Goal: Complete application form

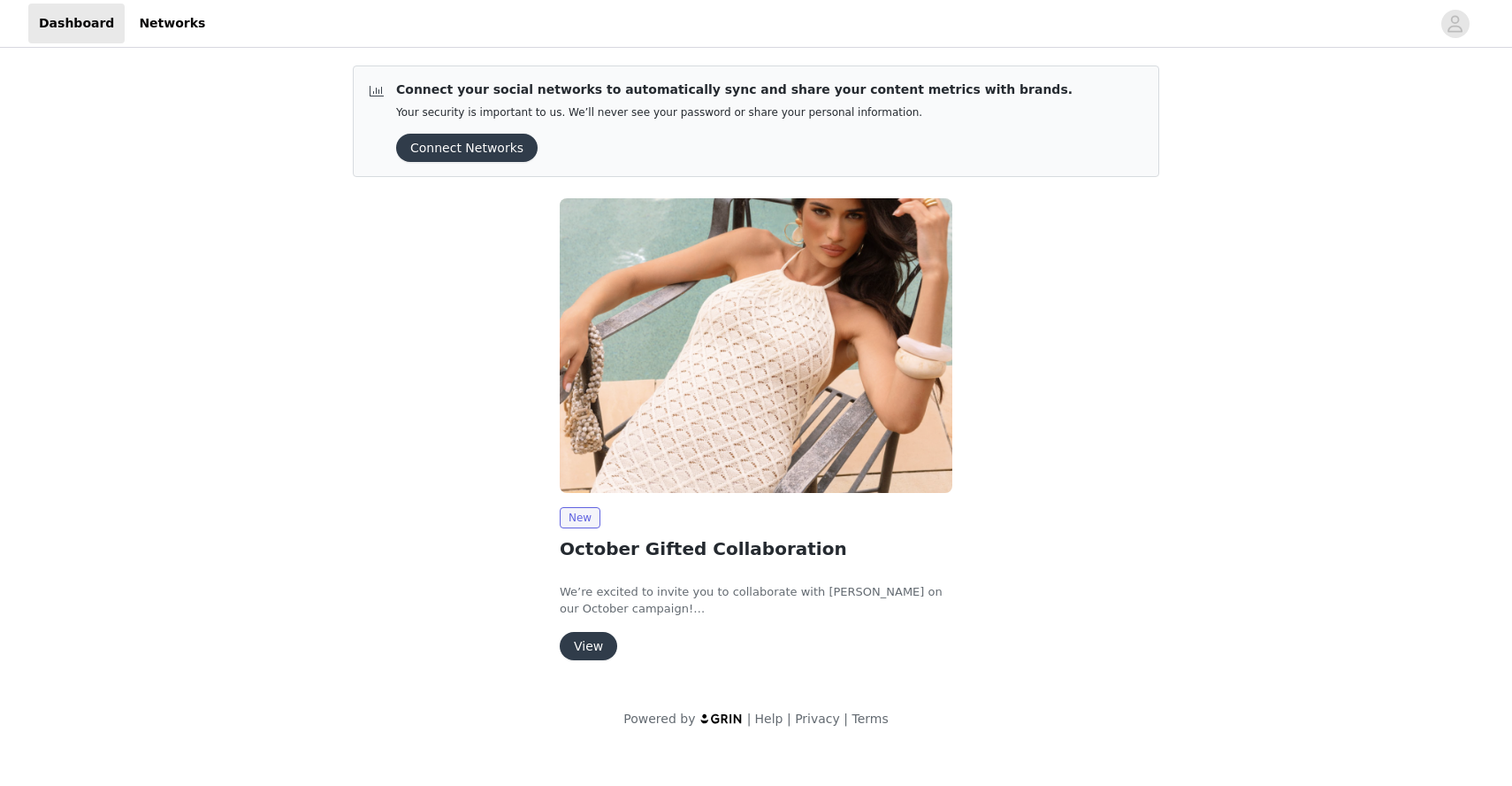
click at [593, 645] on button "View" at bounding box center [588, 645] width 57 height 28
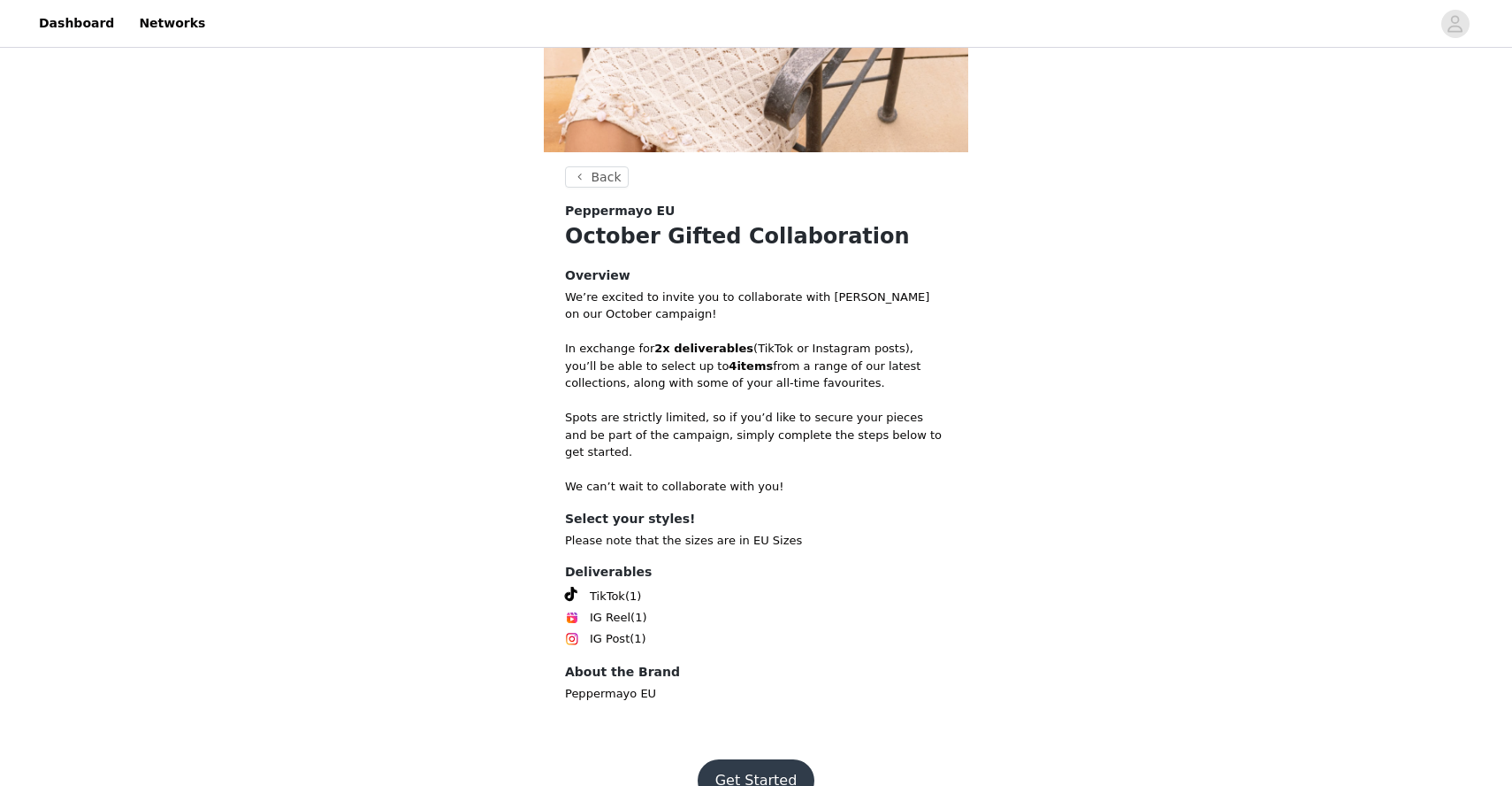
scroll to position [381, 0]
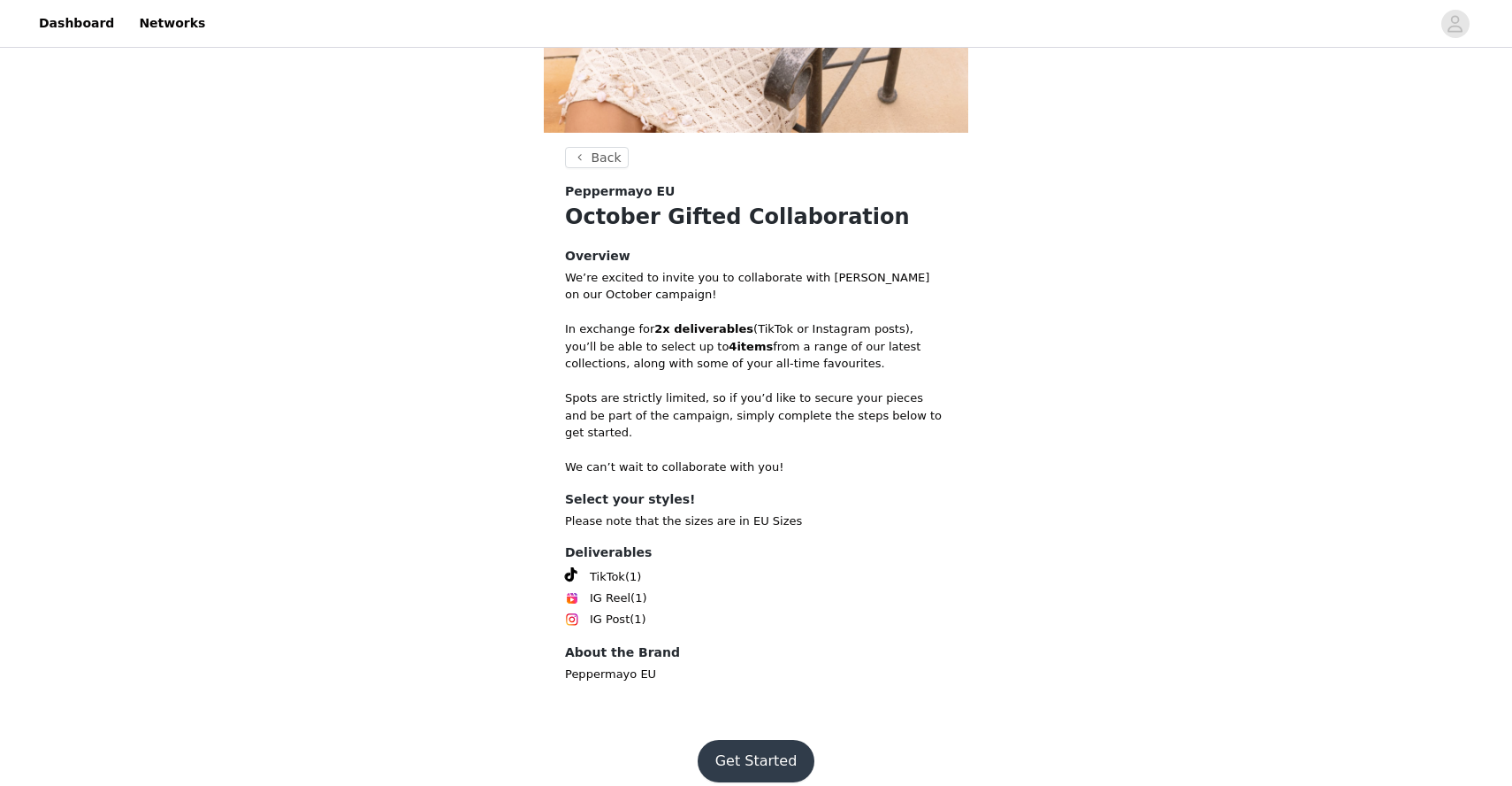
click at [769, 739] on button "Get Started" at bounding box center [756, 761] width 117 height 43
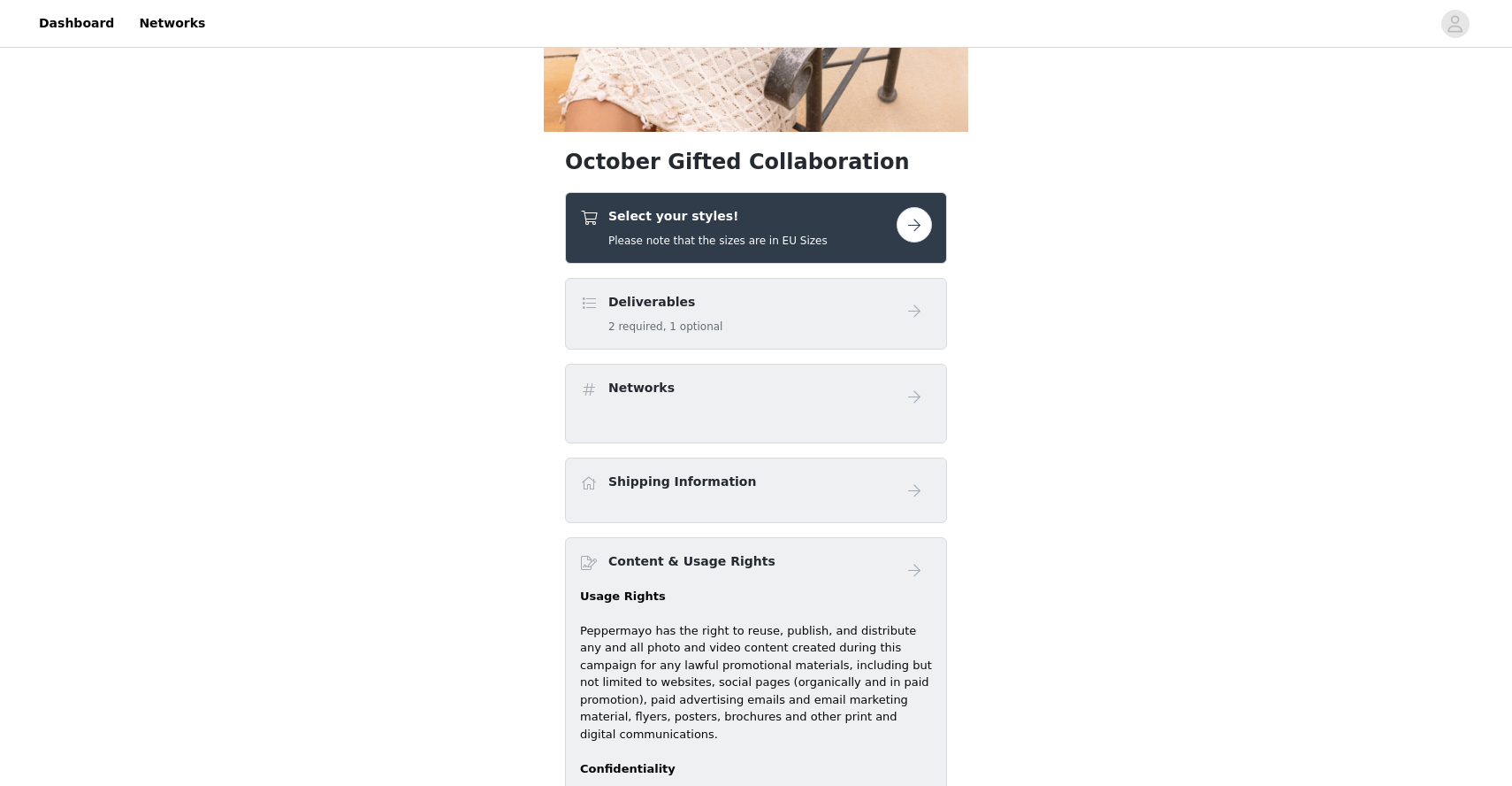
scroll to position [386, 0]
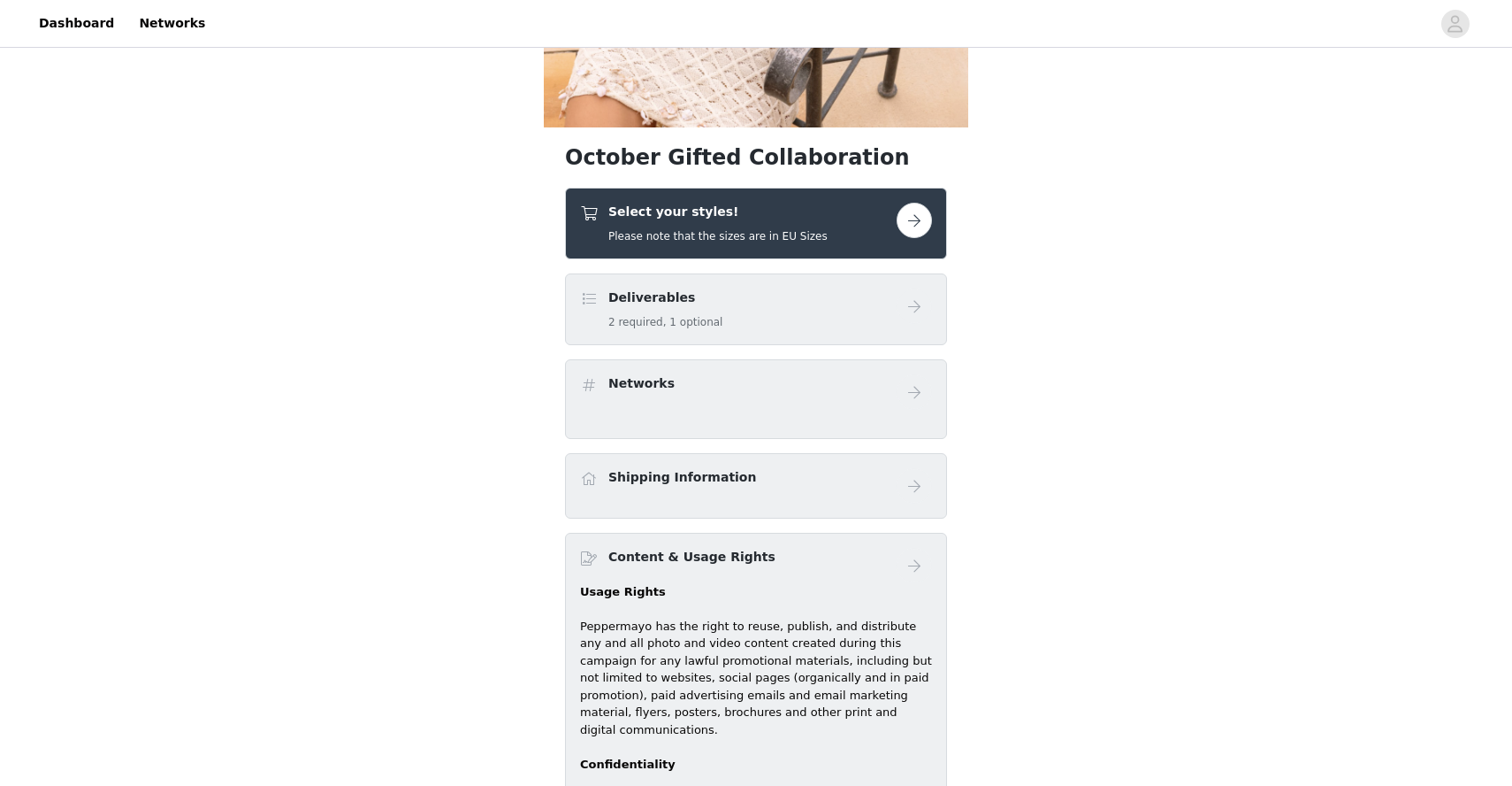
click at [916, 221] on button "button" at bounding box center [914, 220] width 36 height 36
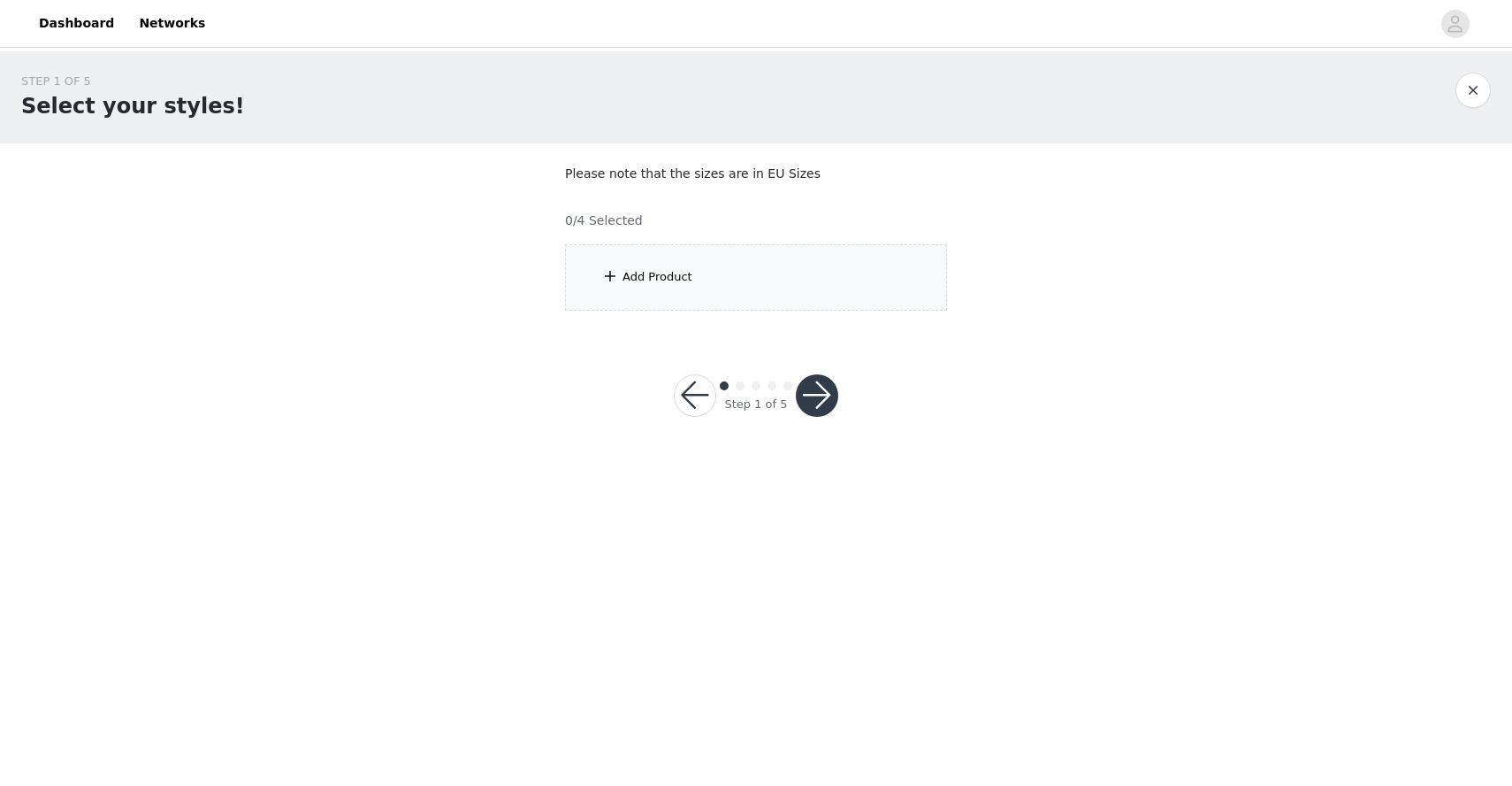
click at [645, 275] on div "Add Product" at bounding box center [658, 277] width 70 height 17
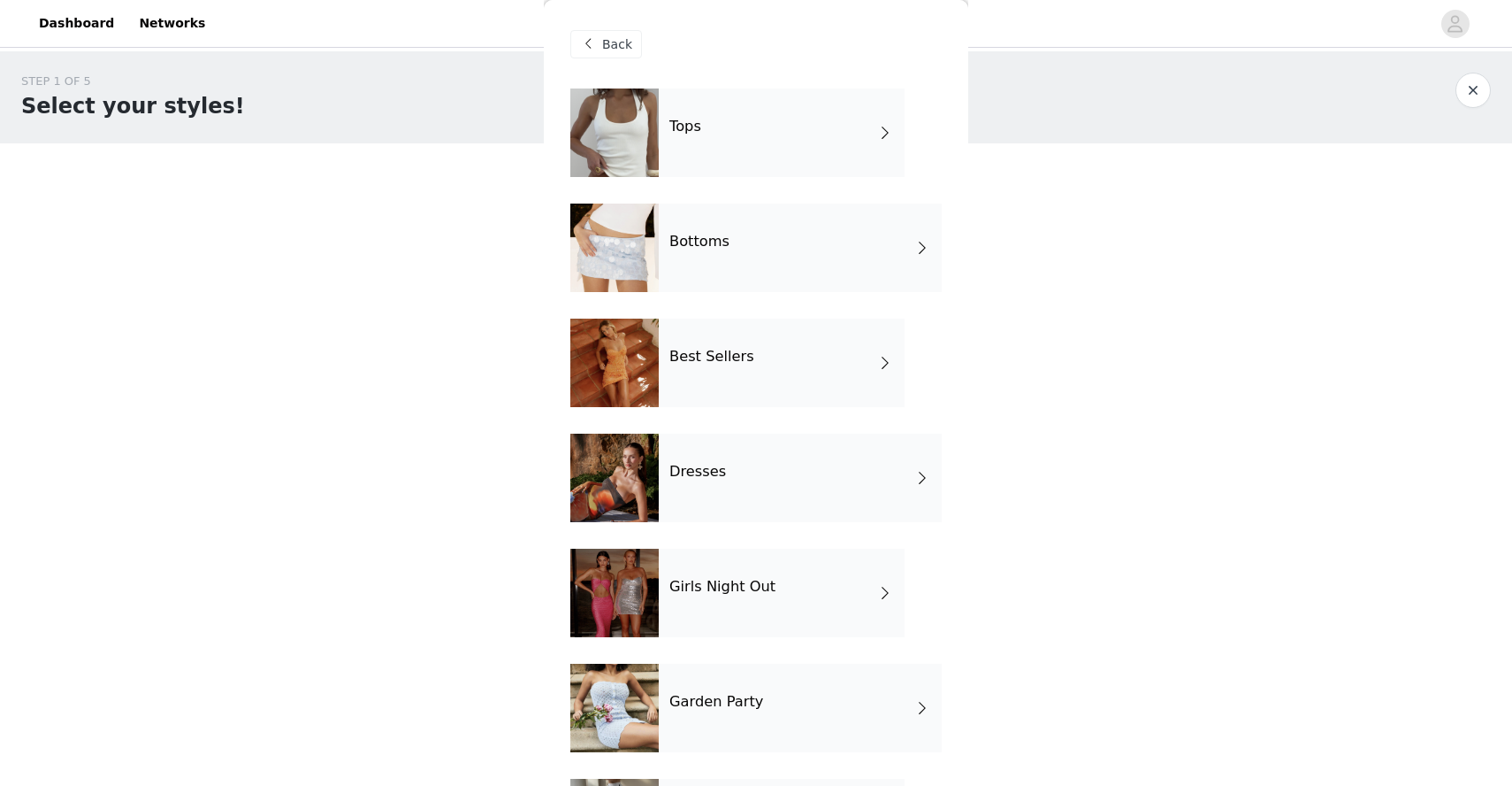
click at [739, 363] on h4 "Best Sellers" at bounding box center [712, 357] width 85 height 16
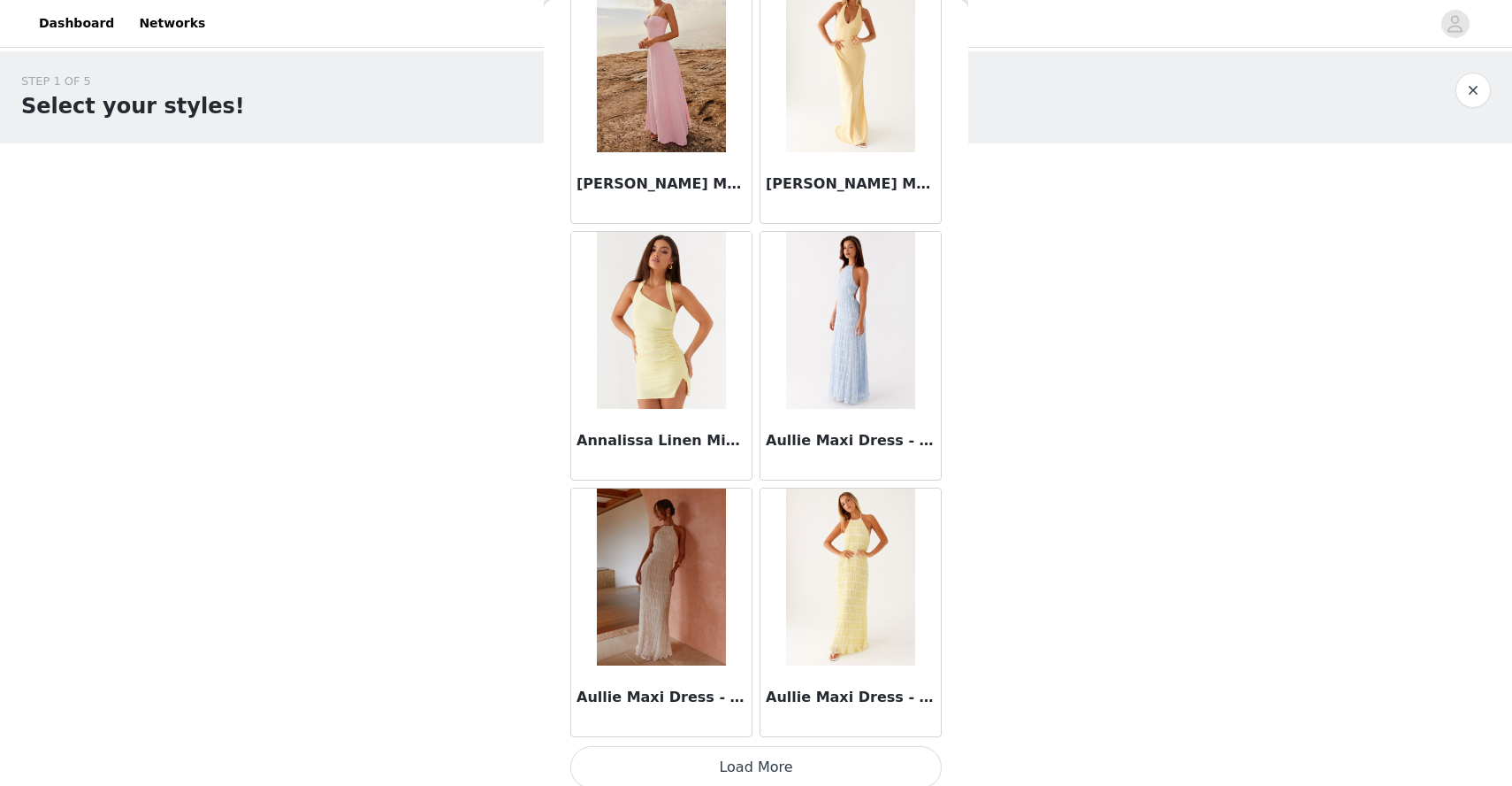
scroll to position [1922, 0]
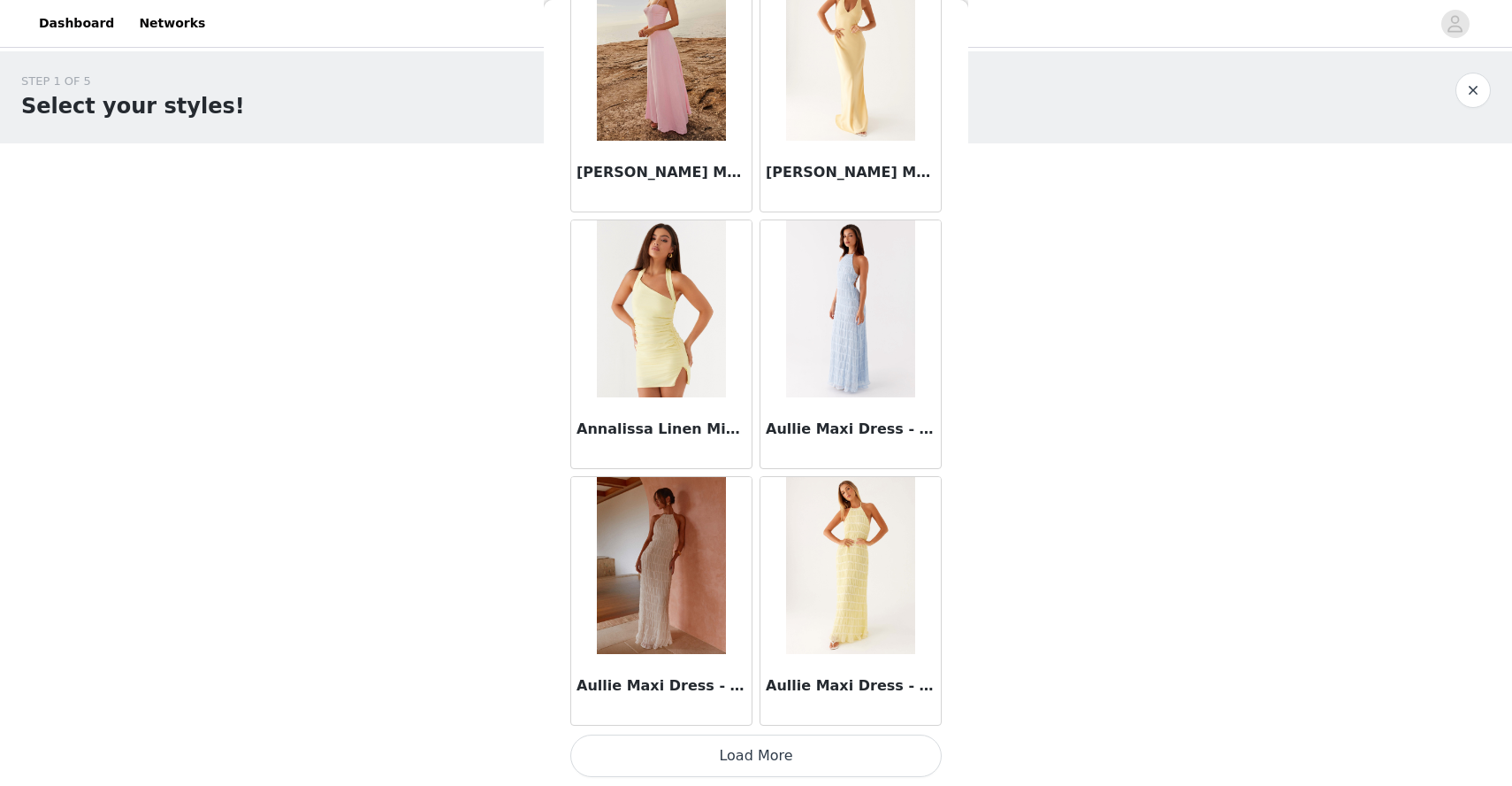
click at [742, 755] on button "Load More" at bounding box center [756, 756] width 372 height 43
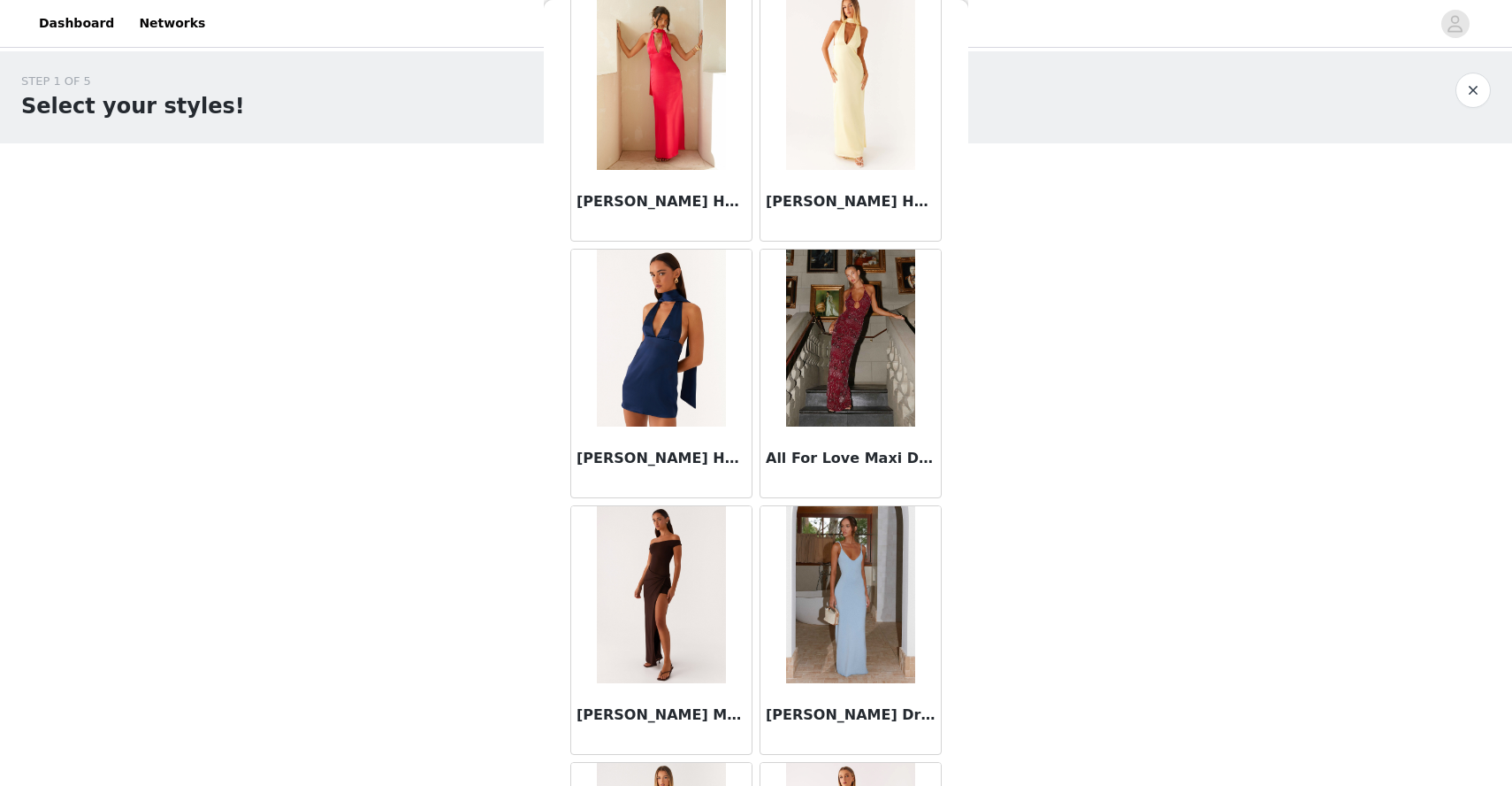
scroll to position [863, 0]
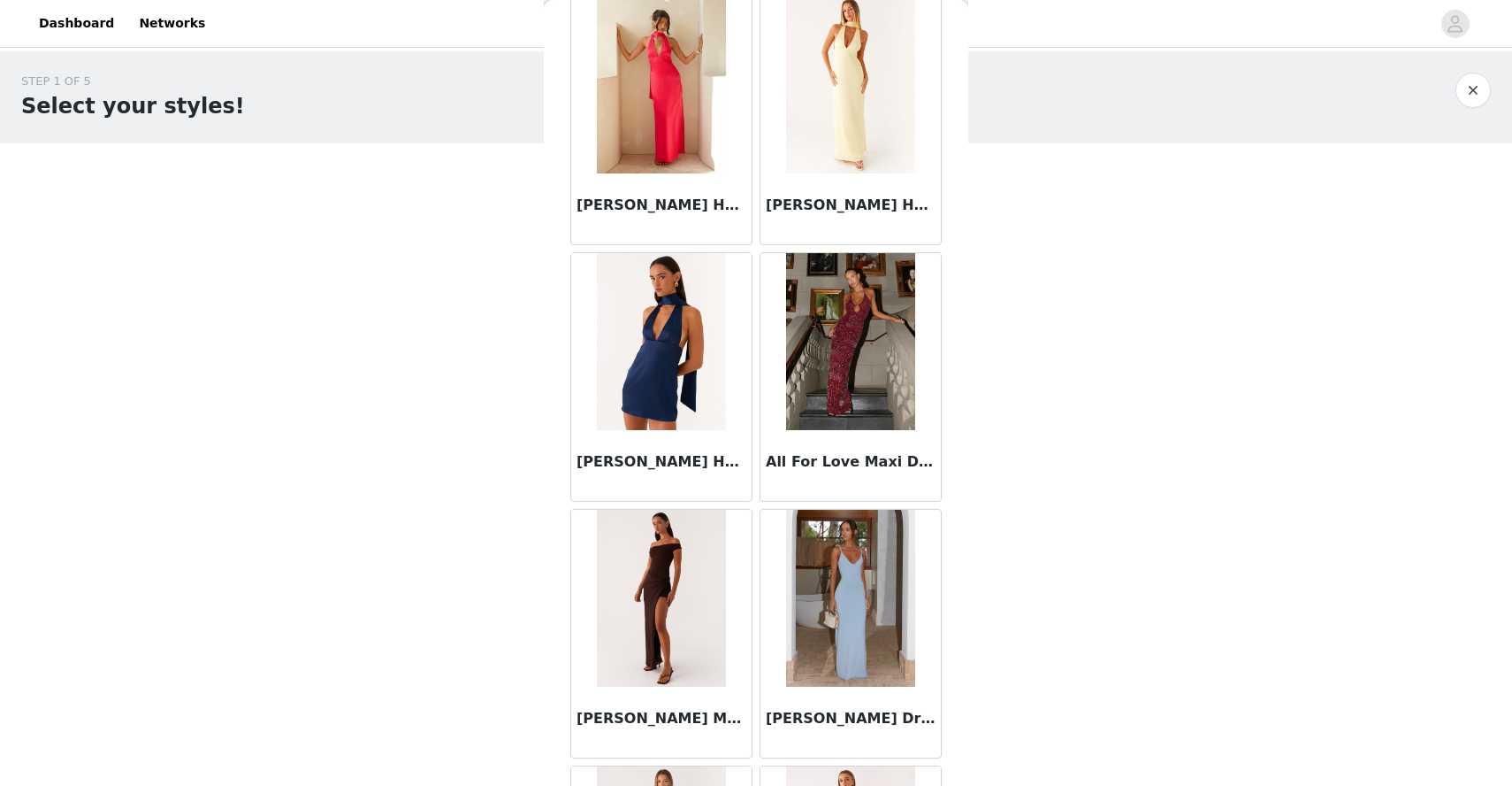
click at [843, 364] on img at bounding box center [850, 341] width 128 height 177
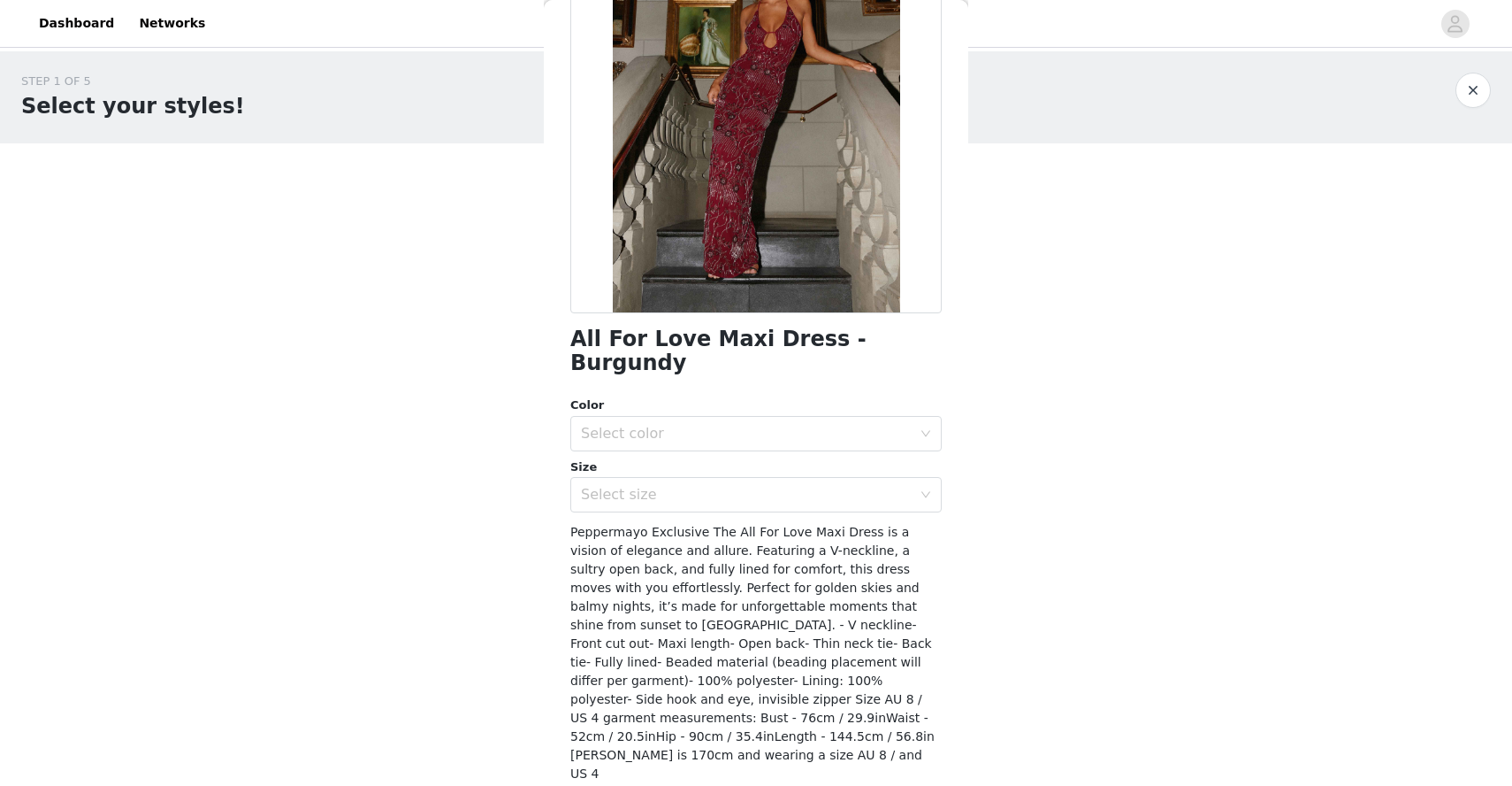
scroll to position [174, 0]
click at [712, 424] on div "Select color" at bounding box center [747, 432] width 331 height 17
click at [656, 443] on li "Burgundy" at bounding box center [756, 447] width 372 height 28
click at [680, 485] on div "Select size" at bounding box center [747, 493] width 331 height 17
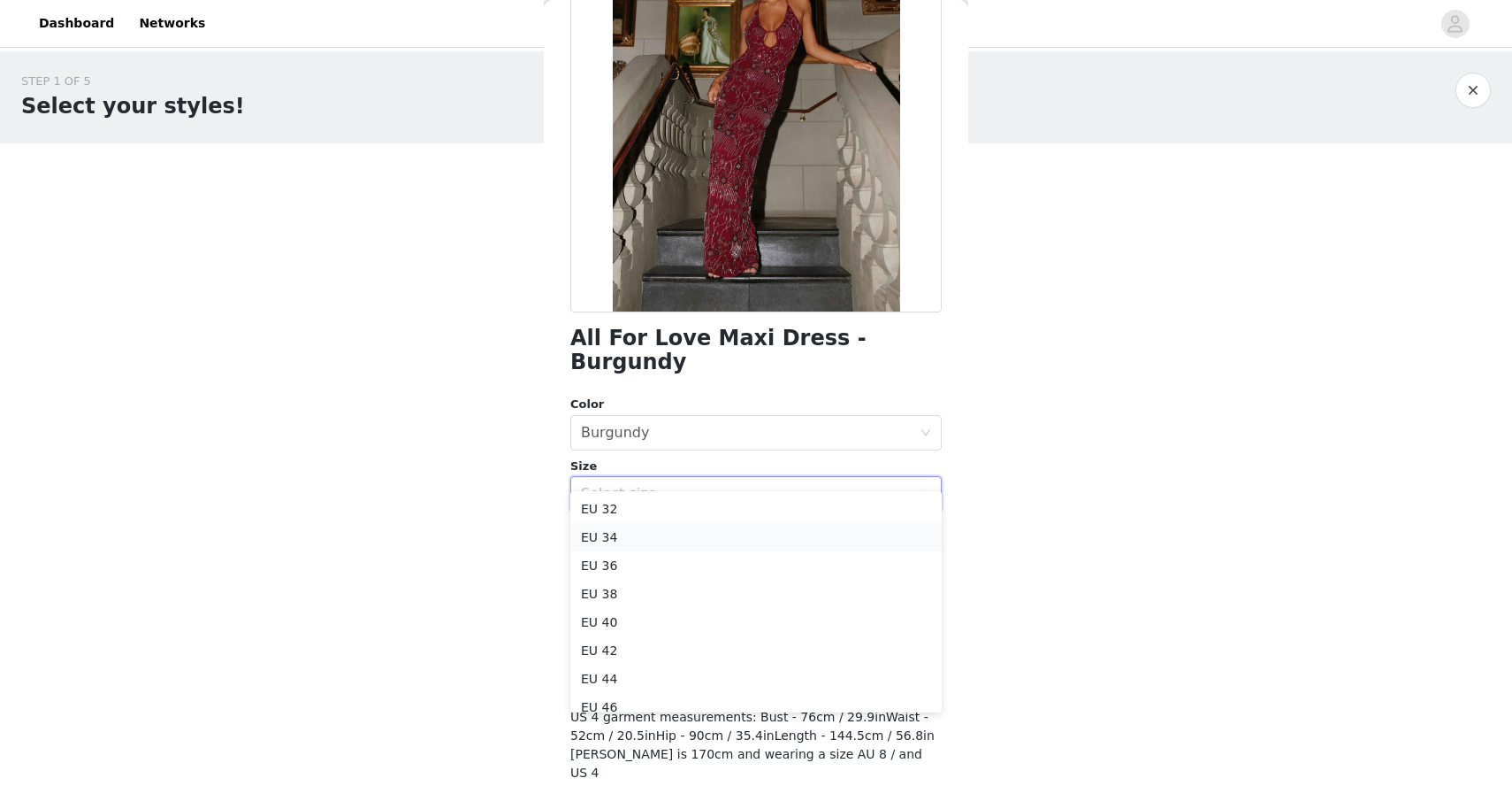
click at [647, 541] on li "EU 34" at bounding box center [756, 537] width 372 height 28
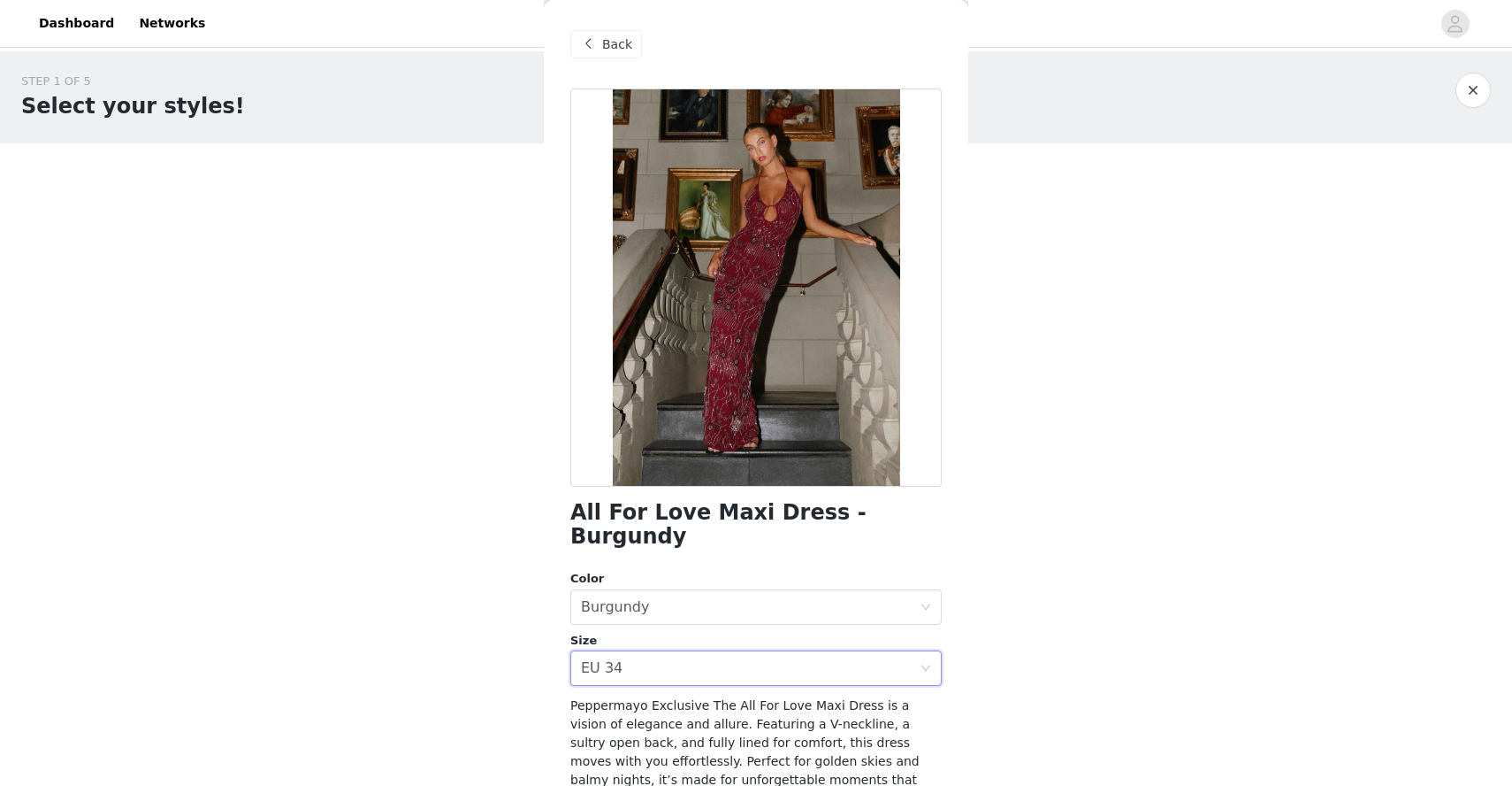
scroll to position [184, 0]
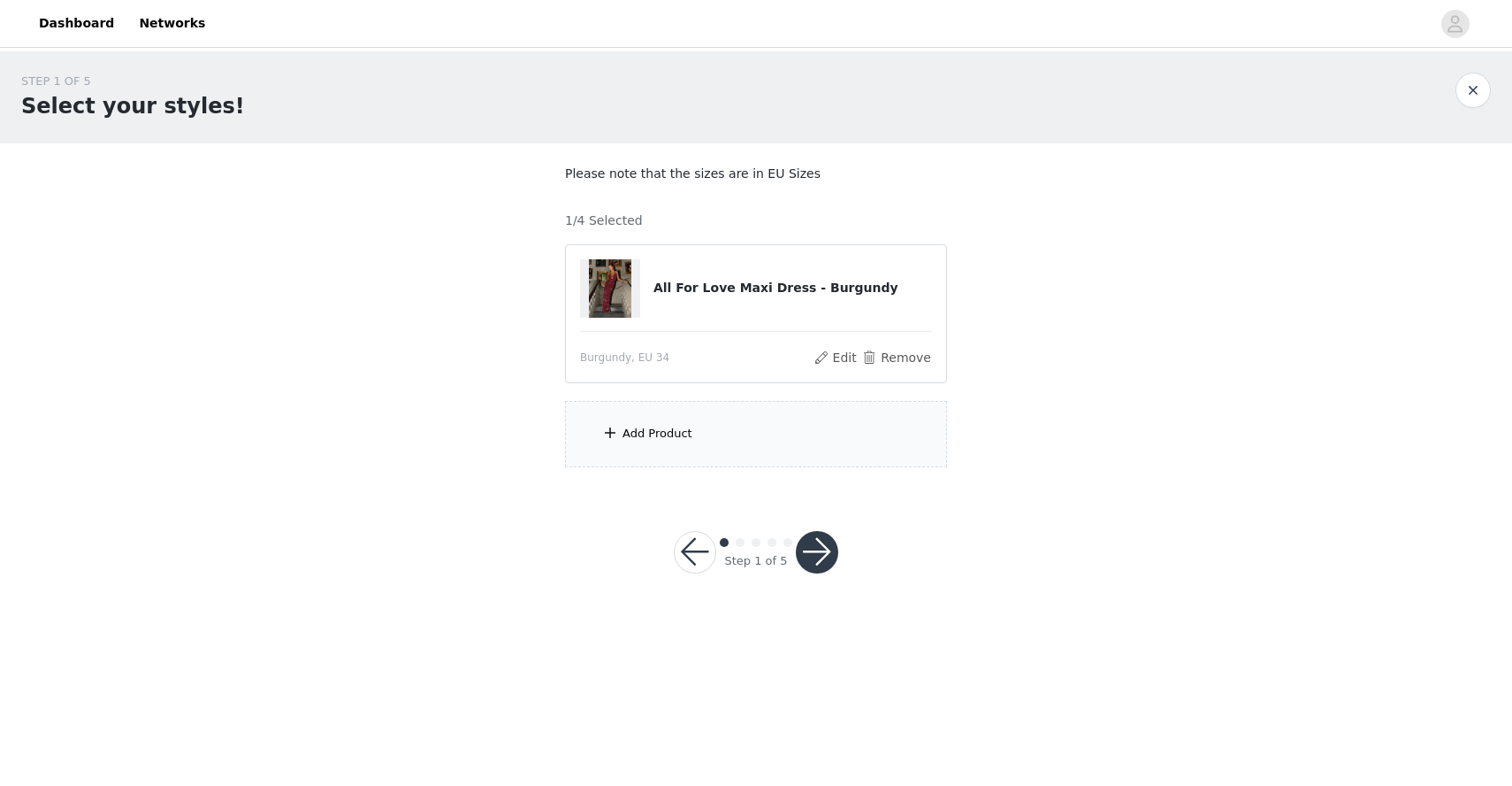
click at [666, 428] on div "Add Product" at bounding box center [658, 433] width 70 height 17
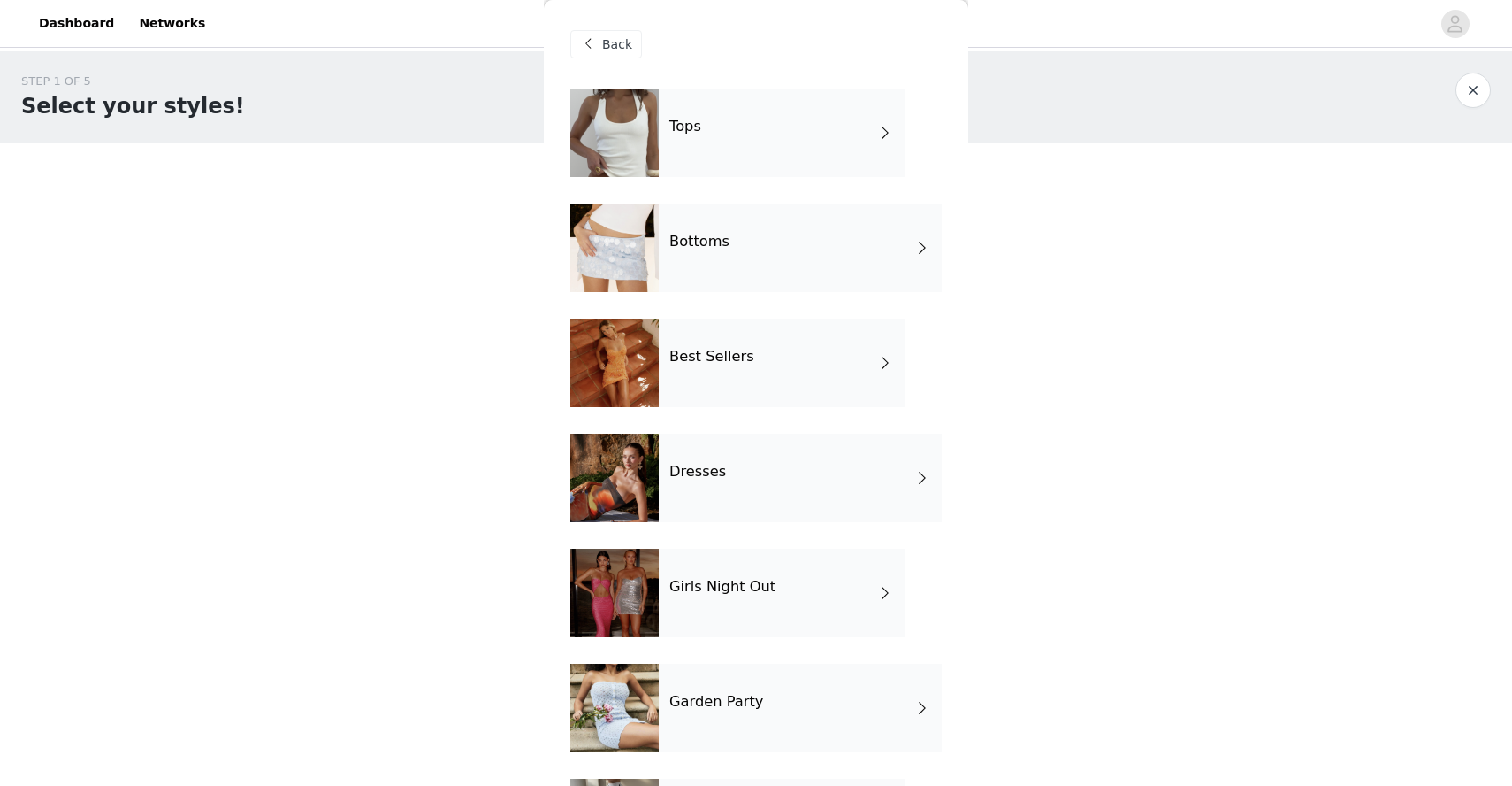
click at [679, 372] on div "Best Sellers" at bounding box center [782, 362] width 246 height 88
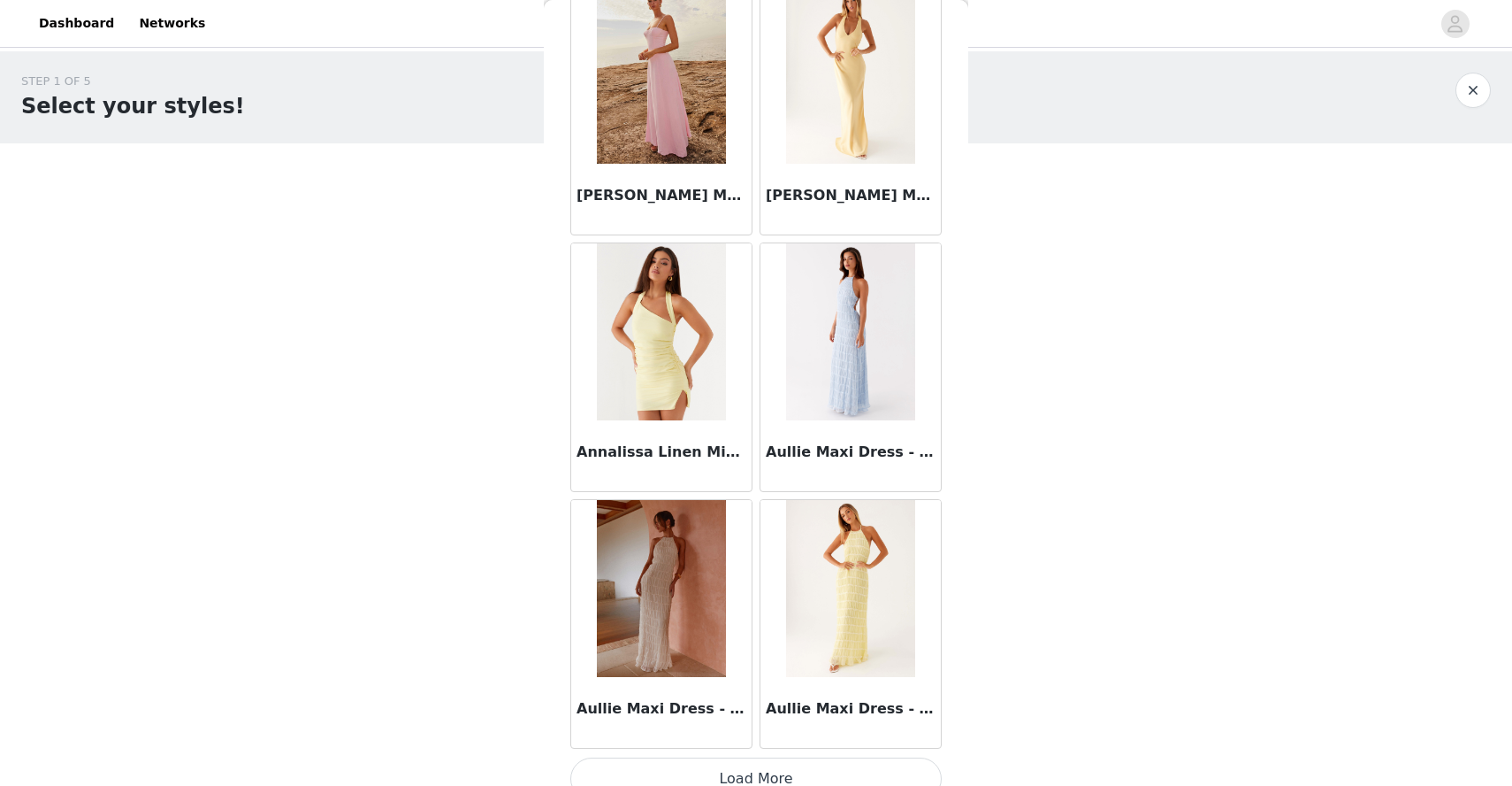
scroll to position [1922, 0]
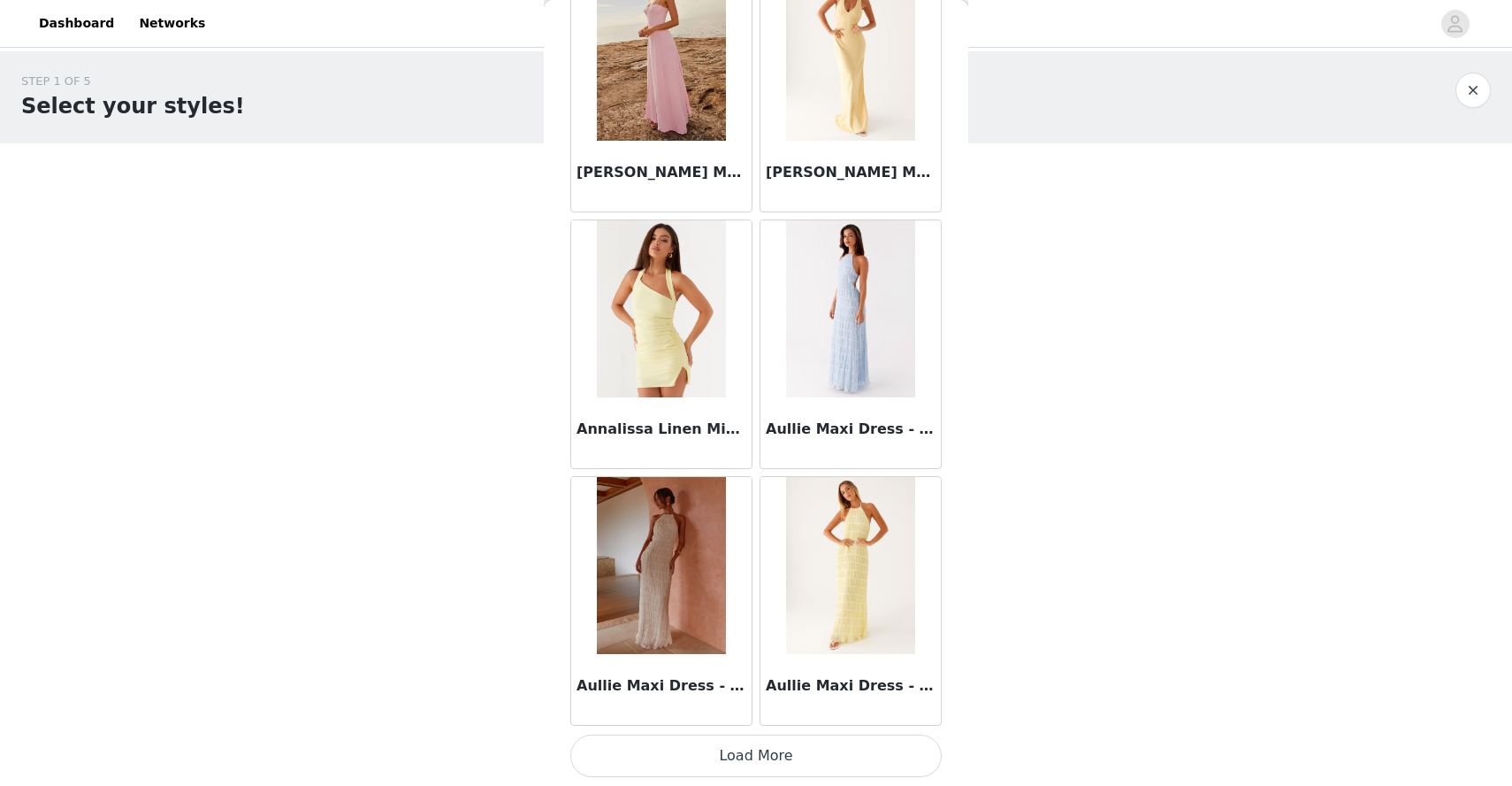
click at [769, 741] on button "Load More" at bounding box center [756, 756] width 372 height 43
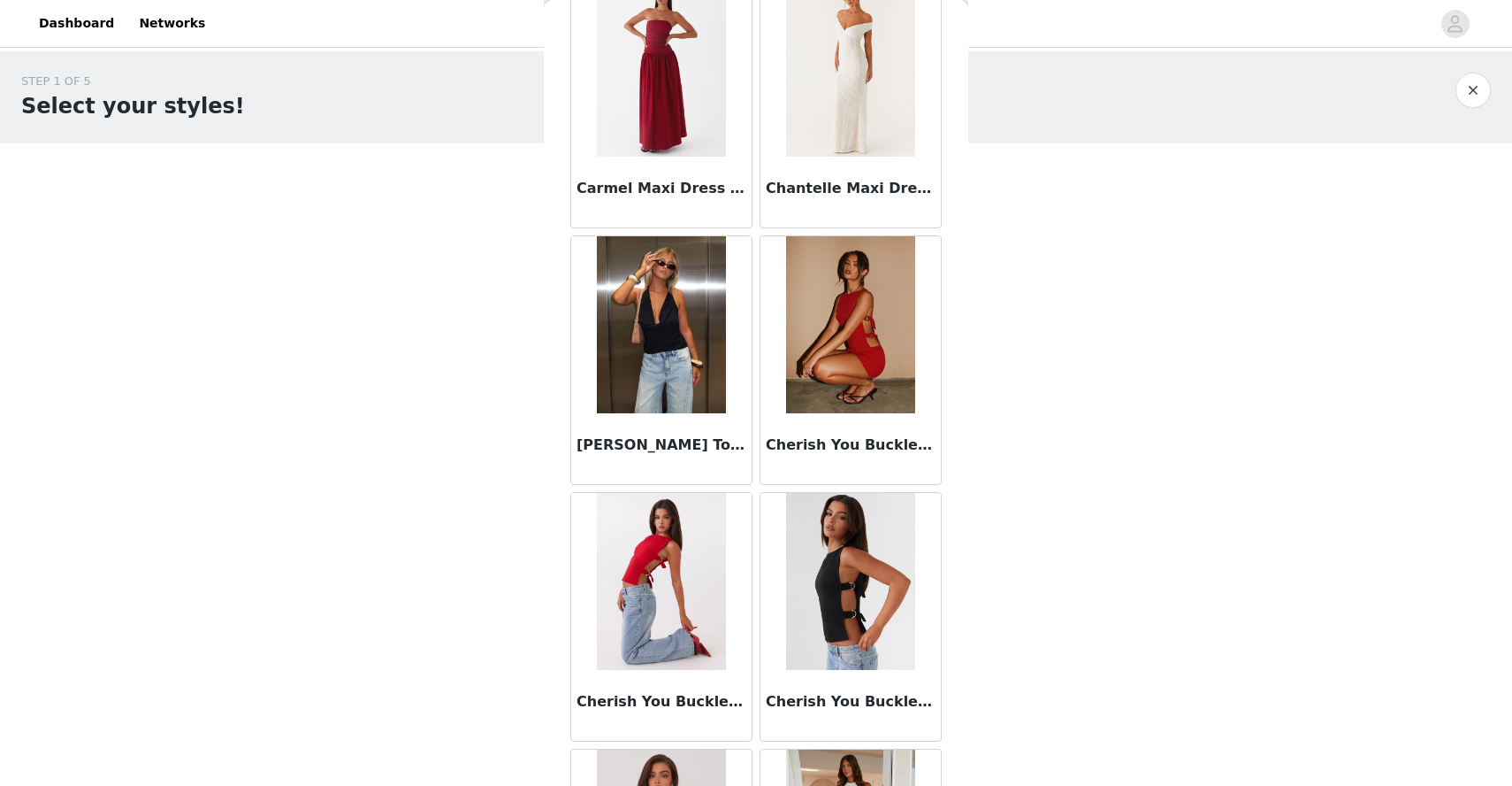
scroll to position [4489, 0]
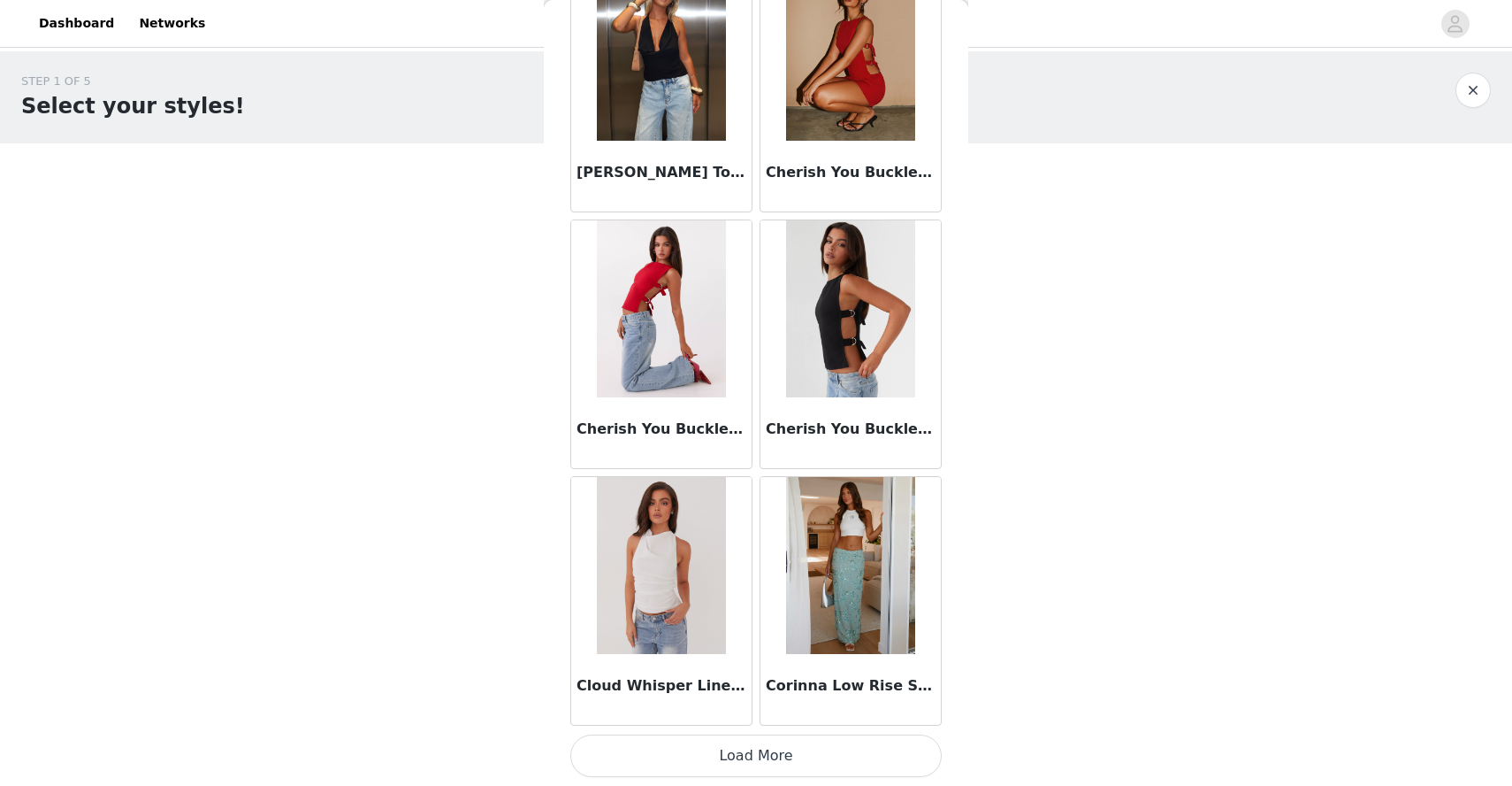
click at [738, 765] on button "Load More" at bounding box center [756, 756] width 372 height 43
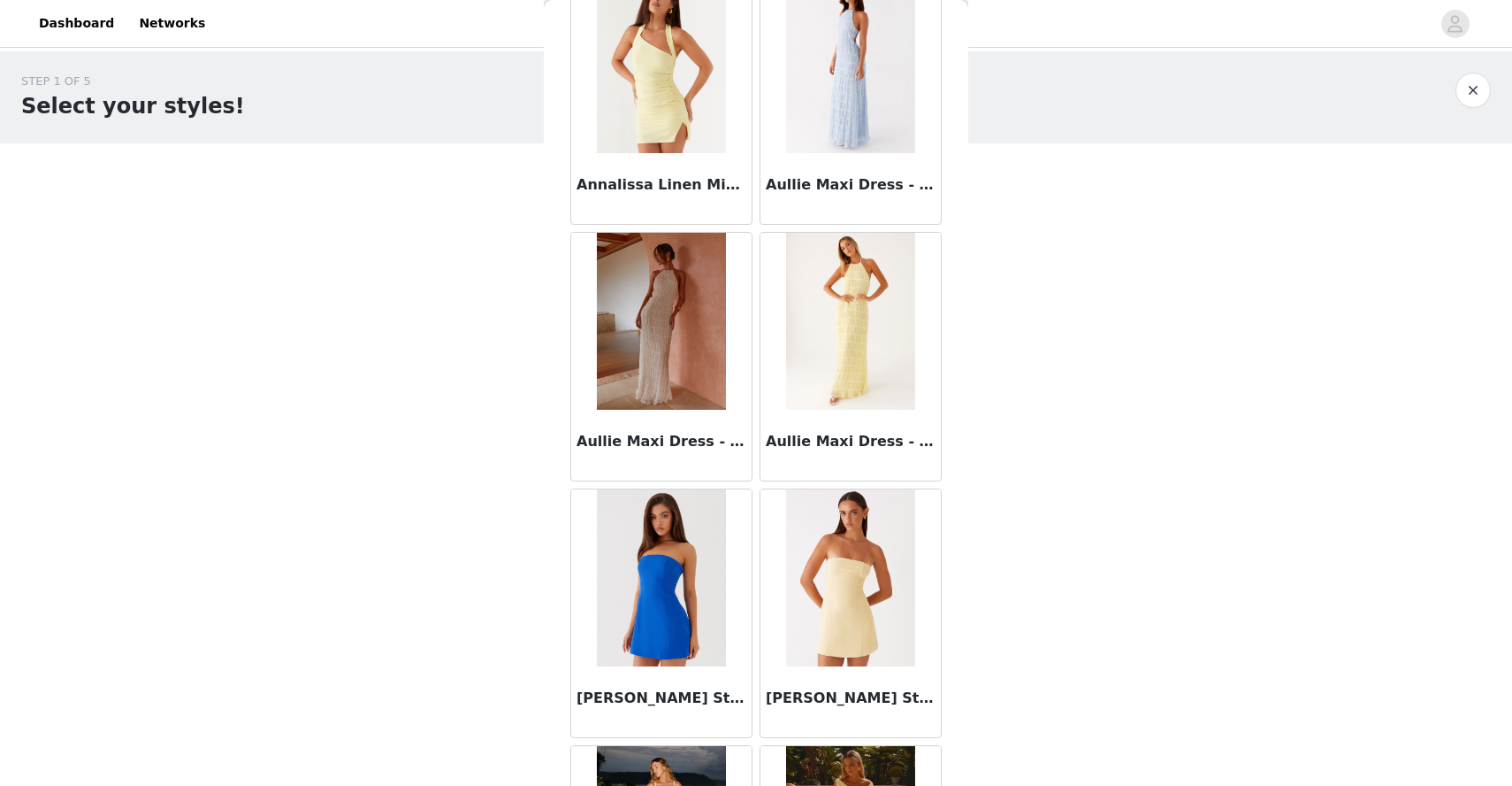
scroll to position [0, 0]
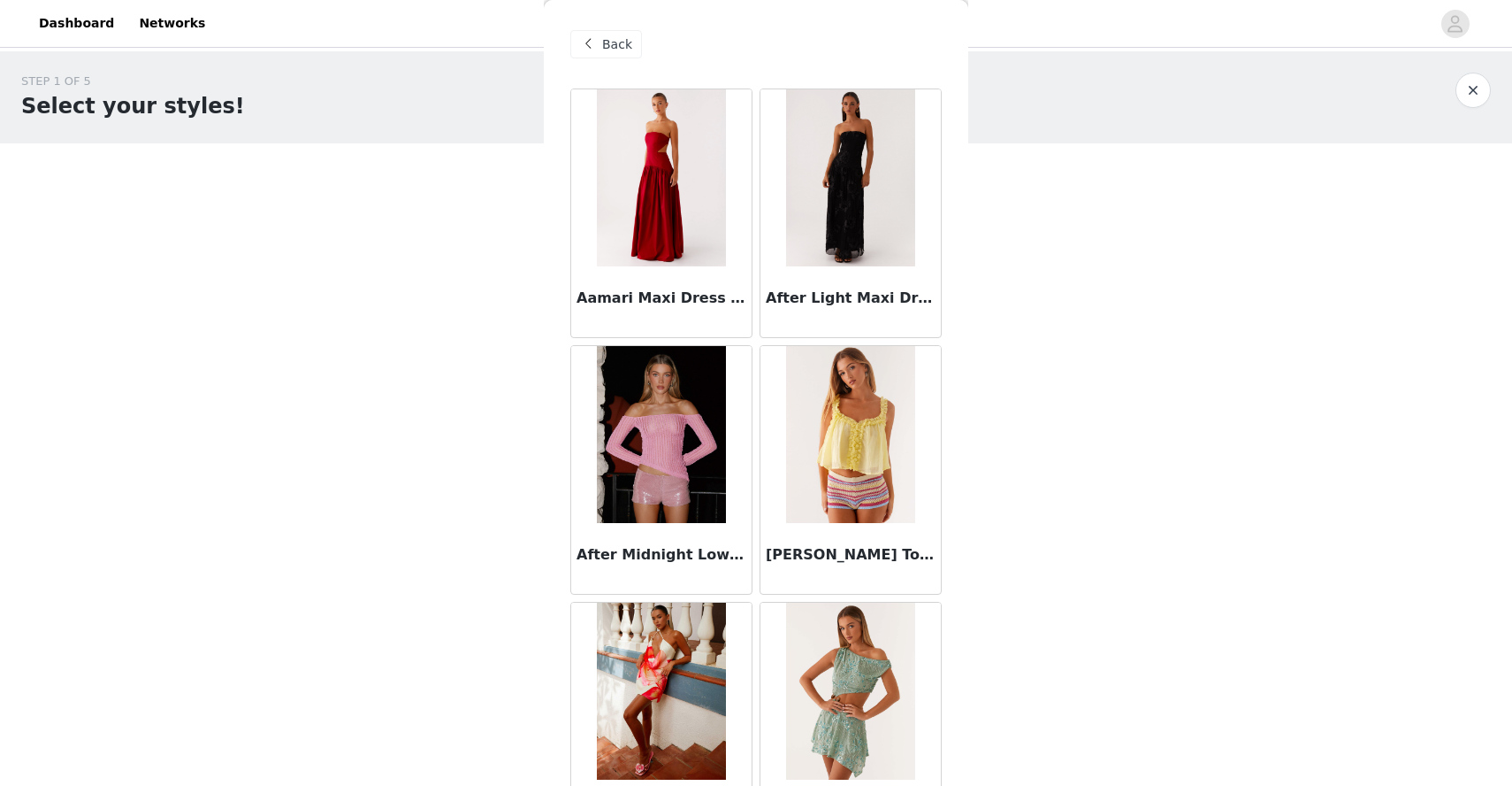
click at [607, 31] on div "Back" at bounding box center [606, 44] width 72 height 28
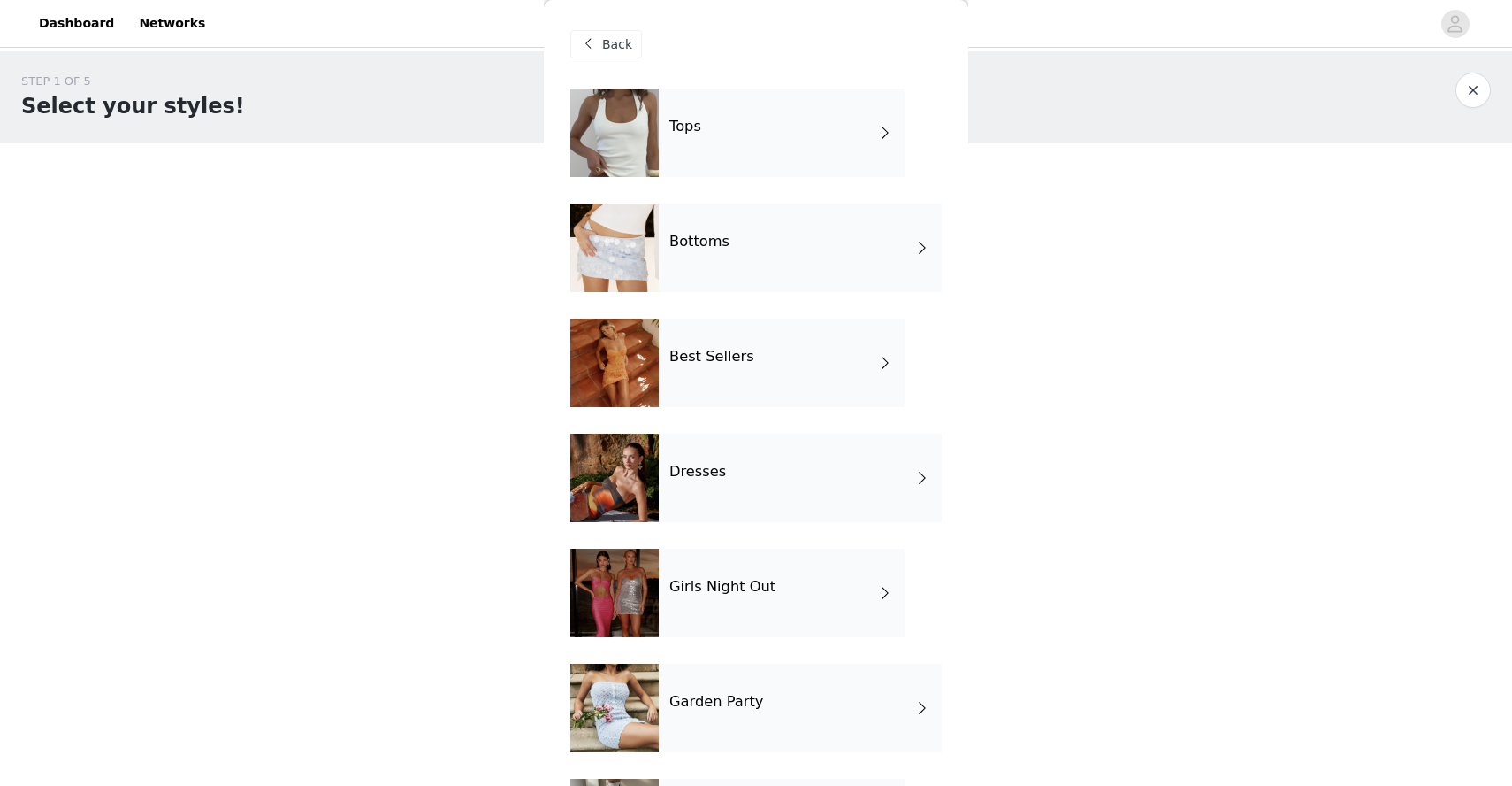
scroll to position [108, 0]
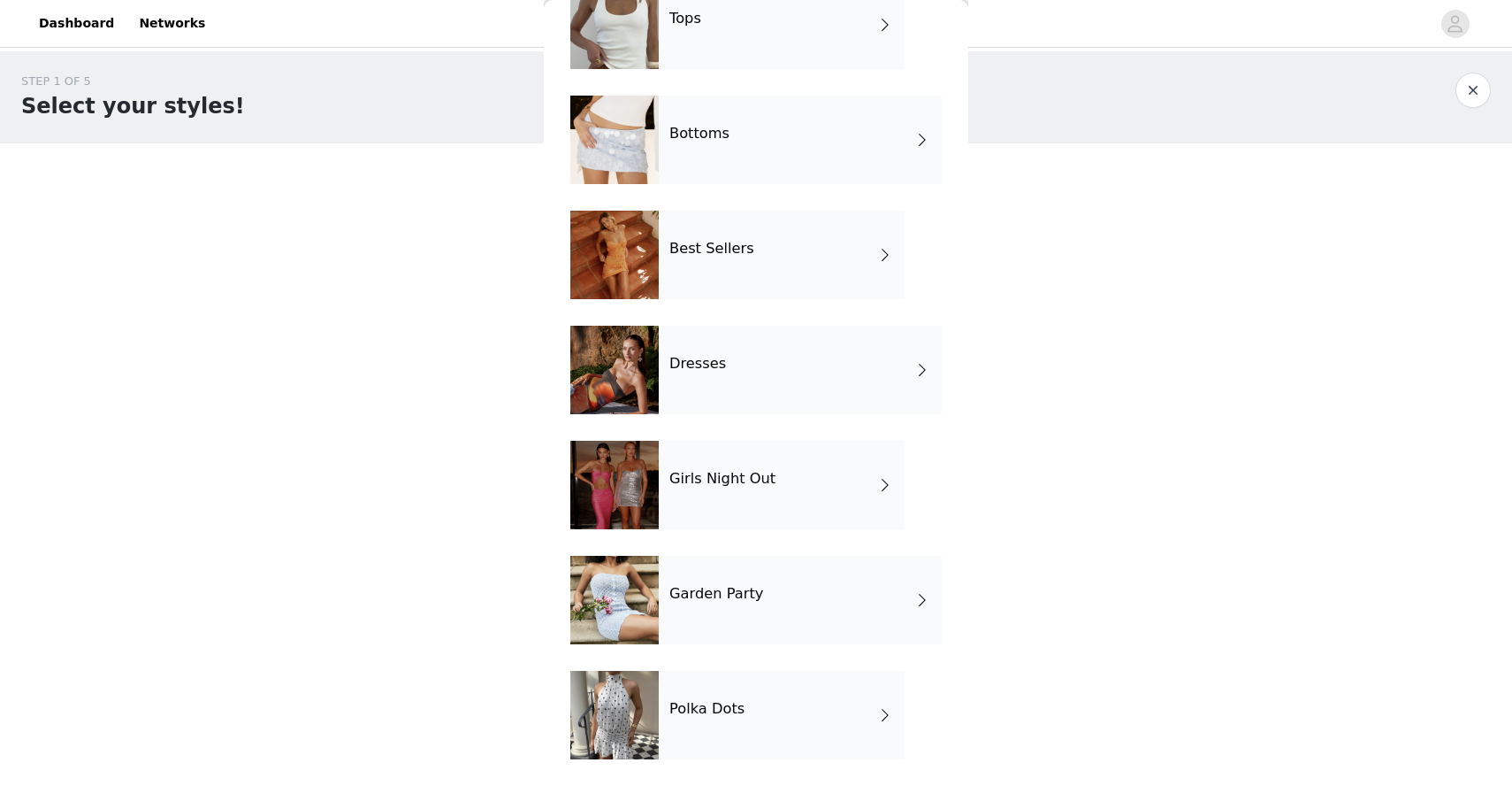
click at [695, 719] on div "Polka Dots" at bounding box center [782, 714] width 246 height 88
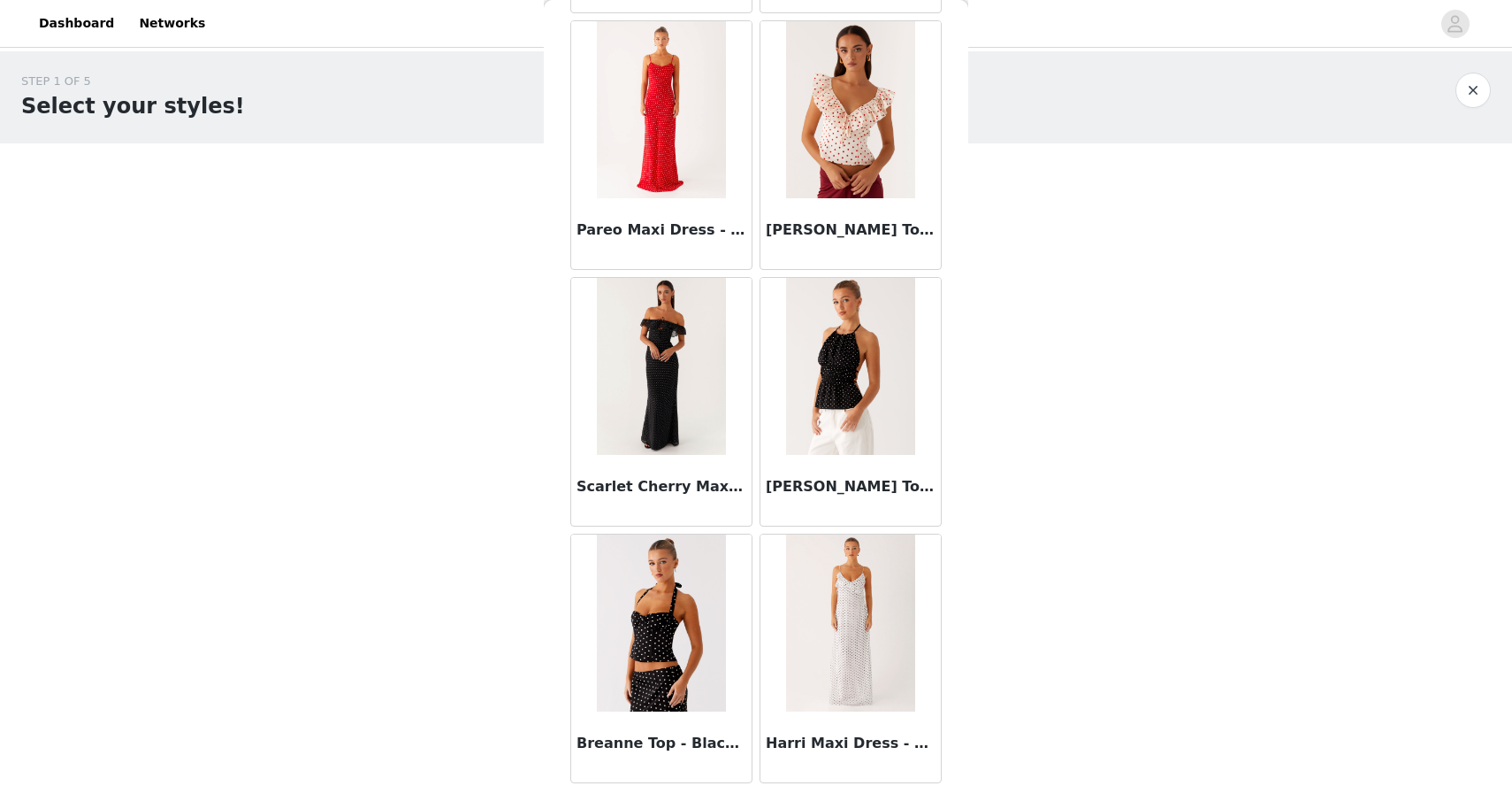
scroll to position [0, 0]
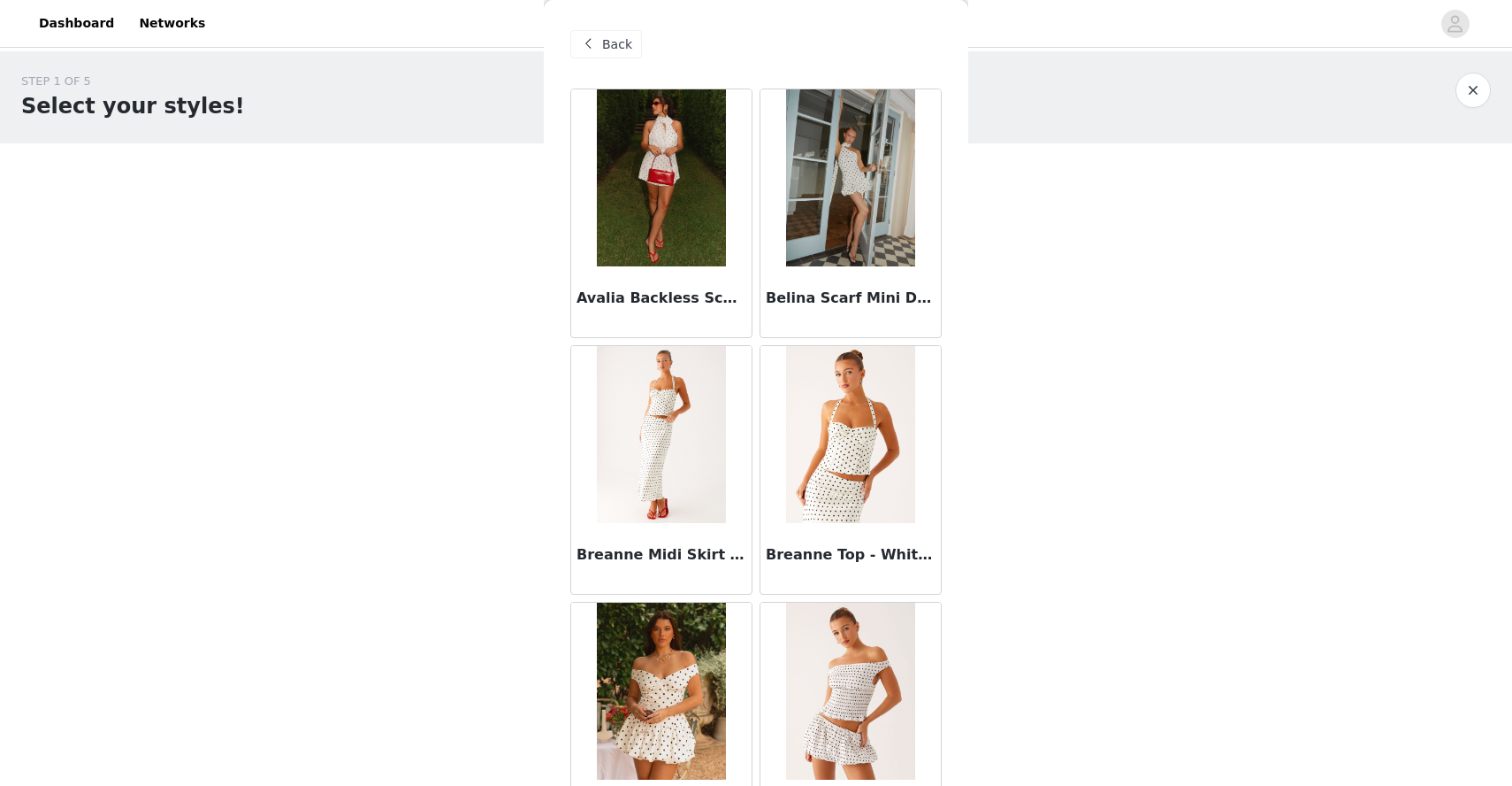
click at [838, 193] on img at bounding box center [850, 177] width 128 height 177
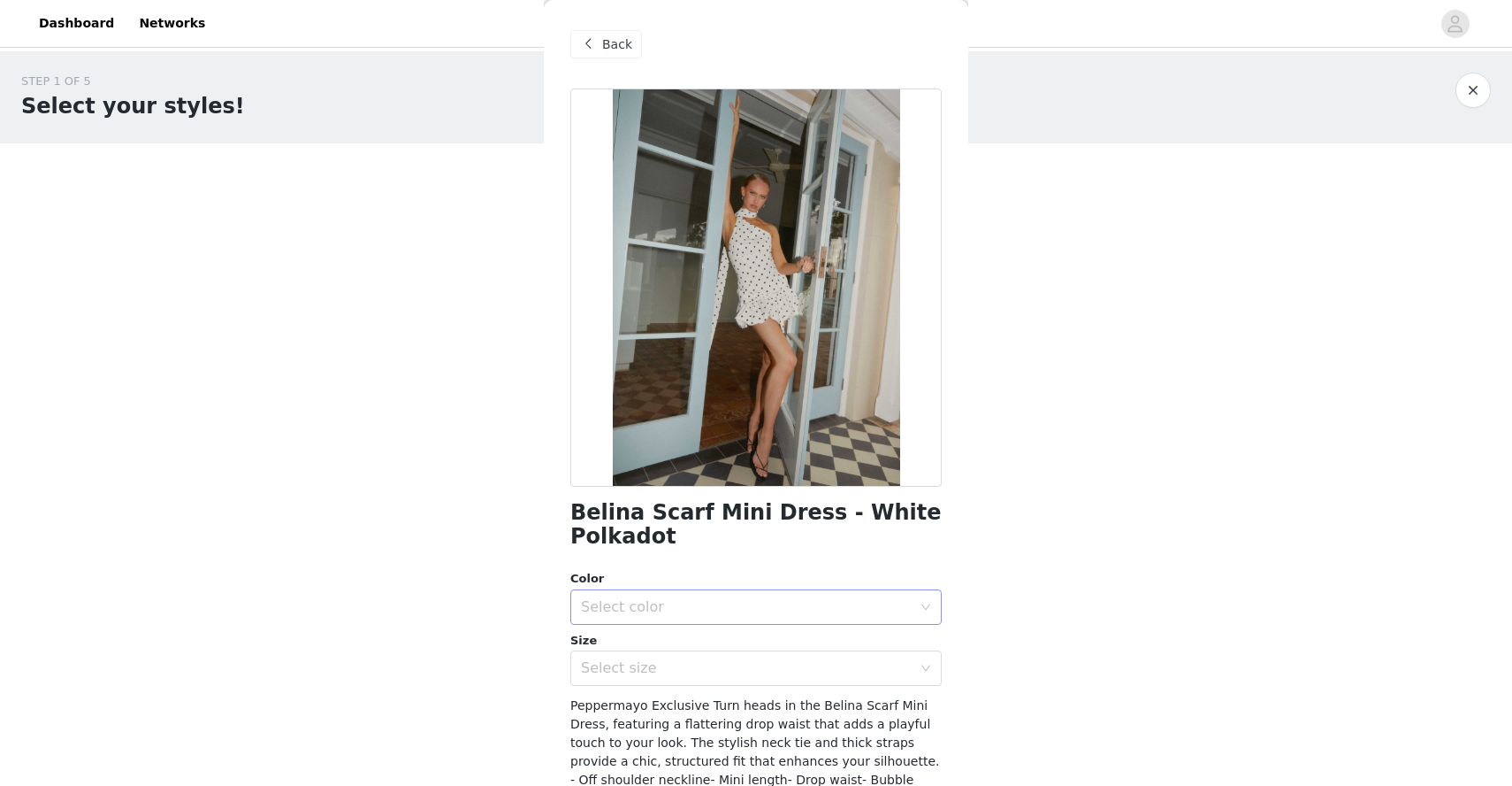
scroll to position [189, 0]
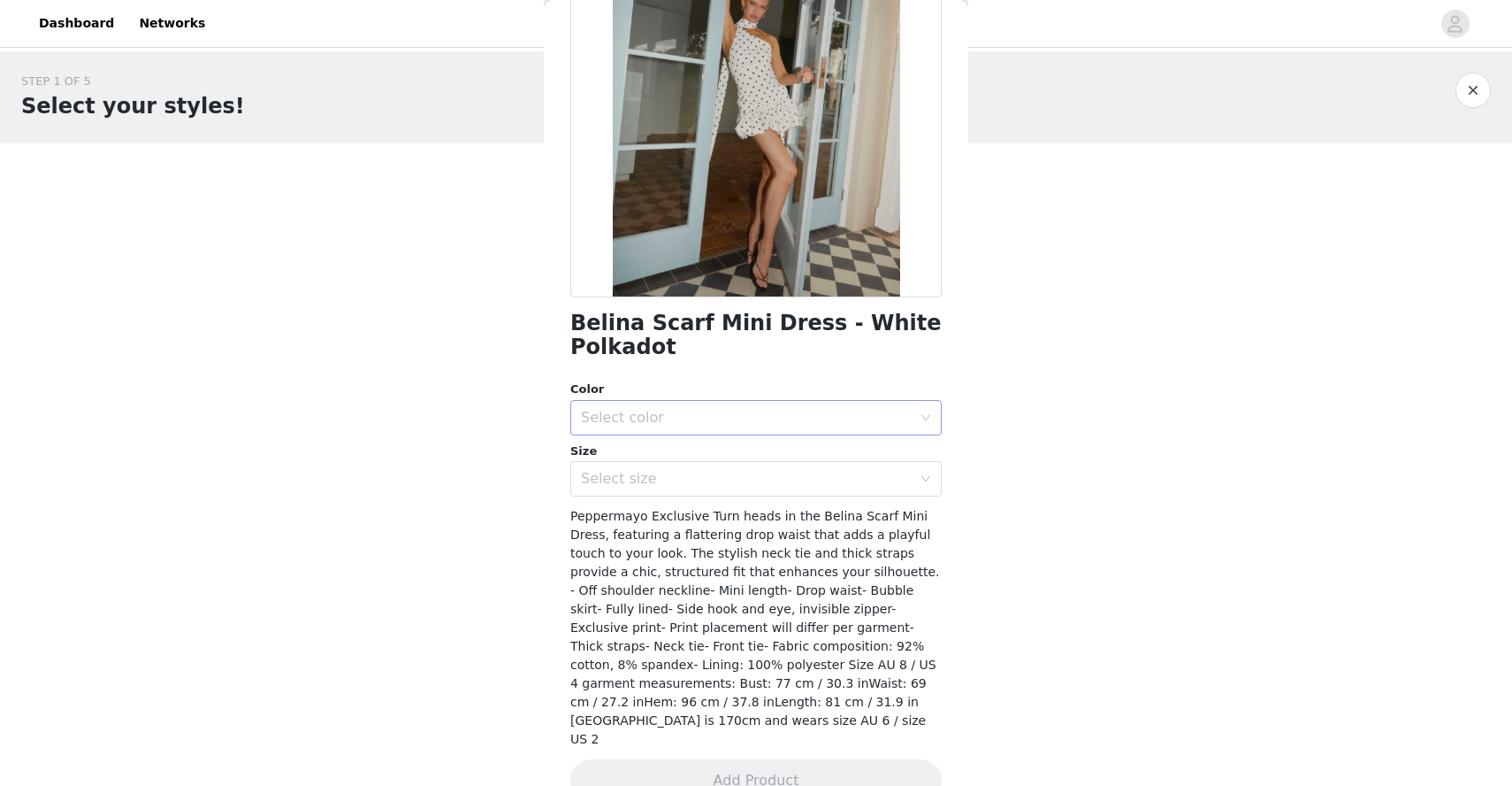
click at [767, 418] on div "Select color" at bounding box center [747, 418] width 331 height 17
click at [693, 456] on li "White Polkadot" at bounding box center [756, 456] width 372 height 28
click at [712, 473] on div "Select size" at bounding box center [747, 479] width 331 height 17
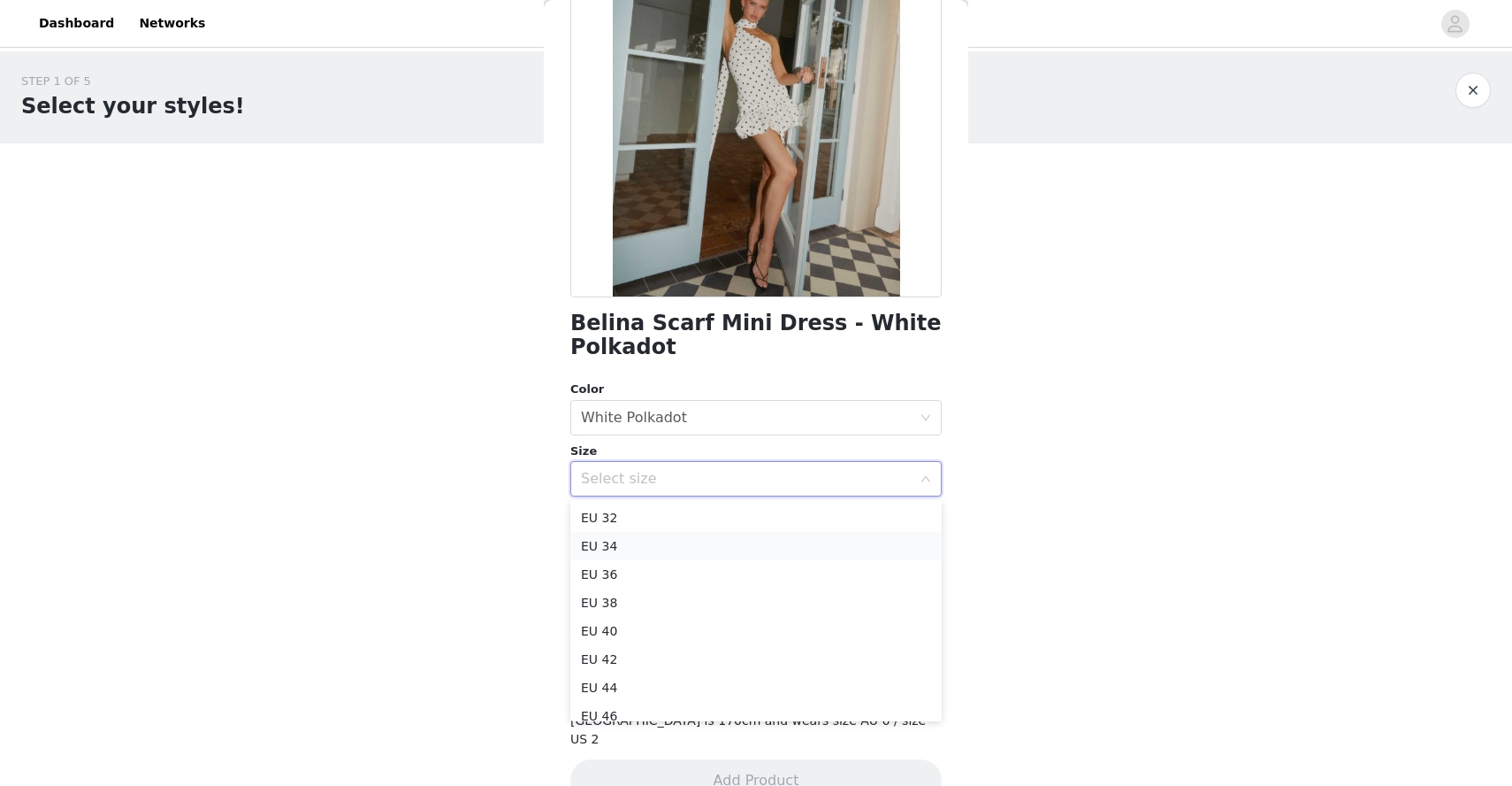
click at [665, 548] on li "EU 34" at bounding box center [756, 546] width 372 height 28
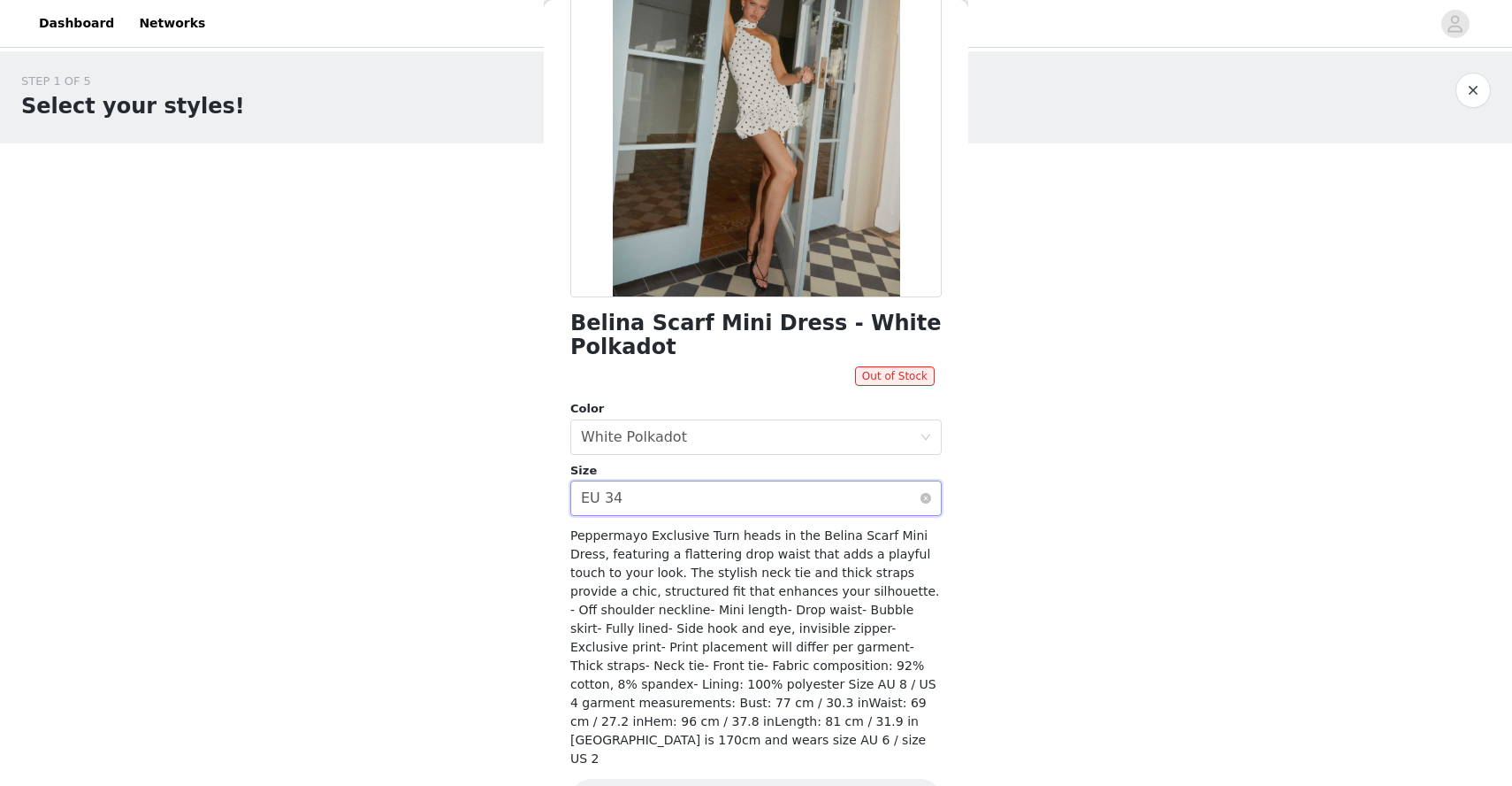
click at [695, 509] on div "Select size EU 34" at bounding box center [751, 498] width 339 height 34
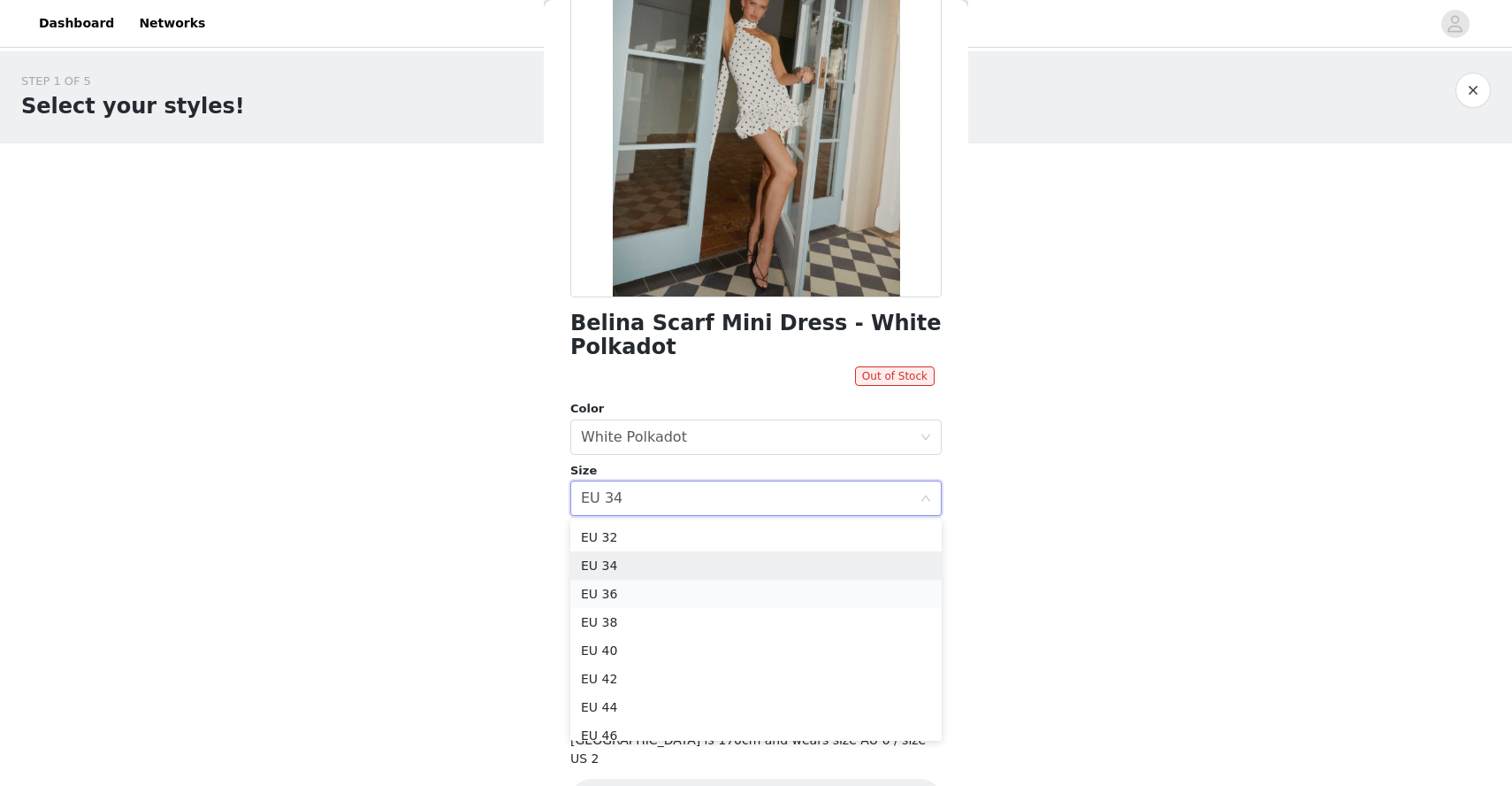
click at [638, 594] on li "EU 36" at bounding box center [756, 593] width 372 height 28
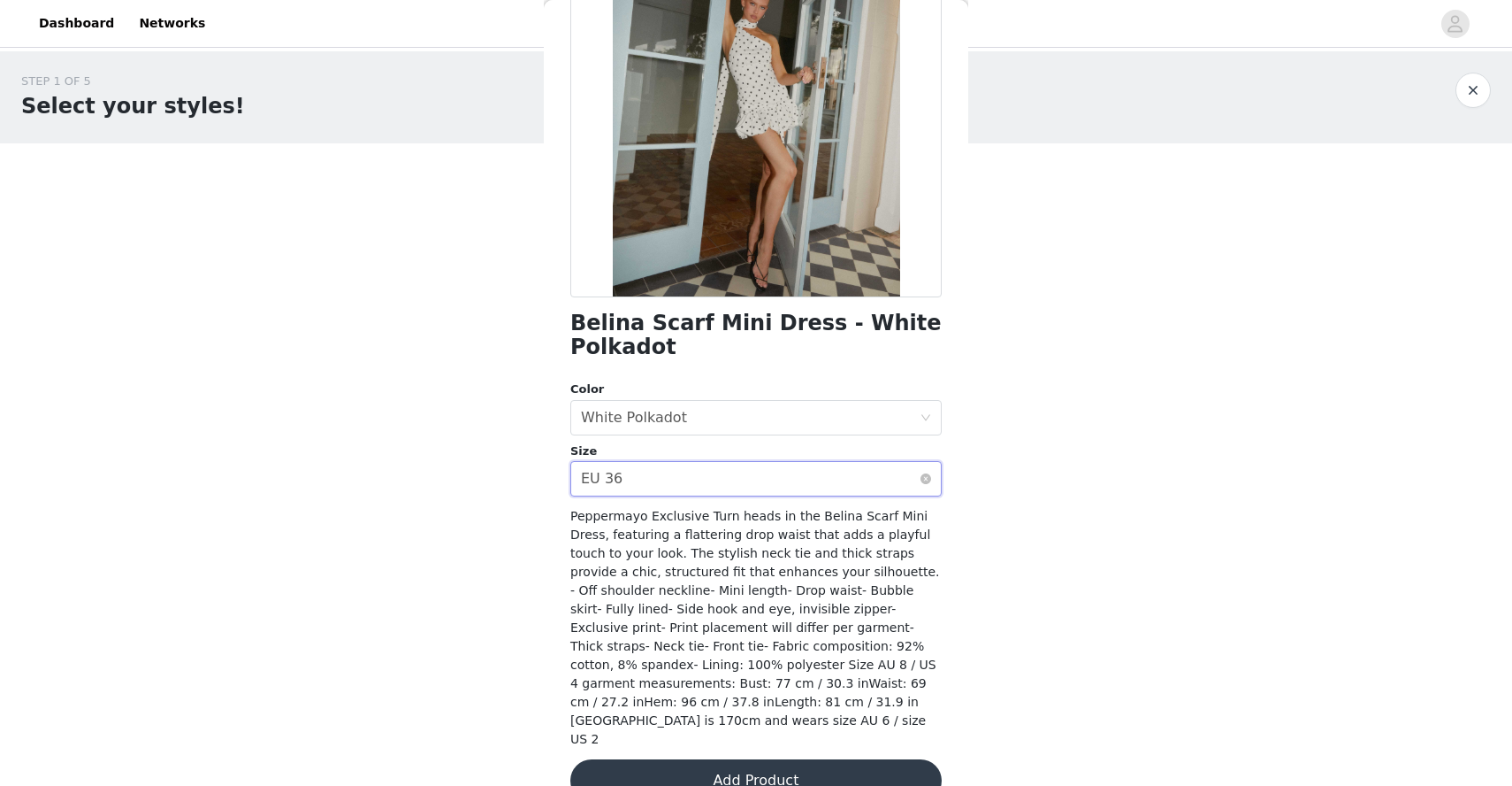
click at [738, 491] on div "Select size EU 36" at bounding box center [751, 479] width 339 height 34
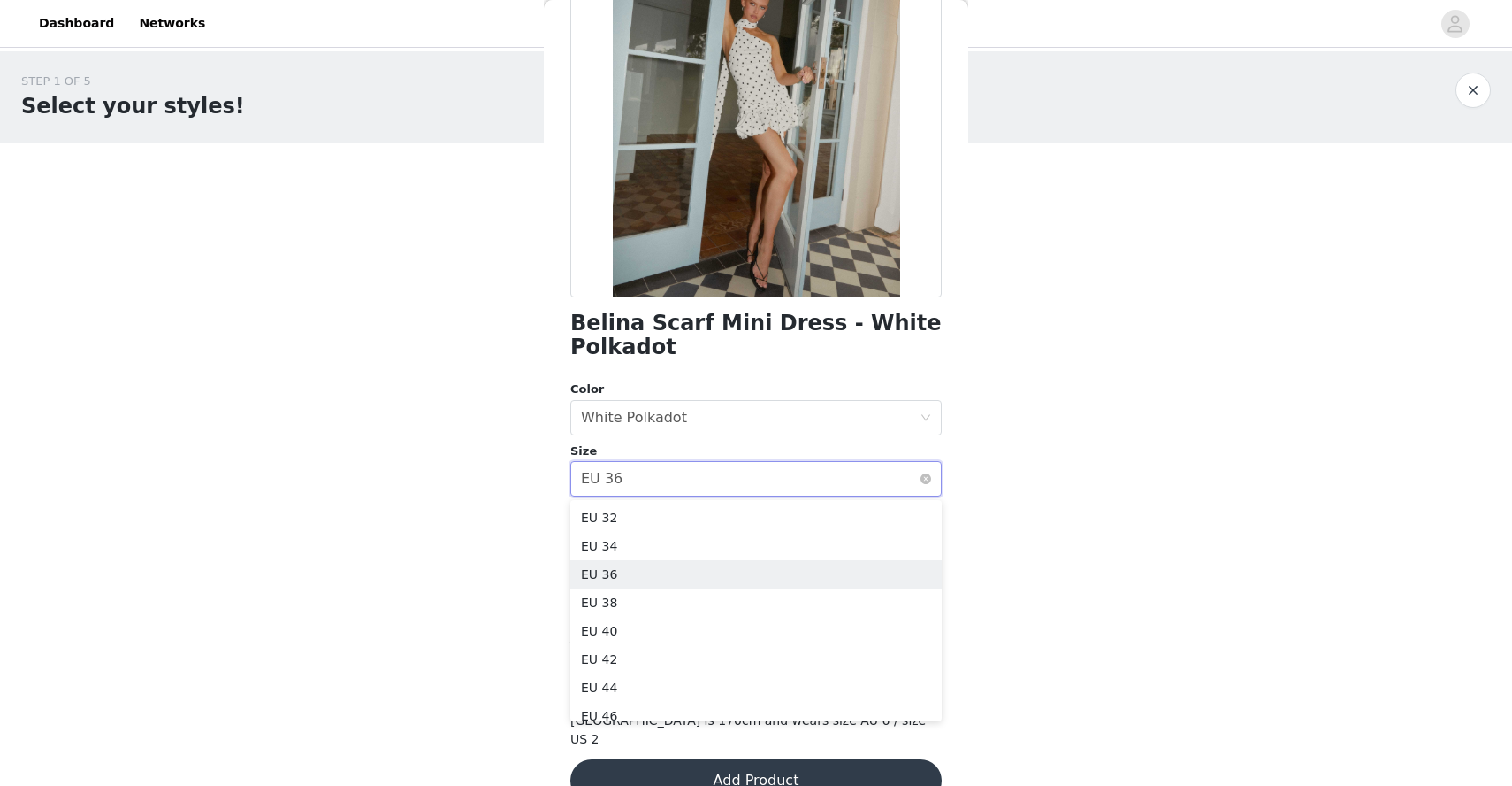
click at [671, 477] on div "Select size EU 36" at bounding box center [751, 479] width 339 height 34
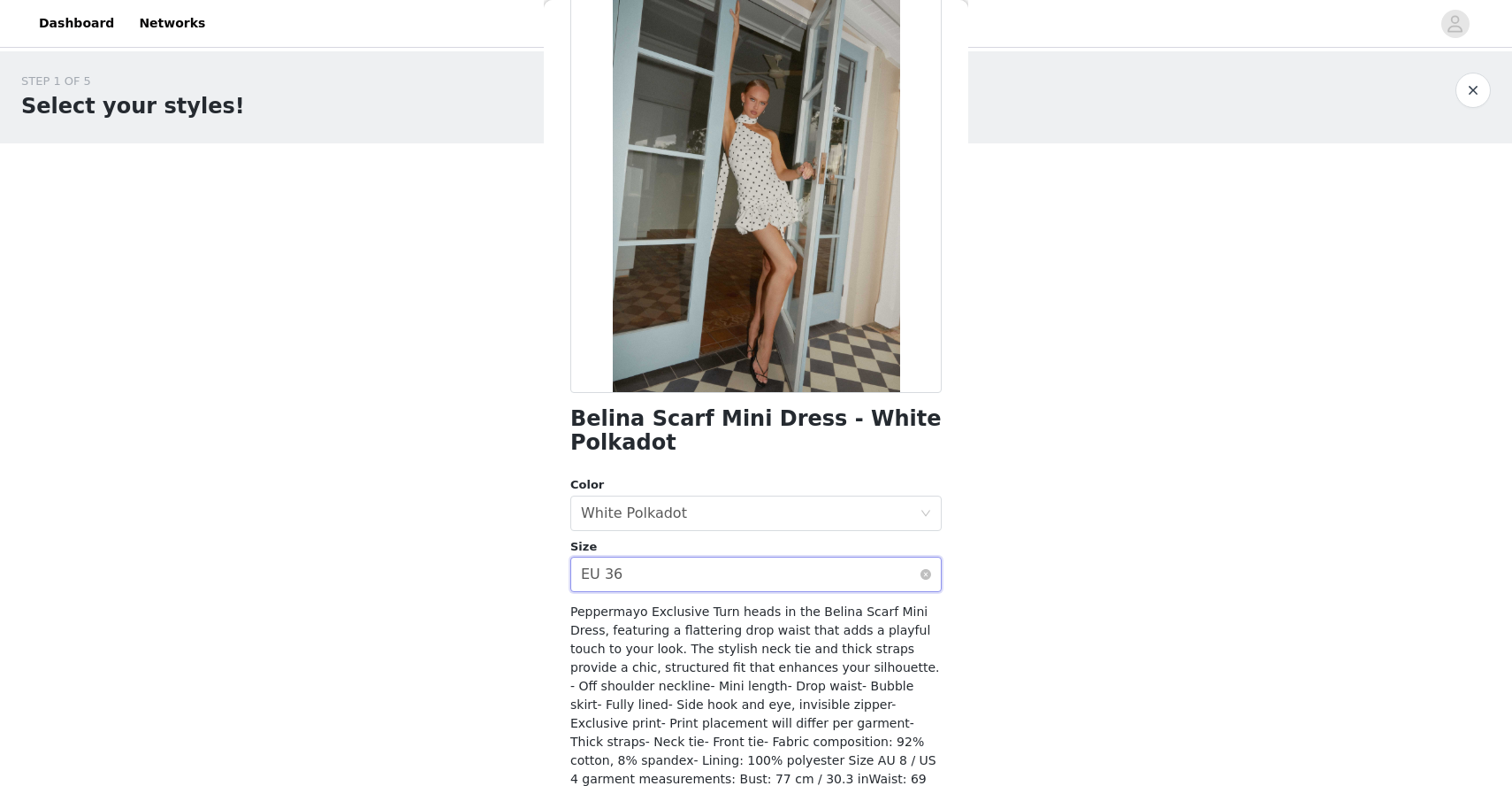
scroll to position [0, 0]
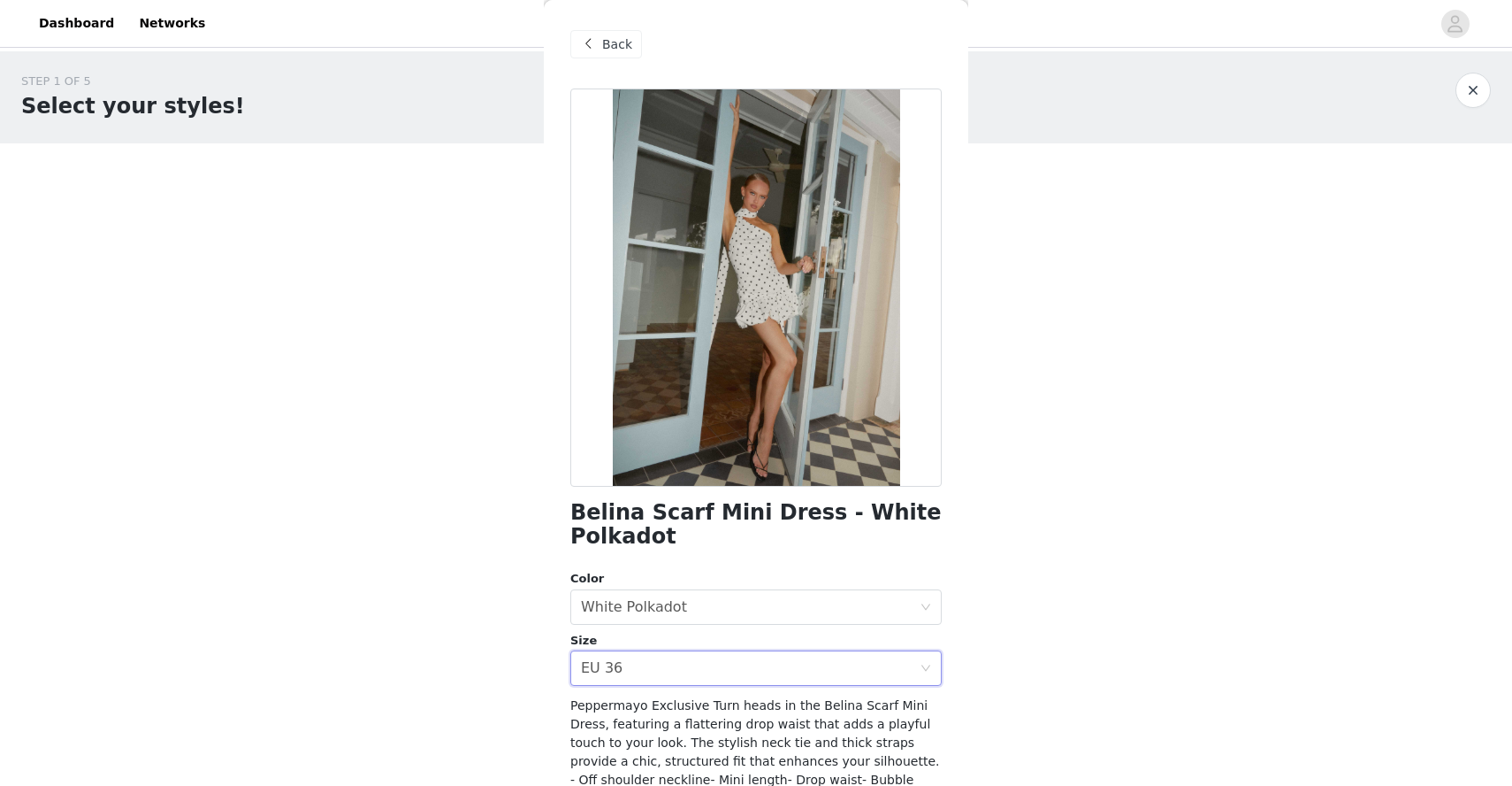
click at [611, 45] on span "Back" at bounding box center [617, 45] width 30 height 18
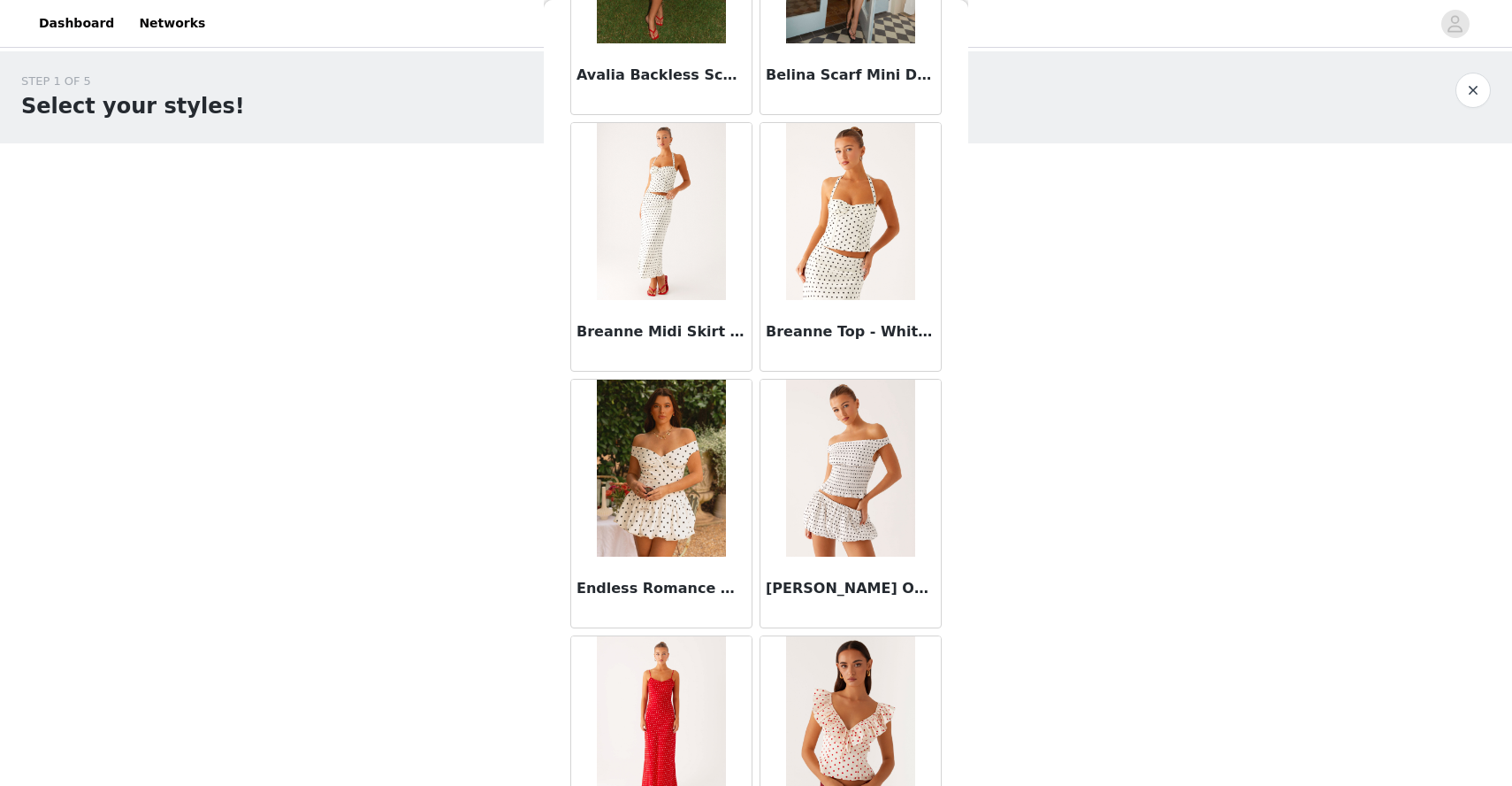
scroll to position [194, 0]
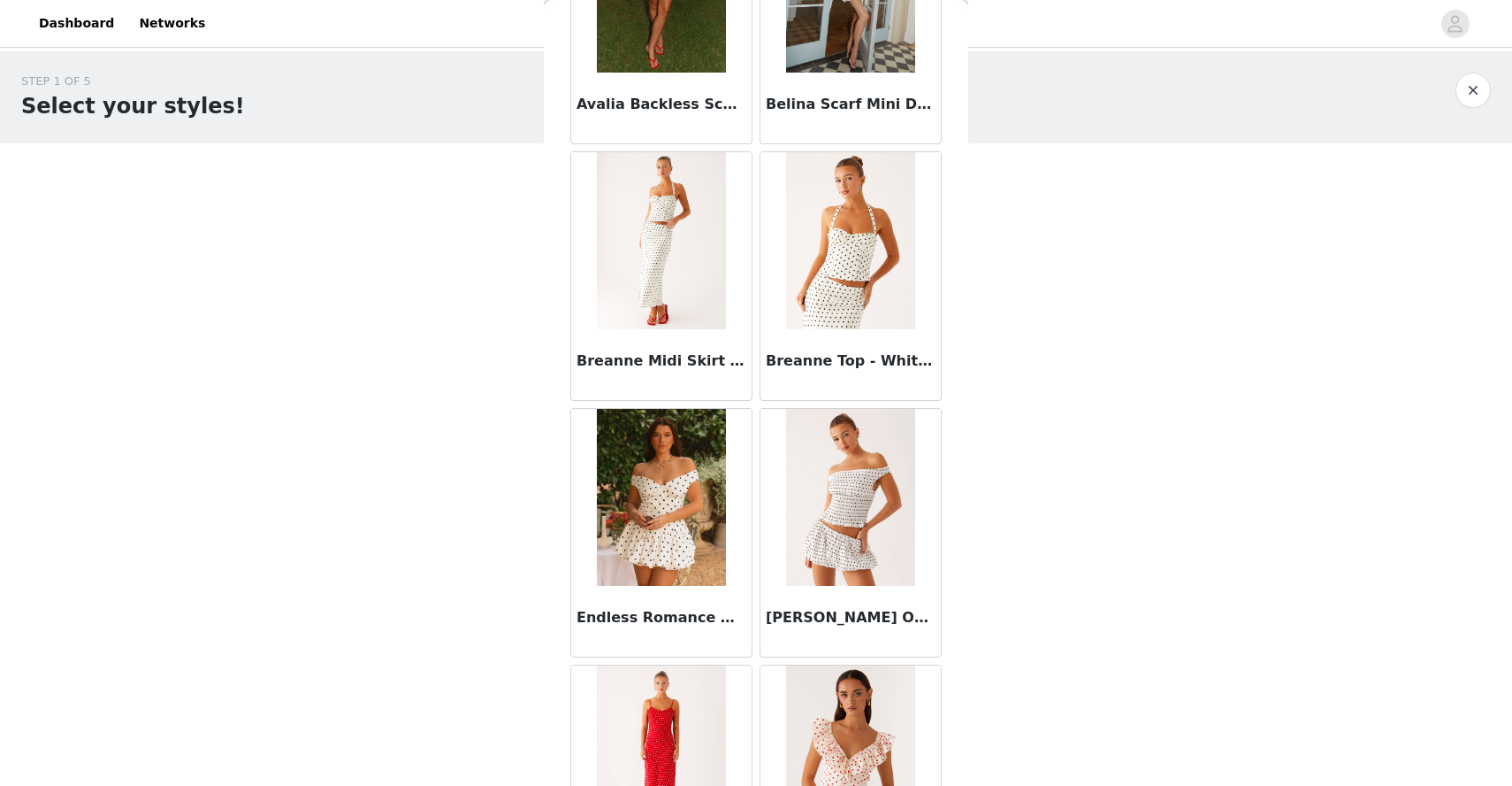
click at [834, 251] on img at bounding box center [850, 240] width 128 height 177
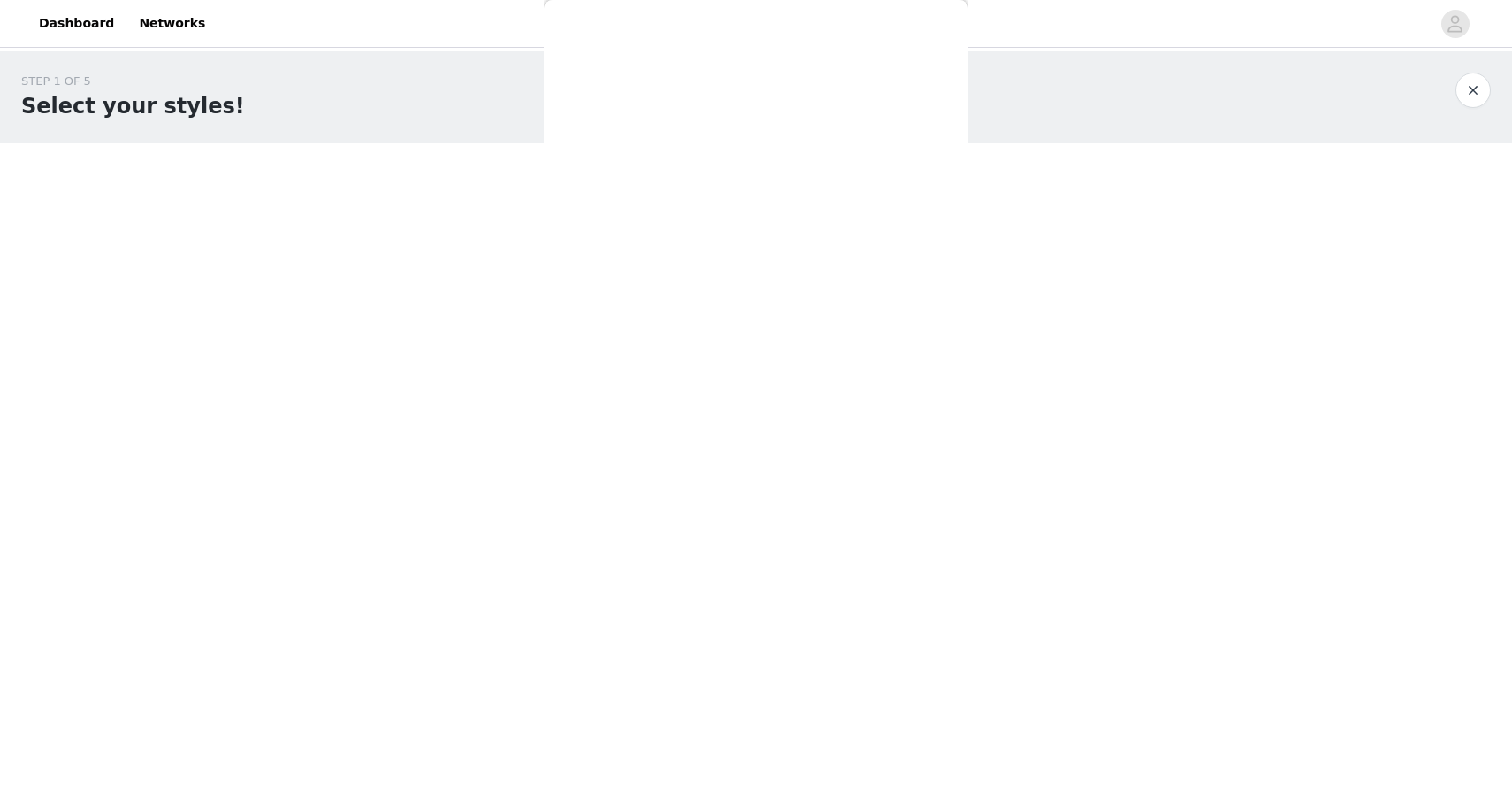
scroll to position [0, 0]
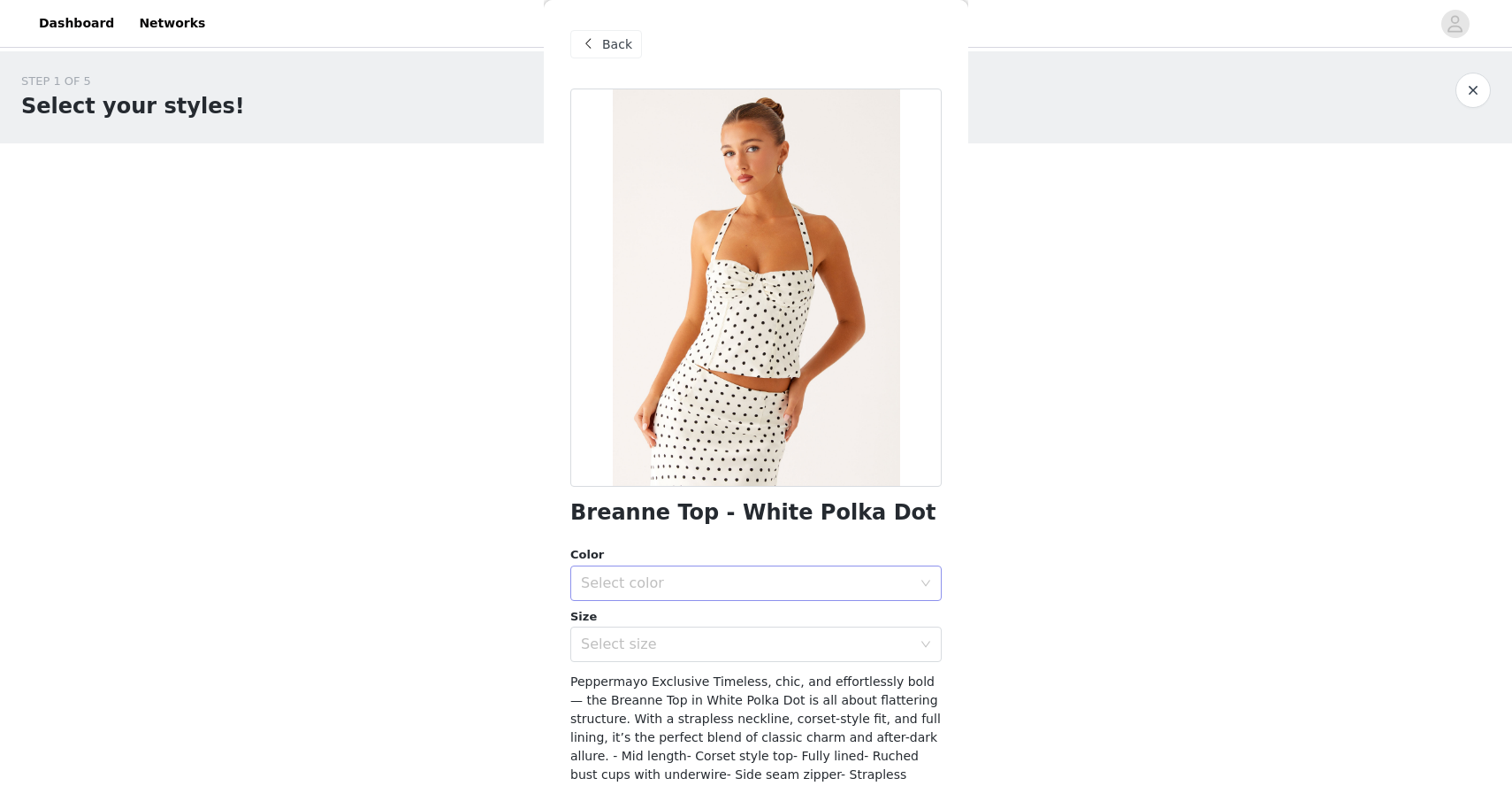
click at [694, 586] on div "Select color" at bounding box center [747, 583] width 331 height 17
click at [649, 629] on li "White Polka Dot" at bounding box center [756, 621] width 372 height 28
click at [634, 655] on div "Select size" at bounding box center [751, 644] width 339 height 34
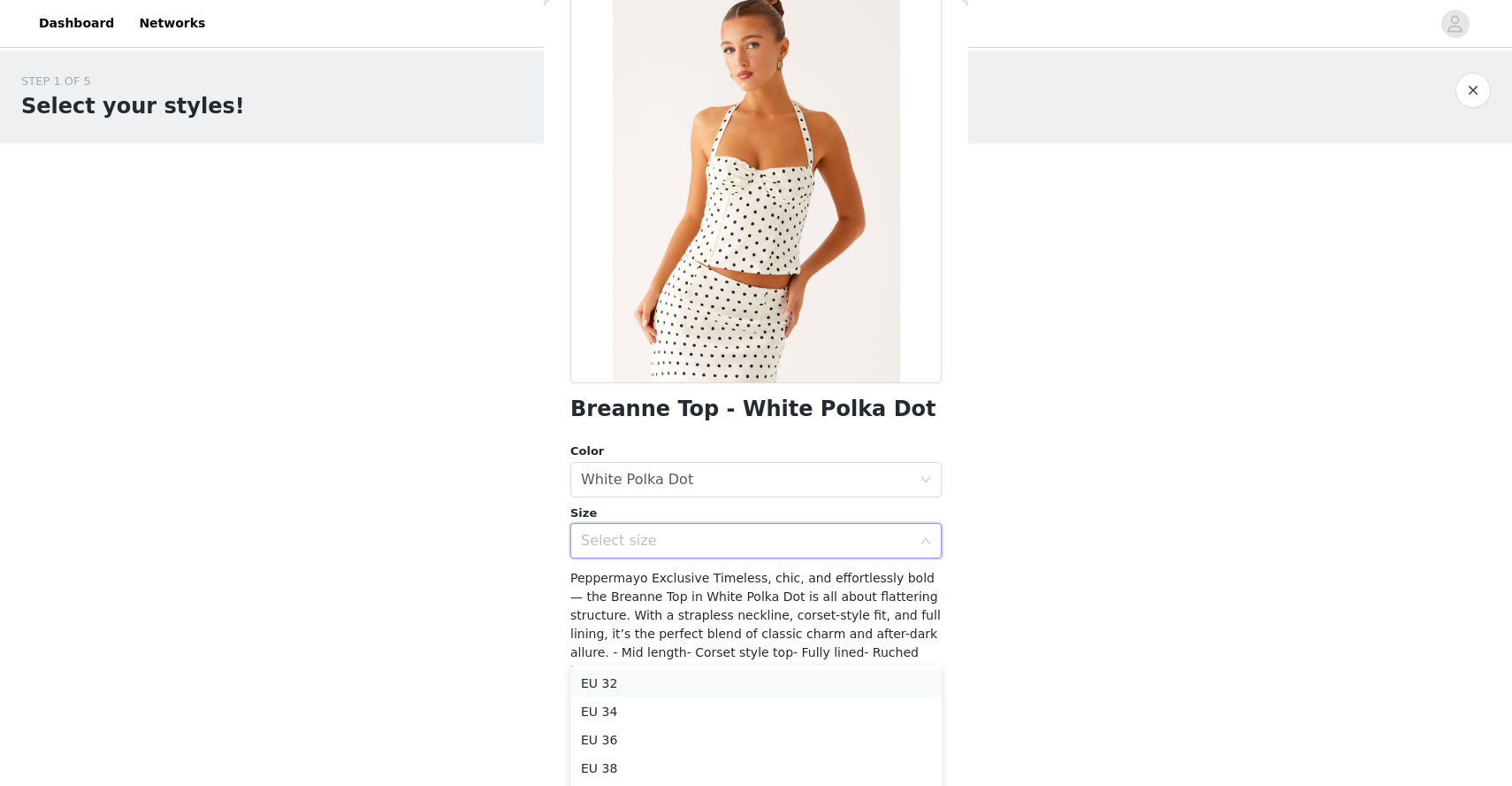
scroll to position [110, 0]
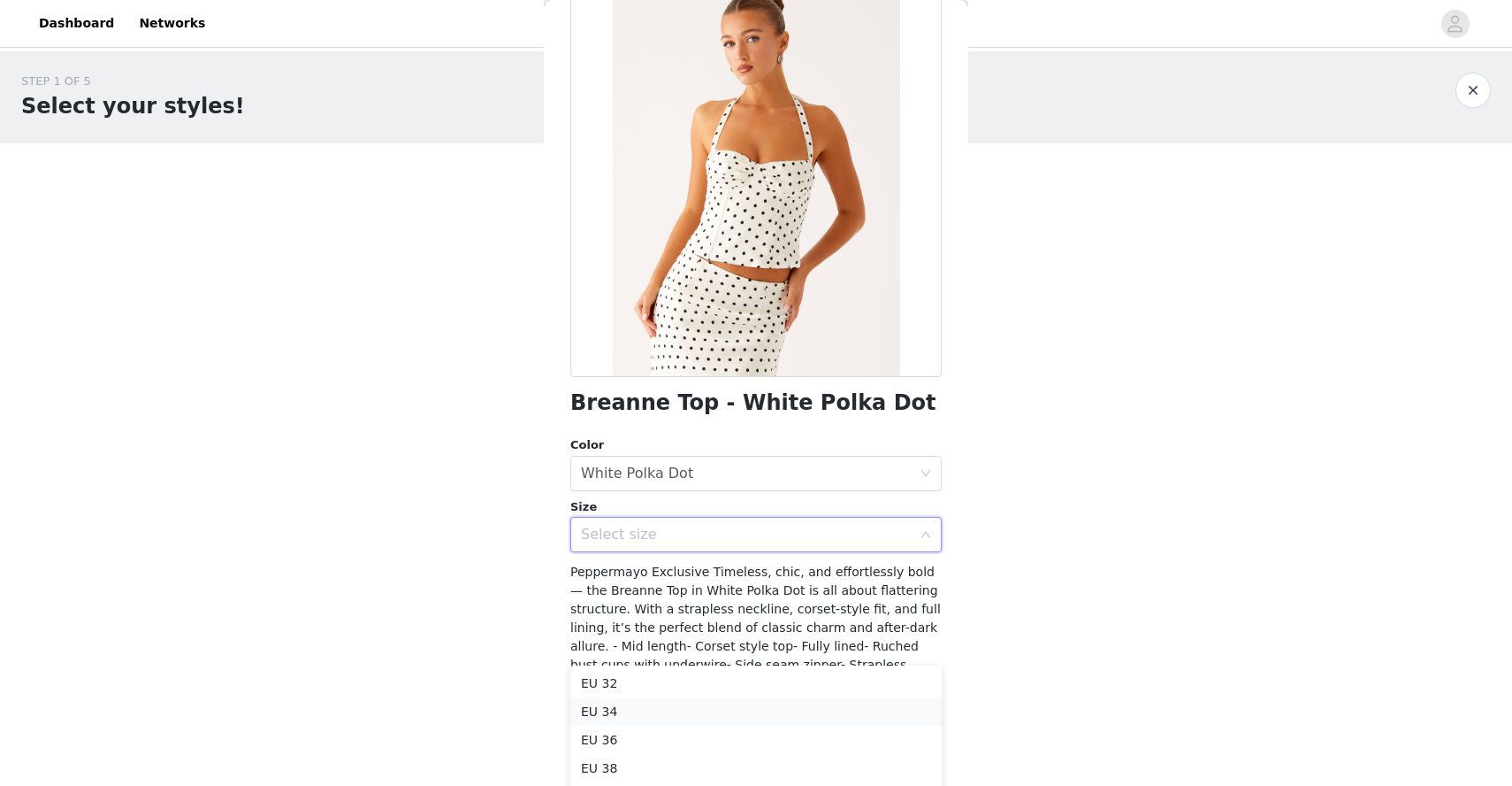
click at [636, 712] on li "EU 34" at bounding box center [756, 711] width 372 height 28
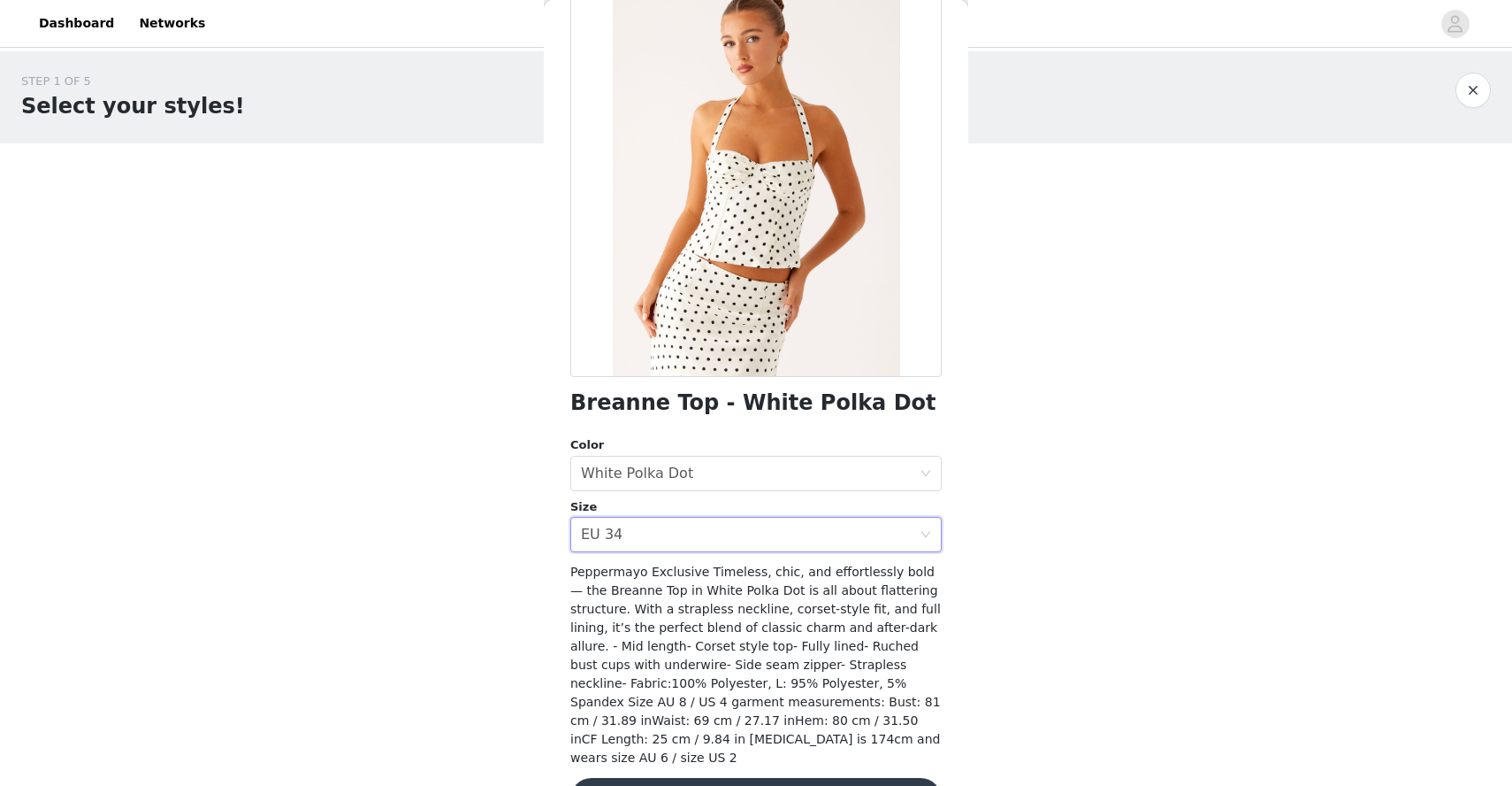
scroll to position [147, 0]
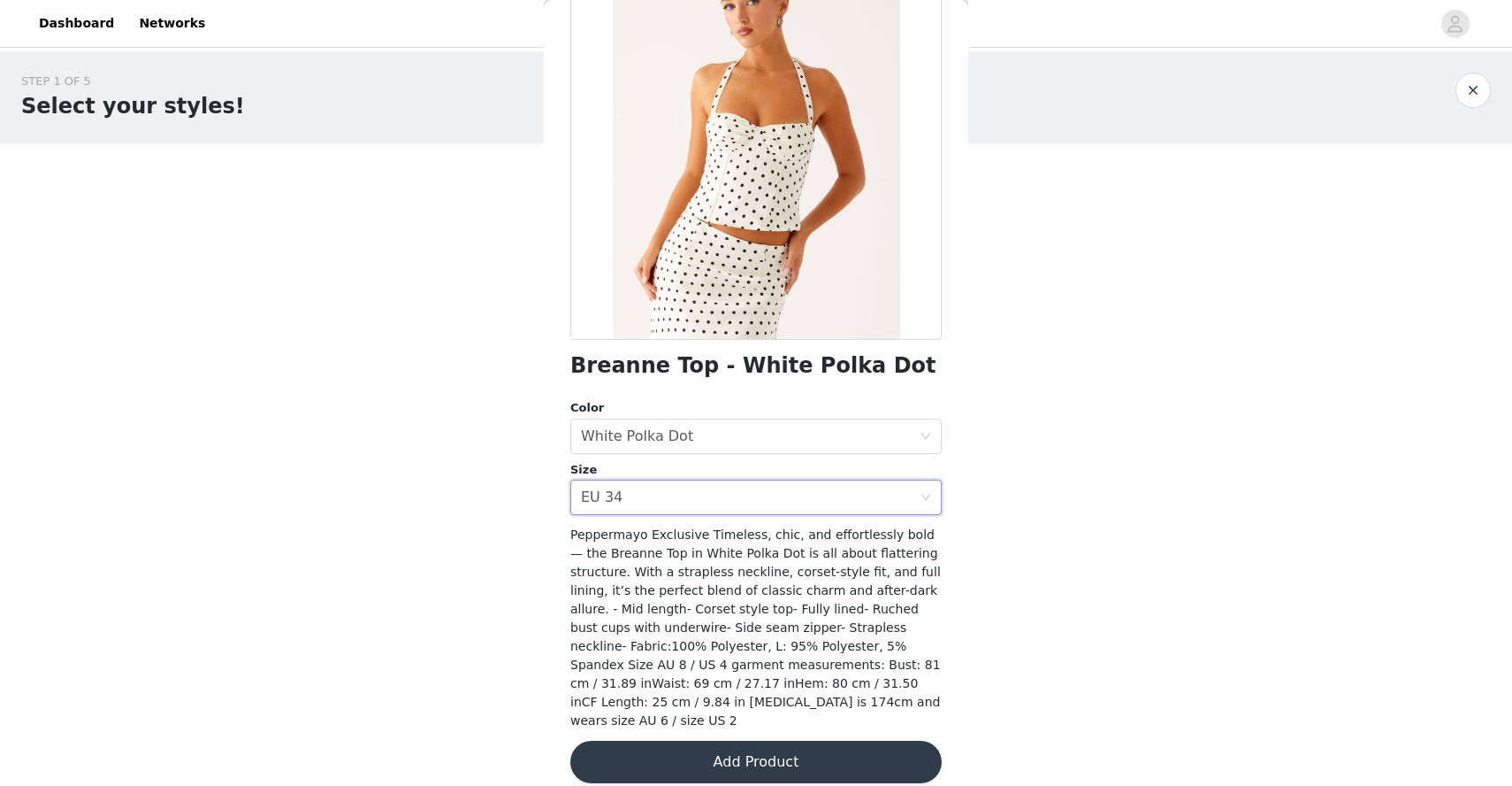
click at [758, 740] on button "Add Product" at bounding box center [756, 762] width 372 height 43
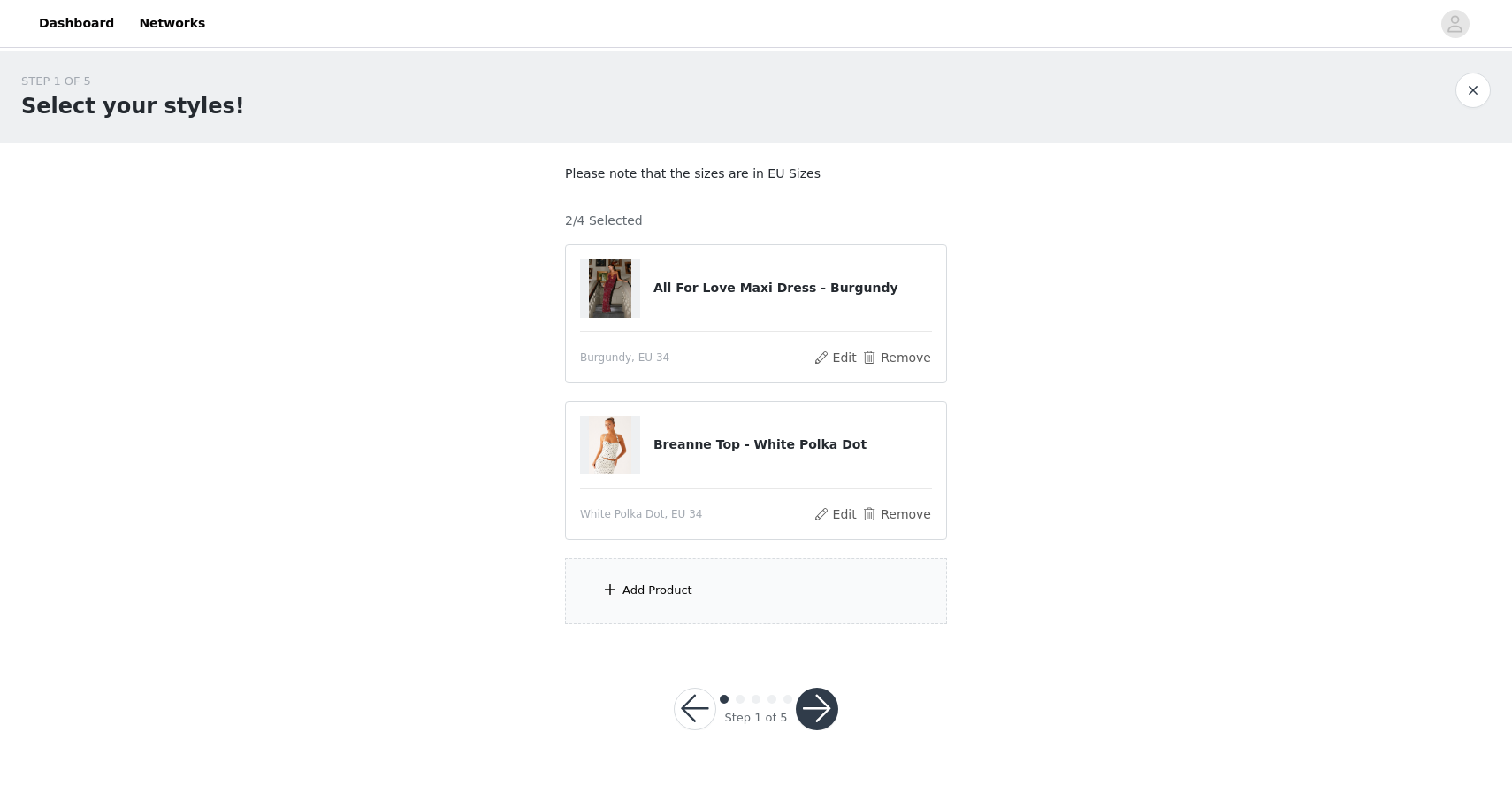
click at [618, 595] on span at bounding box center [610, 589] width 17 height 21
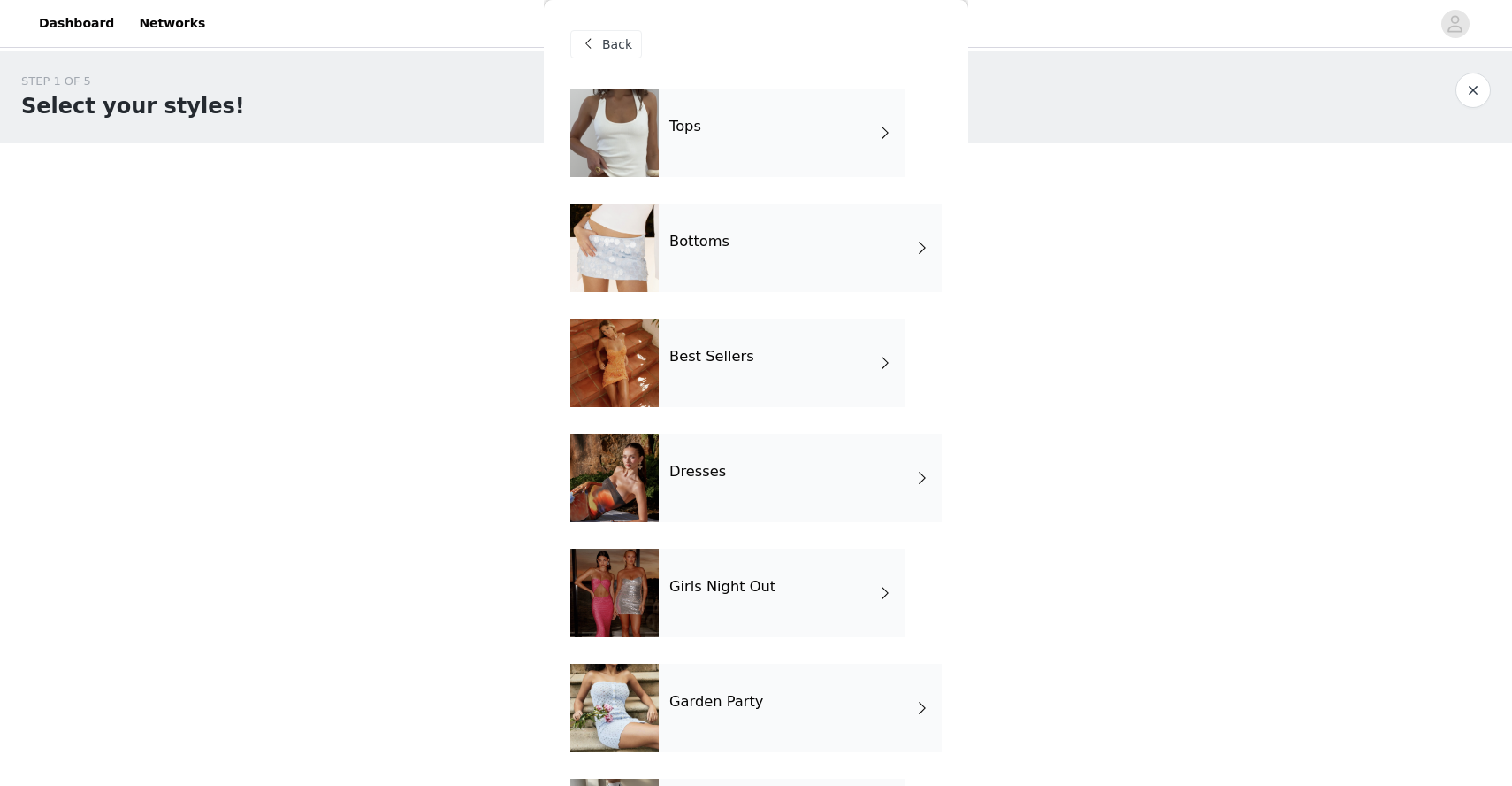
scroll to position [108, 0]
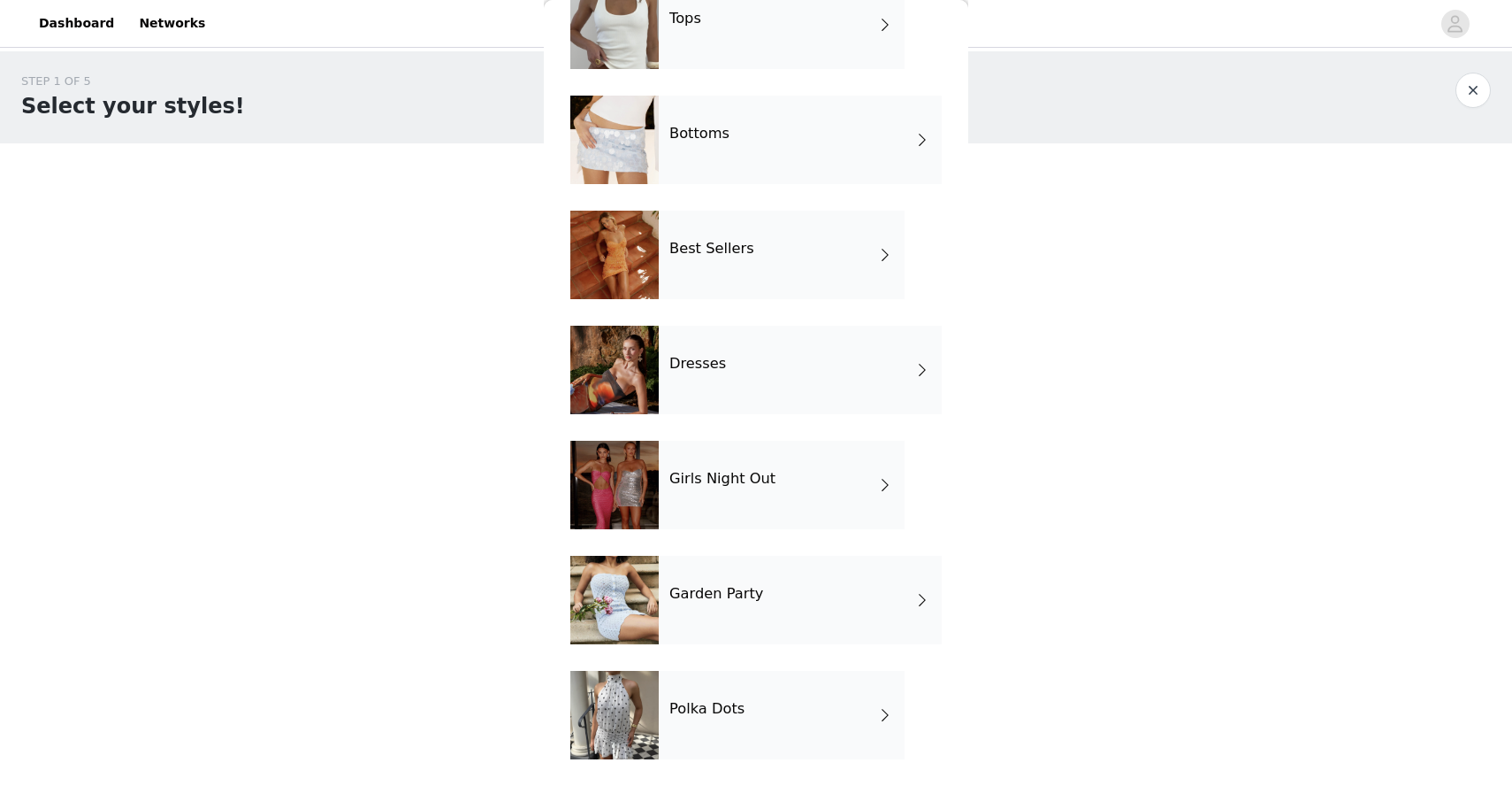
click at [716, 676] on div "Polka Dots" at bounding box center [782, 714] width 246 height 88
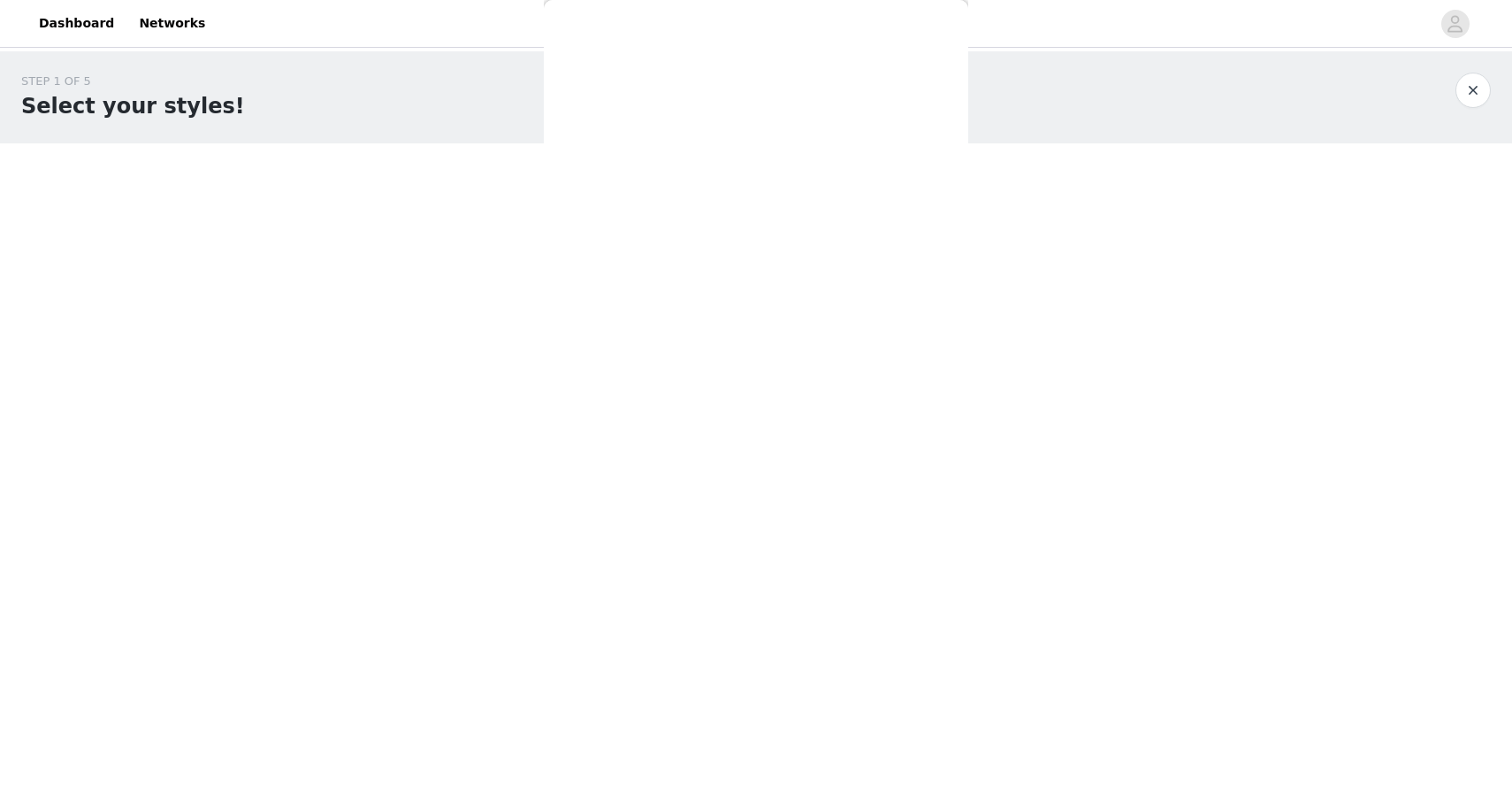
scroll to position [0, 0]
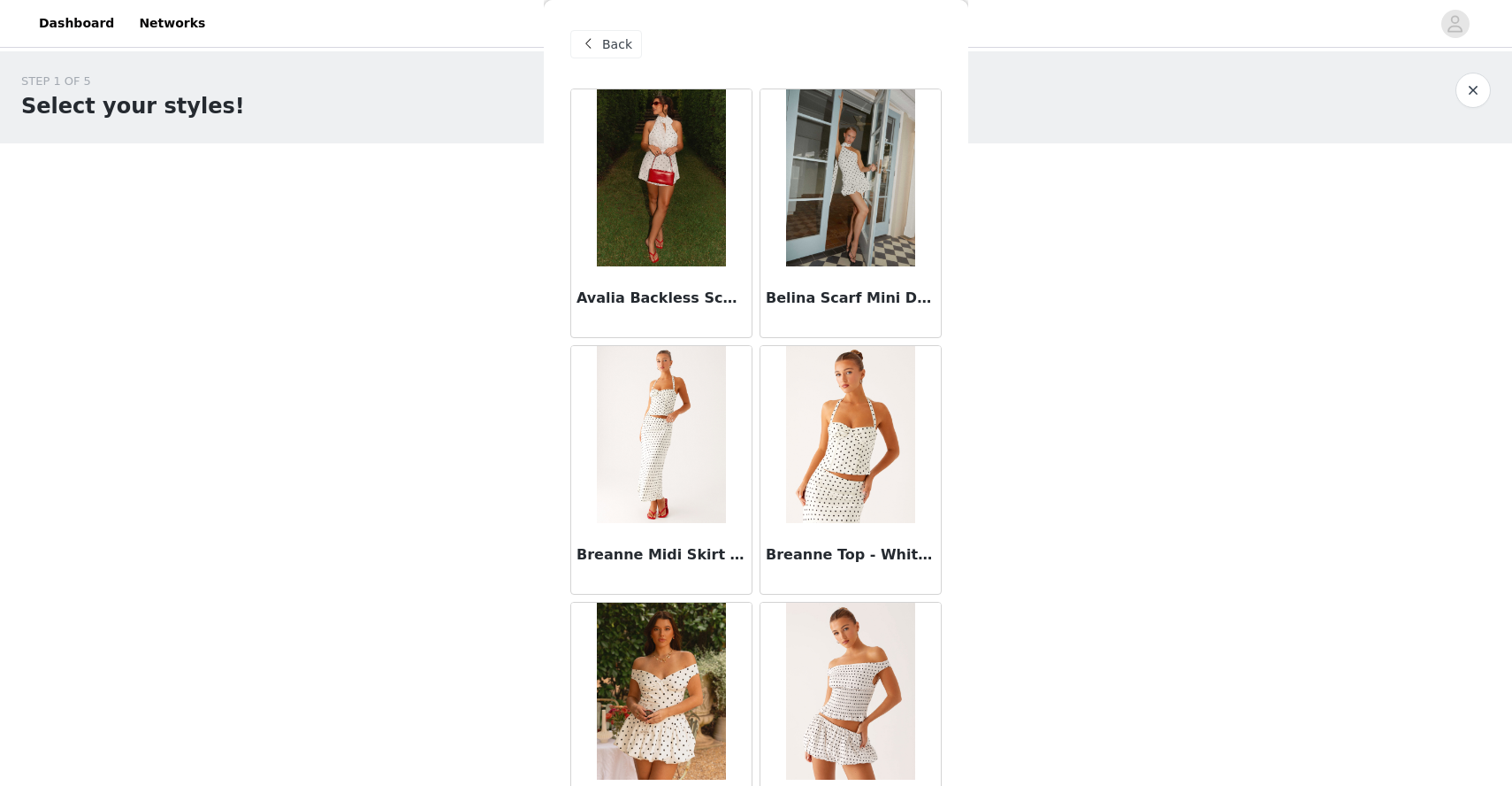
click at [651, 473] on img at bounding box center [661, 434] width 128 height 177
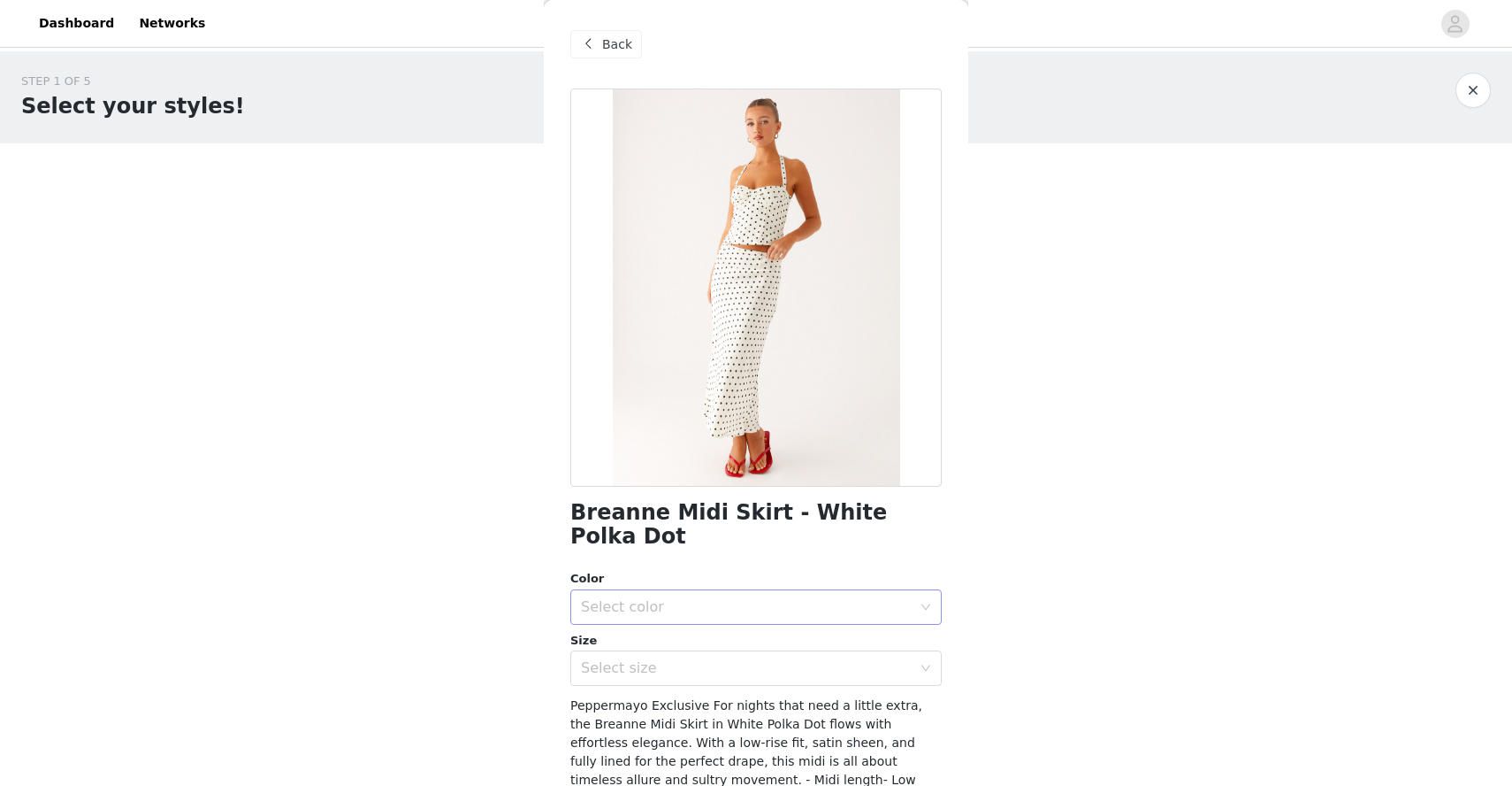
click at [650, 590] on div "Select color" at bounding box center [751, 607] width 339 height 34
click at [678, 608] on li "White Polka Dot" at bounding box center [756, 621] width 372 height 28
click at [663, 657] on div "Select size" at bounding box center [751, 668] width 339 height 34
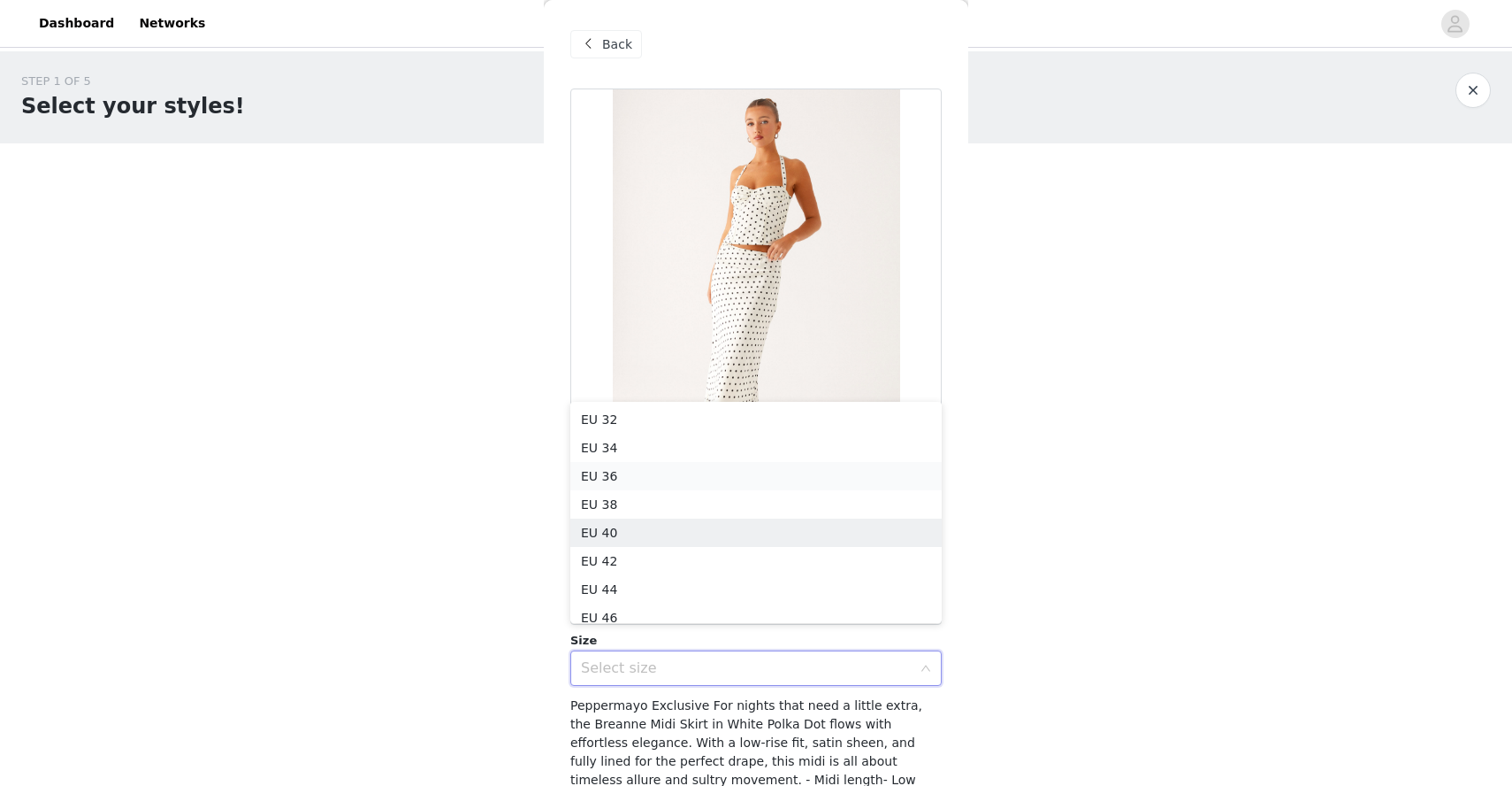
scroll to position [9, 0]
click at [650, 462] on li "EU 36" at bounding box center [756, 467] width 372 height 28
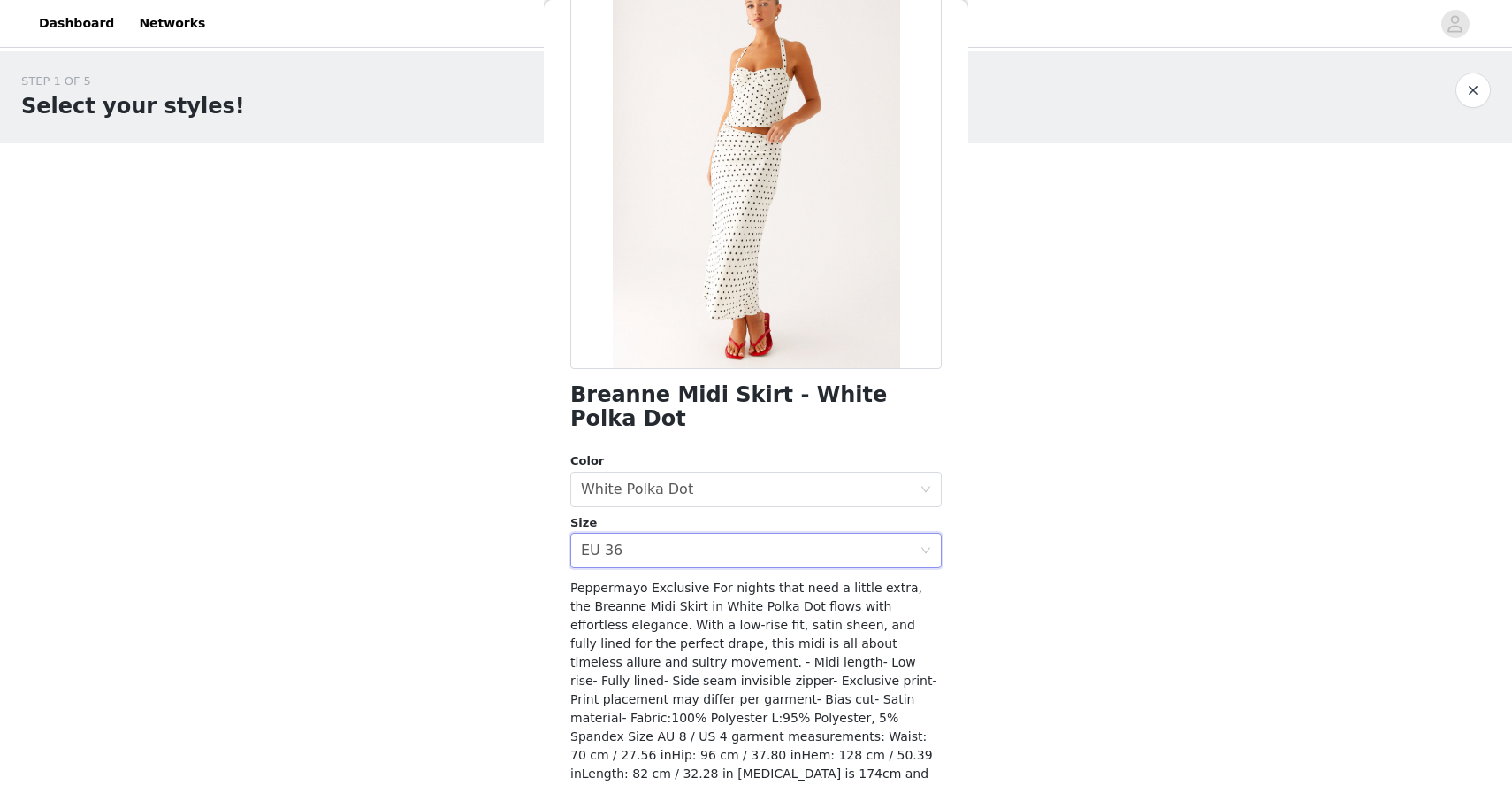
scroll to position [166, 0]
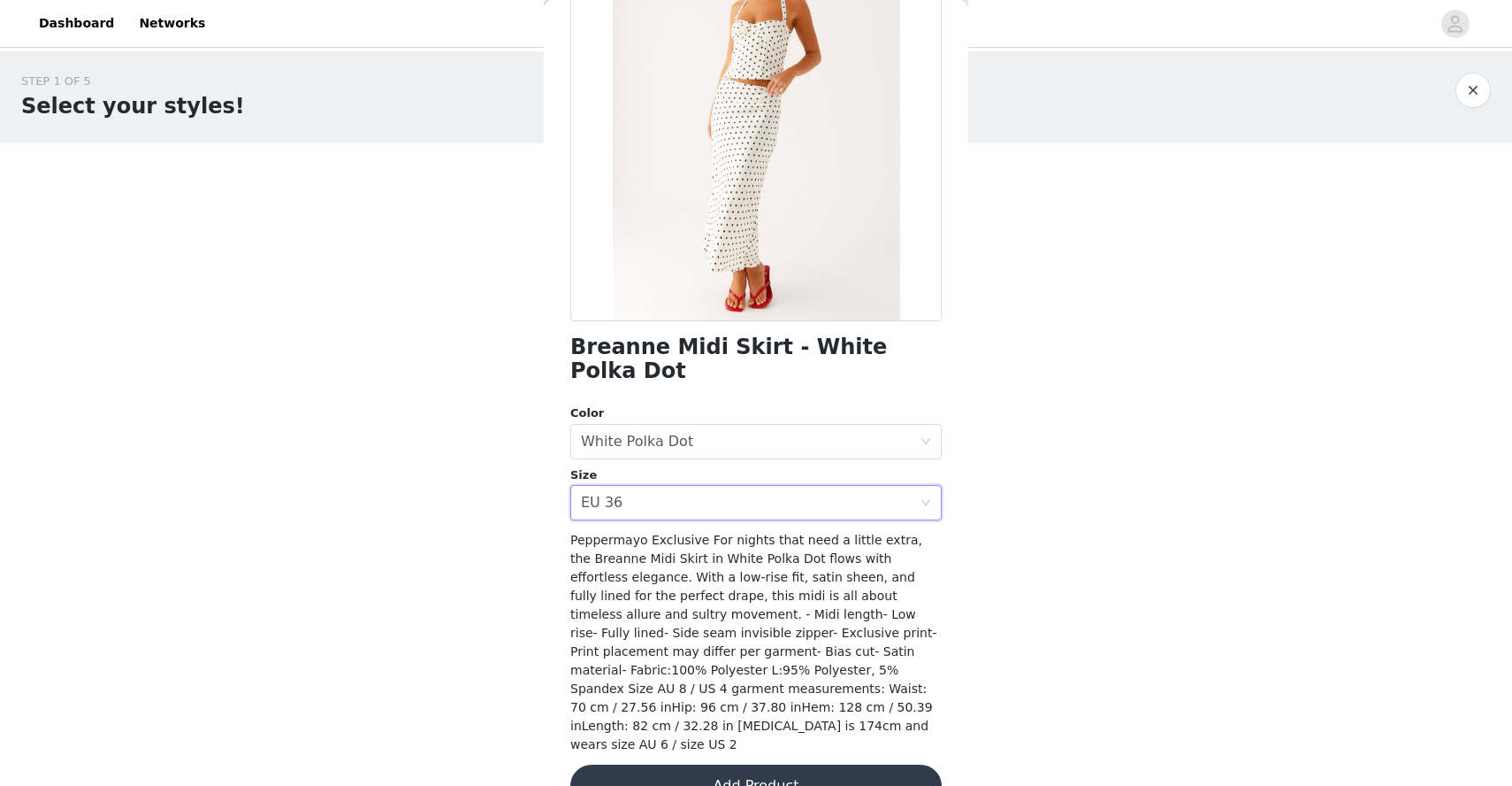
click at [756, 765] on button "Add Product" at bounding box center [756, 786] width 372 height 43
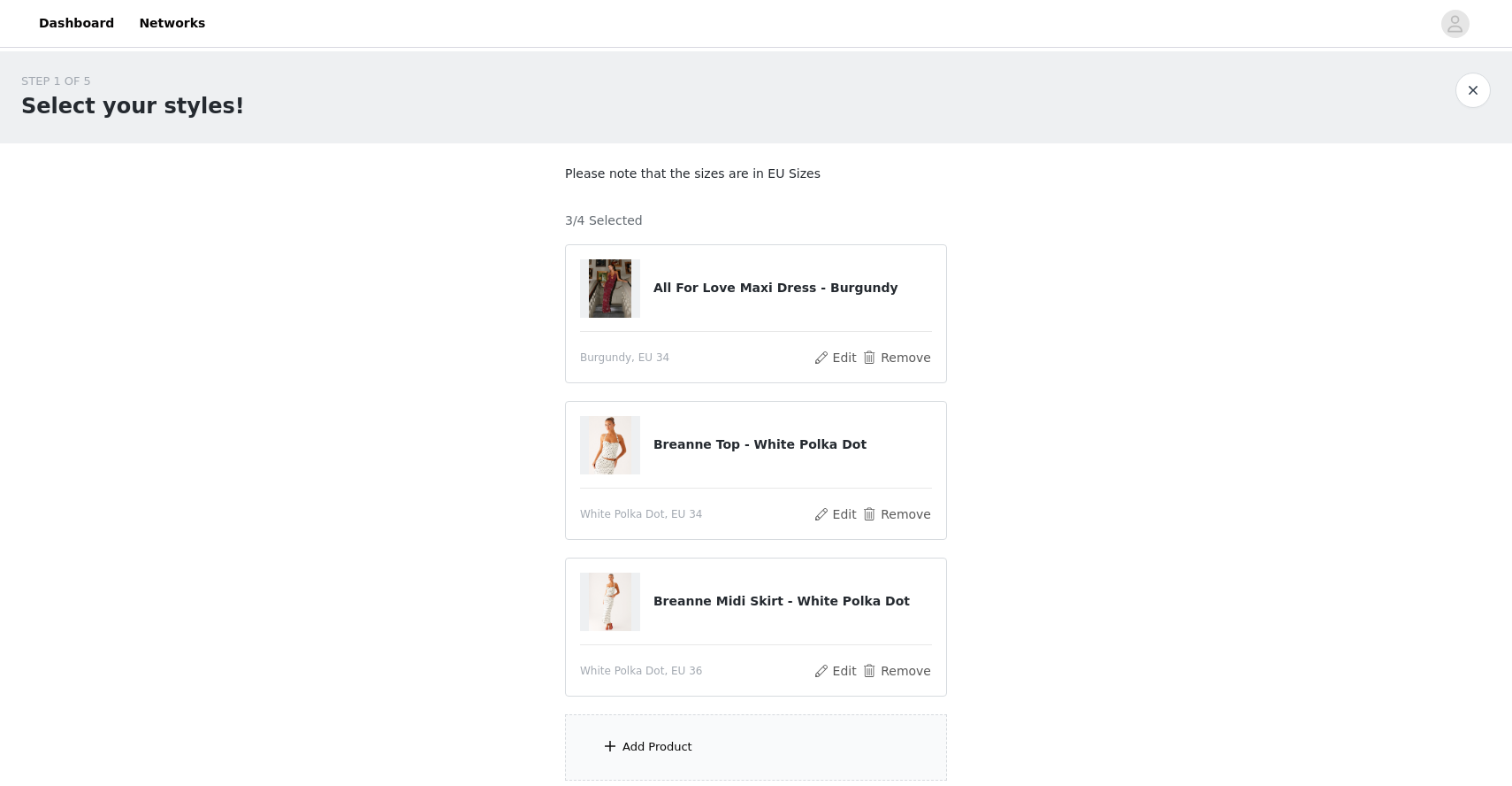
scroll to position [142, 0]
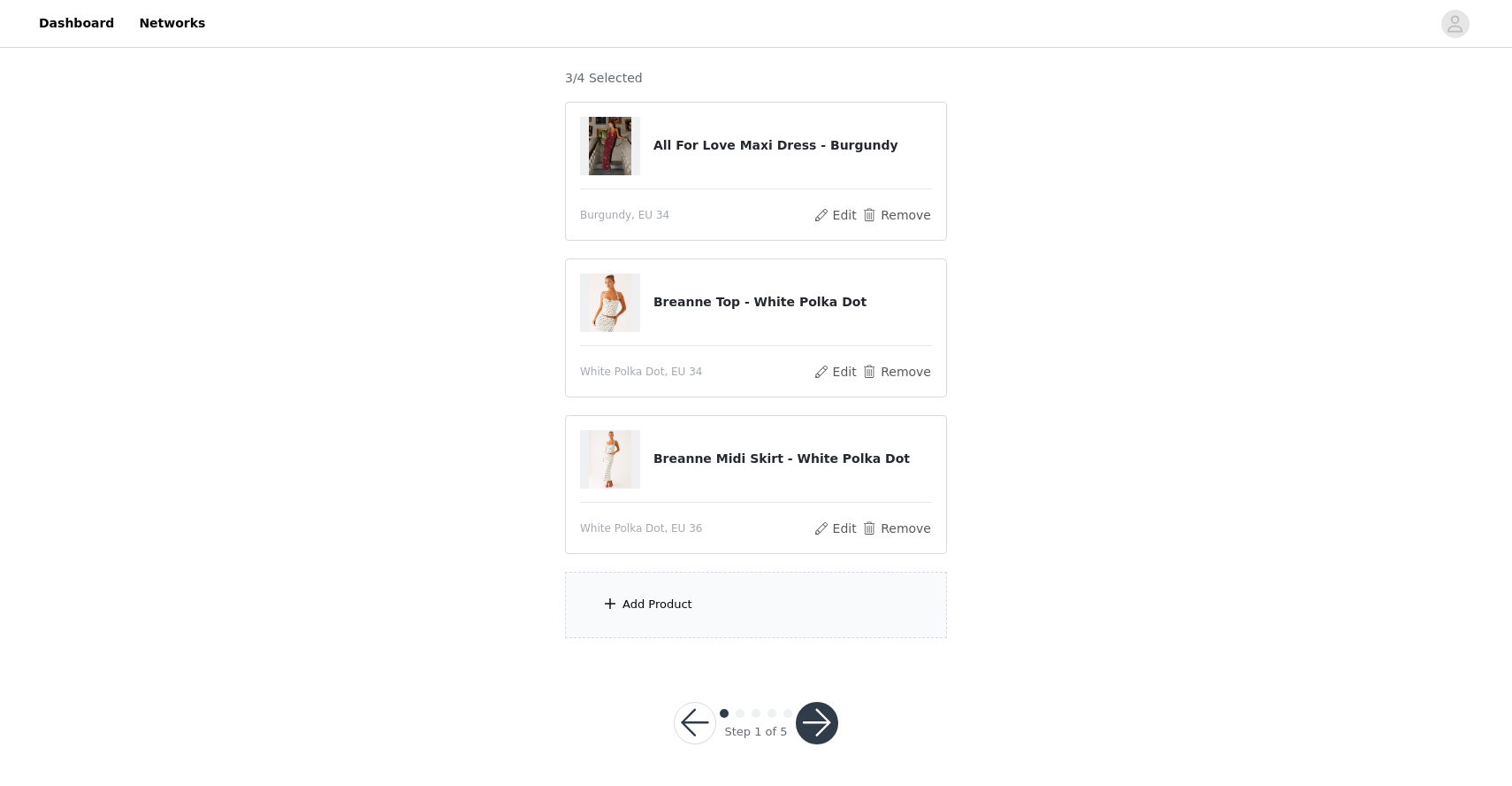
click at [681, 602] on div "Add Product" at bounding box center [658, 605] width 70 height 17
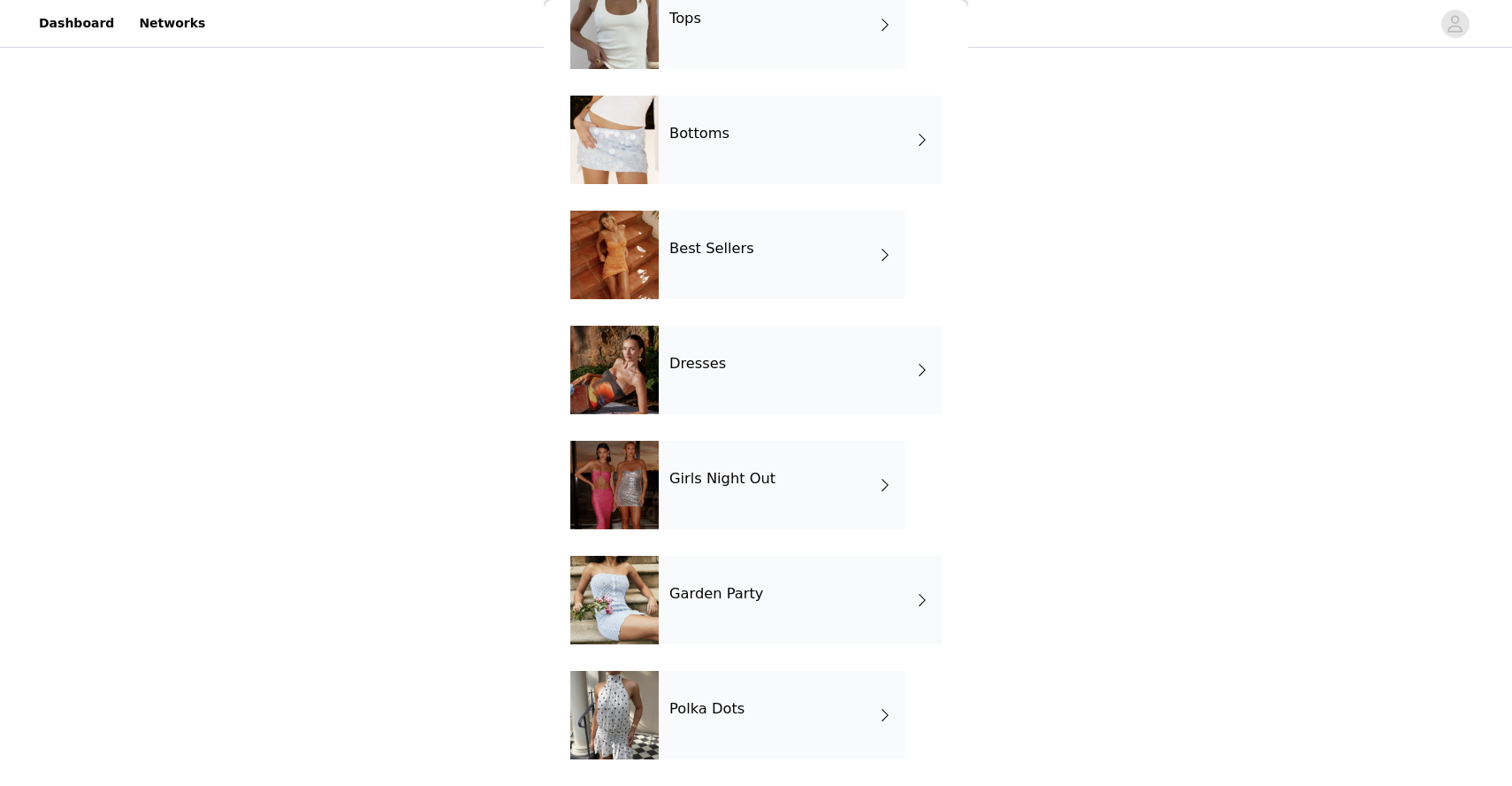
scroll to position [0, 0]
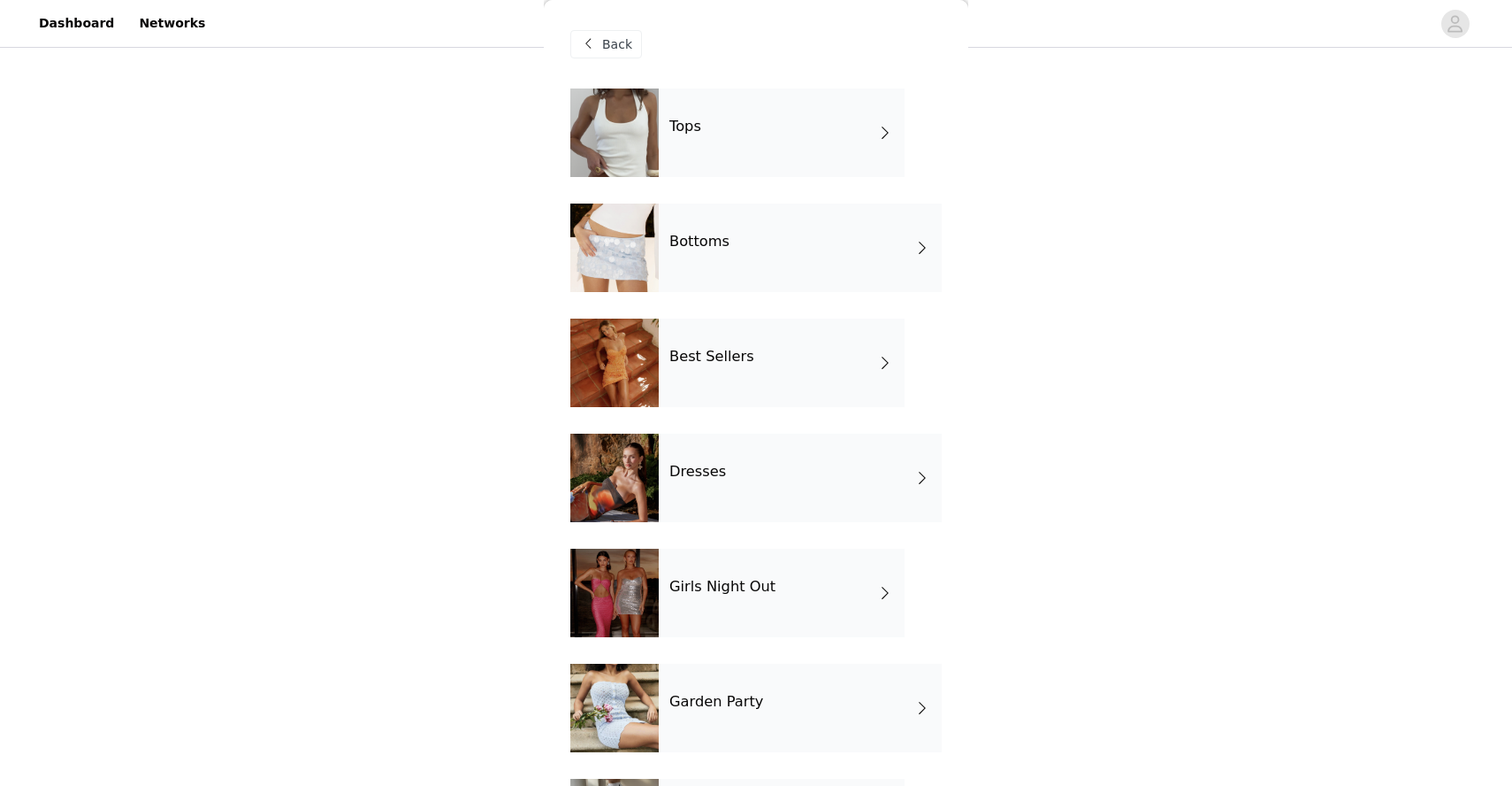
click at [694, 258] on div "Bottoms" at bounding box center [800, 247] width 283 height 88
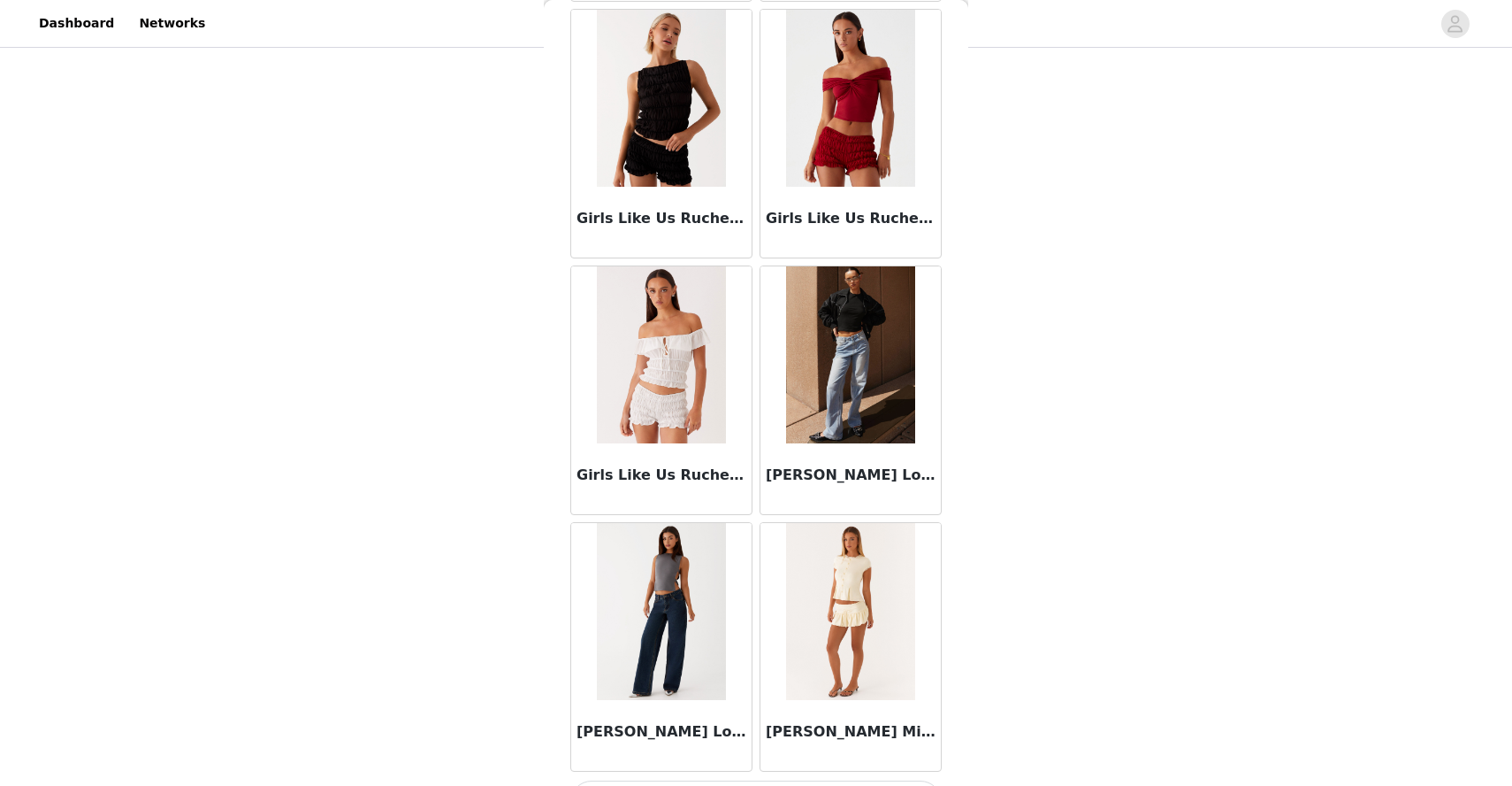
scroll to position [1922, 0]
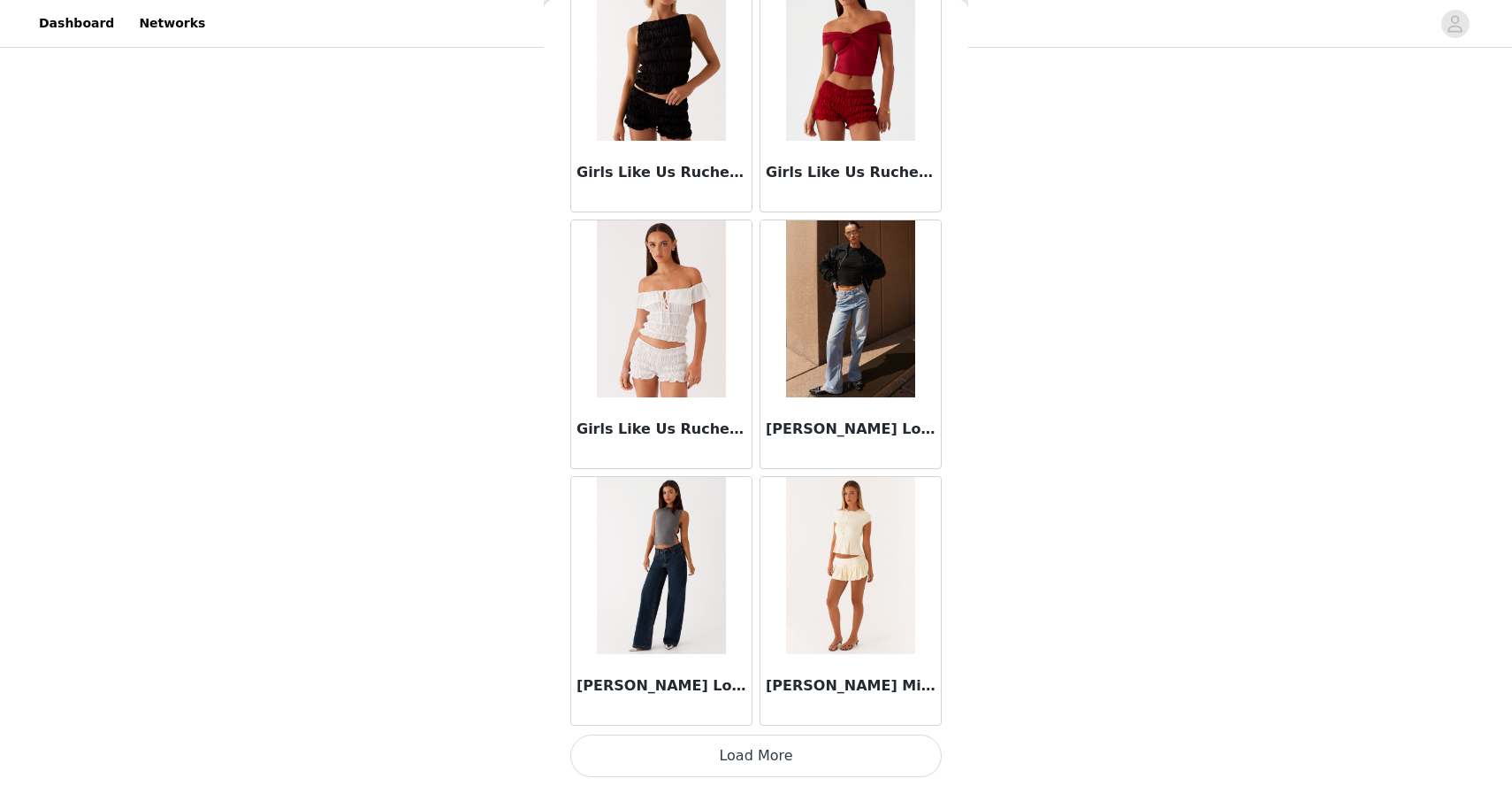
click at [741, 755] on button "Load More" at bounding box center [756, 756] width 372 height 43
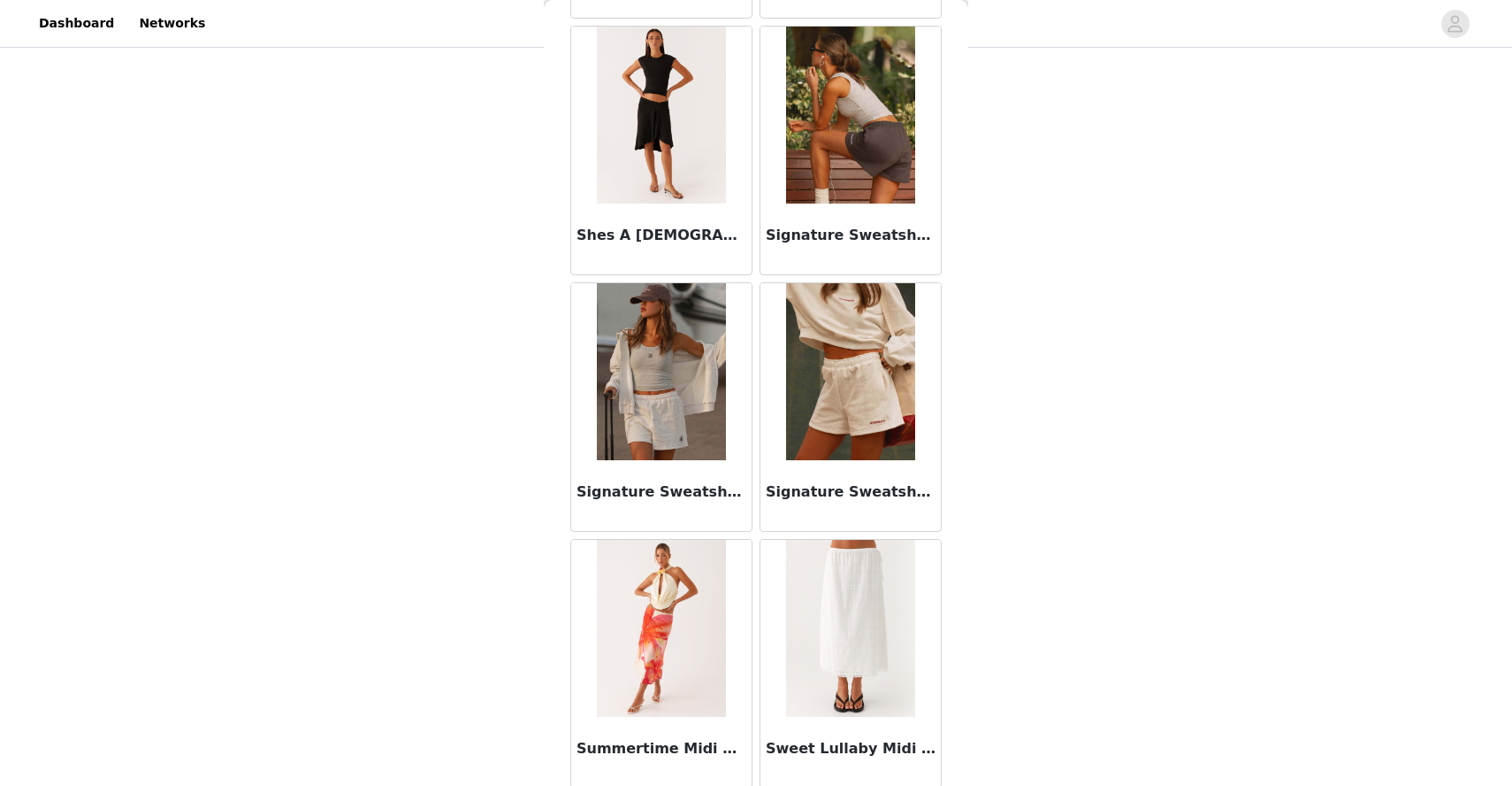
scroll to position [4489, 0]
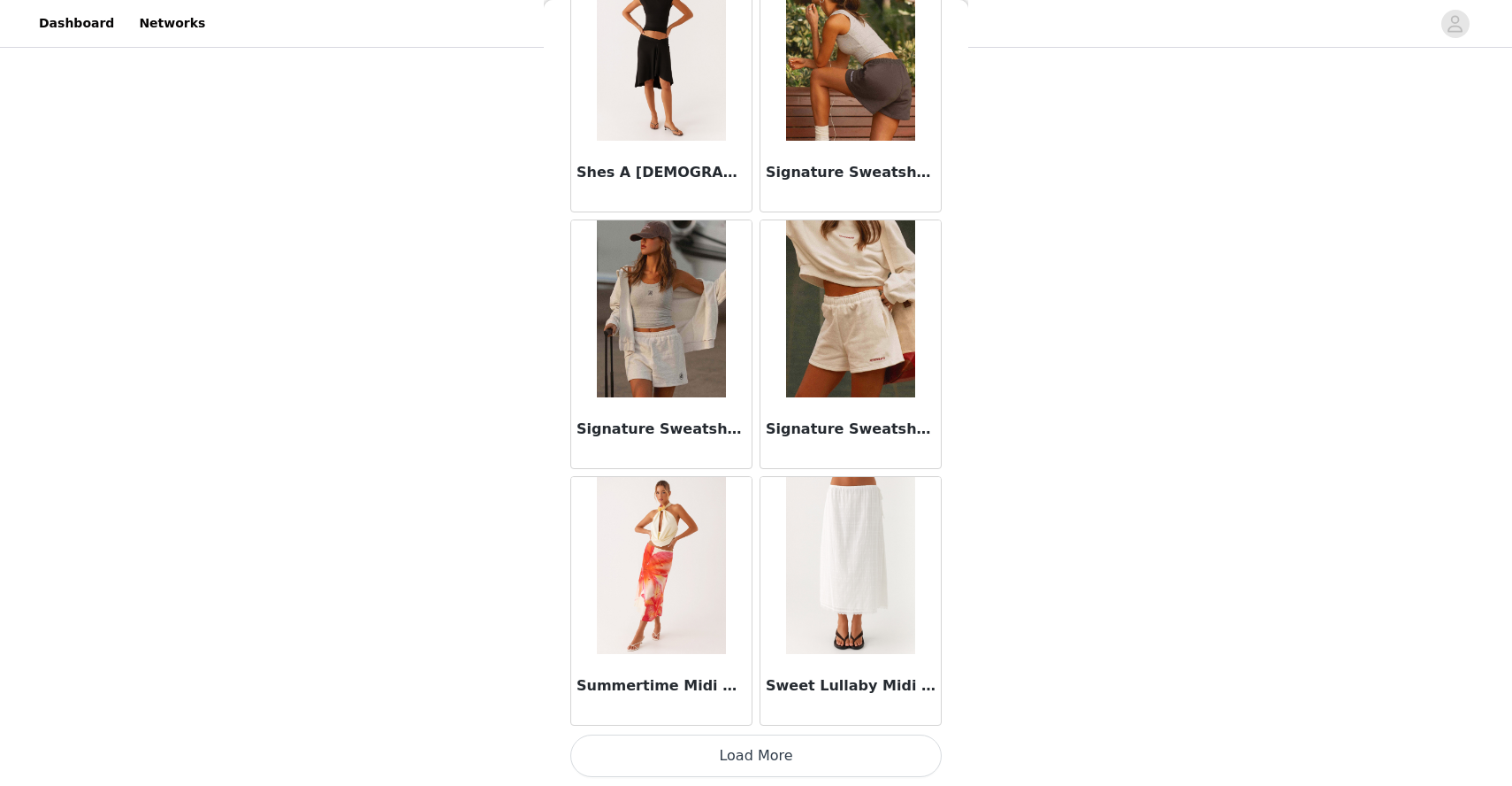
click at [741, 749] on button "Load More" at bounding box center [756, 756] width 372 height 43
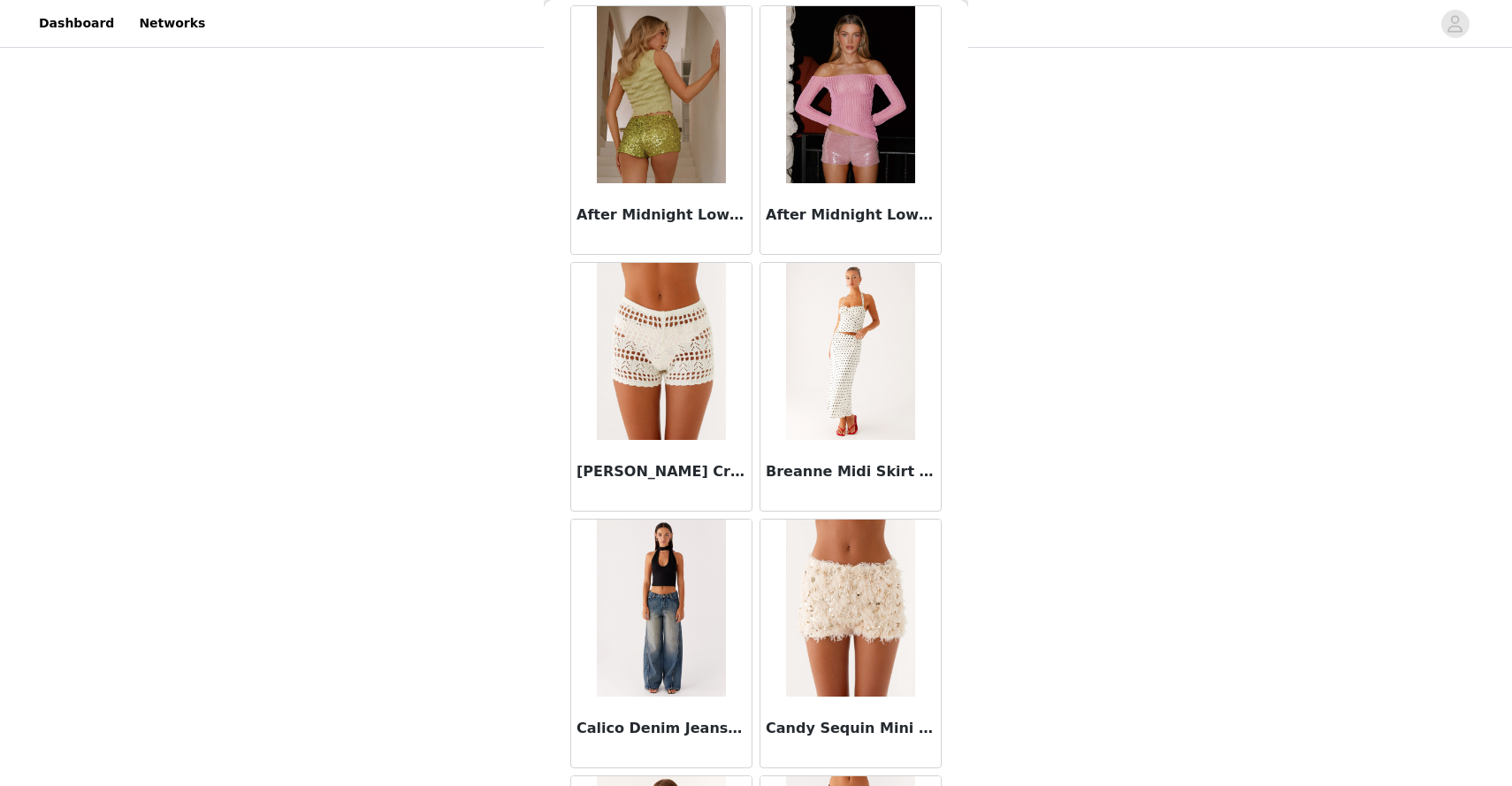
scroll to position [0, 0]
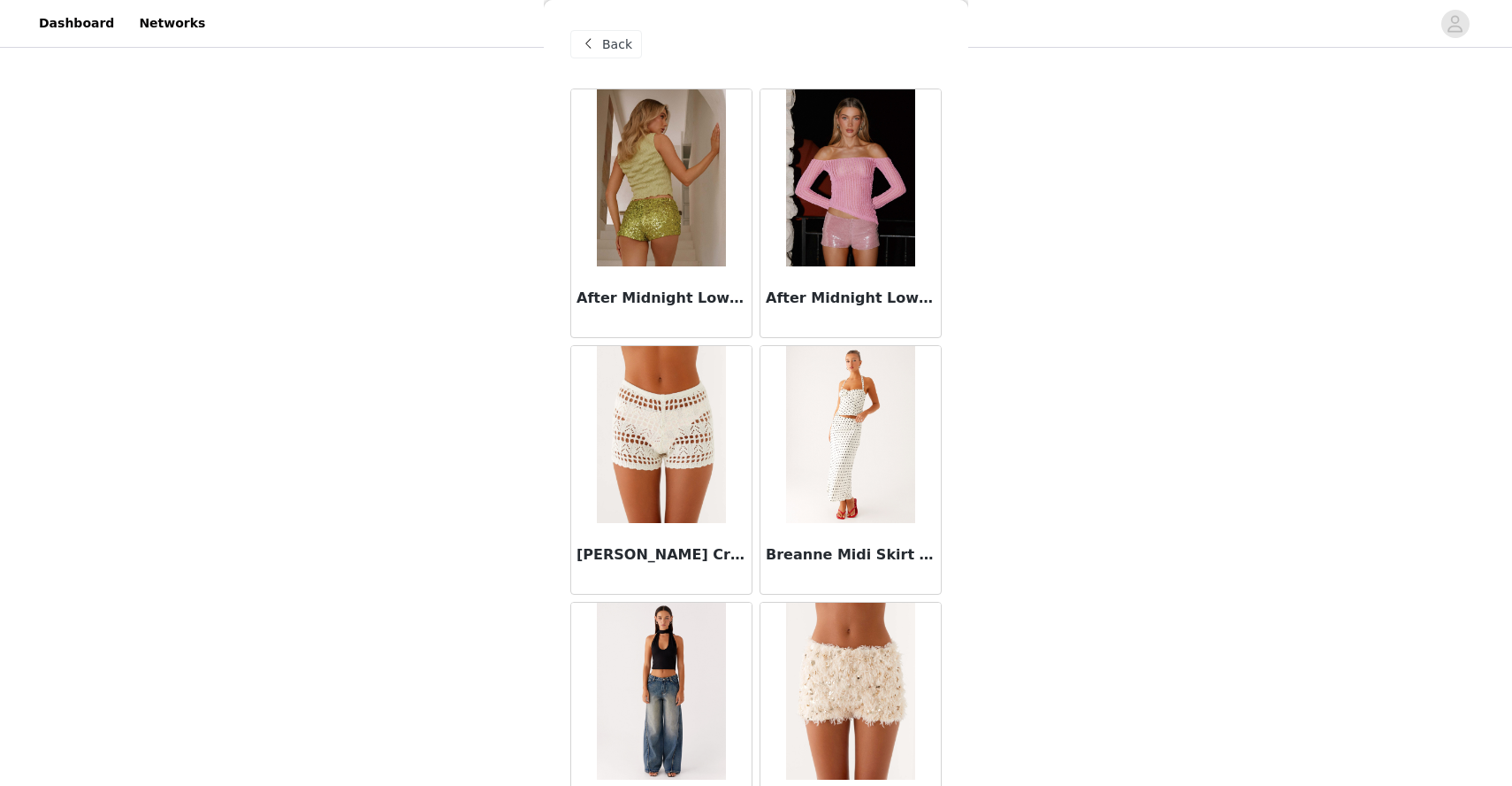
click at [605, 51] on span "Back" at bounding box center [617, 45] width 30 height 18
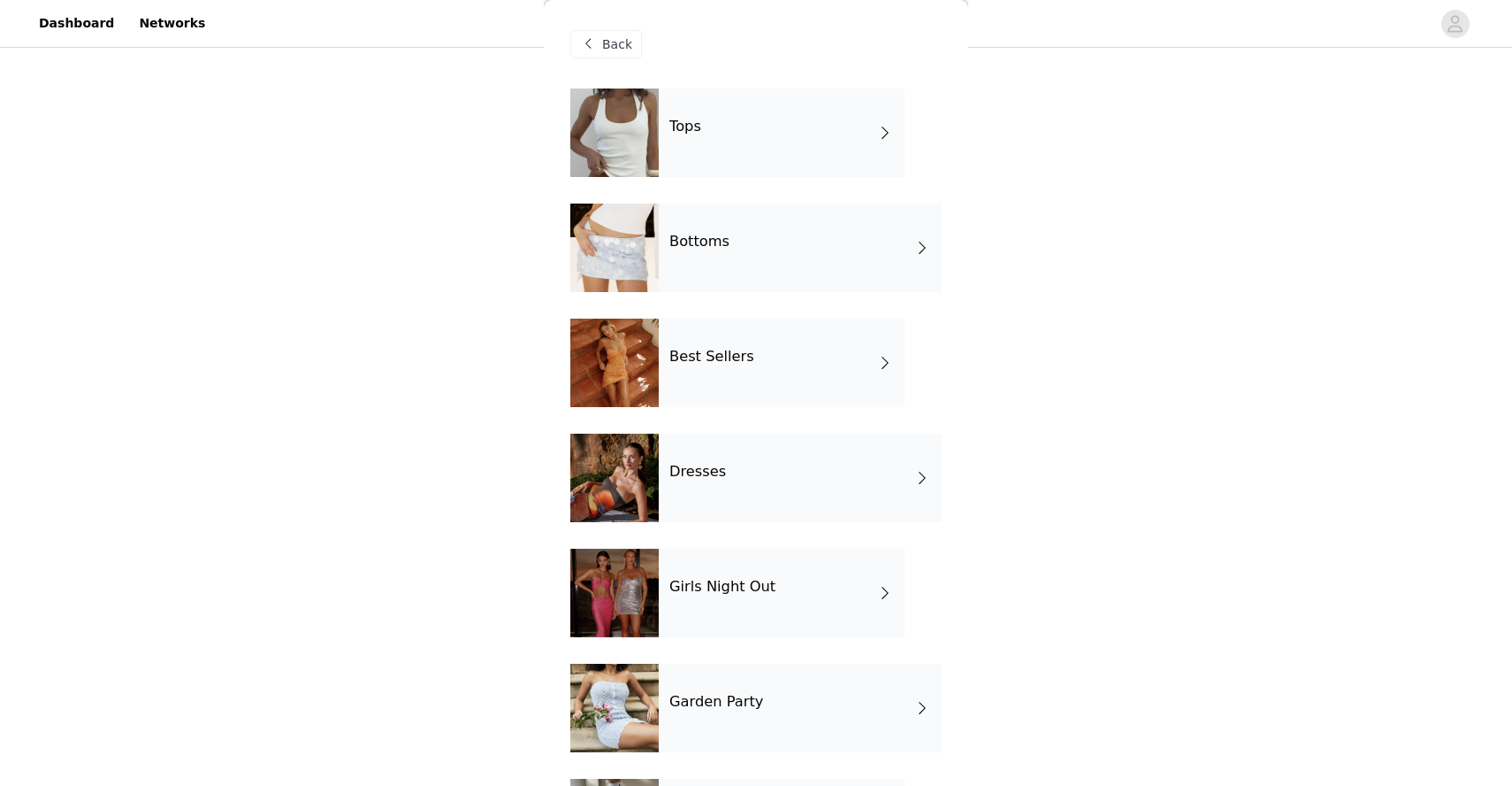
click at [708, 592] on h4 "Girls Night Out" at bounding box center [723, 586] width 107 height 16
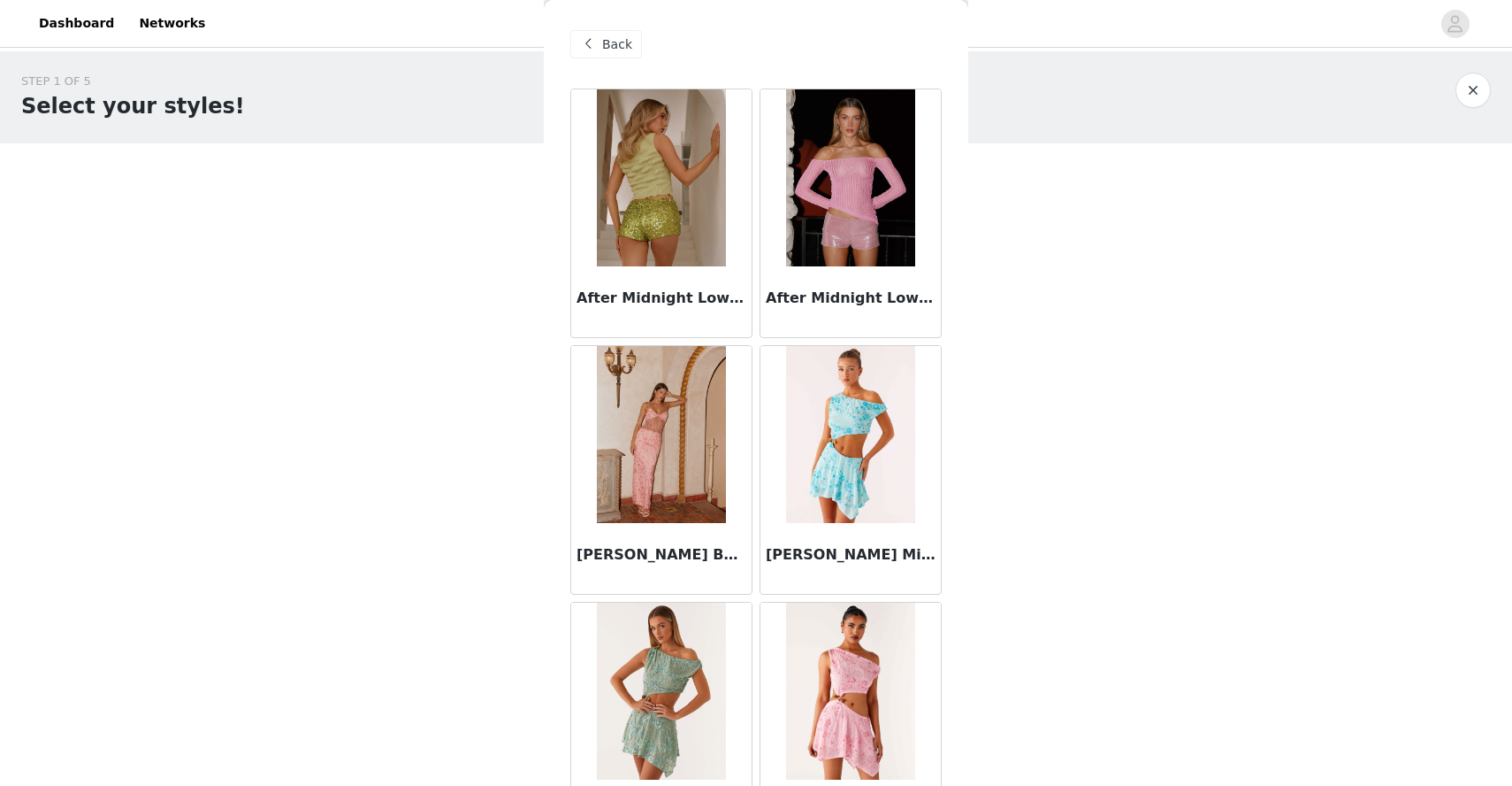
click at [609, 27] on div "Back" at bounding box center [756, 44] width 372 height 88
click at [606, 38] on span "Back" at bounding box center [617, 45] width 30 height 18
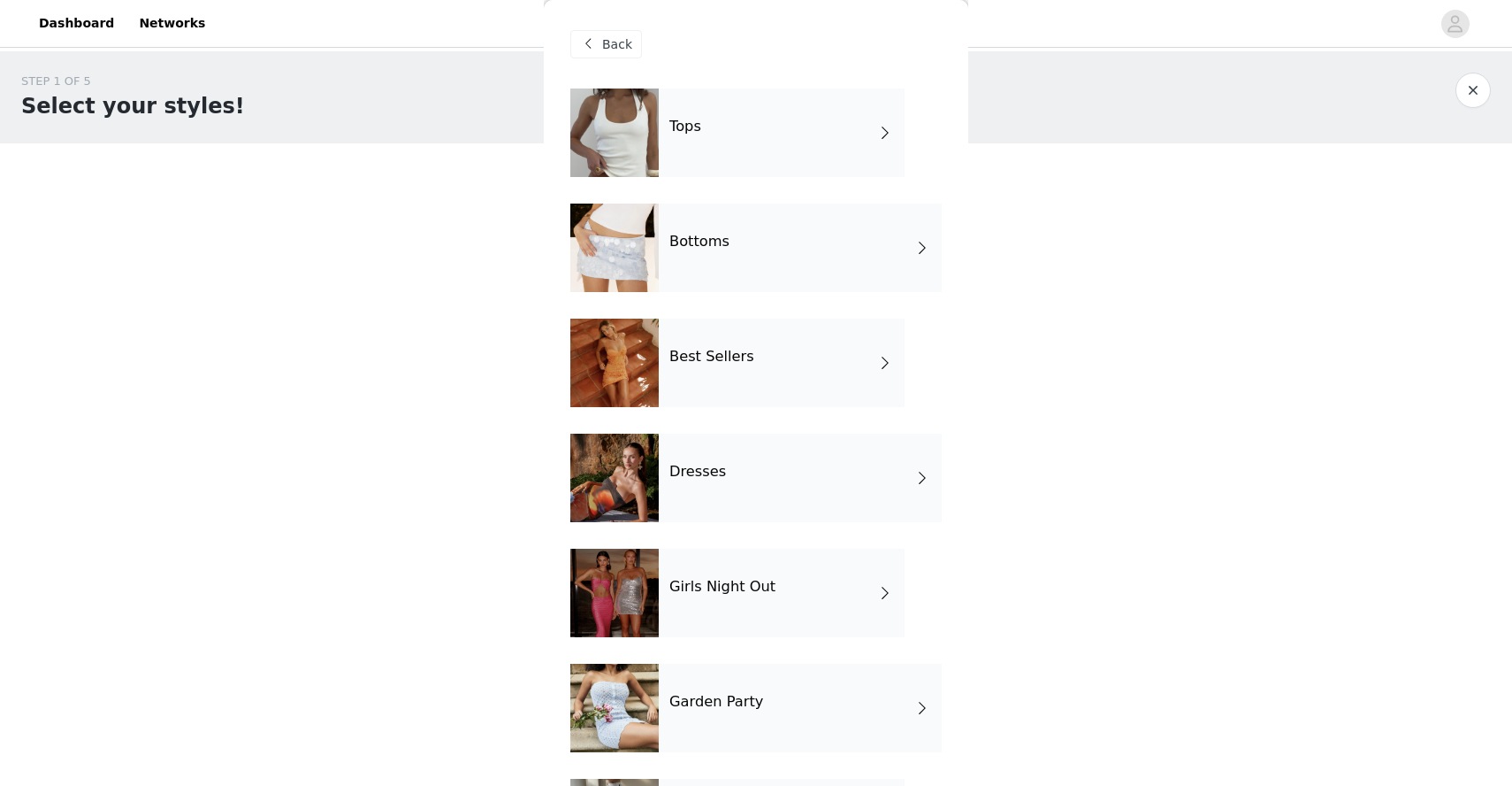
click at [748, 468] on div "Dresses" at bounding box center [800, 477] width 283 height 88
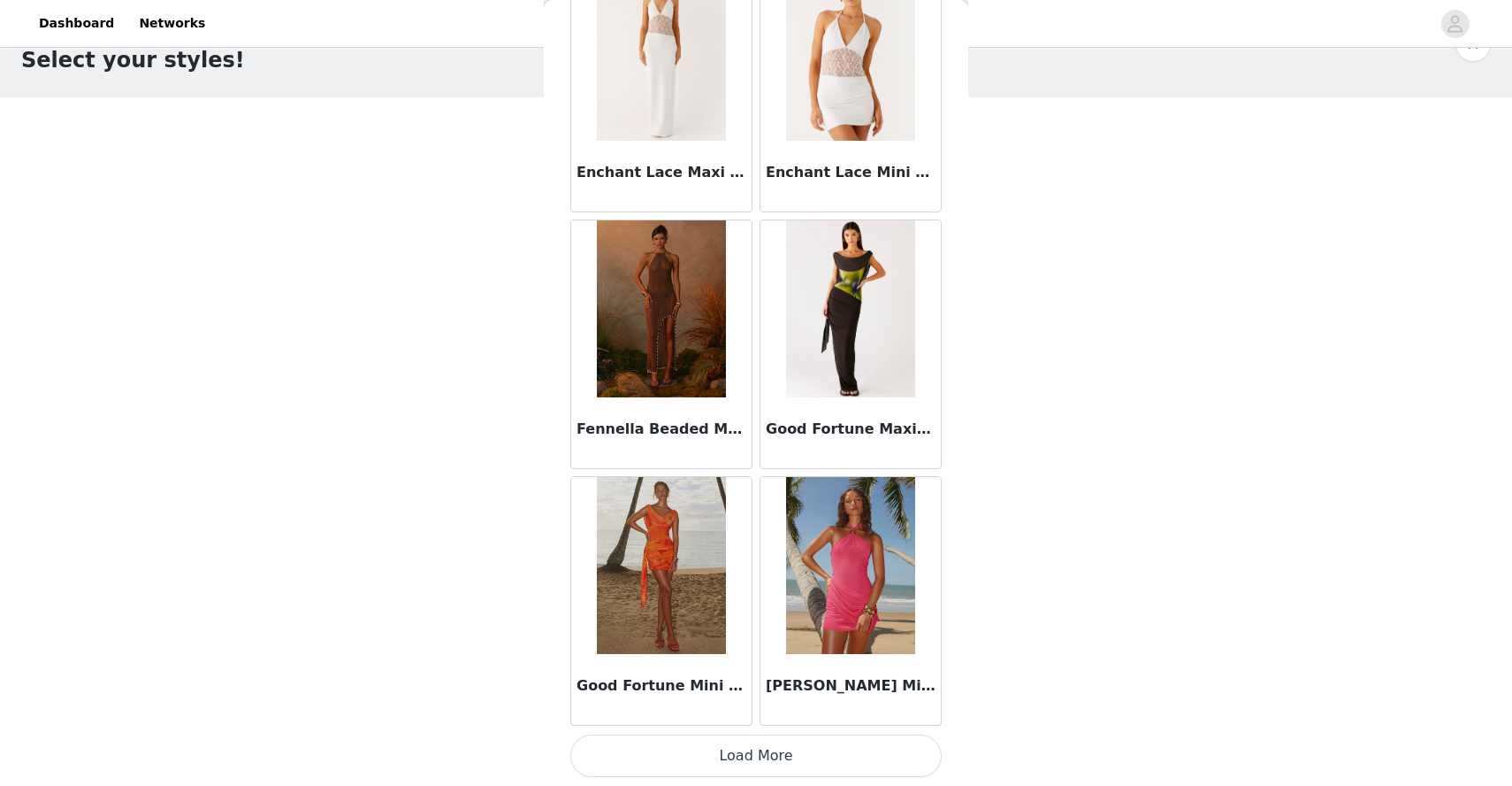
scroll to position [74, 0]
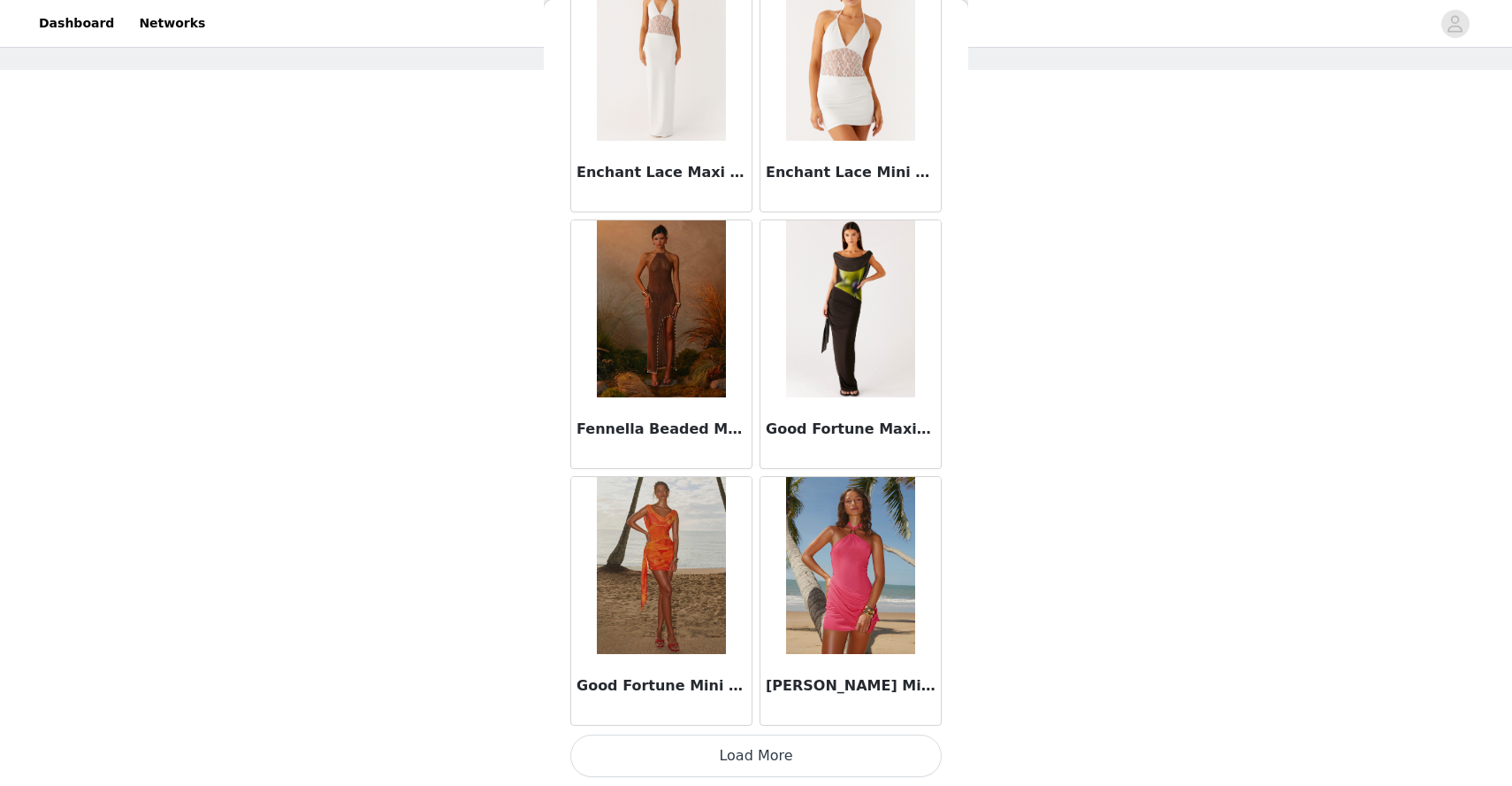
click at [861, 271] on img at bounding box center [850, 308] width 129 height 177
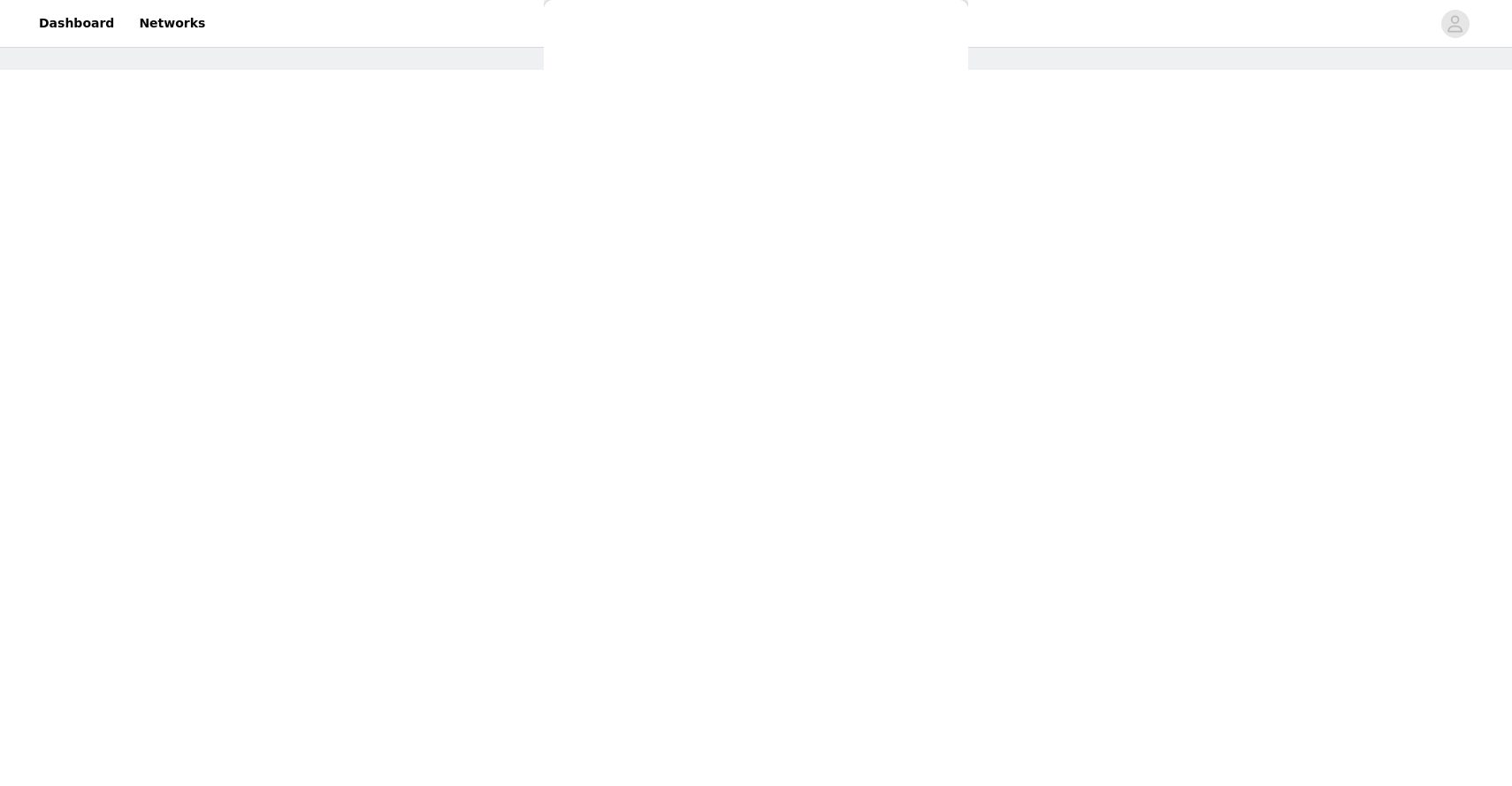
scroll to position [0, 0]
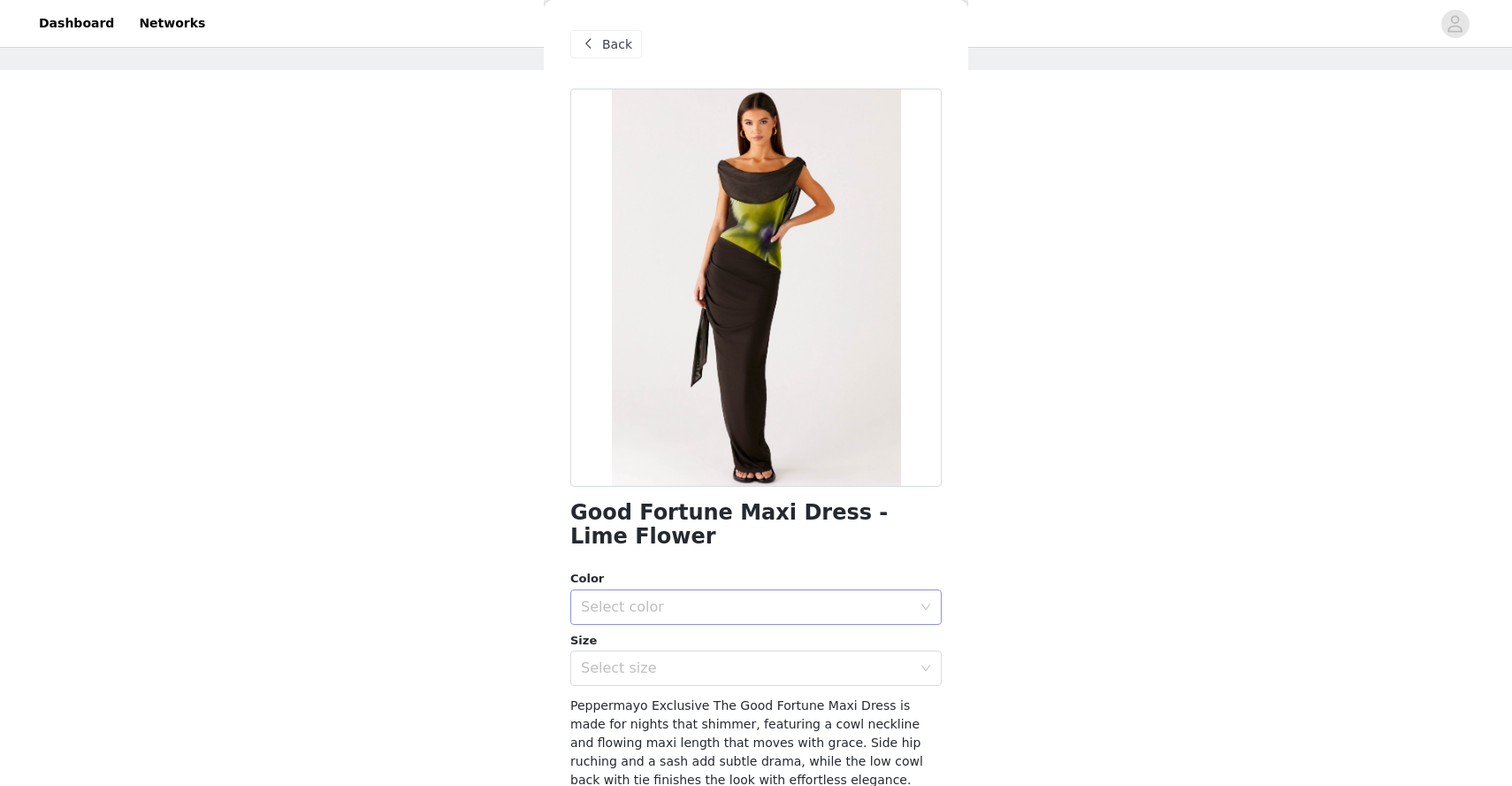
click at [731, 614] on div "Select color" at bounding box center [747, 607] width 331 height 17
click at [659, 645] on li "Lime Flower" at bounding box center [756, 645] width 372 height 28
click at [680, 669] on div "Select size" at bounding box center [747, 668] width 331 height 17
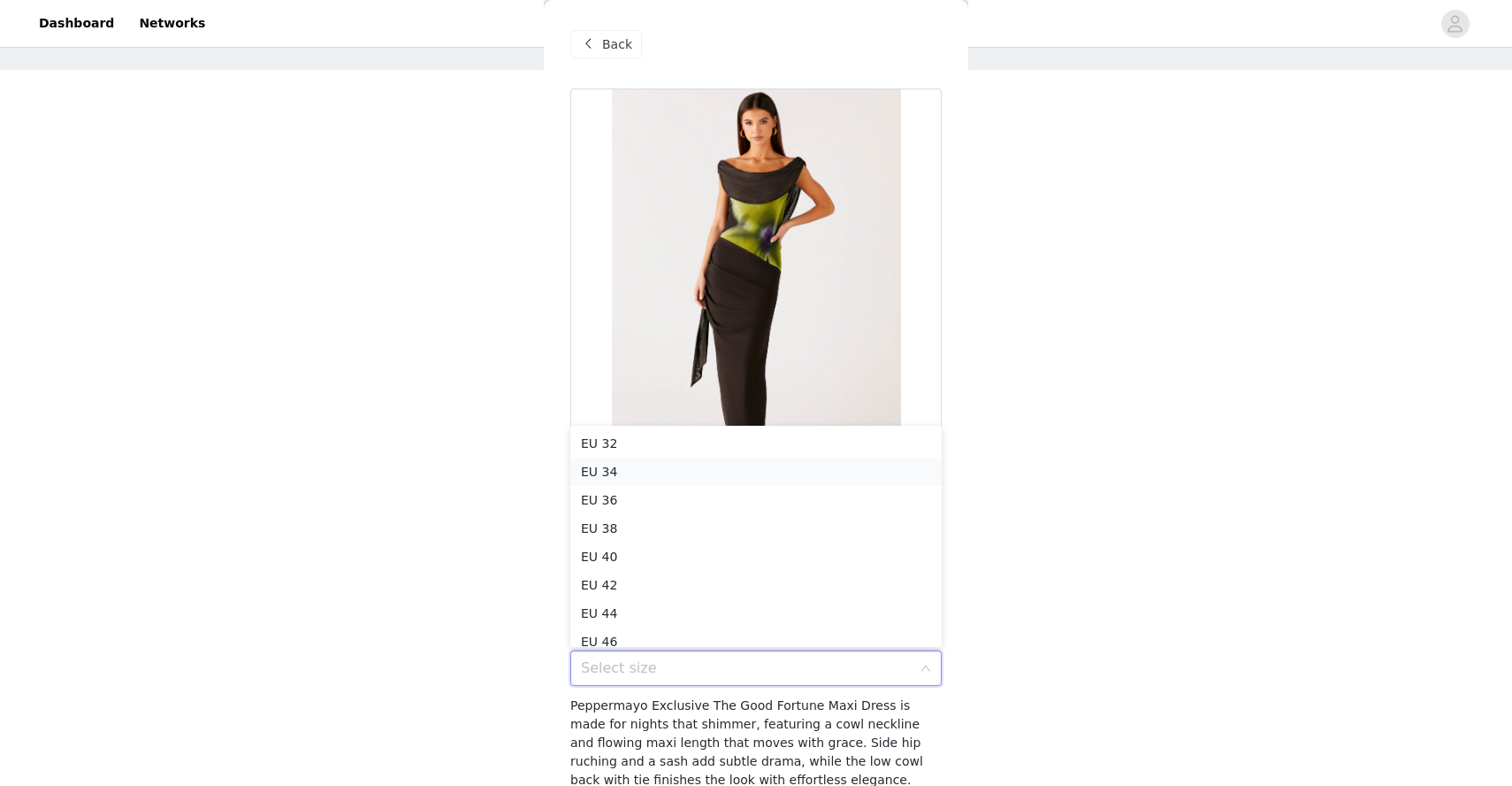
click at [672, 475] on li "EU 34" at bounding box center [756, 471] width 372 height 28
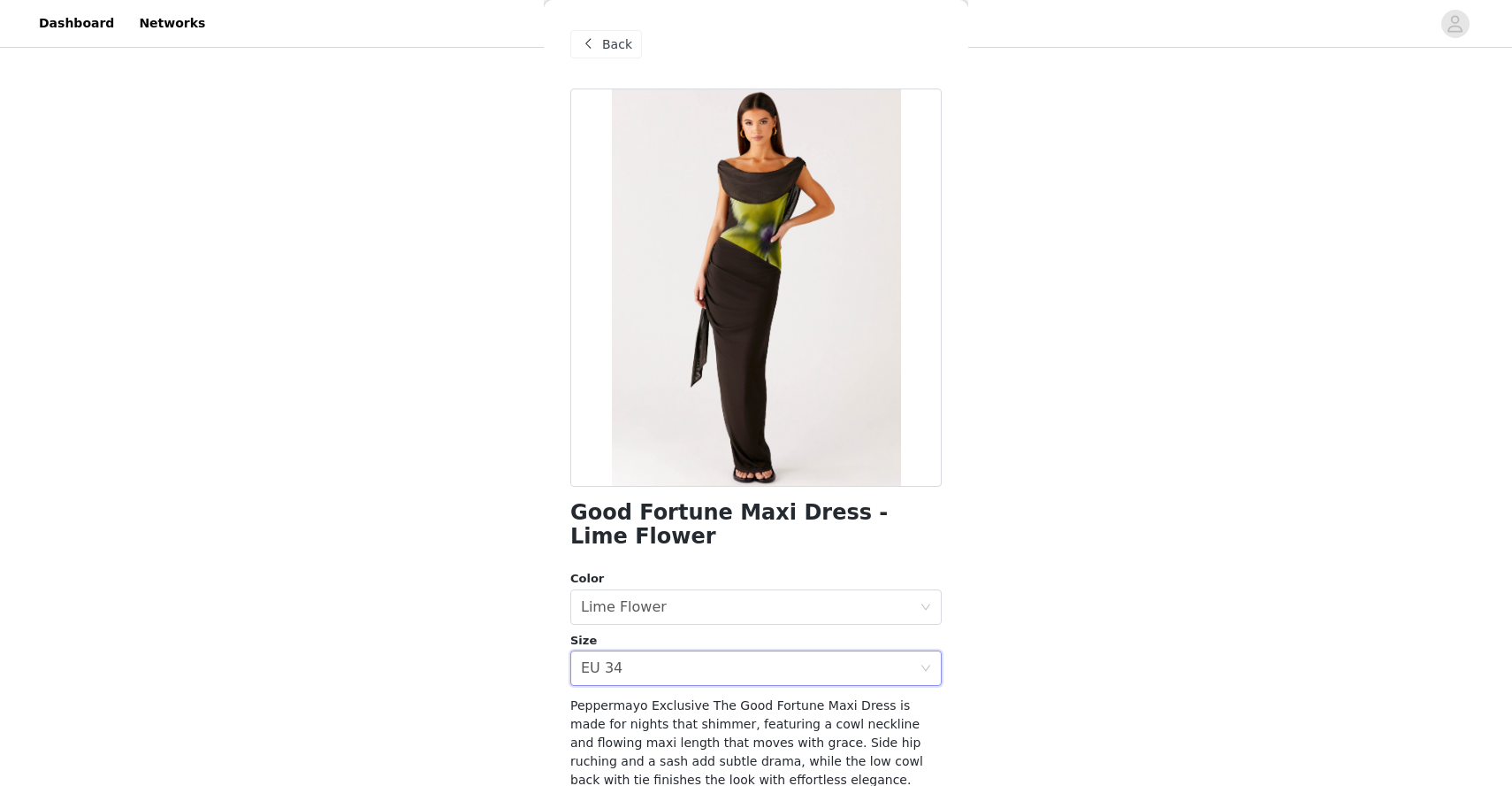
click at [602, 46] on div "Back" at bounding box center [606, 44] width 72 height 28
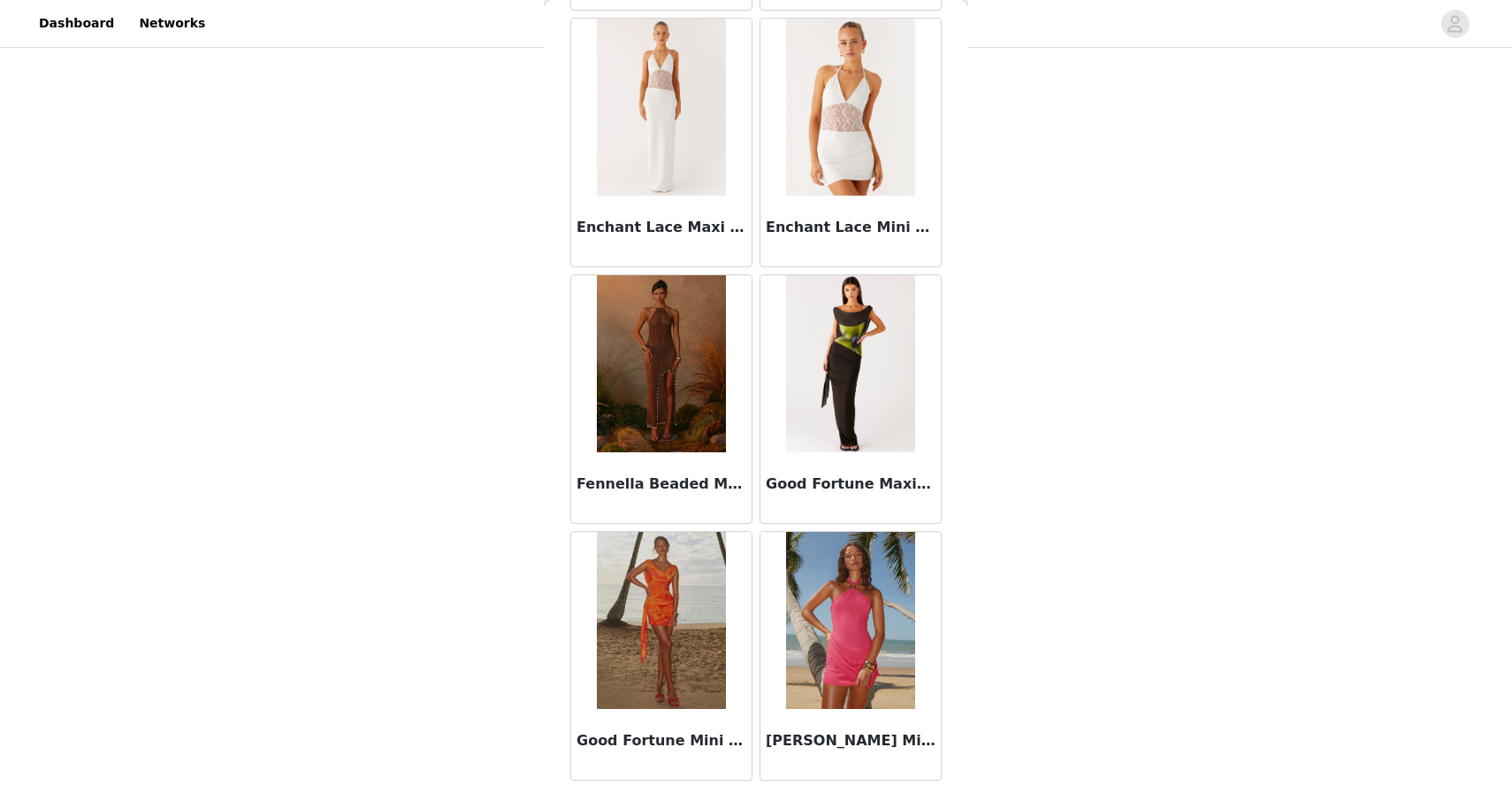
scroll to position [1922, 0]
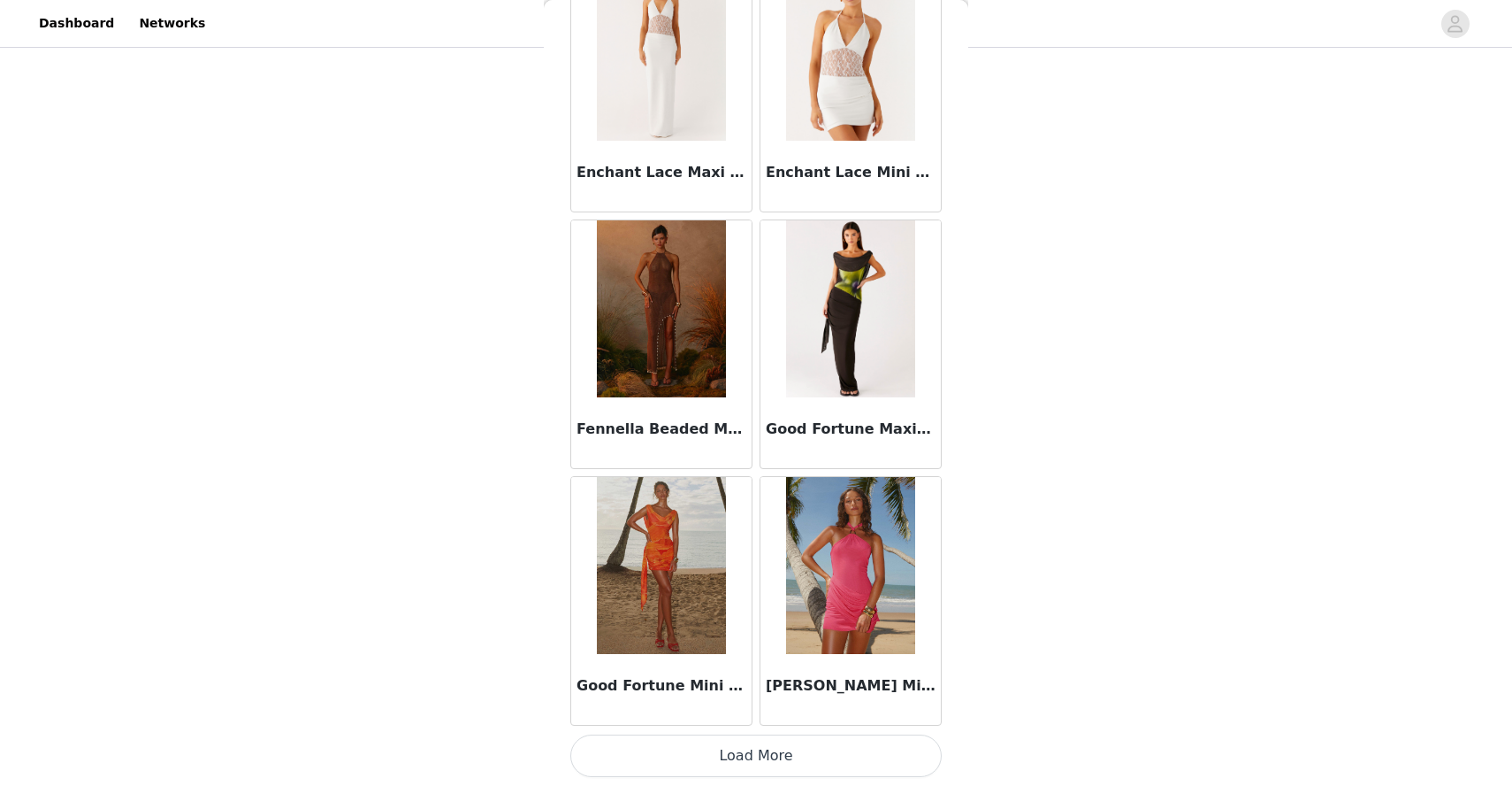
click at [756, 752] on button "Load More" at bounding box center [756, 756] width 372 height 43
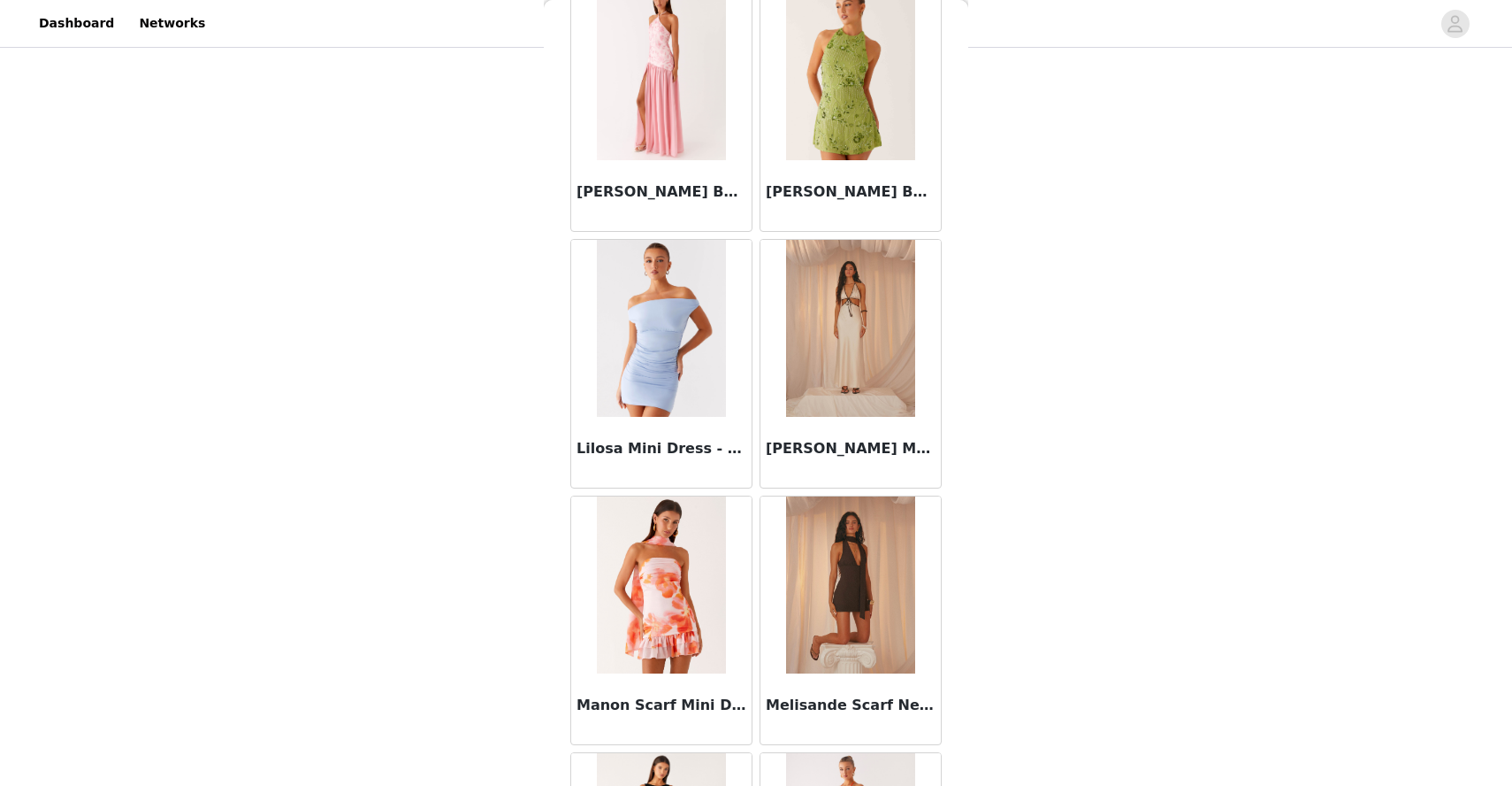
scroll to position [3048, 0]
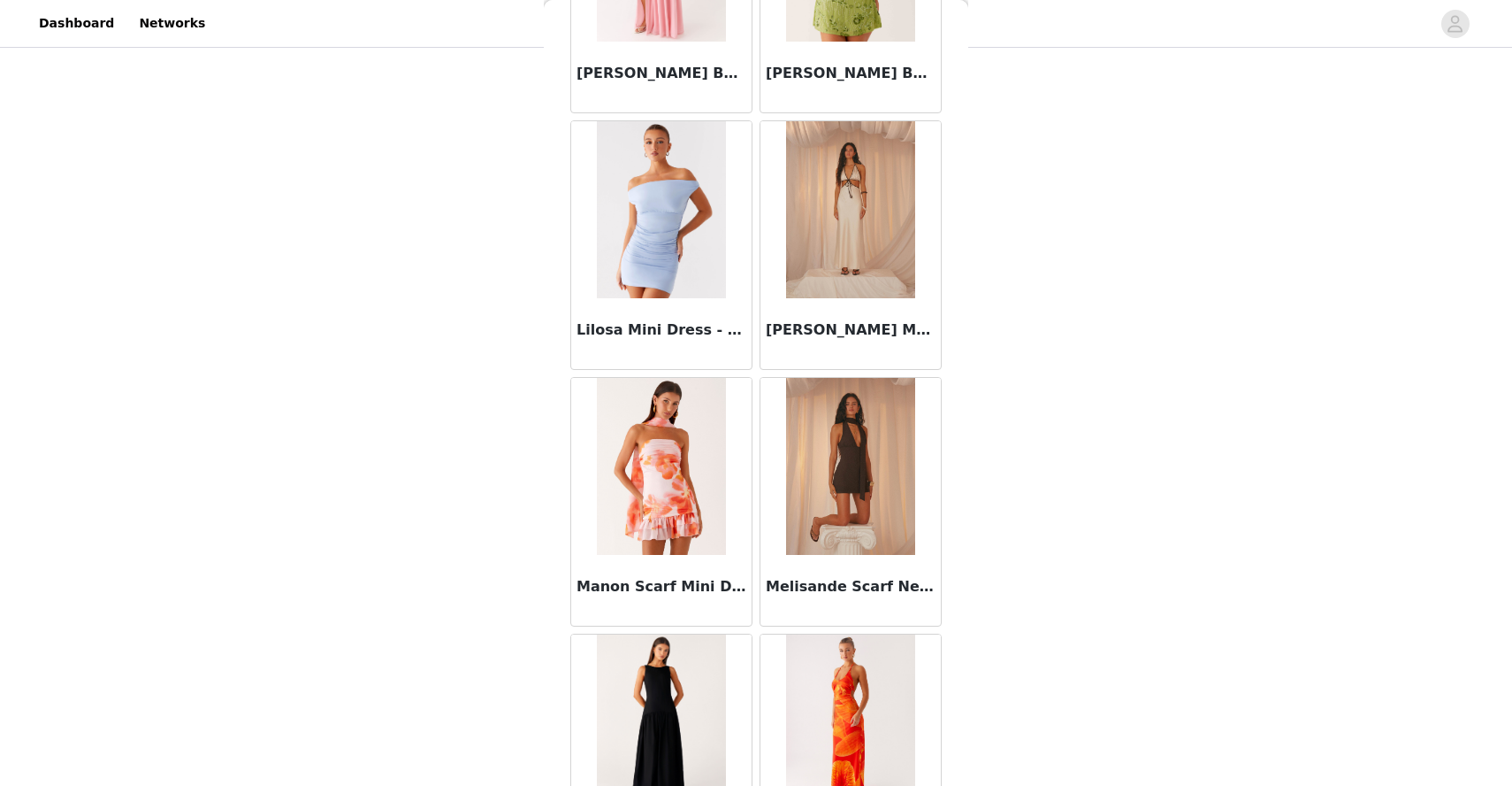
click at [754, 370] on div "Lilosa Mini Dress - Blue" at bounding box center [661, 245] width 189 height 257
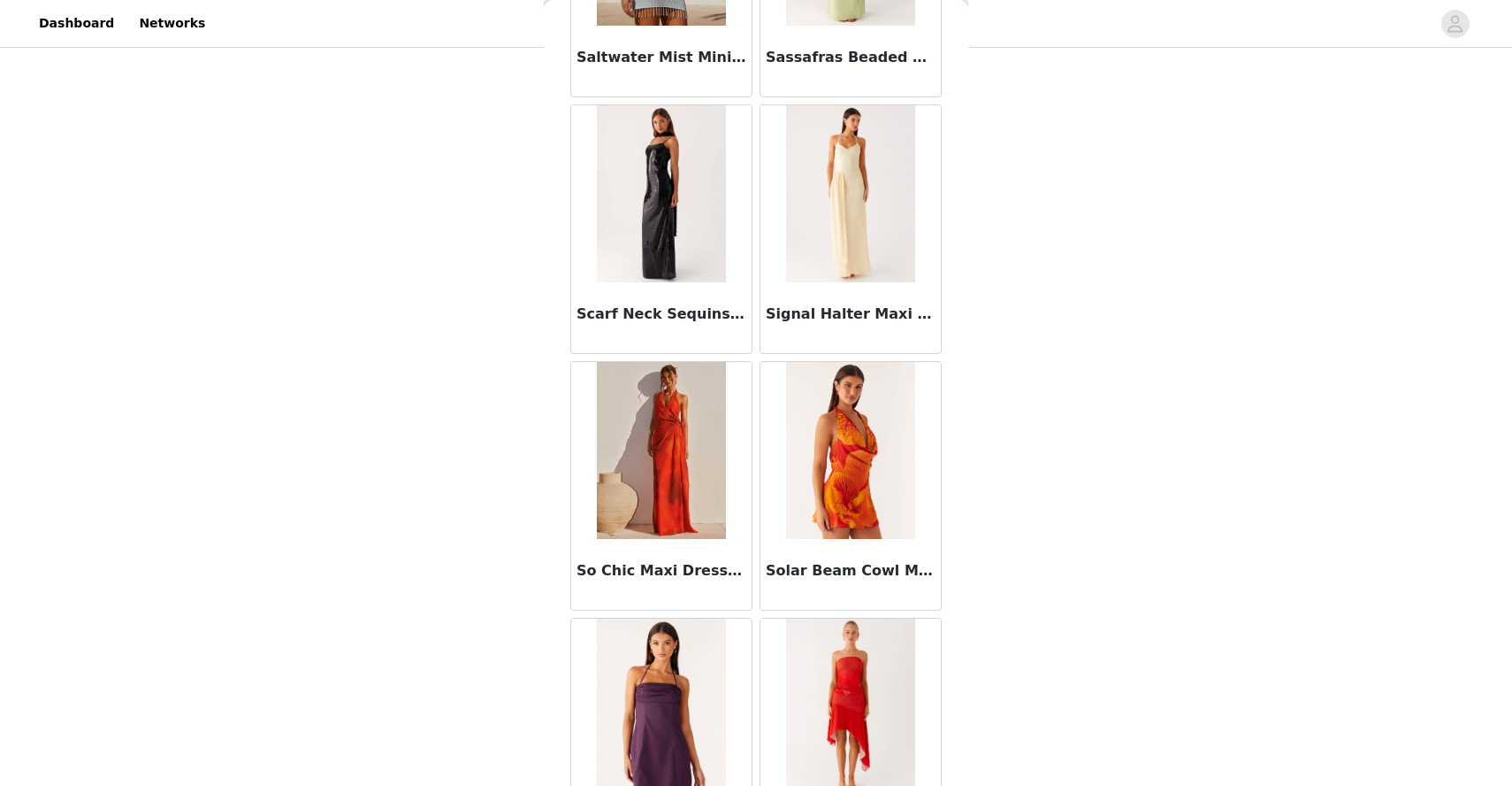
scroll to position [4489, 0]
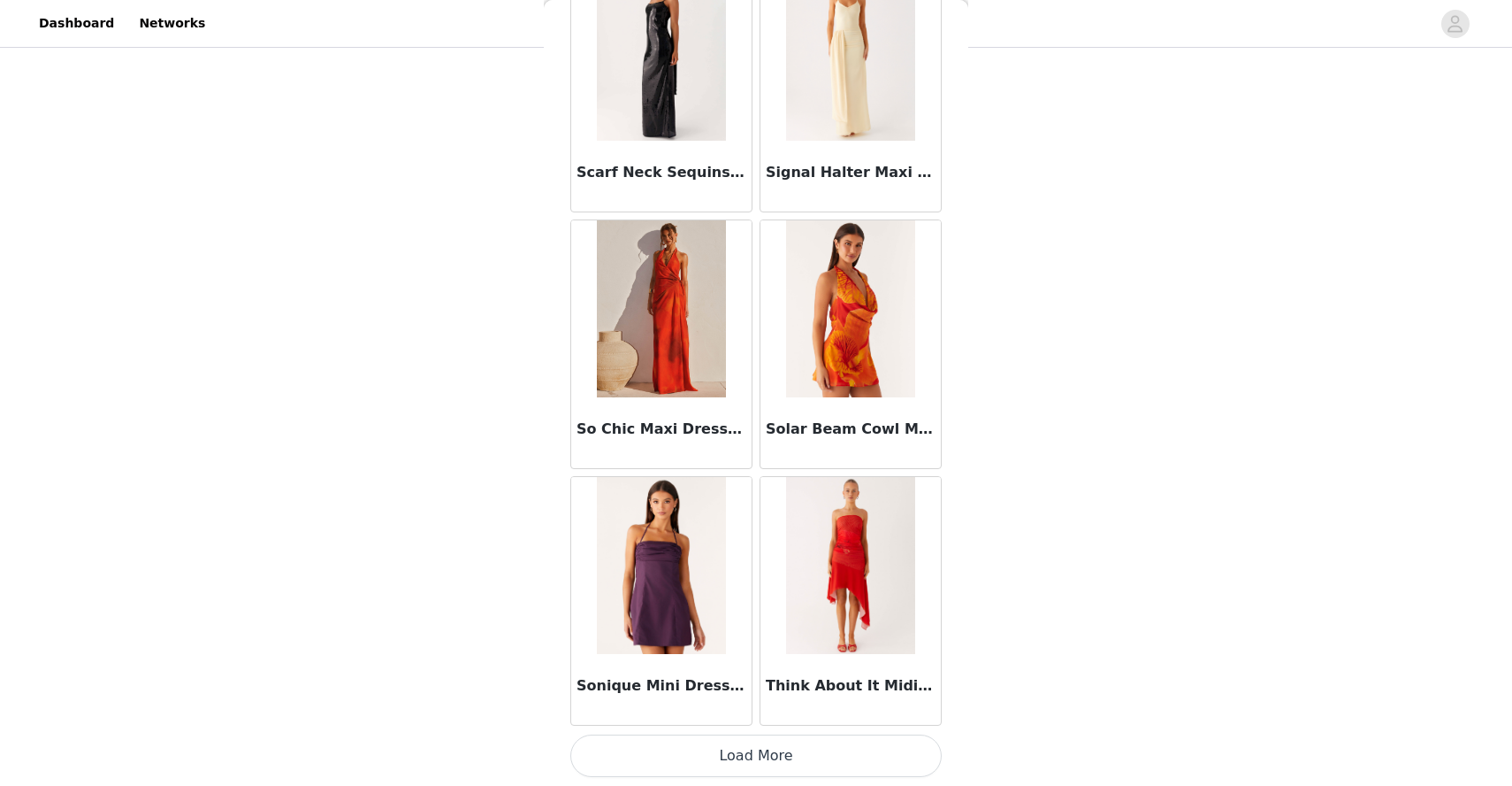
click at [761, 753] on button "Load More" at bounding box center [756, 756] width 372 height 43
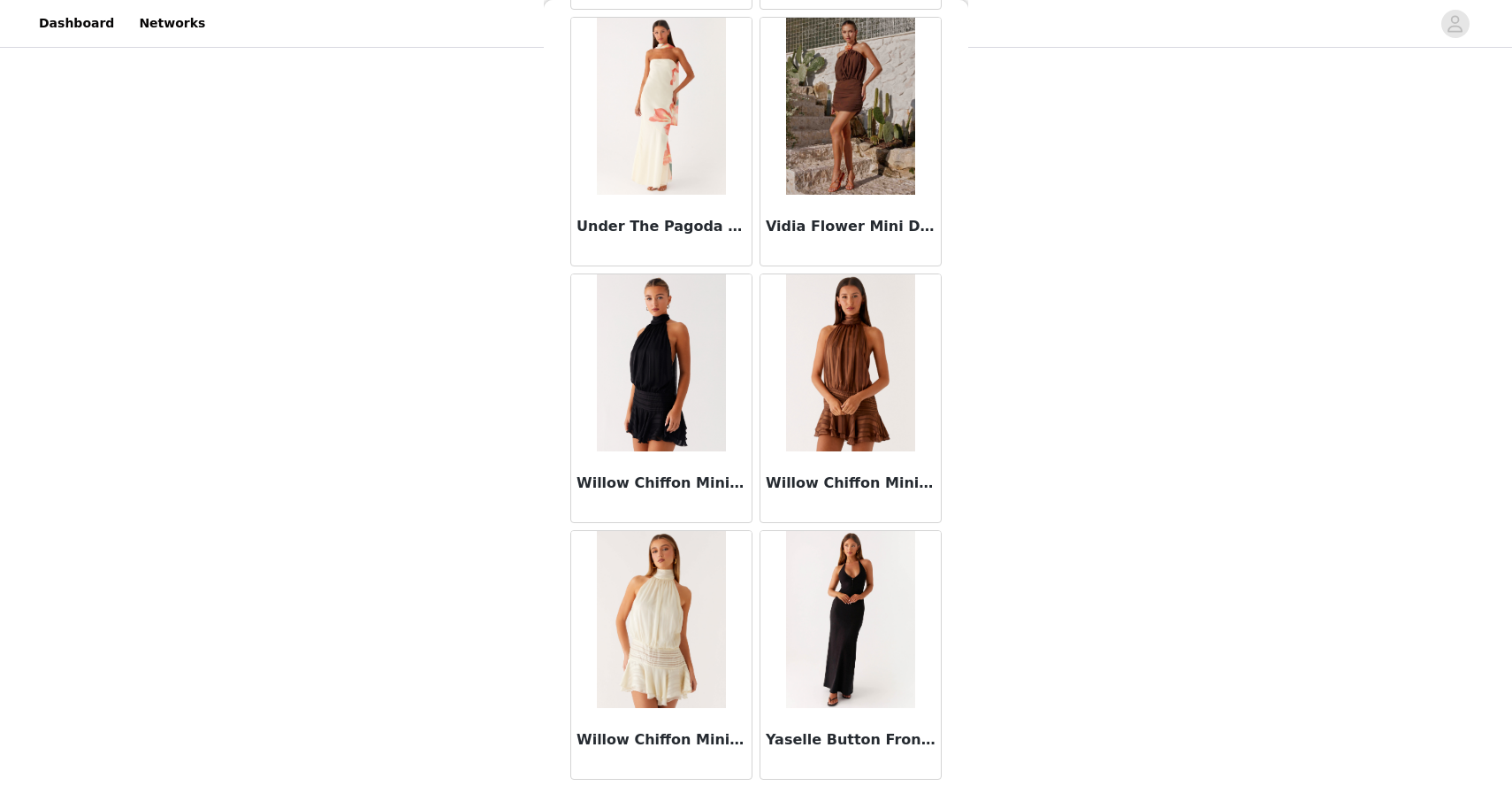
scroll to position [5265, 0]
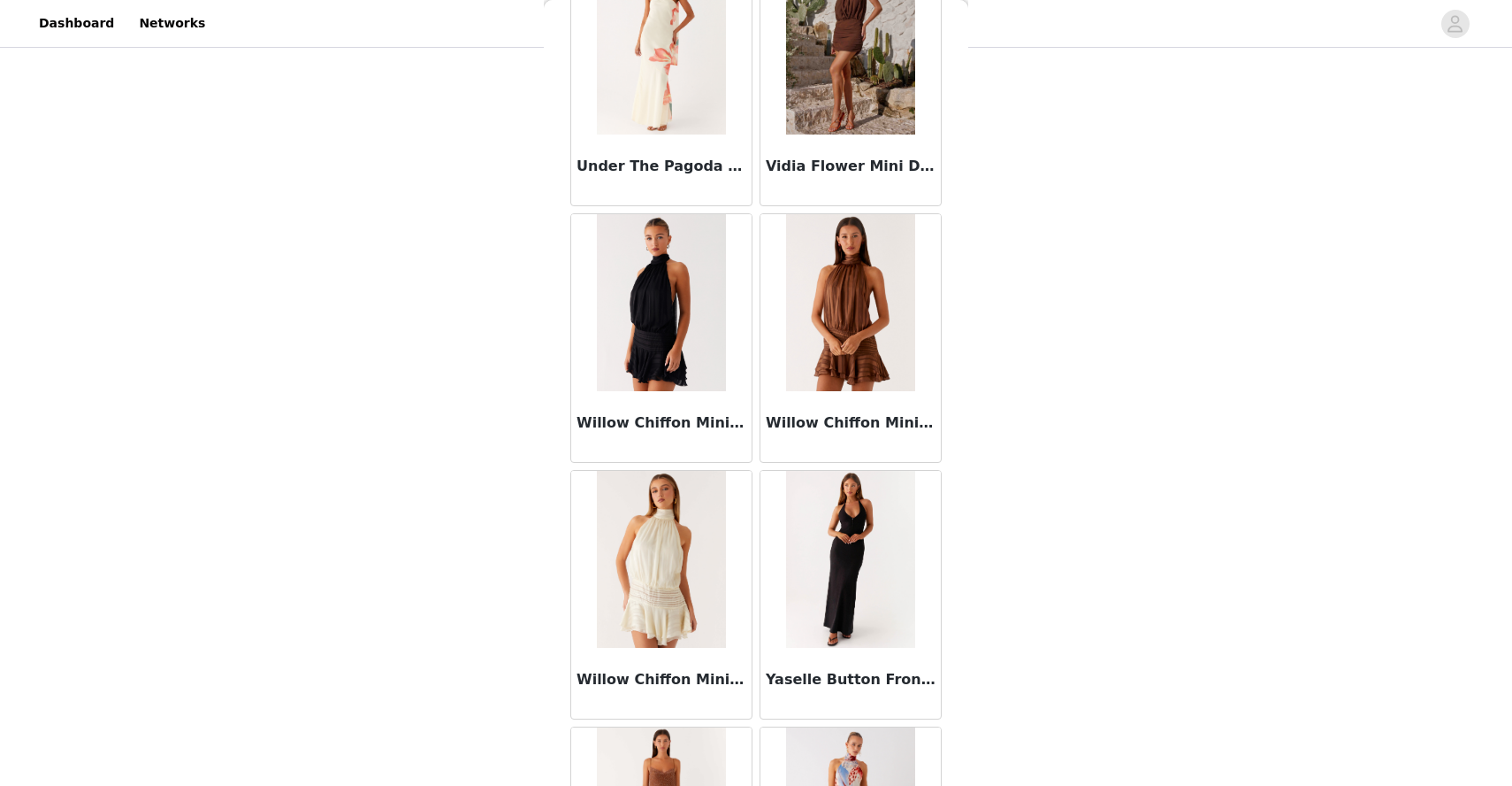
click at [663, 307] on img at bounding box center [661, 302] width 128 height 177
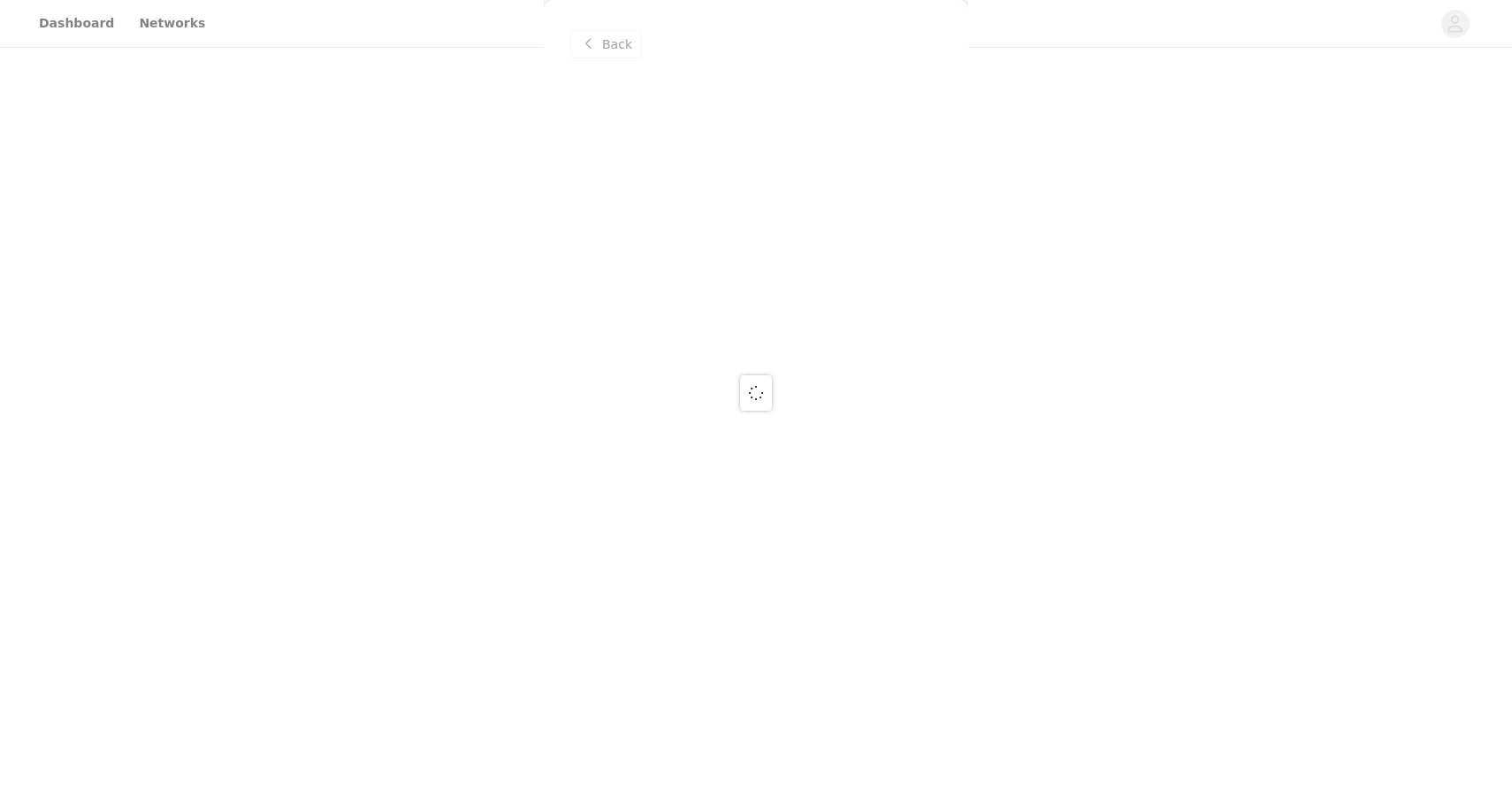
scroll to position [0, 0]
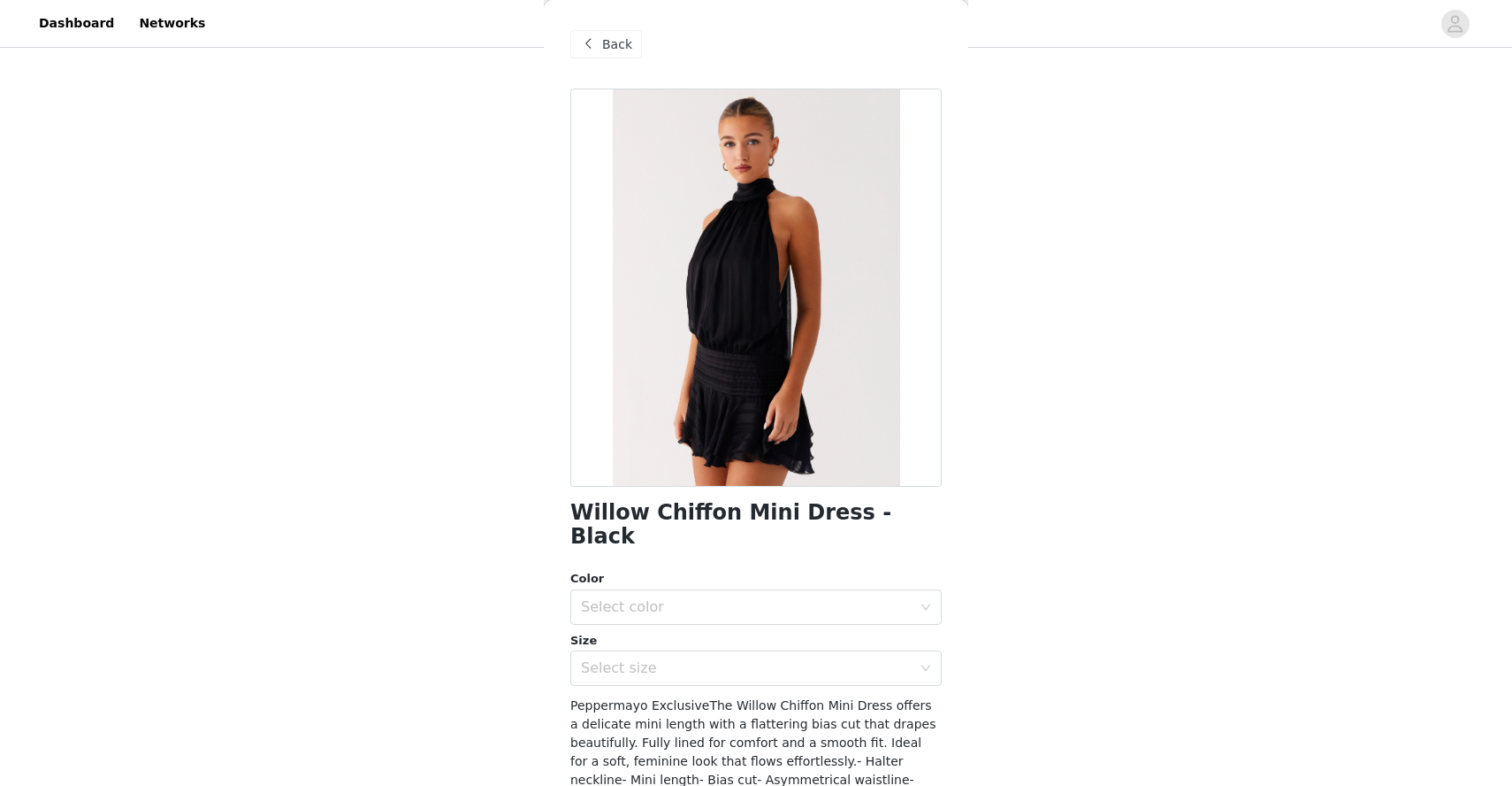
click at [849, 266] on div at bounding box center [756, 287] width 372 height 398
click at [624, 39] on span "Back" at bounding box center [617, 45] width 30 height 18
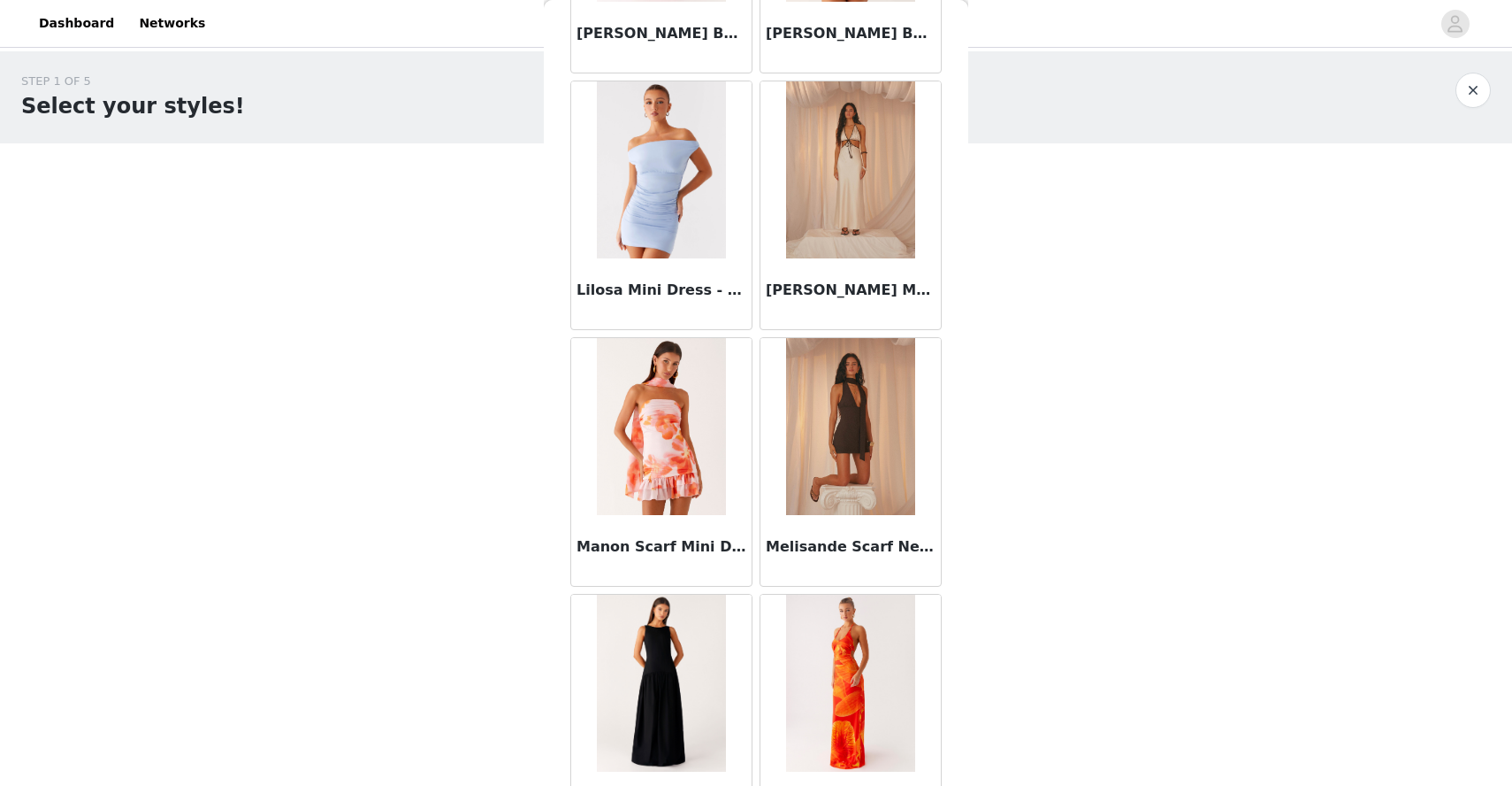
scroll to position [3087, 0]
click at [842, 418] on img at bounding box center [850, 427] width 128 height 177
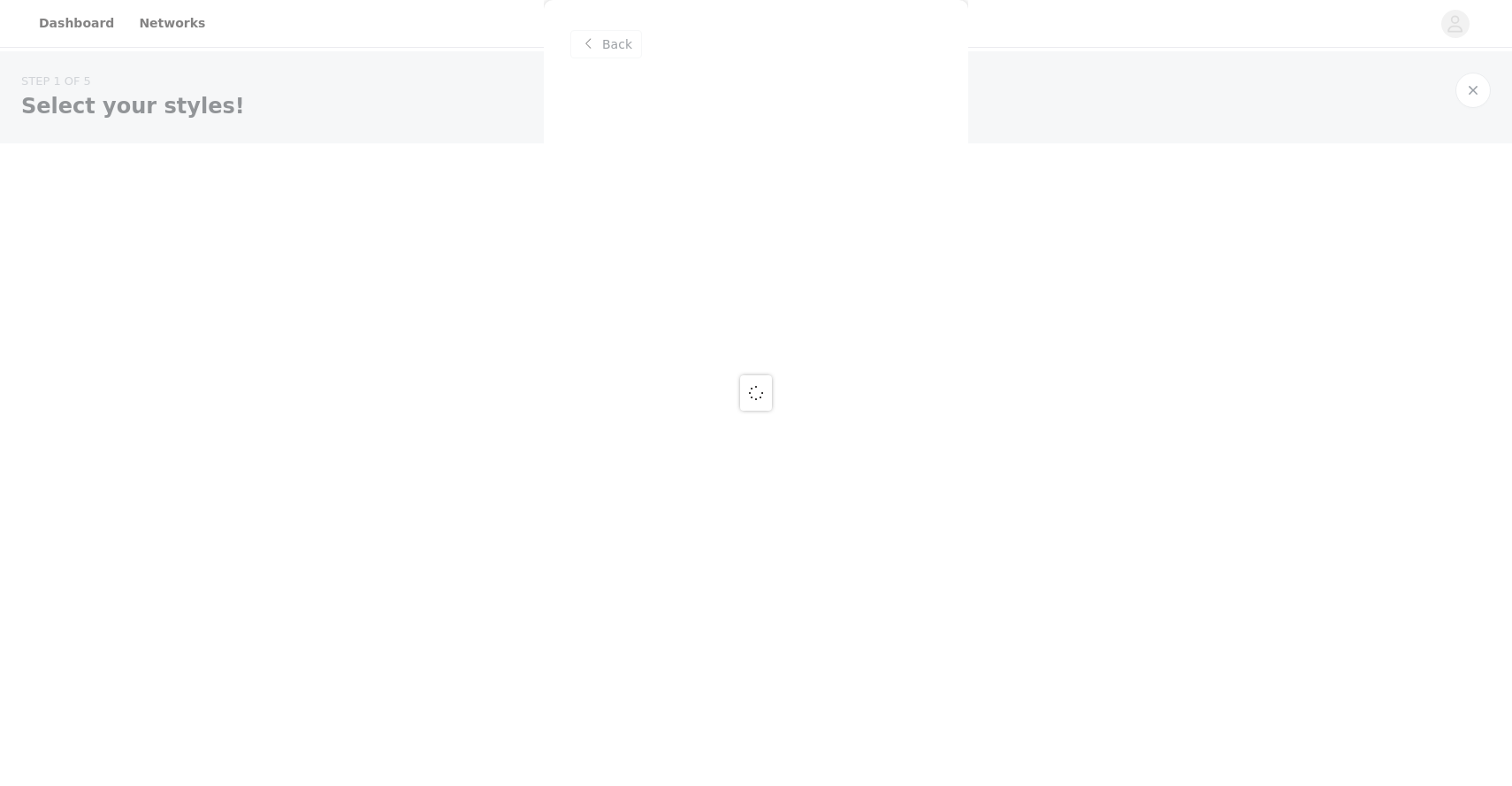
scroll to position [0, 0]
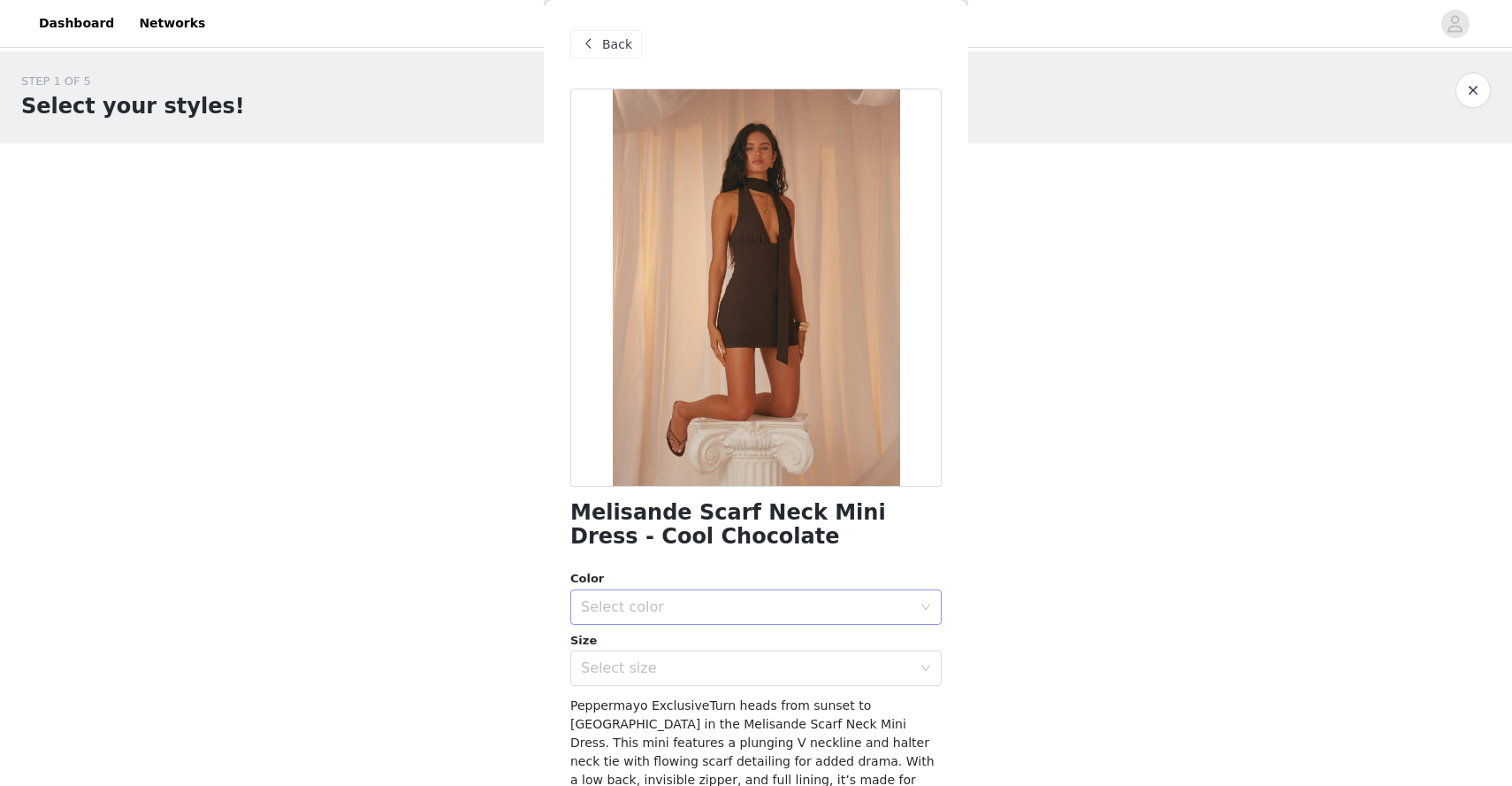
click at [692, 611] on div "Select color" at bounding box center [747, 607] width 331 height 17
click at [732, 607] on div "Select color" at bounding box center [747, 607] width 331 height 17
click at [688, 668] on div "Select size" at bounding box center [747, 668] width 331 height 17
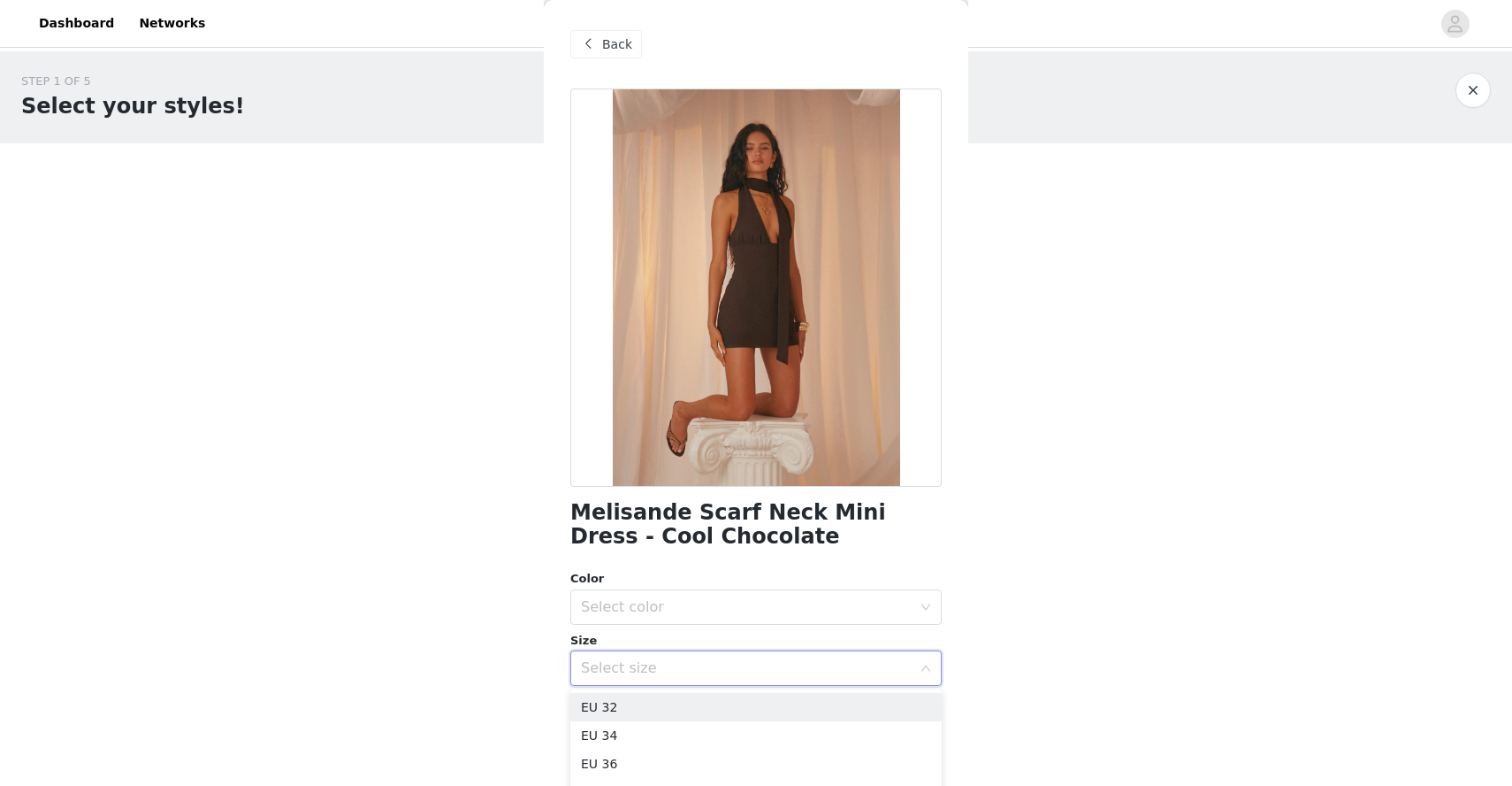
click at [664, 668] on div "Select size" at bounding box center [747, 668] width 331 height 17
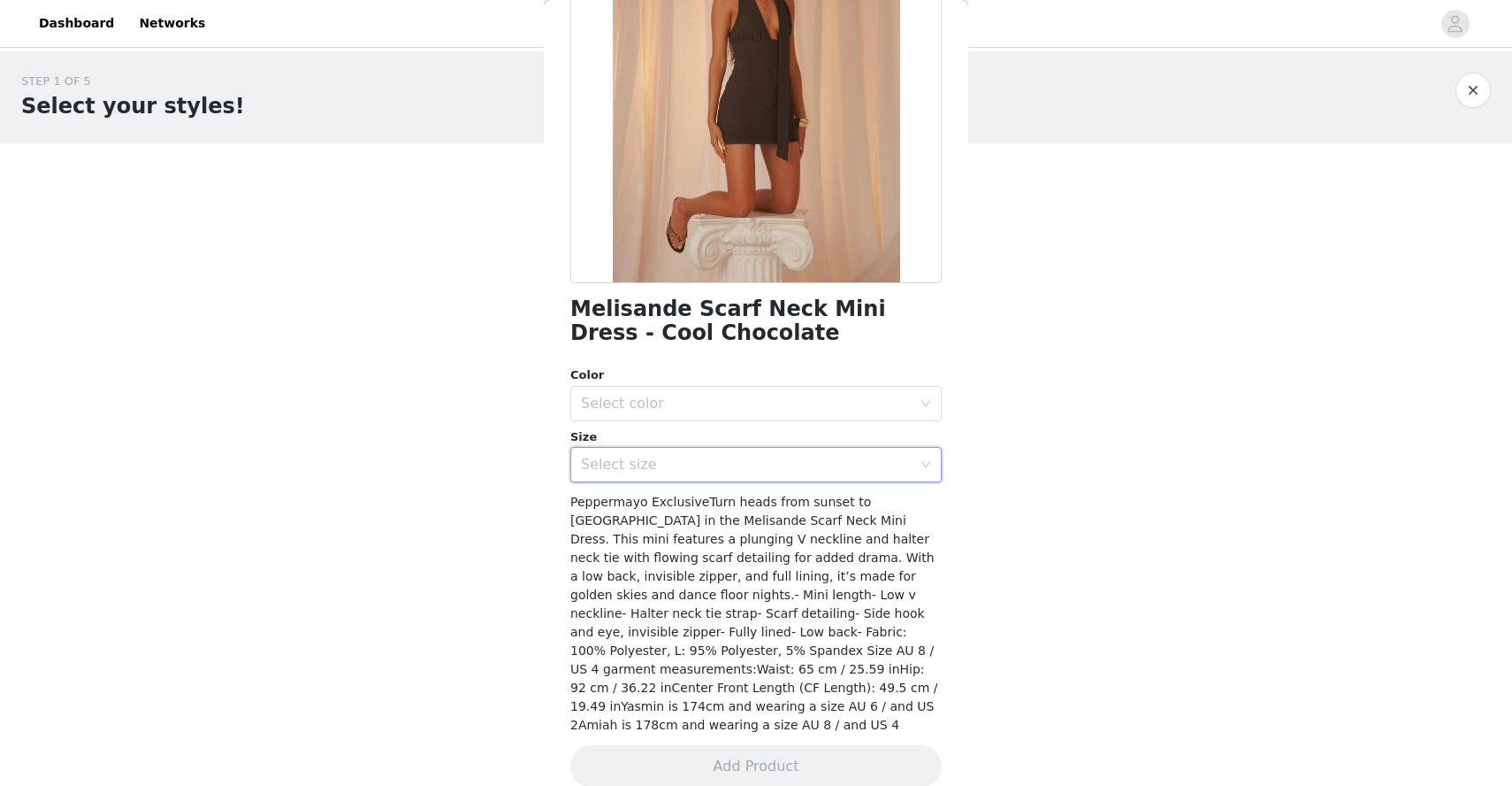
scroll to position [208, 0]
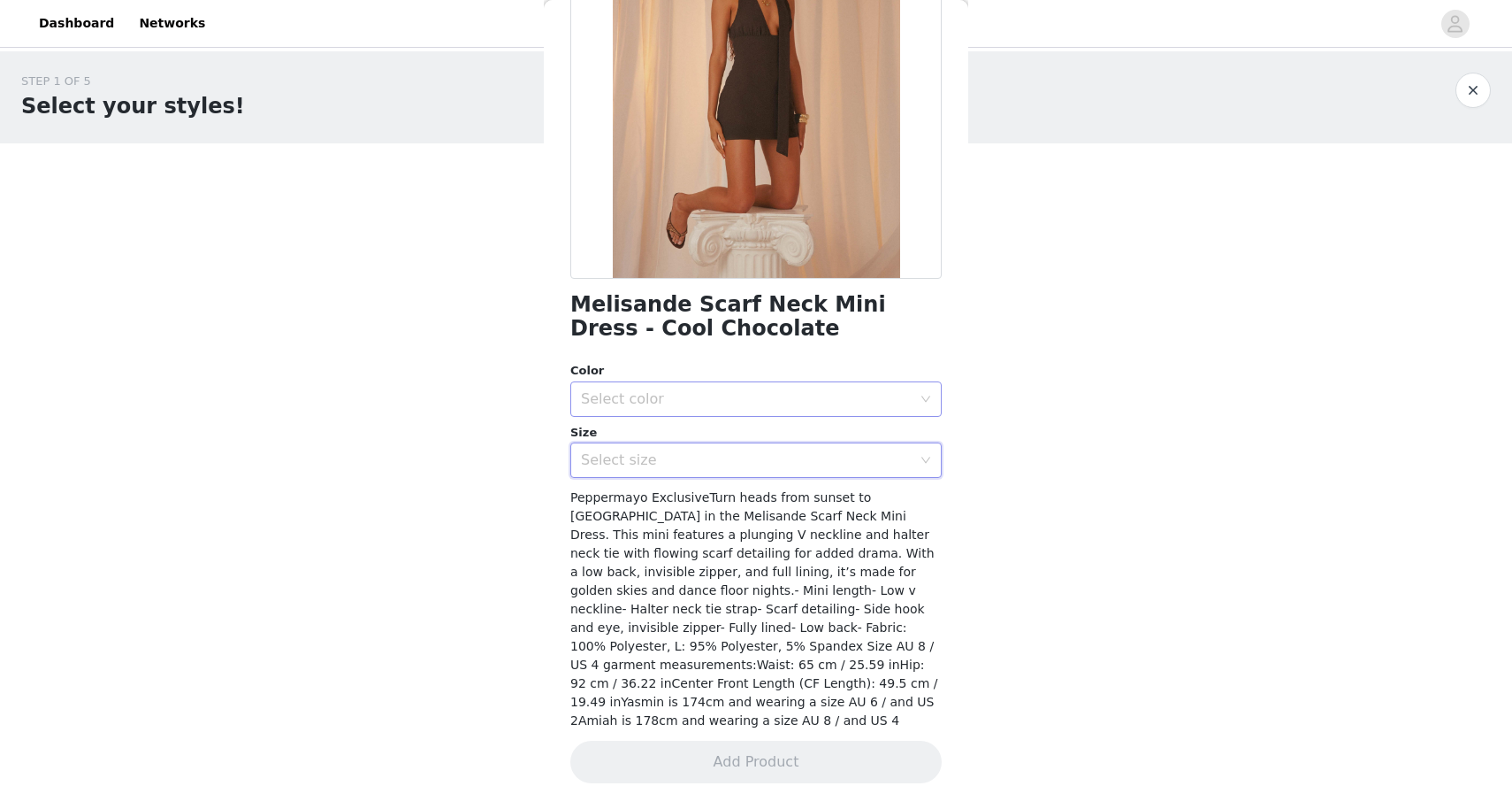
click at [713, 401] on div "Select color" at bounding box center [747, 399] width 331 height 17
click at [655, 436] on li "Cool Chocolate" at bounding box center [756, 437] width 372 height 28
click at [650, 456] on div "Select size" at bounding box center [747, 460] width 331 height 17
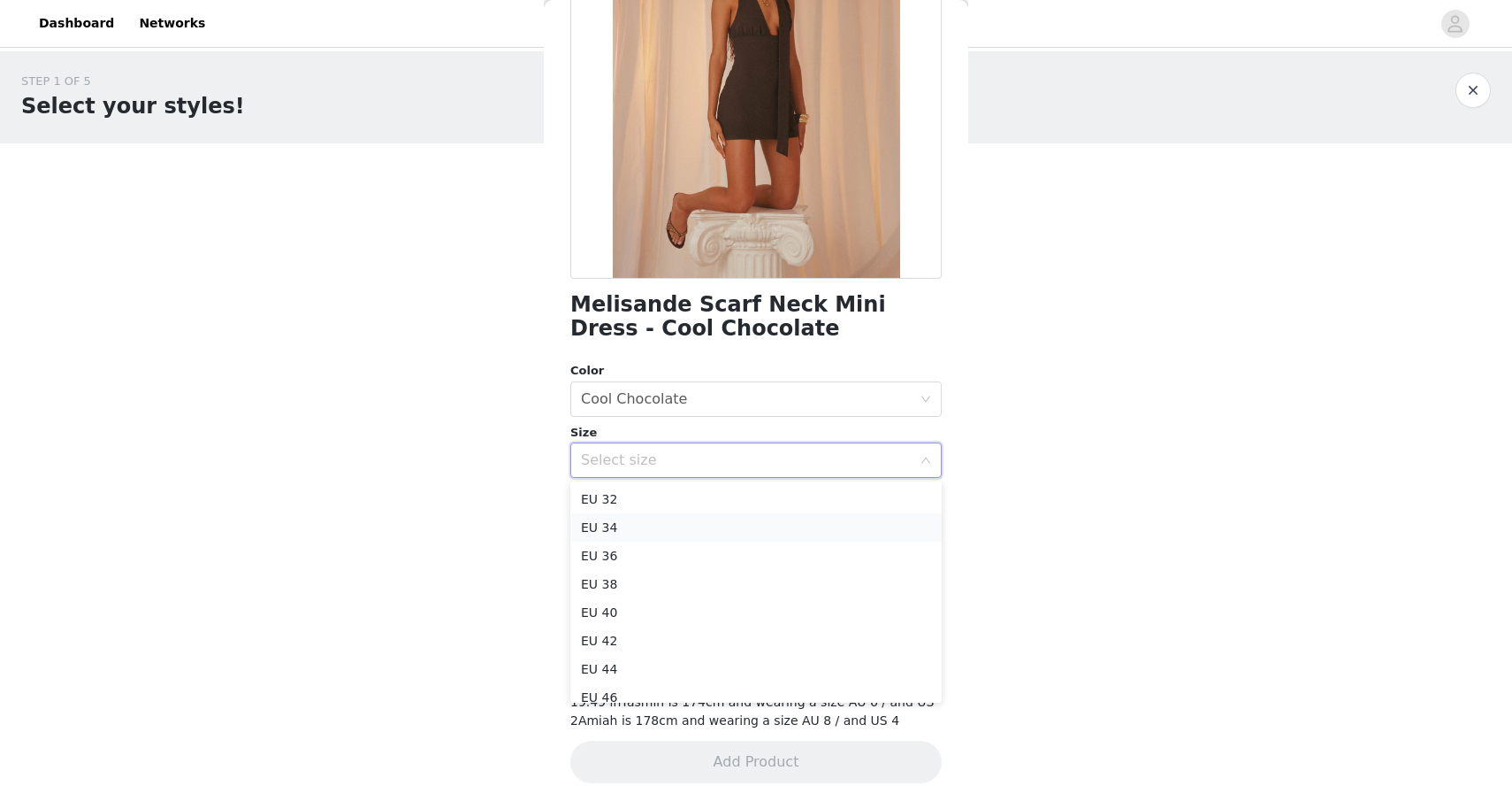
click at [647, 533] on li "EU 34" at bounding box center [756, 527] width 372 height 28
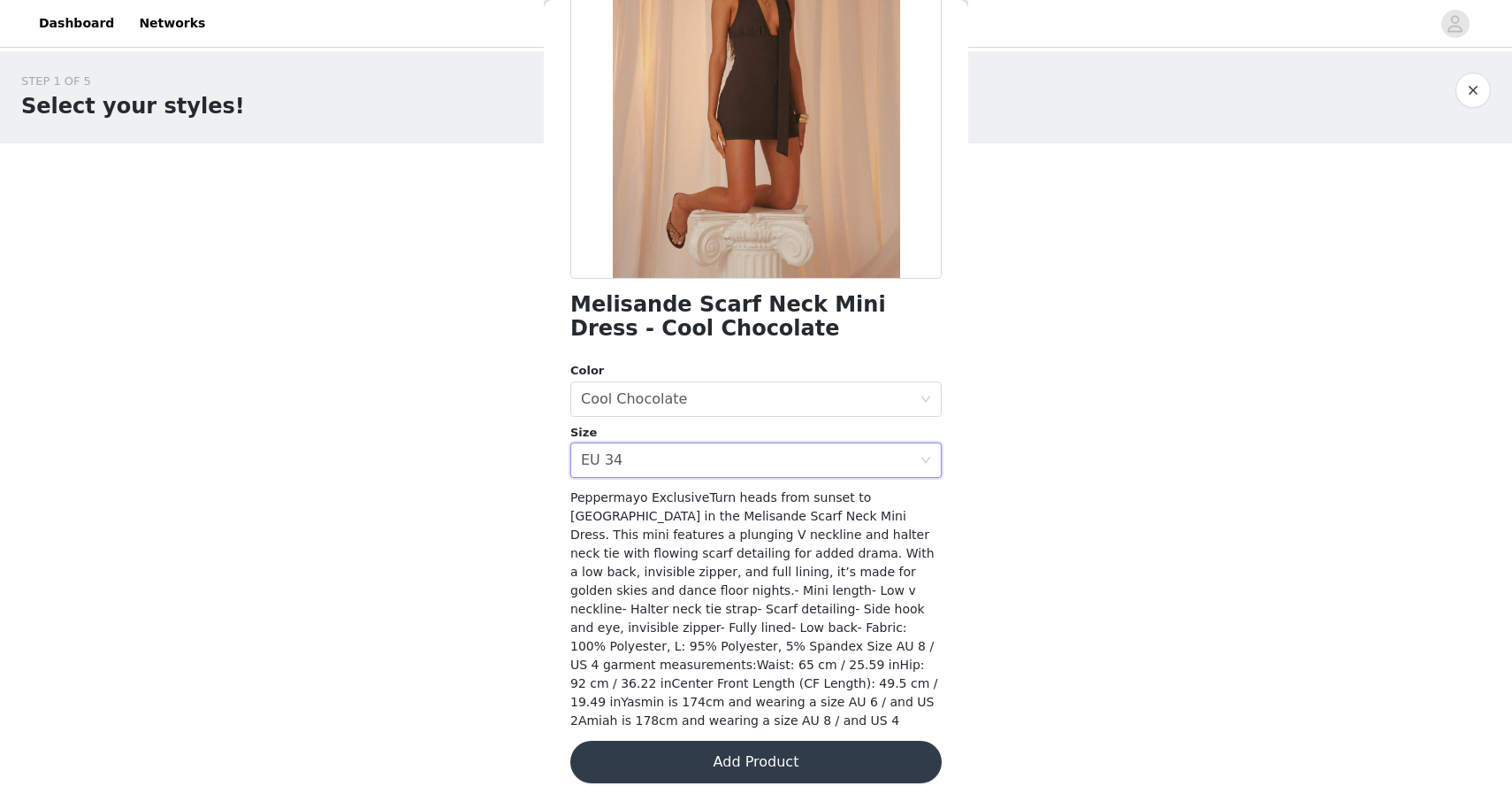
click at [750, 745] on button "Add Product" at bounding box center [756, 762] width 372 height 43
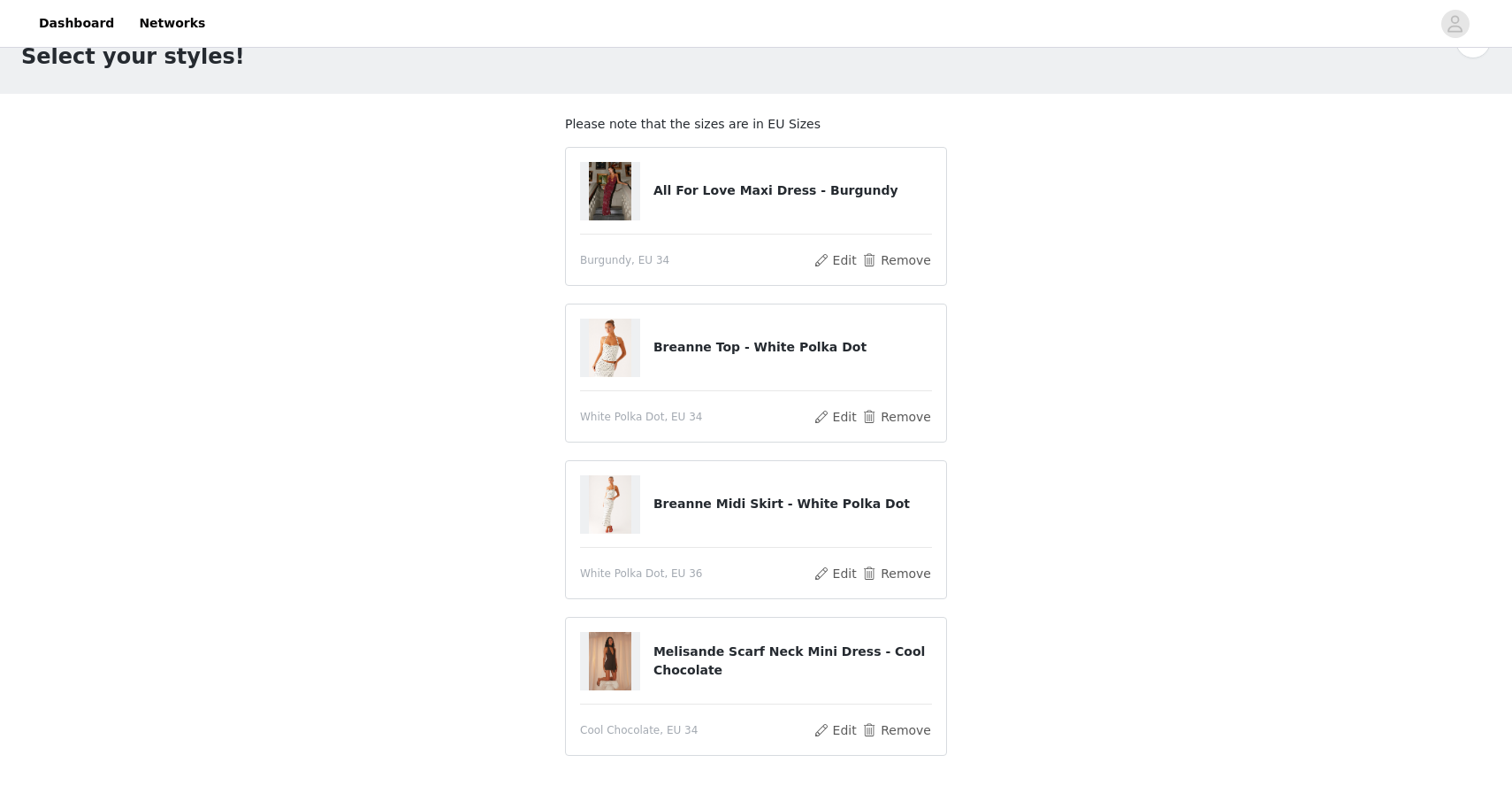
scroll to position [185, 0]
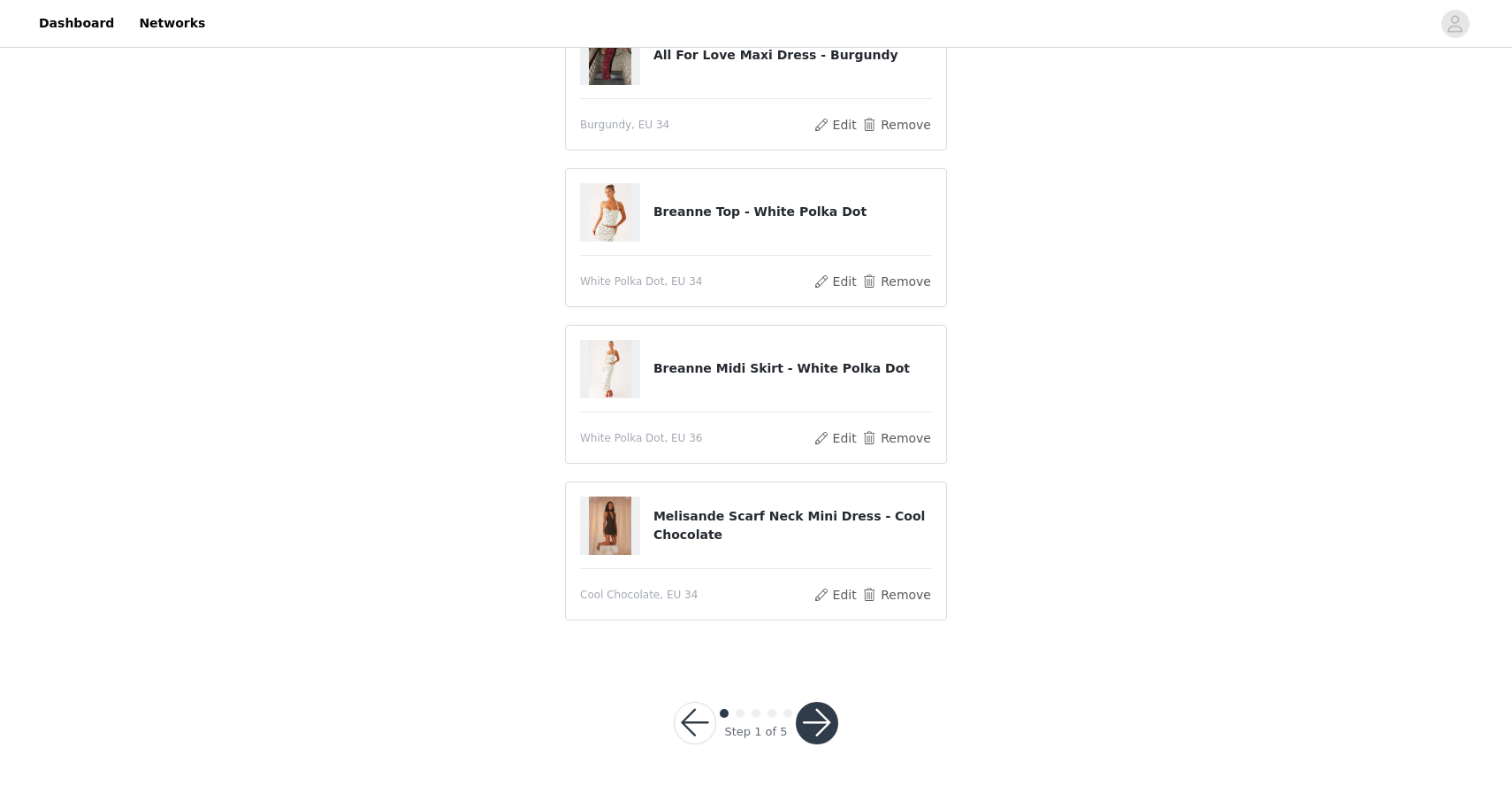
click at [816, 718] on button "button" at bounding box center [818, 723] width 43 height 43
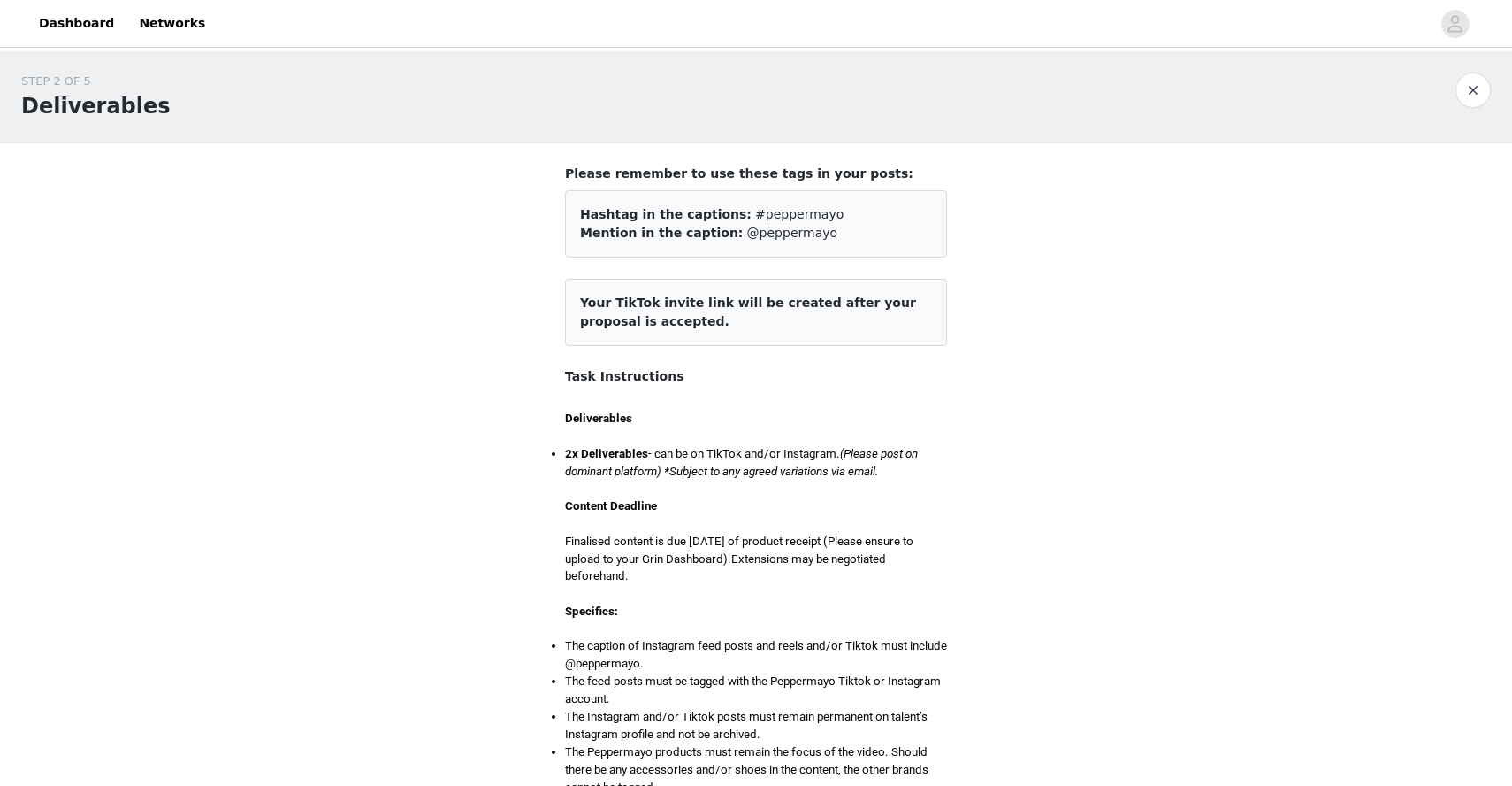
click at [643, 305] on span "Your TikTok invite link will be created after your proposal is accepted." at bounding box center [748, 312] width 336 height 33
click at [718, 305] on span "Your TikTok invite link will be created after your proposal is accepted." at bounding box center [748, 312] width 336 height 33
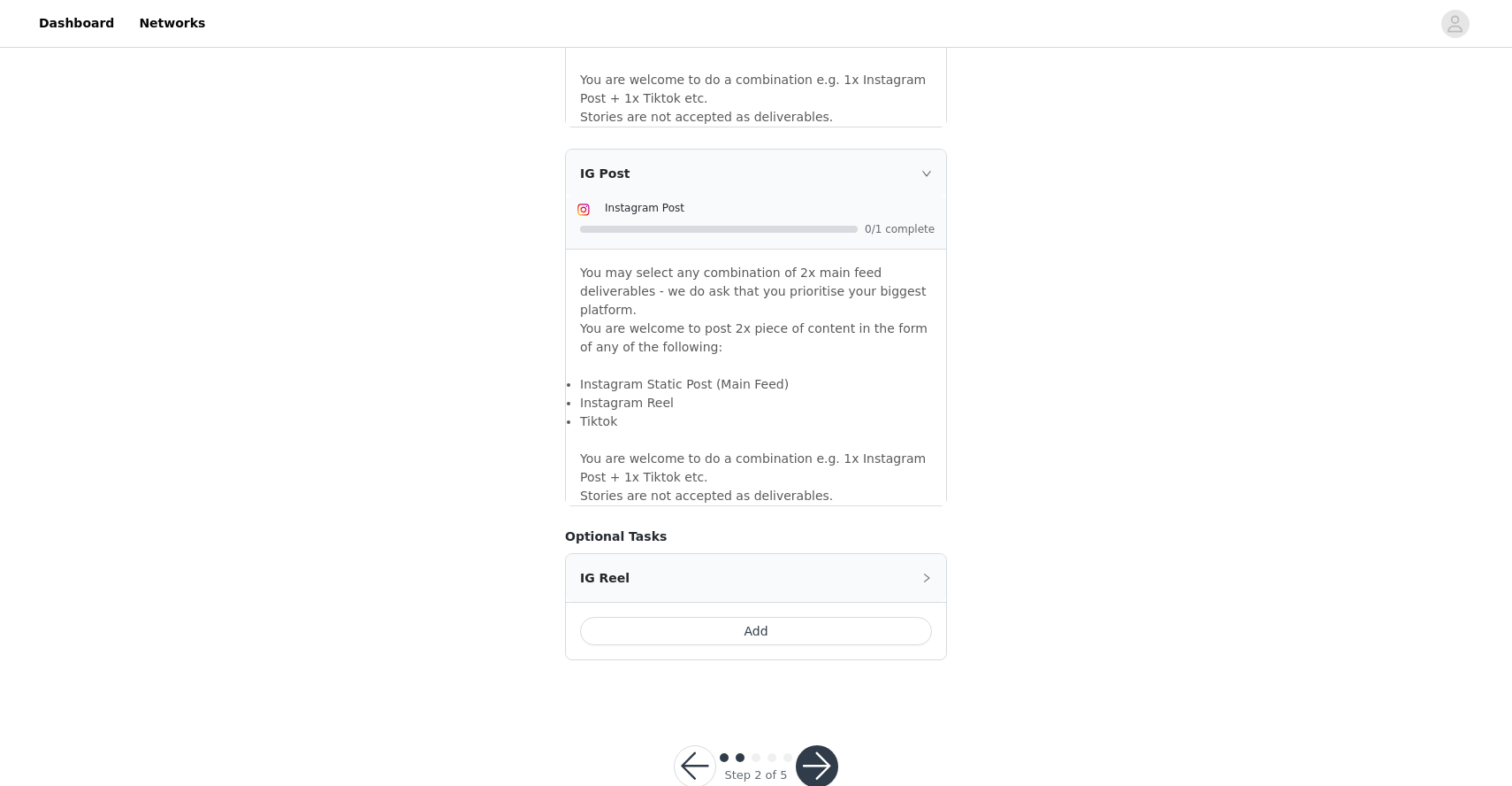
scroll to position [1435, 0]
click at [901, 158] on div "IG Post" at bounding box center [756, 172] width 381 height 47
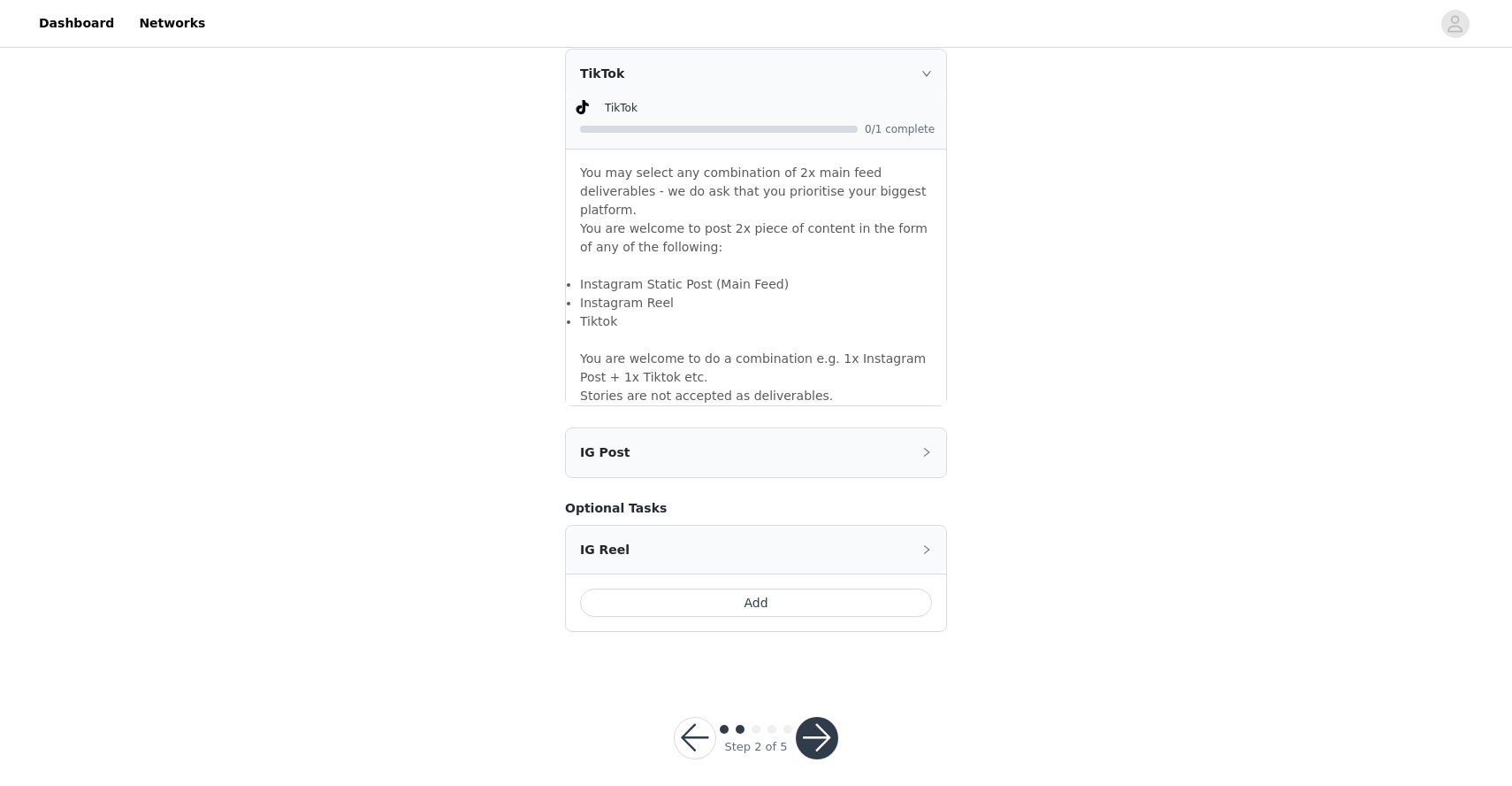
scroll to position [1153, 0]
click at [789, 442] on div "IG Post" at bounding box center [756, 455] width 381 height 47
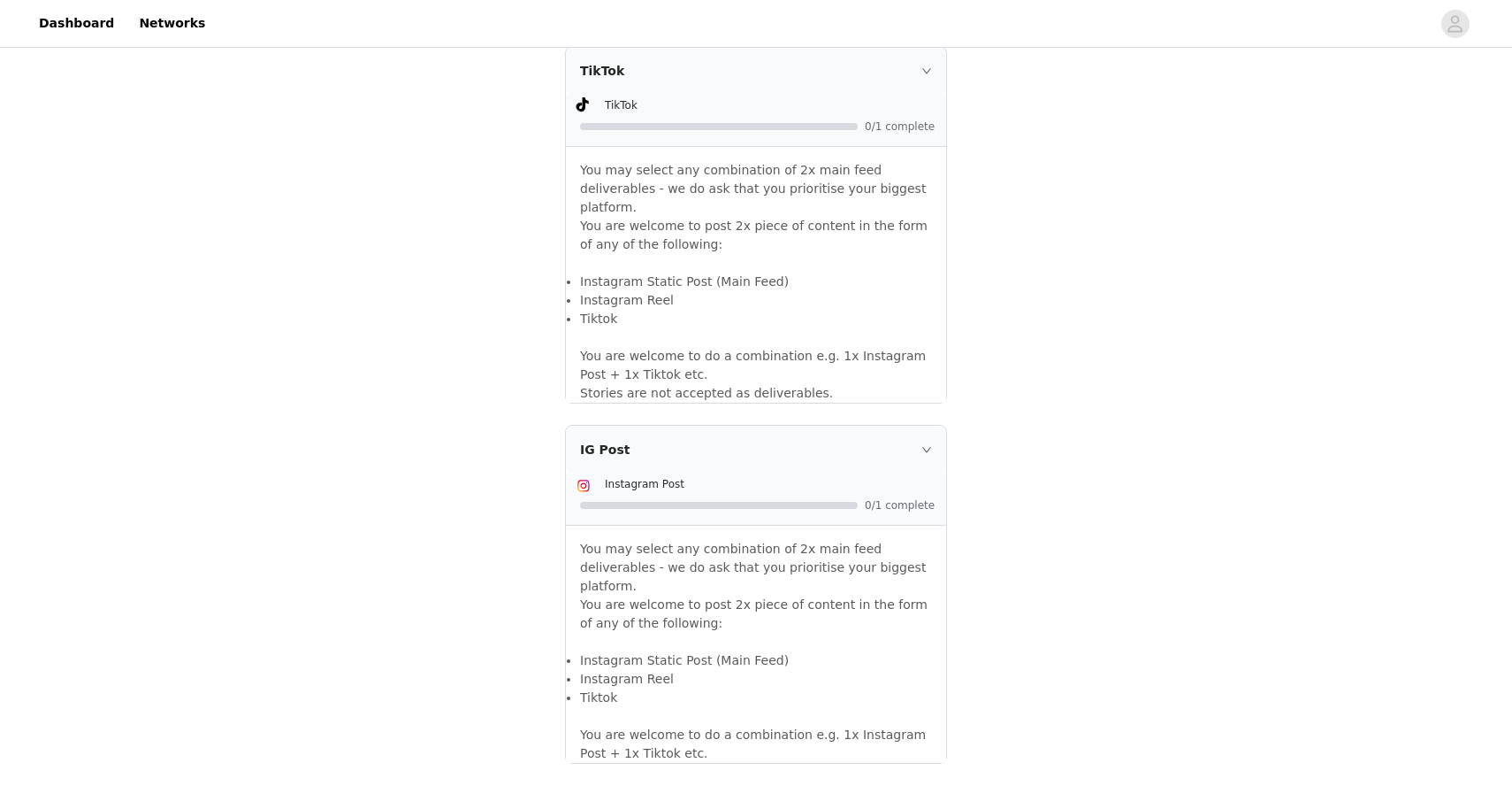
scroll to position [1435, 0]
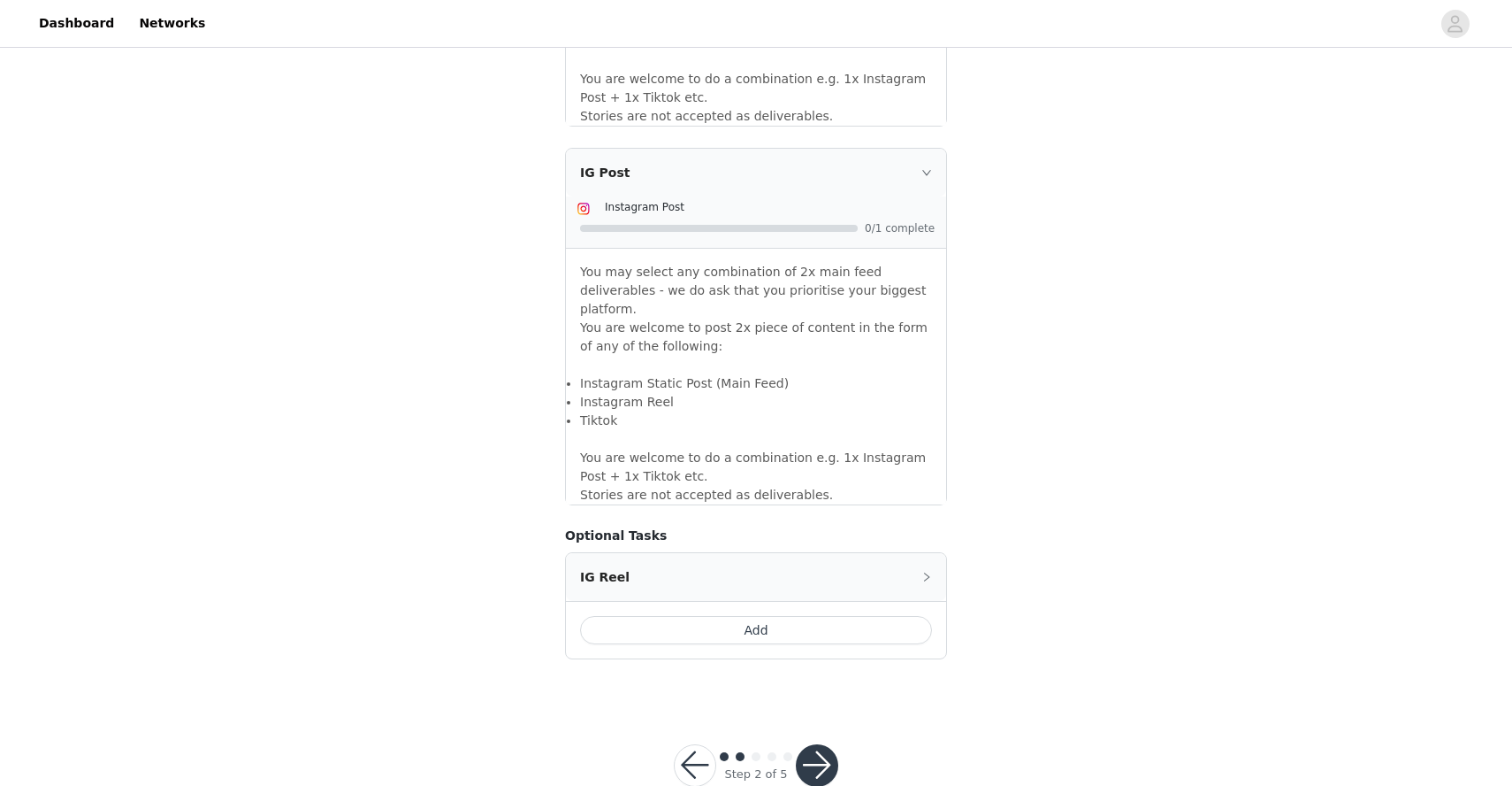
click at [934, 553] on div "IG Reel" at bounding box center [756, 577] width 381 height 47
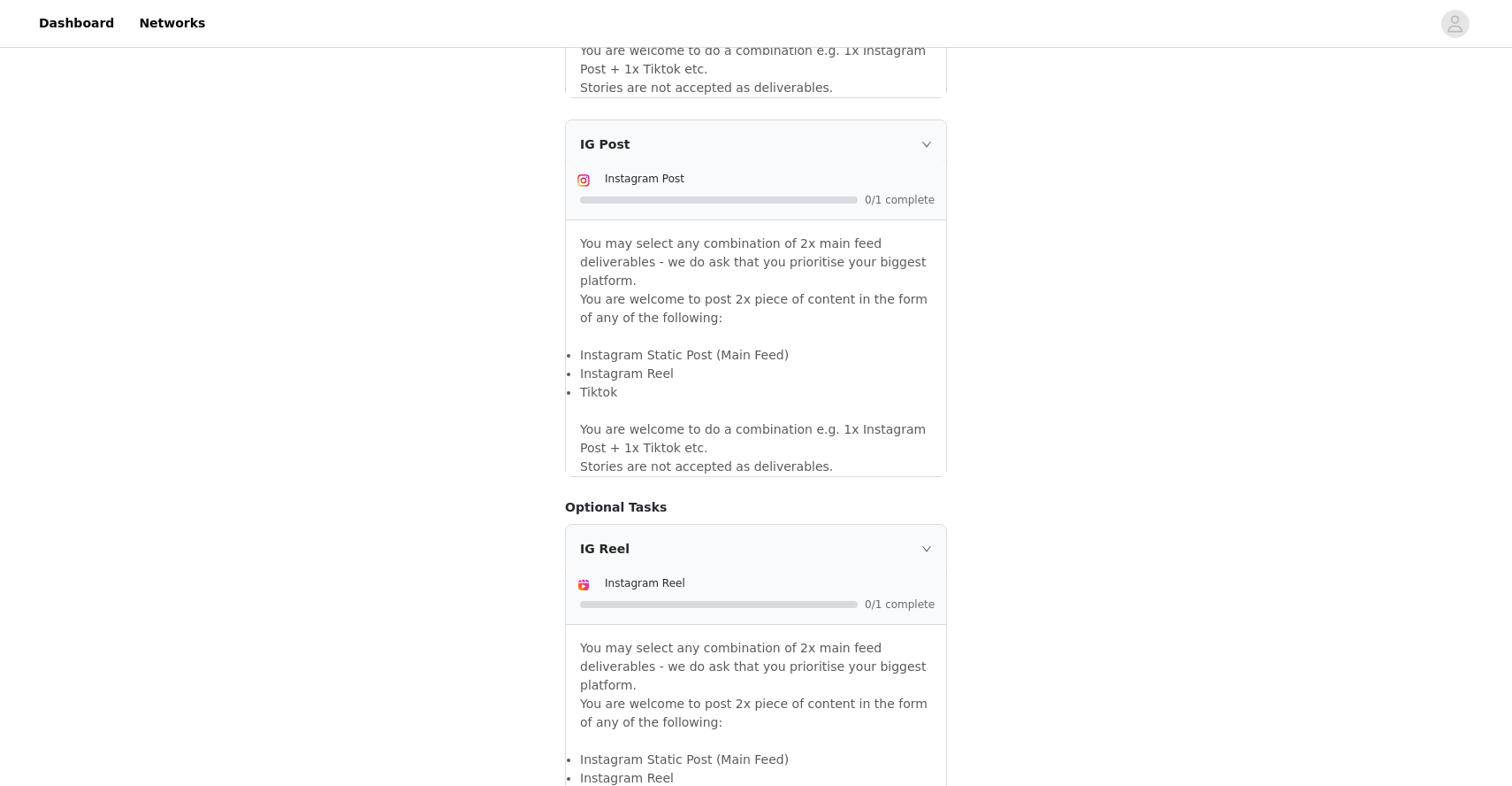
scroll to position [1442, 0]
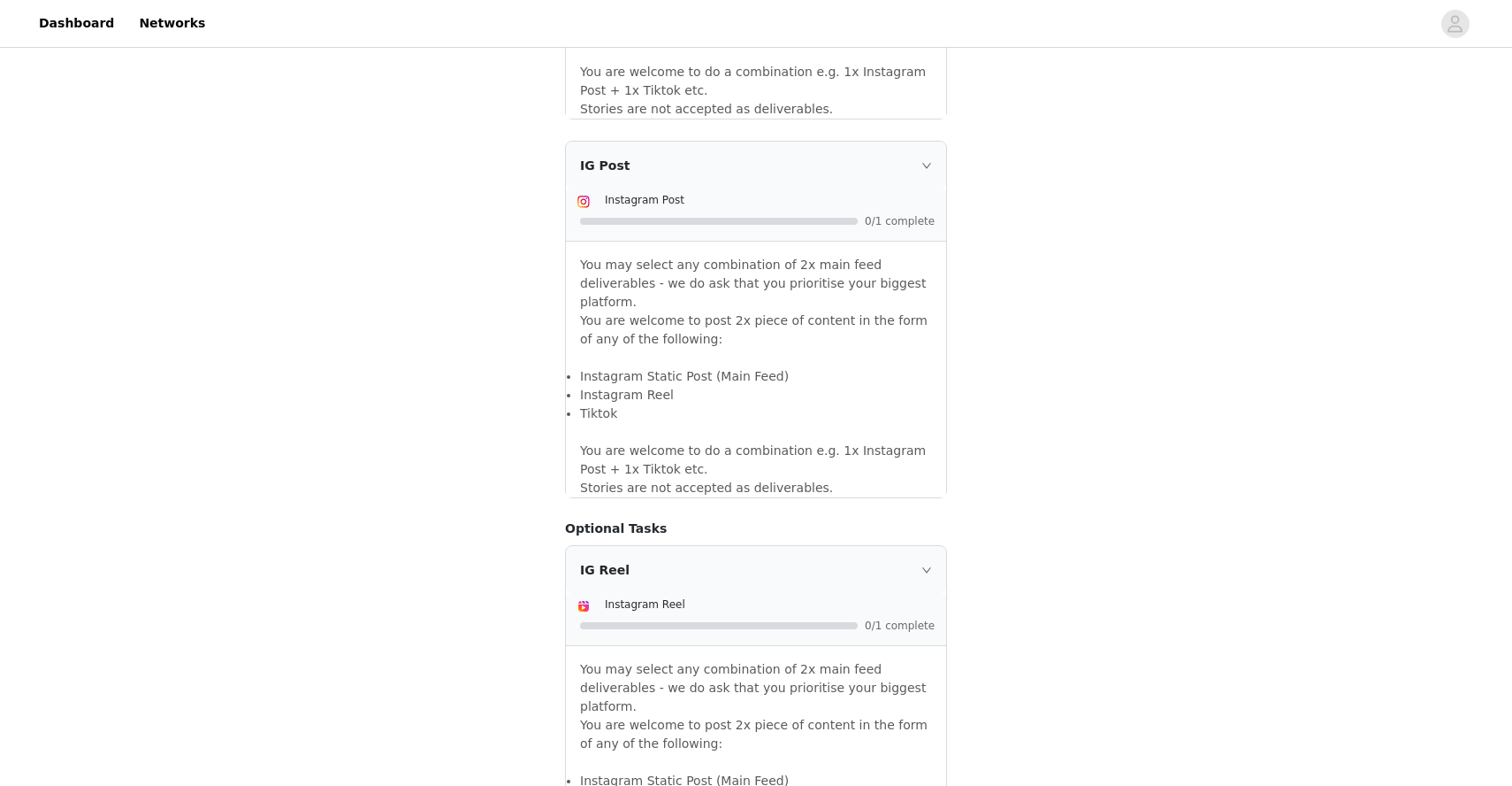
click at [776, 141] on div "IG Post" at bounding box center [756, 165] width 381 height 47
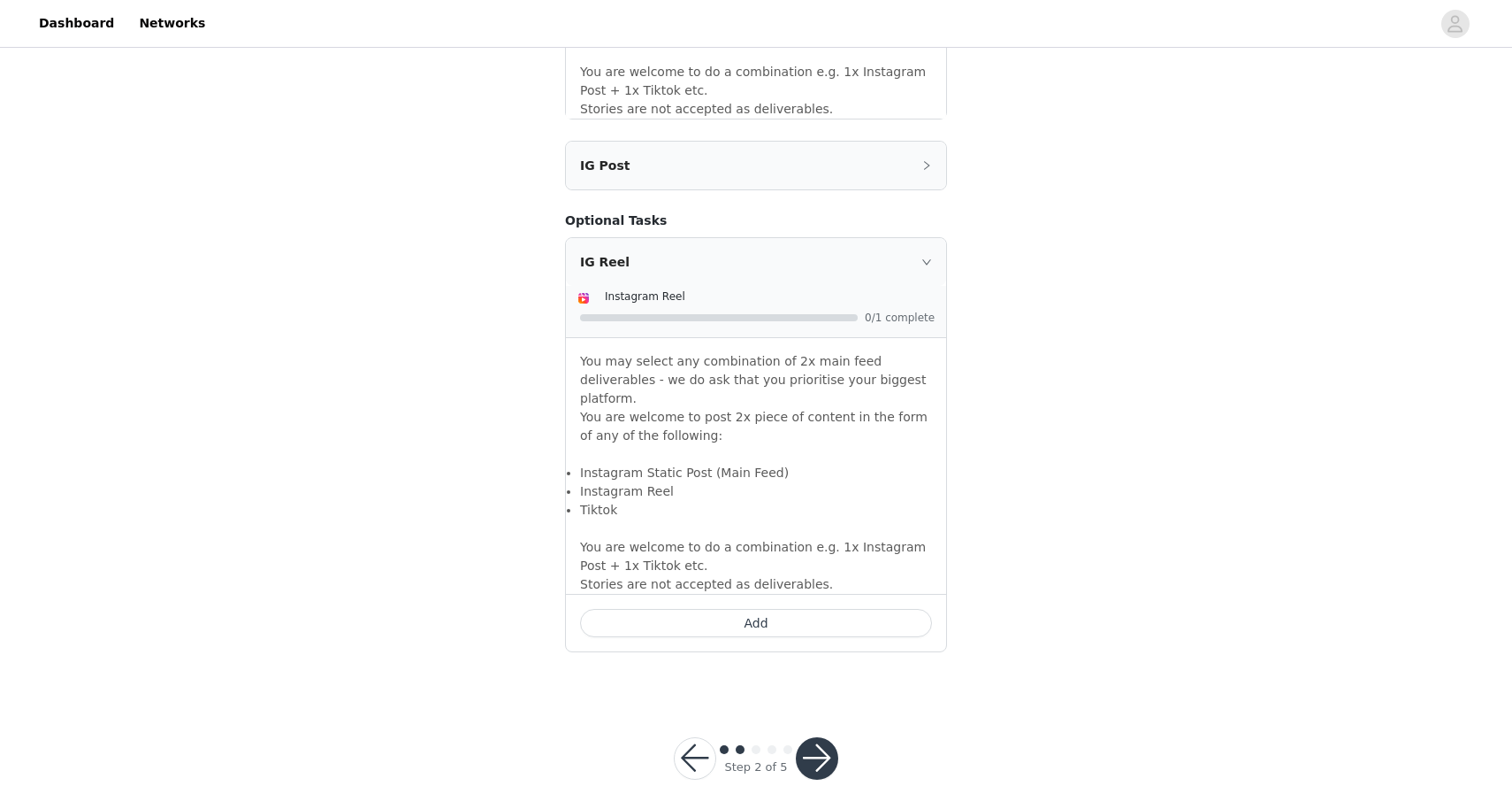
click at [753, 238] on div "IG Reel" at bounding box center [756, 262] width 381 height 47
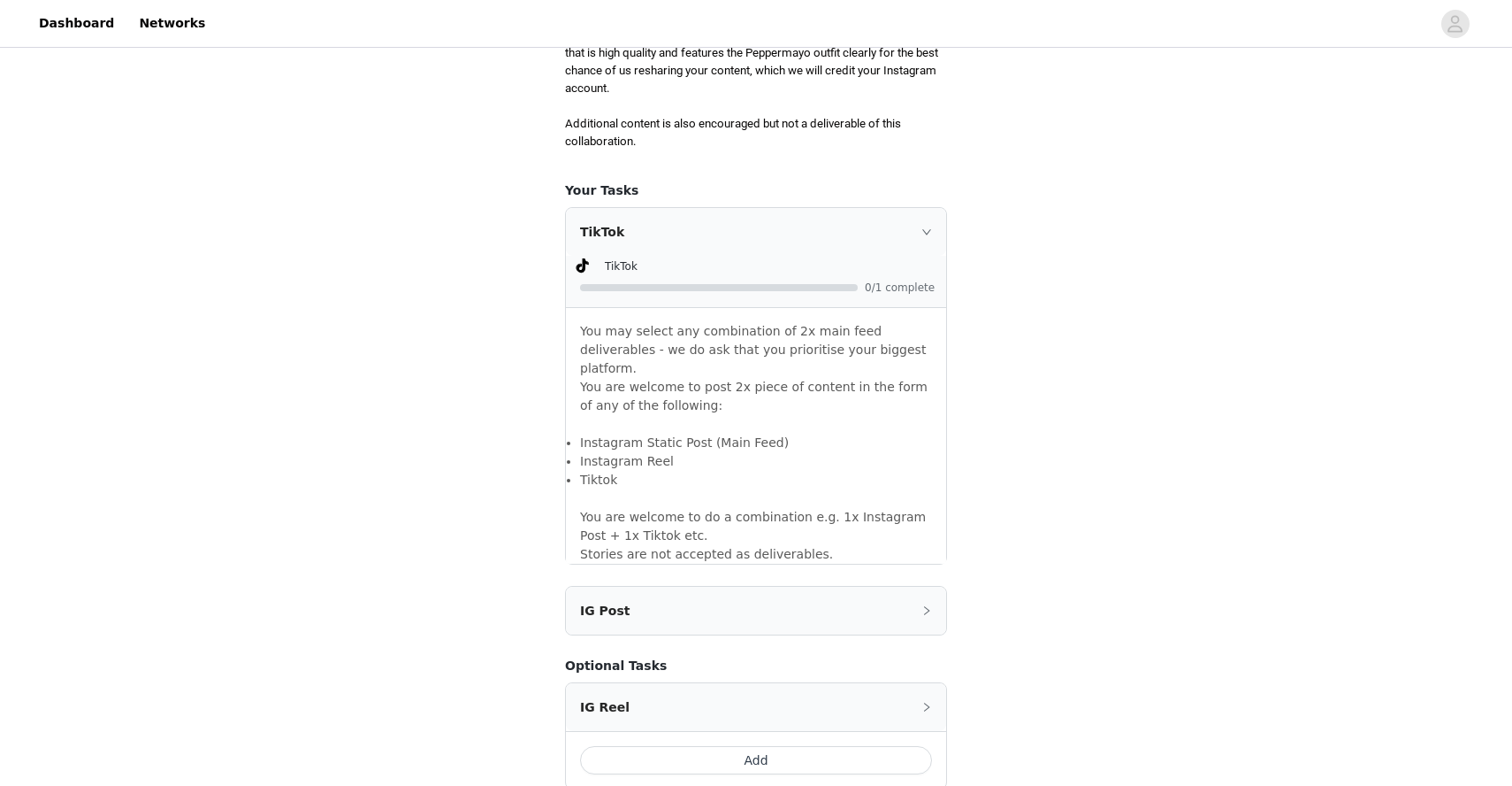
scroll to position [996, 0]
click at [746, 226] on div "TikTok" at bounding box center [756, 233] width 381 height 47
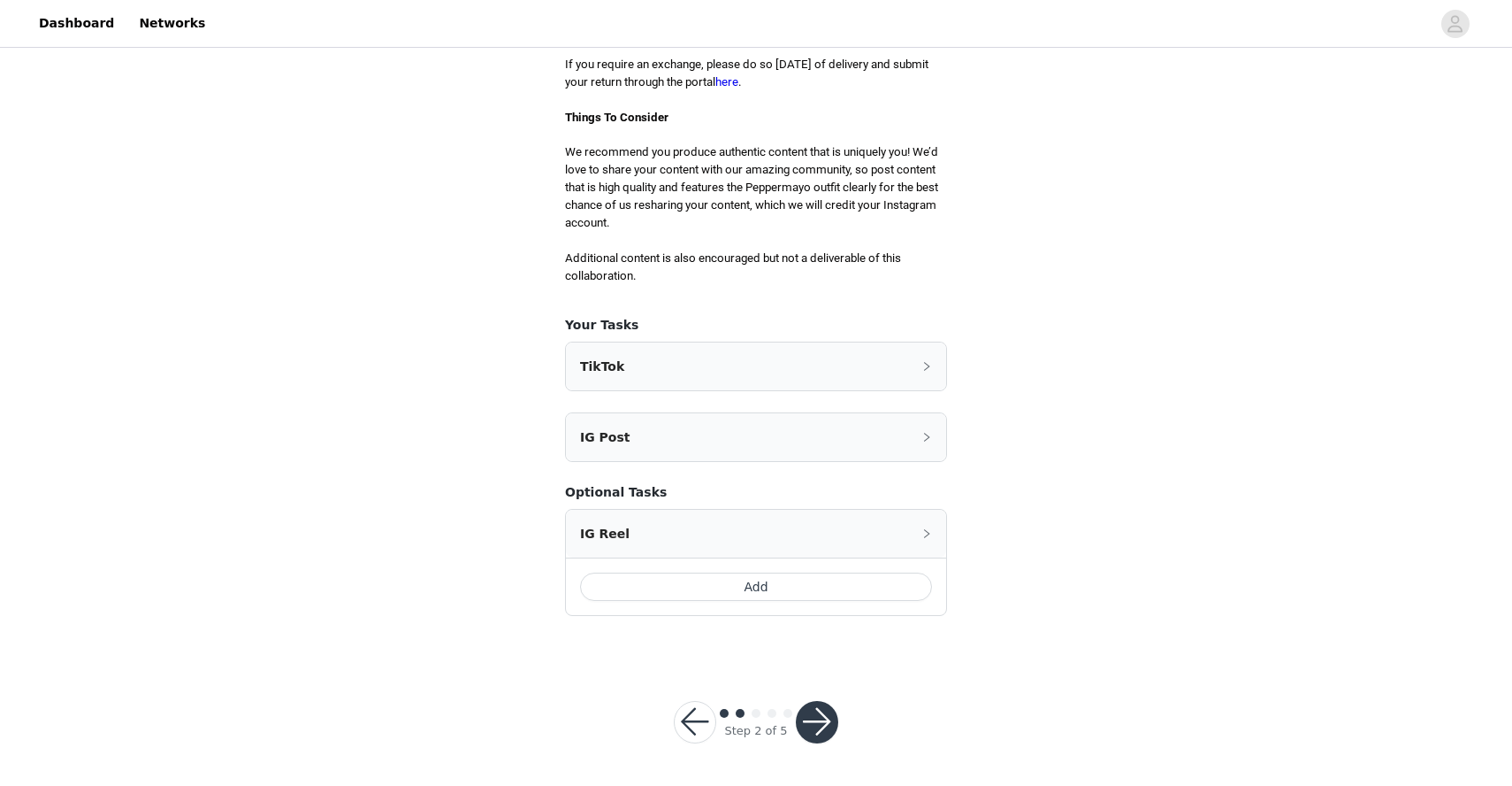
click at [730, 370] on div "TikTok" at bounding box center [756, 365] width 381 height 47
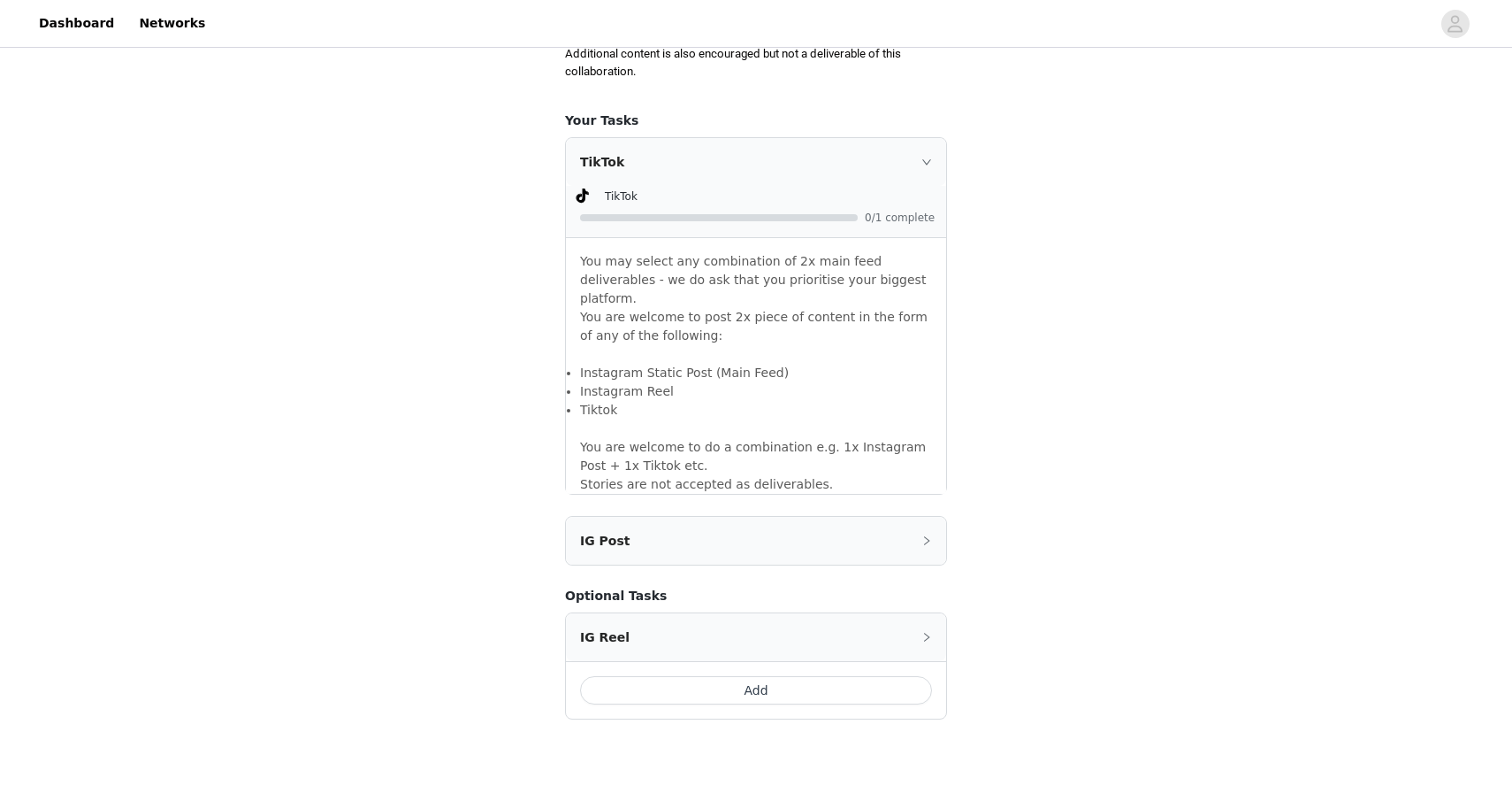
scroll to position [1065, 0]
click at [759, 156] on div "TikTok" at bounding box center [756, 163] width 381 height 47
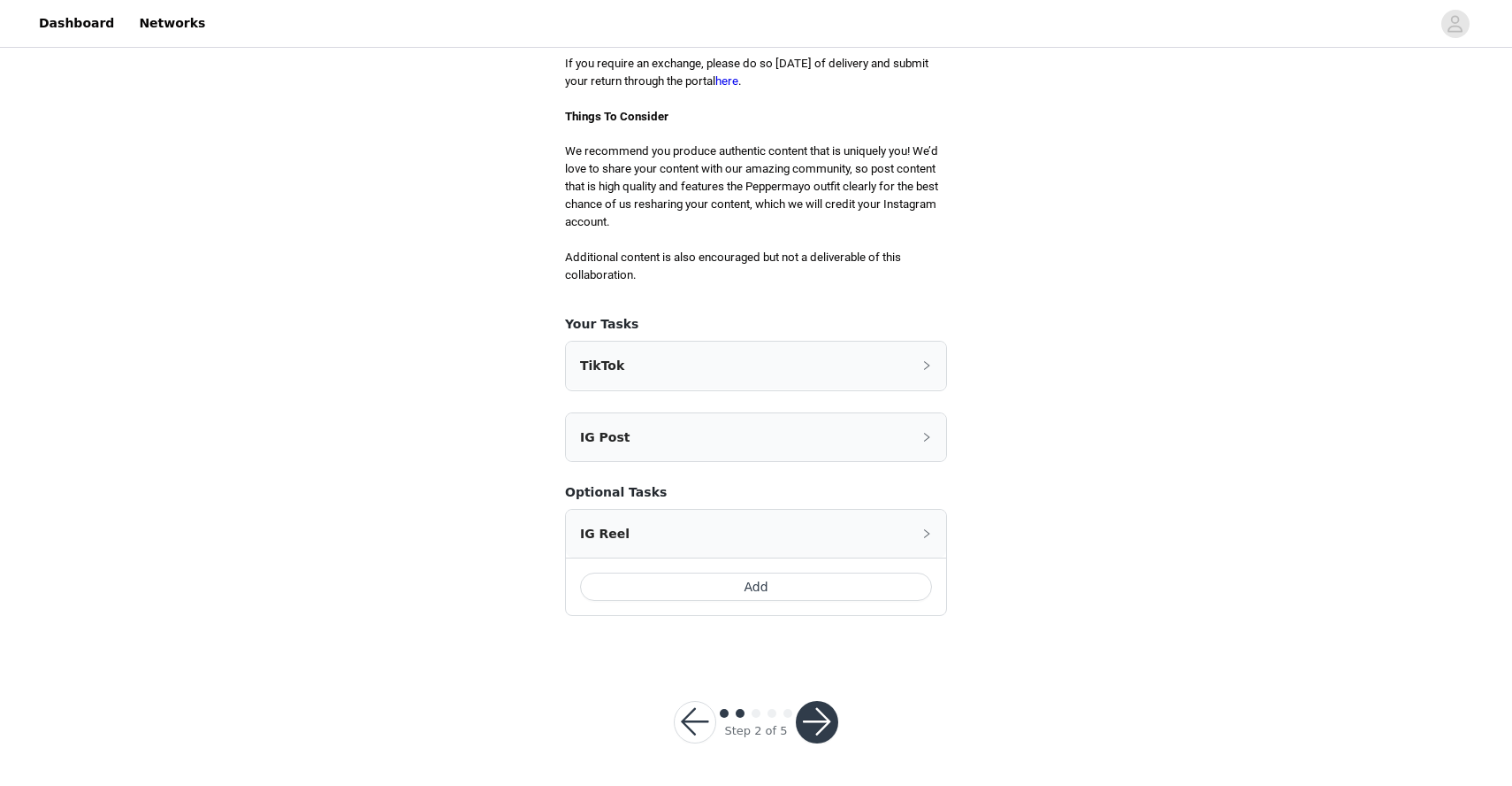
scroll to position [864, 0]
click at [821, 725] on button "button" at bounding box center [818, 722] width 43 height 43
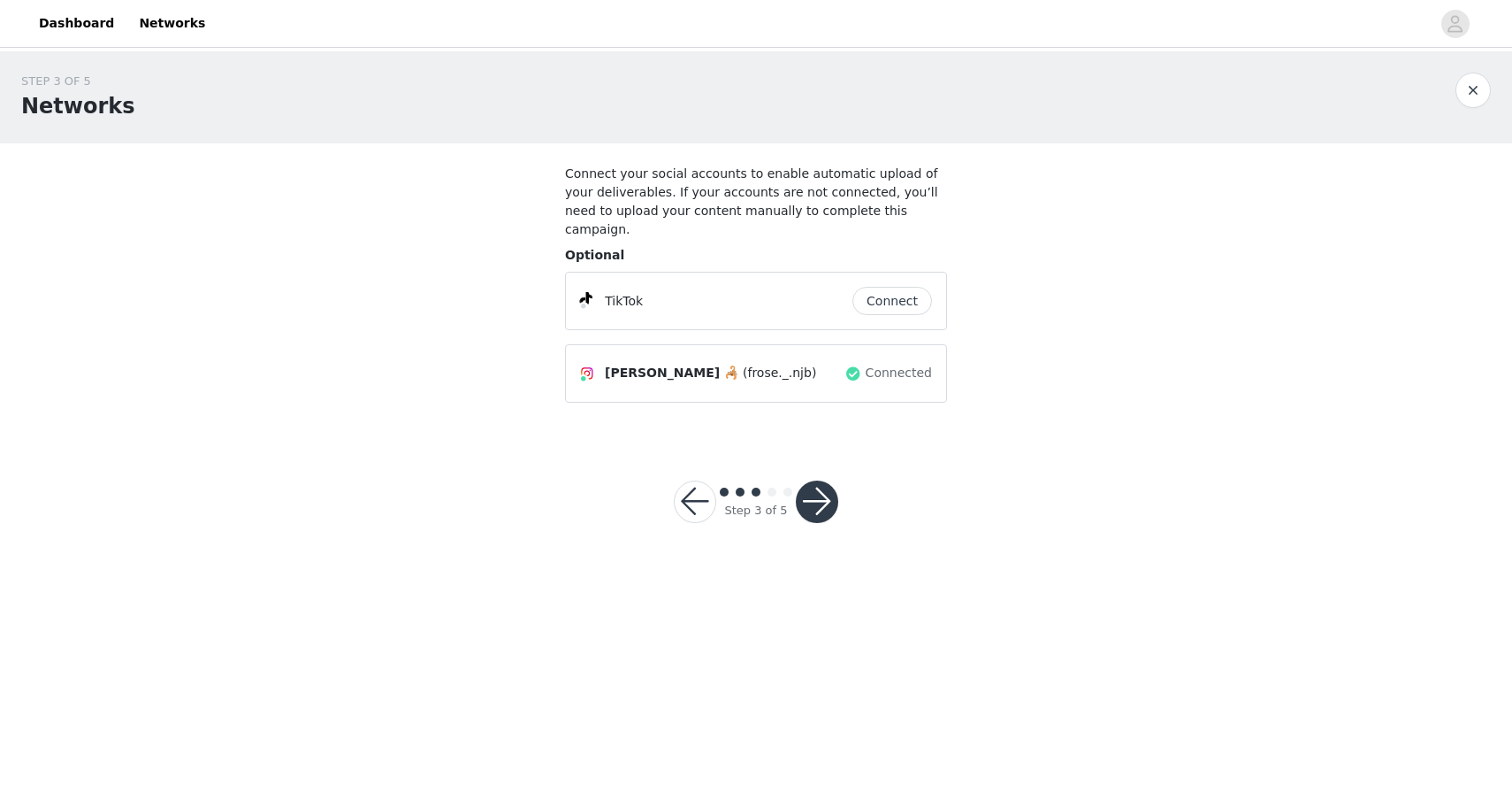
click at [894, 287] on button "Connect" at bounding box center [892, 300] width 79 height 28
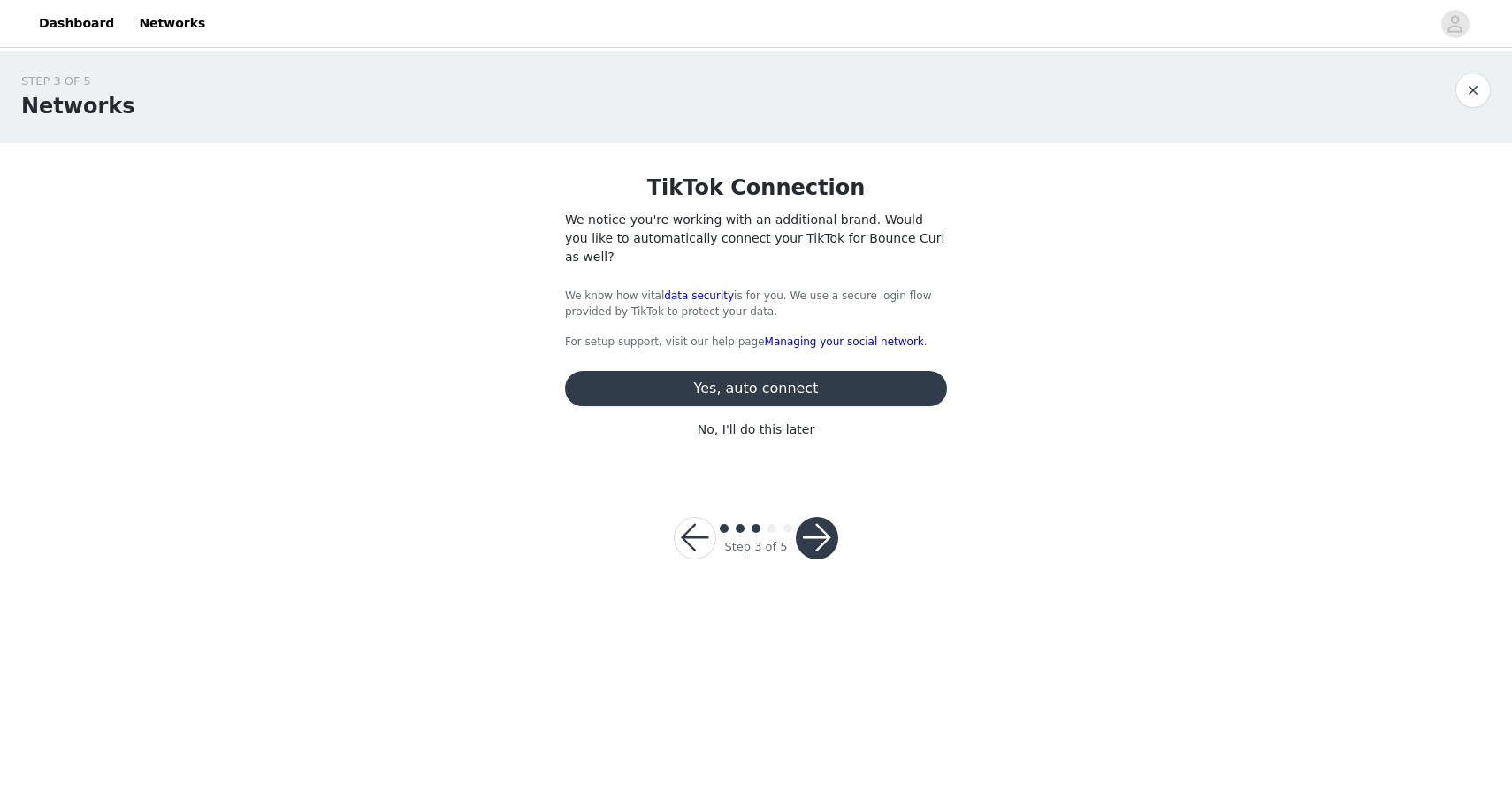
click at [772, 371] on button "Yes, auto connect" at bounding box center [756, 389] width 382 height 36
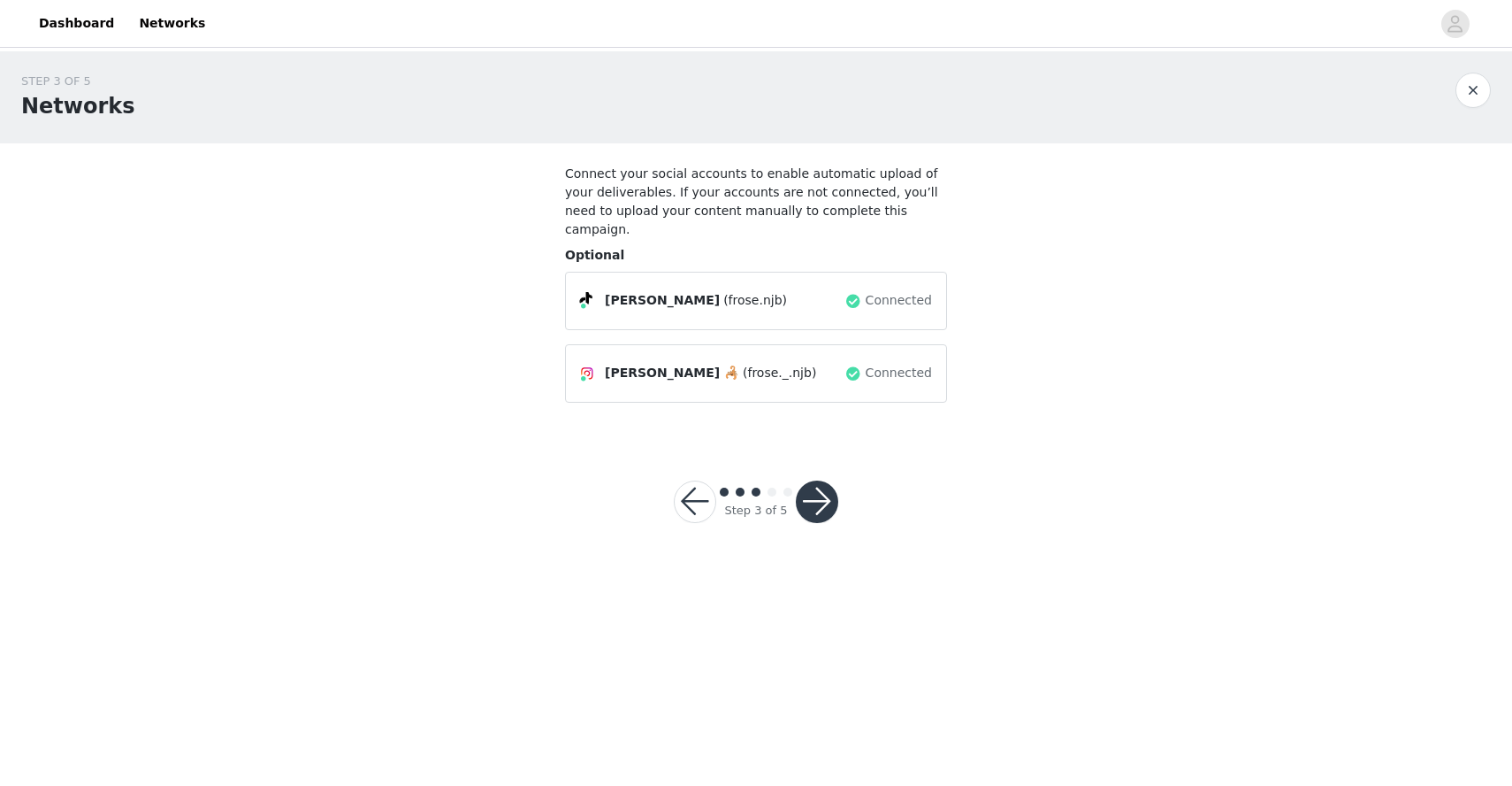
click at [877, 363] on span "Connected" at bounding box center [899, 372] width 66 height 18
click at [782, 363] on span "(frose._.njb)" at bounding box center [780, 372] width 74 height 18
click at [613, 363] on span "Fatima Ezzahrae Najib 🦂" at bounding box center [672, 372] width 135 height 18
click at [817, 482] on button "button" at bounding box center [818, 502] width 43 height 43
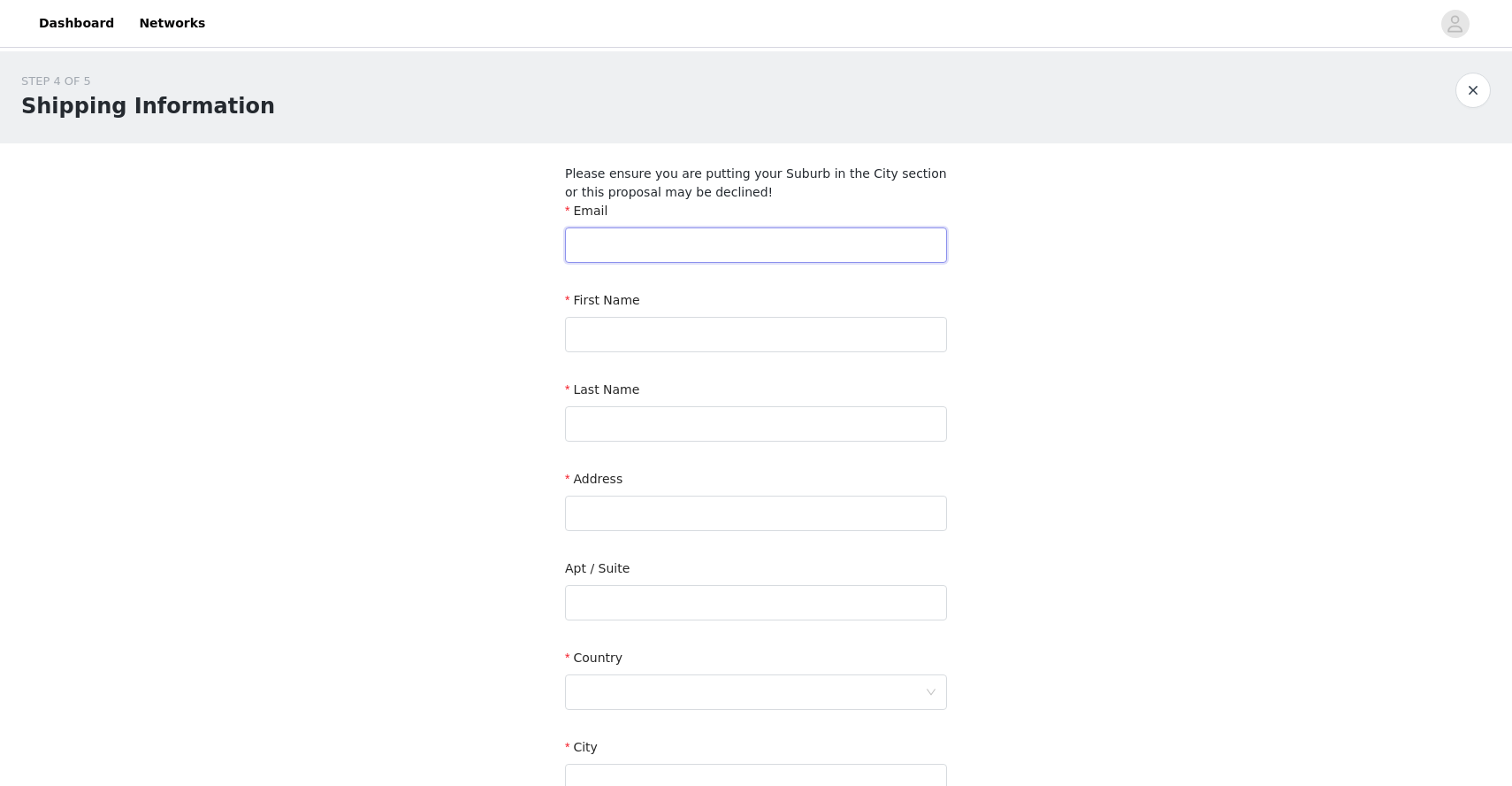
click at [668, 244] on input "text" at bounding box center [756, 245] width 382 height 36
type input "frose.njb@gmail.com"
type input "Fatima Ezzahrae"
type input "Najib"
type input "Rhienderinklaan 35"
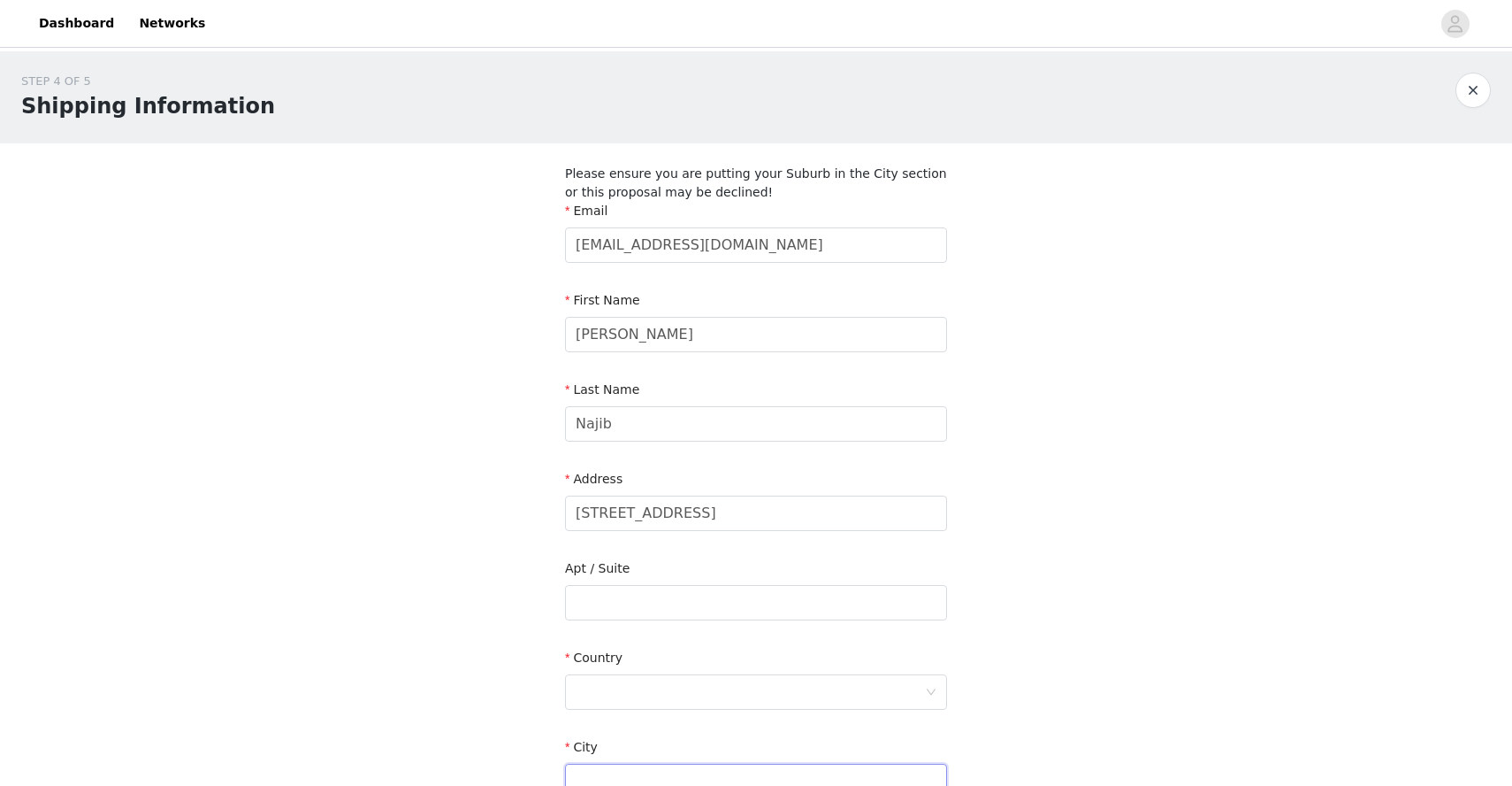
type input "Warnsveld"
type input "7231 DB"
type input "0686161122"
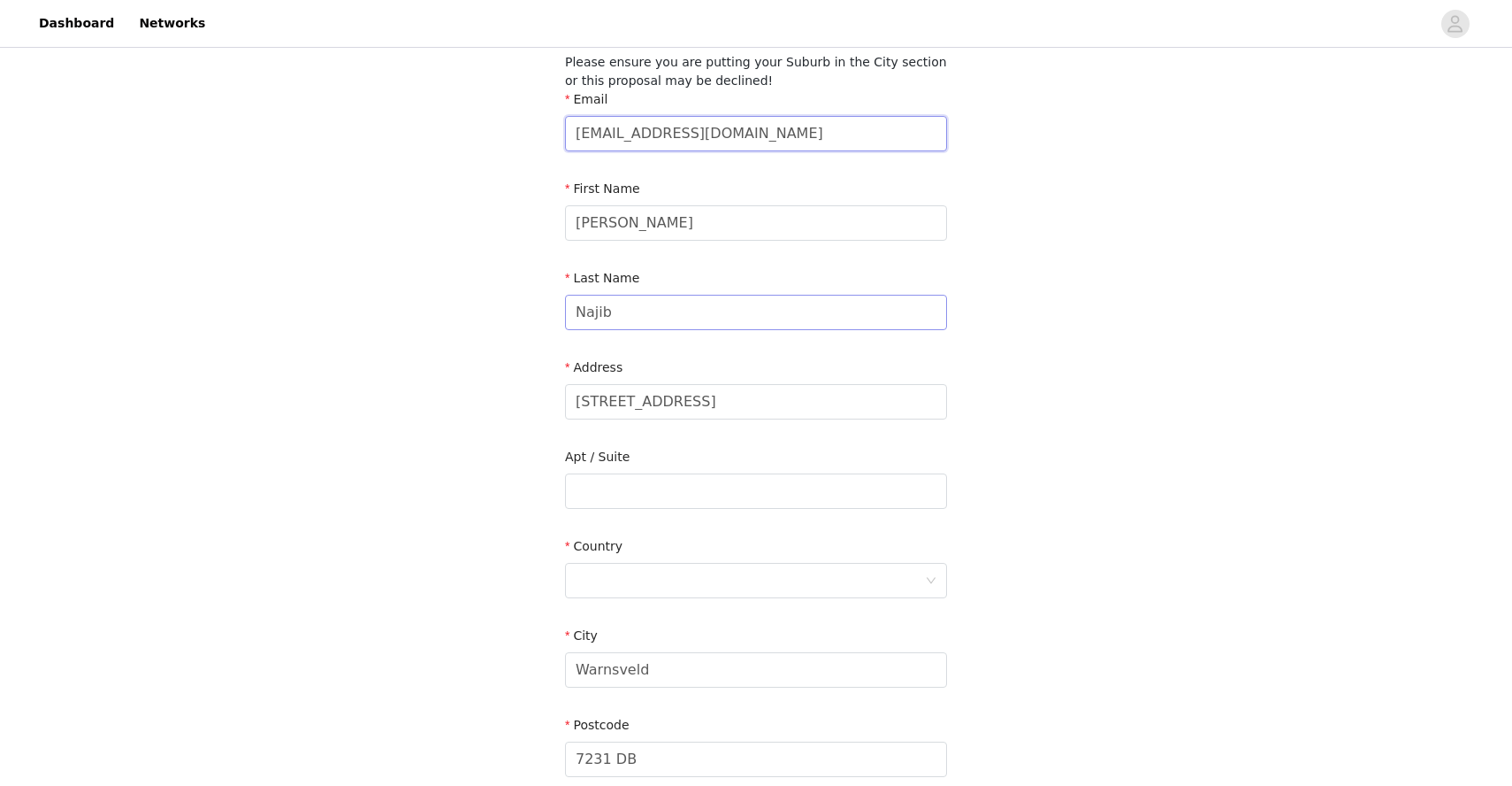
scroll to position [150, 0]
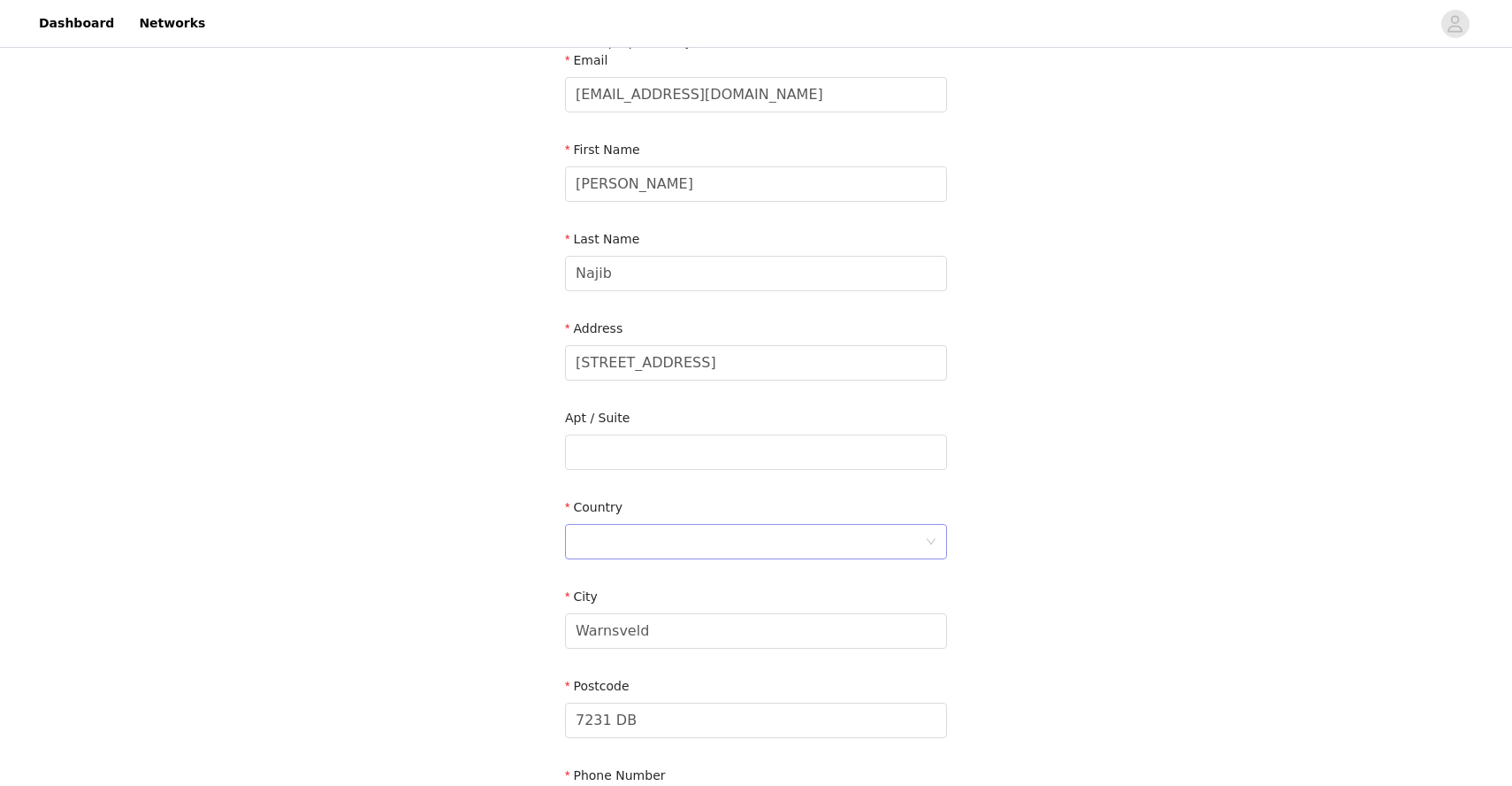
click at [614, 538] on div at bounding box center [750, 541] width 350 height 34
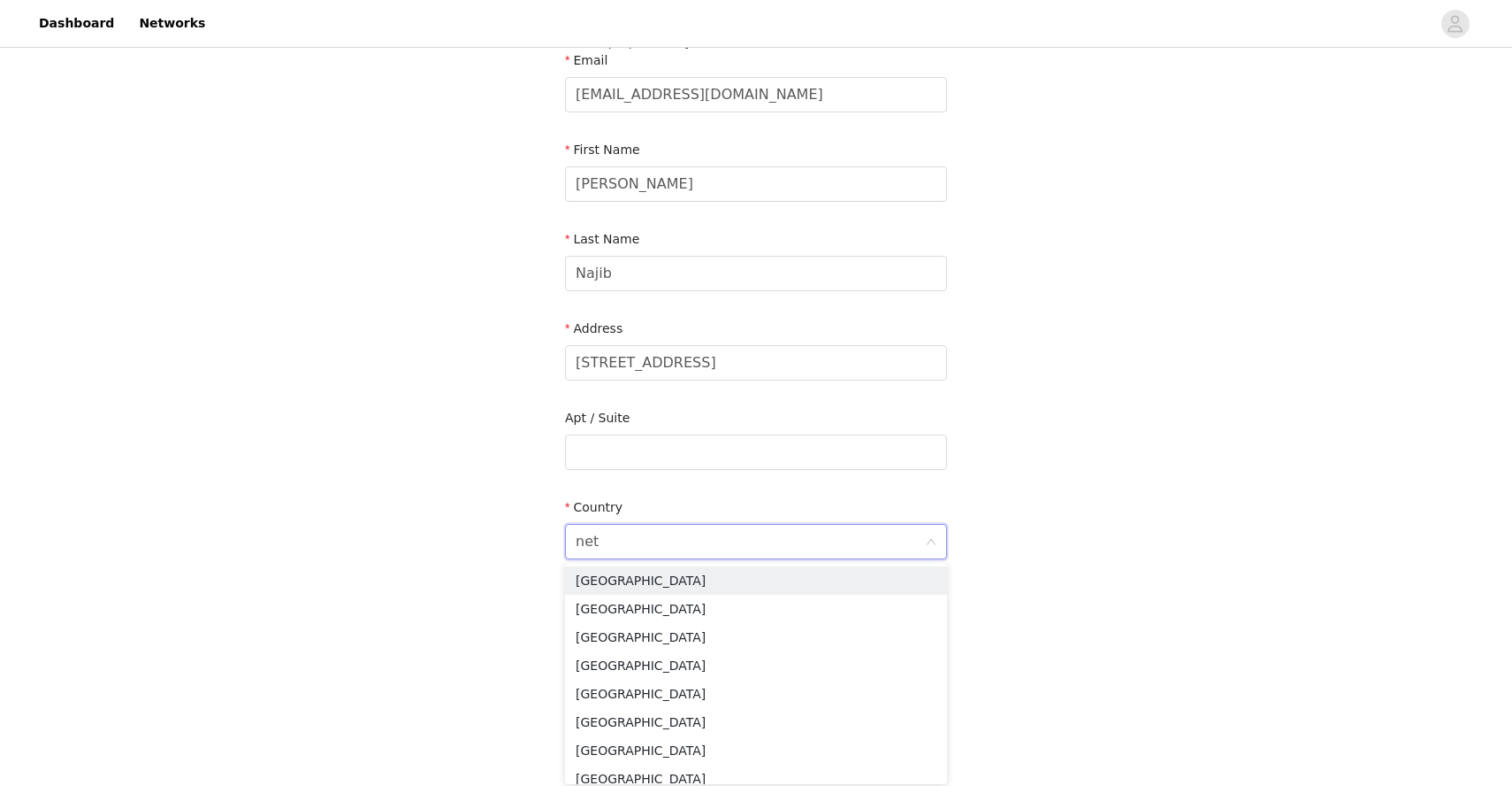
type input "neth"
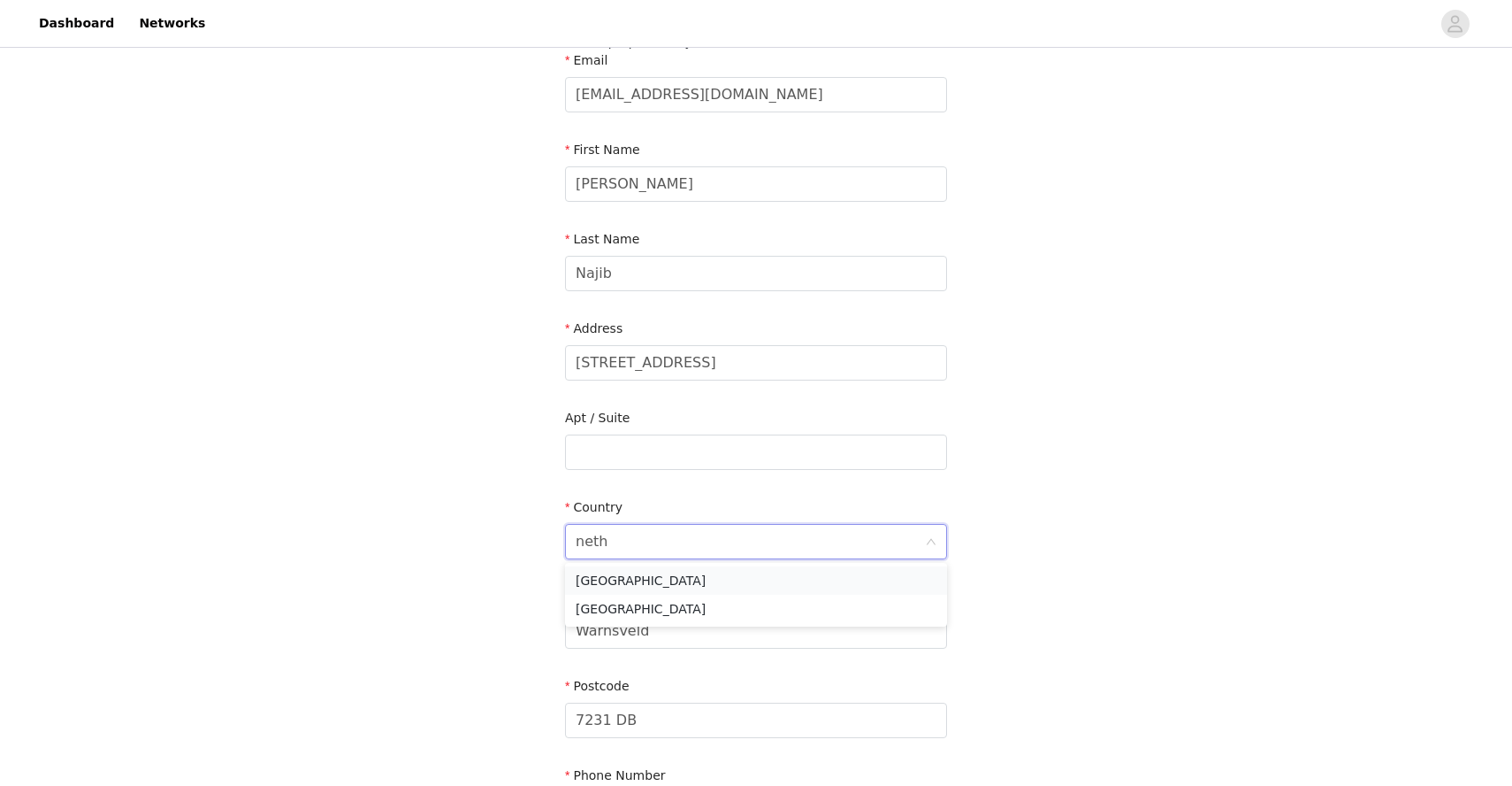
click at [647, 572] on li "Netherlands" at bounding box center [756, 580] width 382 height 28
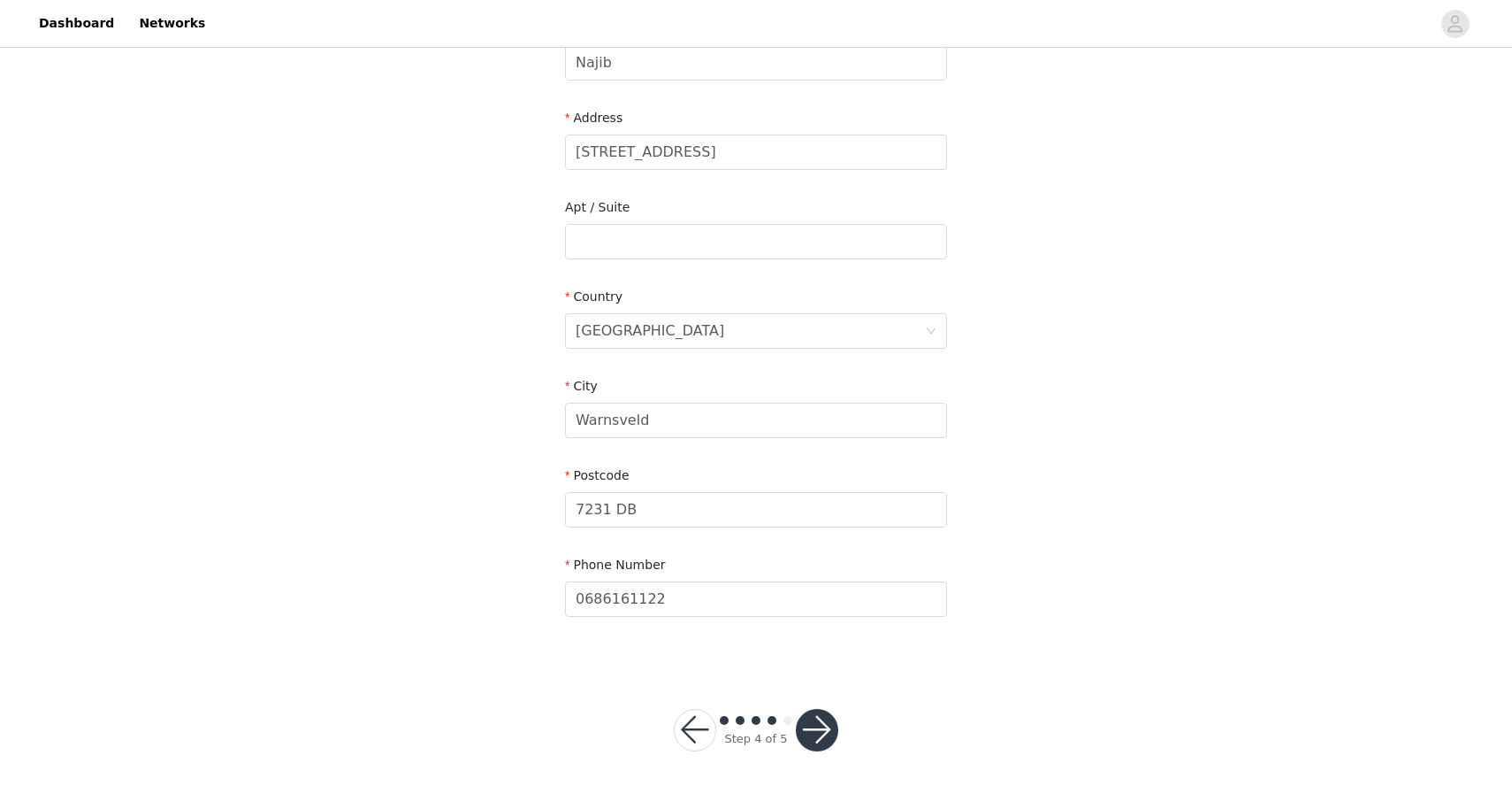
scroll to position [368, 0]
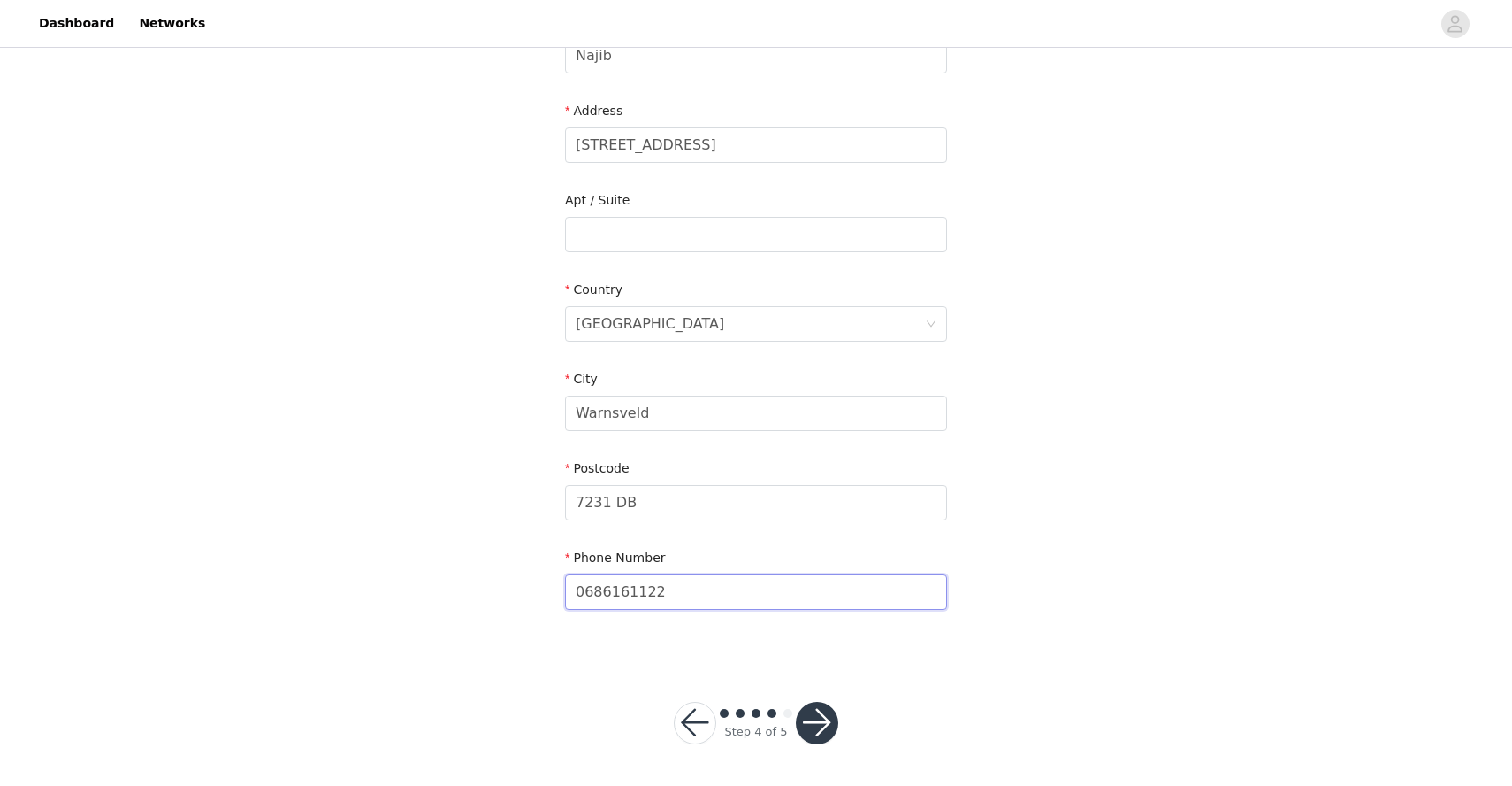
click at [583, 597] on input "0686161122" at bounding box center [756, 592] width 382 height 36
click at [731, 585] on input "+31686161122" at bounding box center [756, 592] width 382 height 36
type input "+31686161122"
click at [819, 733] on button "button" at bounding box center [818, 723] width 43 height 43
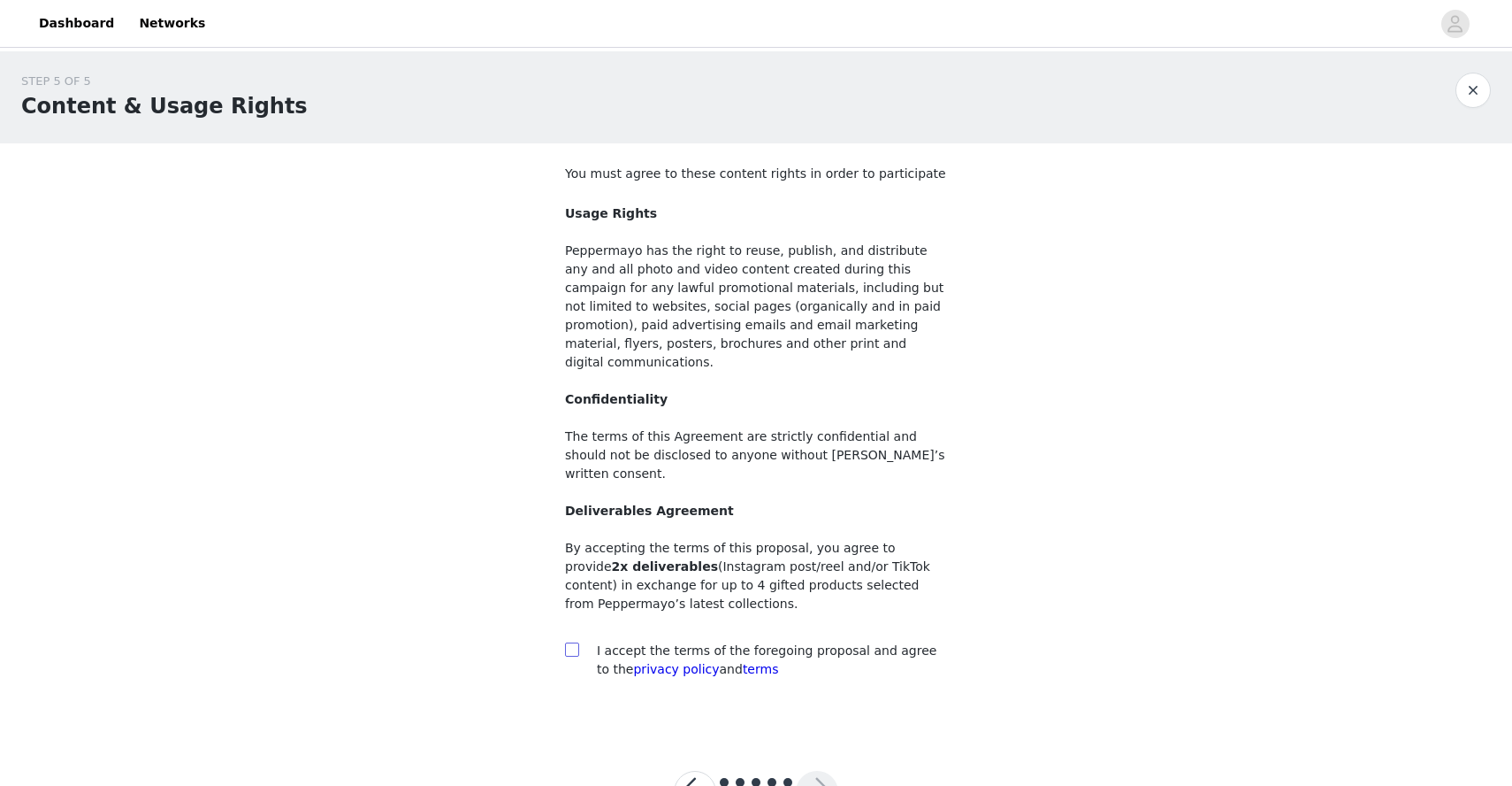
click at [577, 643] on span at bounding box center [572, 649] width 15 height 15
click at [577, 643] on input "checkbox" at bounding box center [571, 648] width 13 height 13
checkbox input "true"
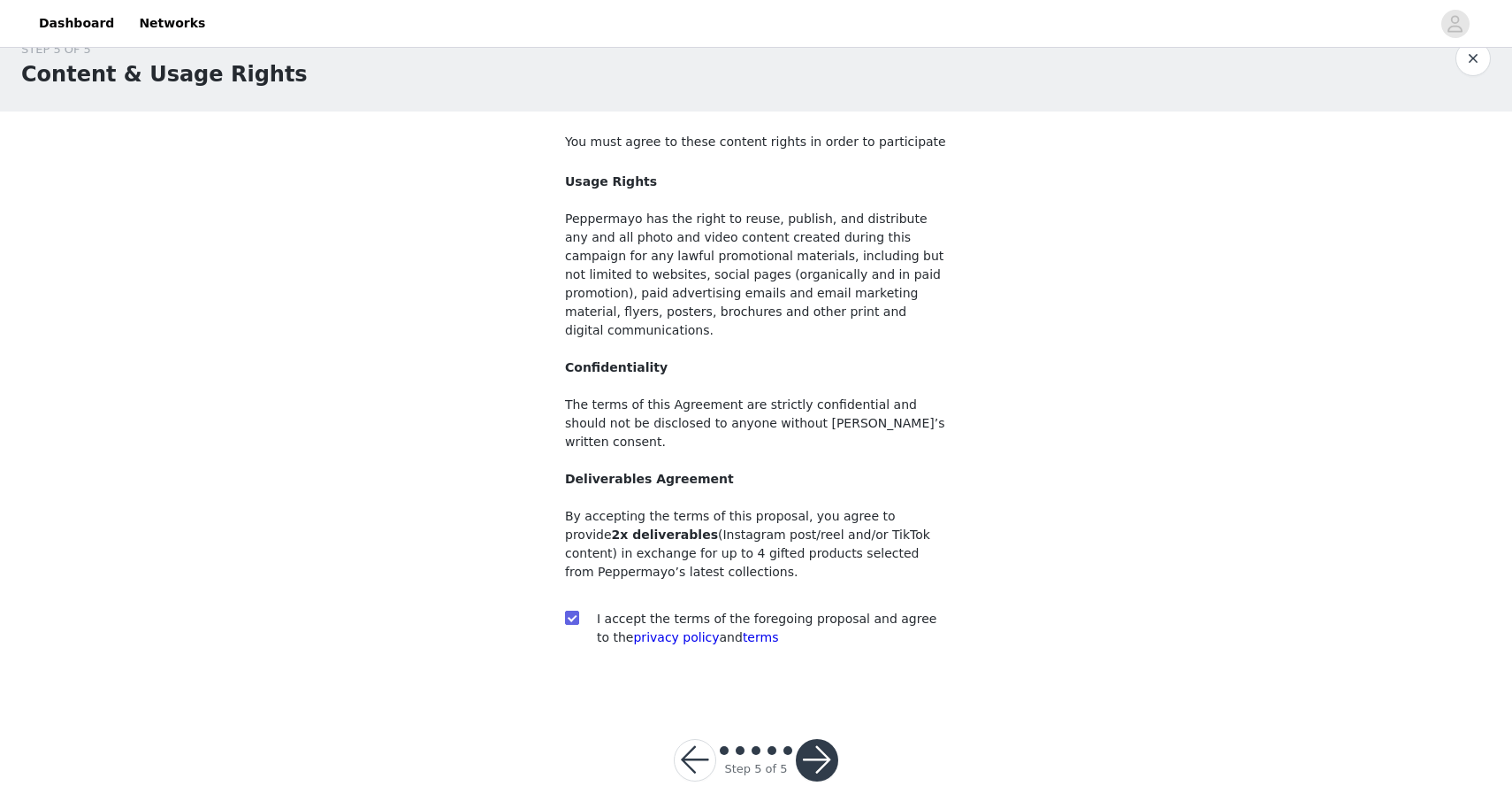
click at [815, 739] on button "button" at bounding box center [818, 760] width 43 height 43
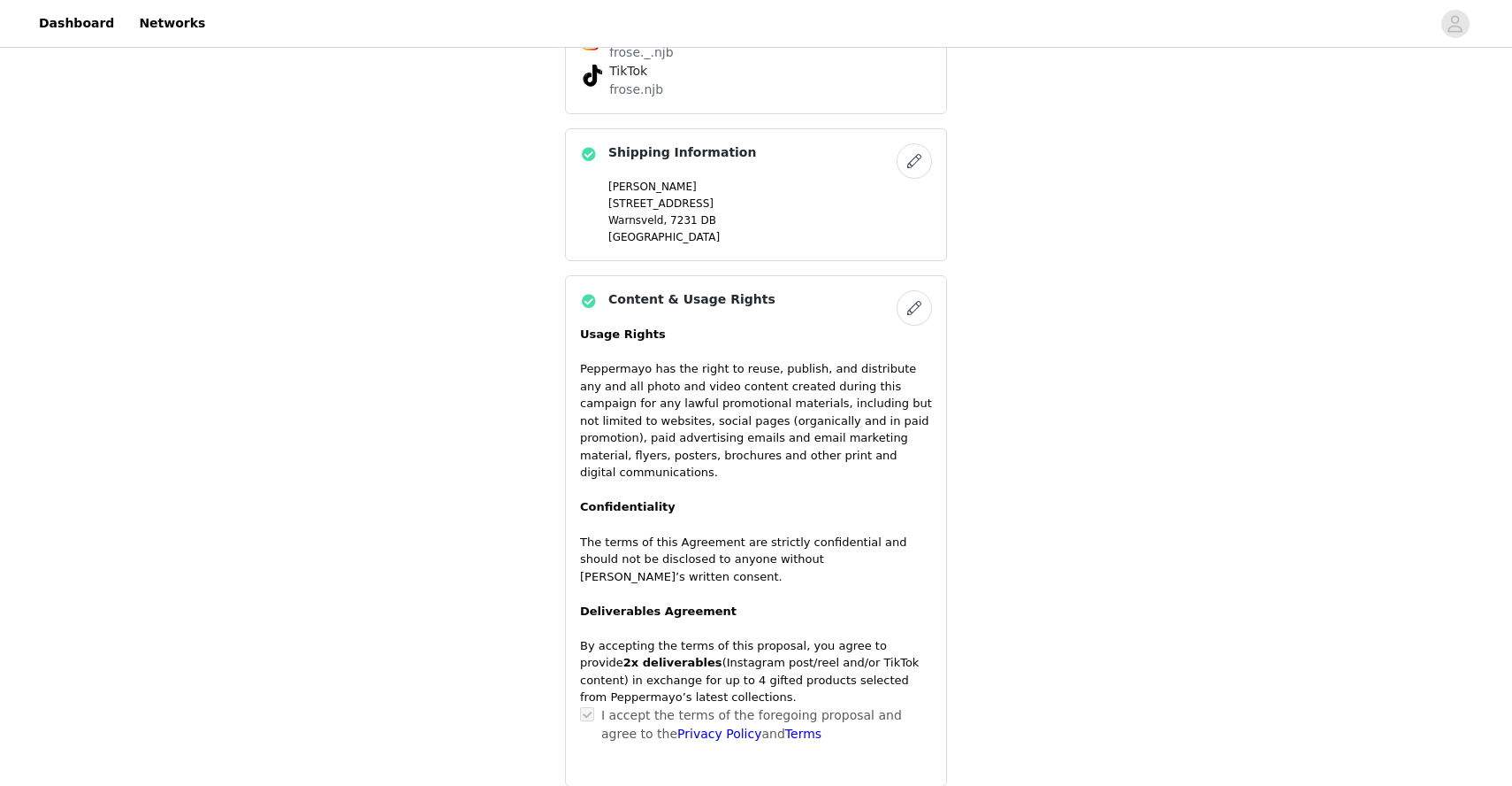
scroll to position [1255, 0]
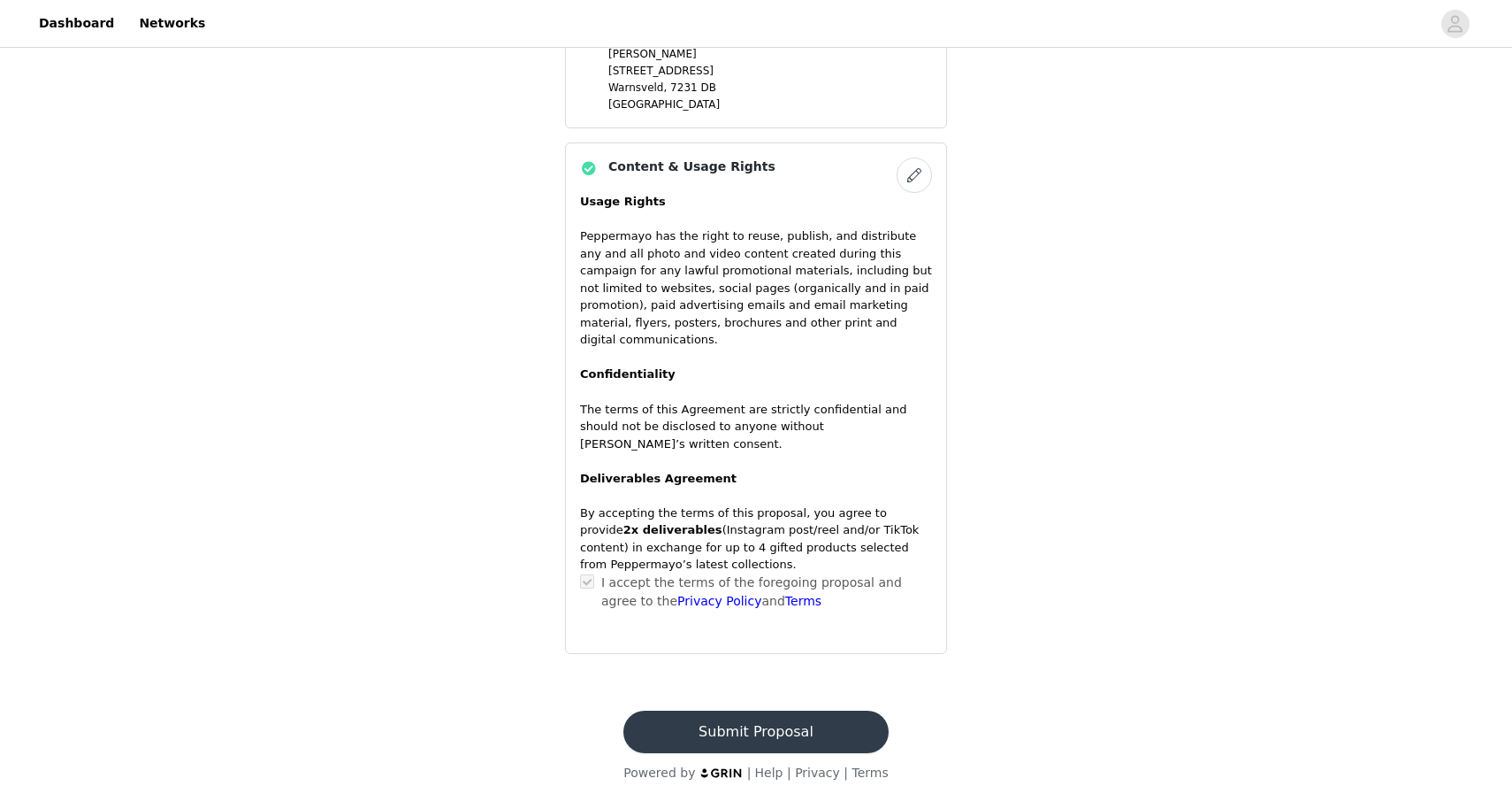
click at [753, 710] on button "Submit Proposal" at bounding box center [756, 732] width 264 height 43
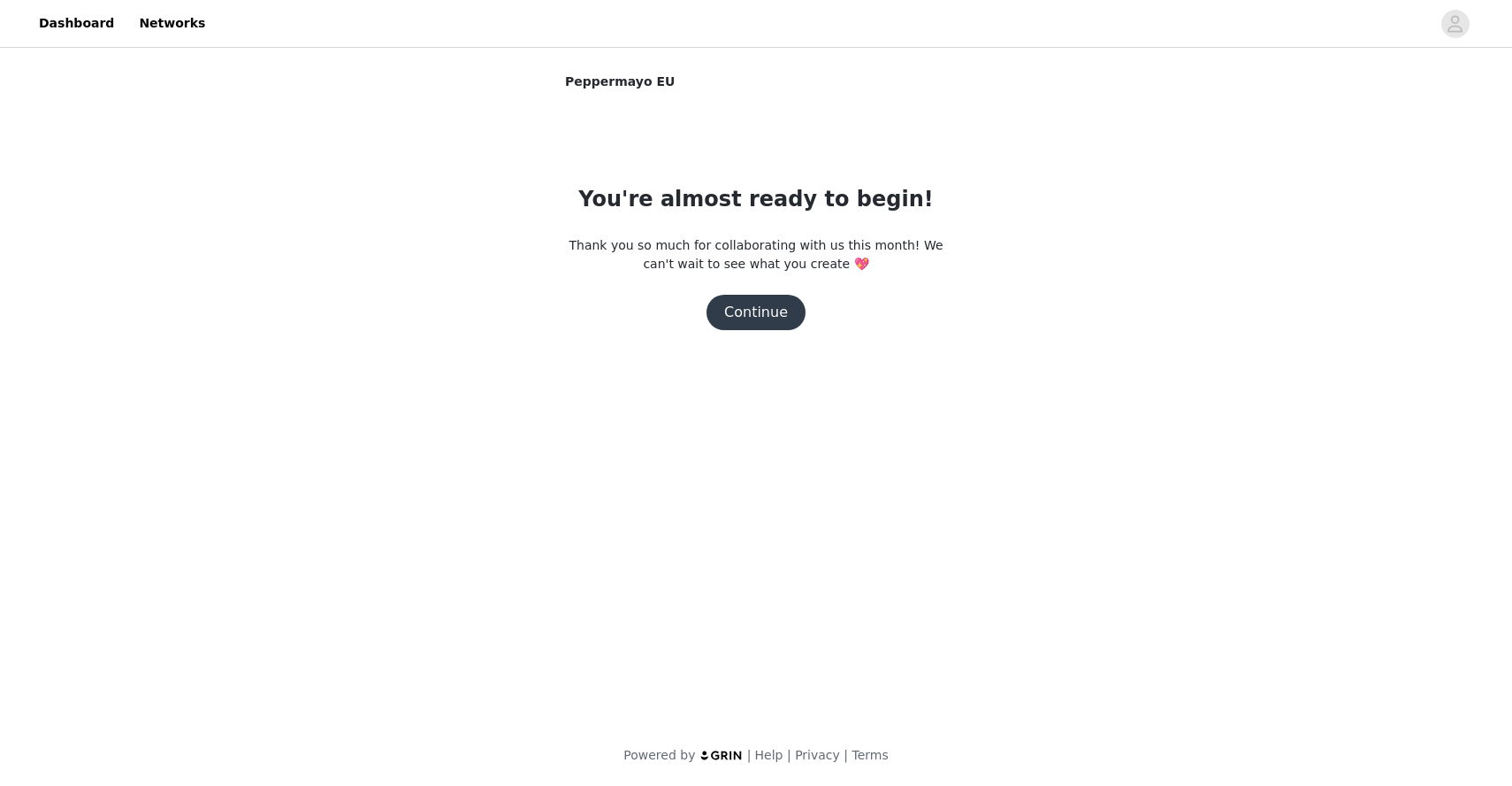
click at [755, 302] on button "Continue" at bounding box center [756, 312] width 99 height 36
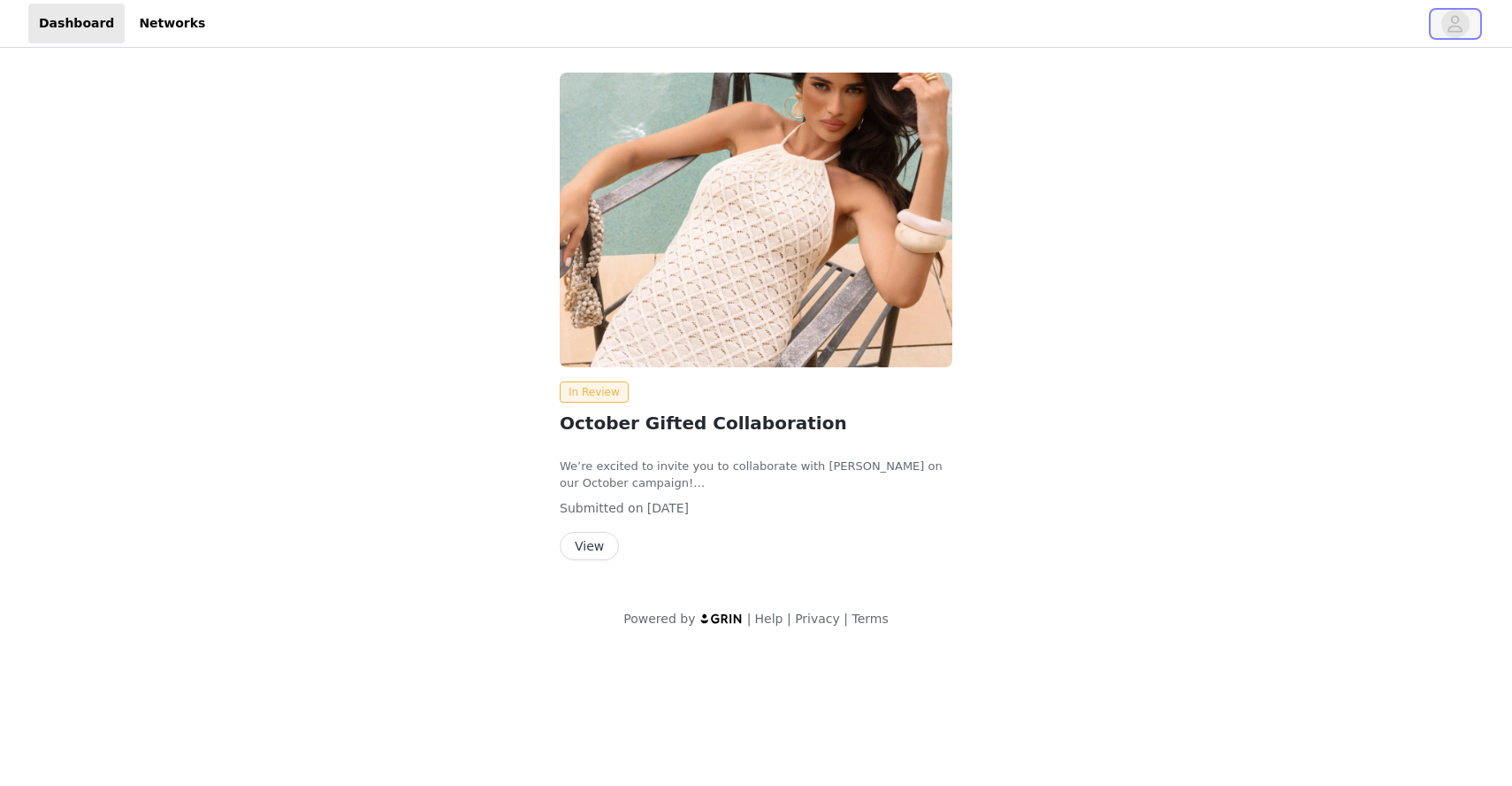
click at [1459, 19] on icon "avatar" at bounding box center [1457, 23] width 15 height 16
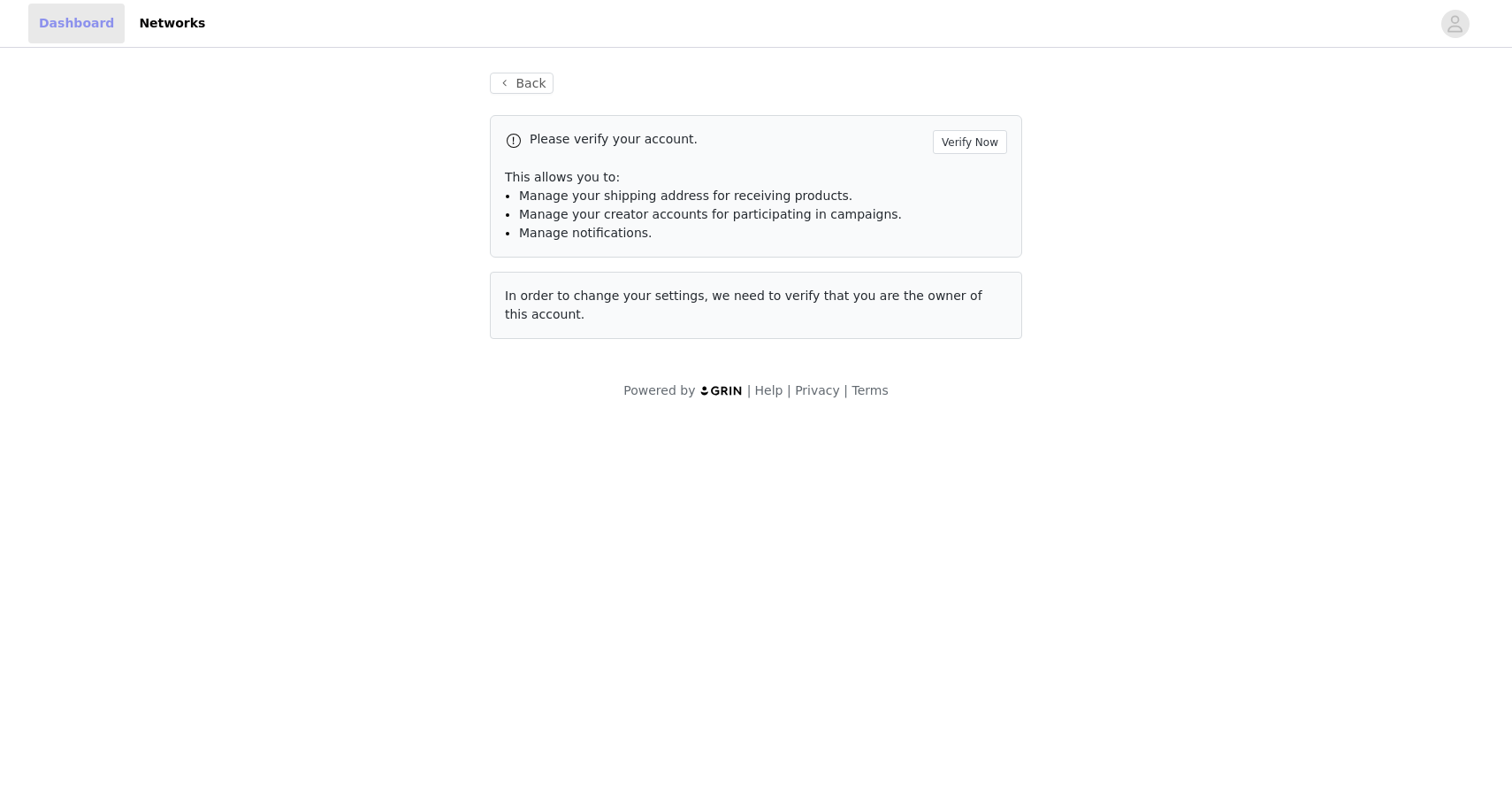
click at [77, 24] on link "Dashboard" at bounding box center [77, 23] width 97 height 40
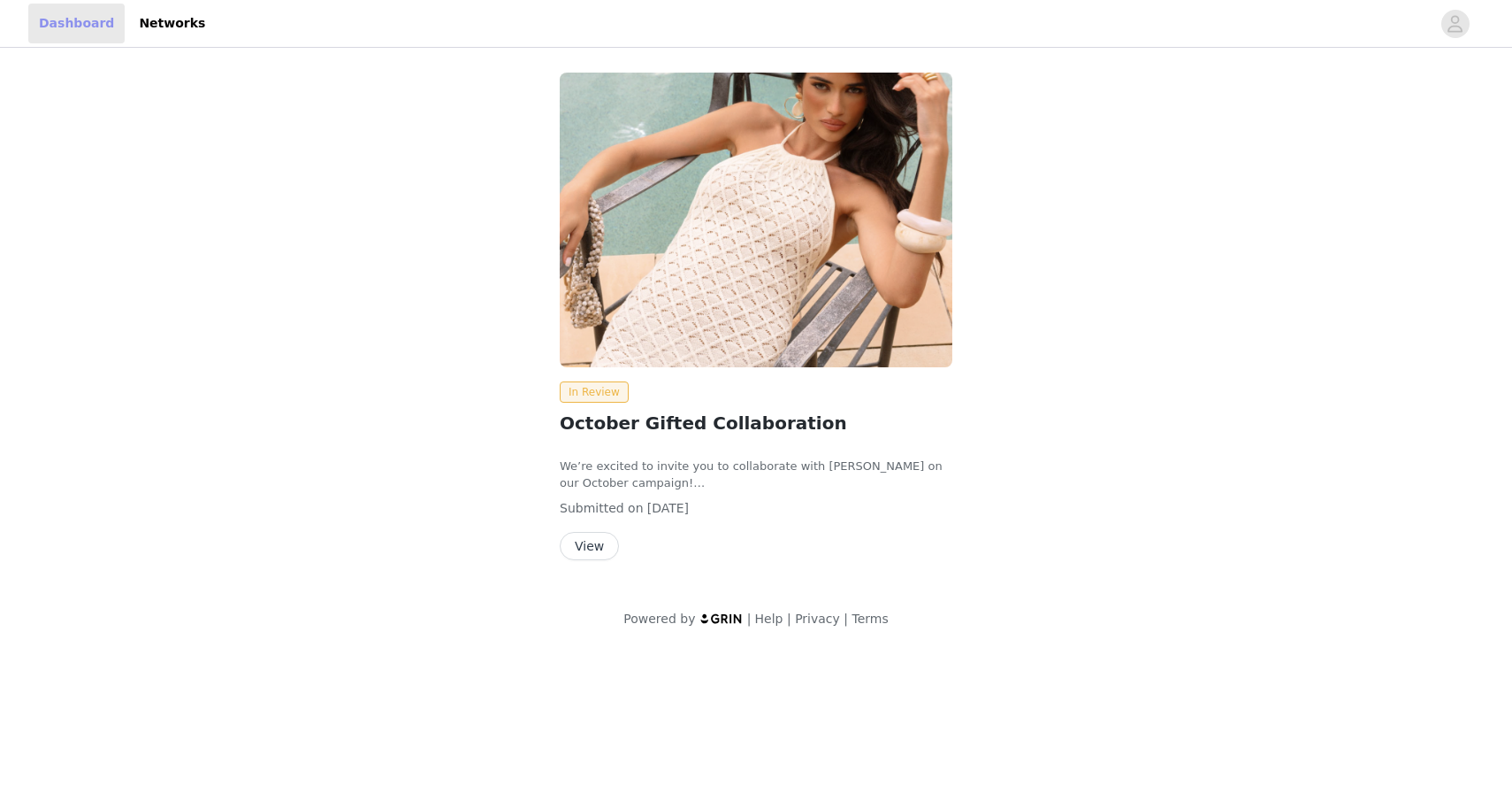
click at [77, 24] on link "Dashboard" at bounding box center [77, 23] width 97 height 40
click at [188, 24] on link "Networks" at bounding box center [171, 23] width 87 height 40
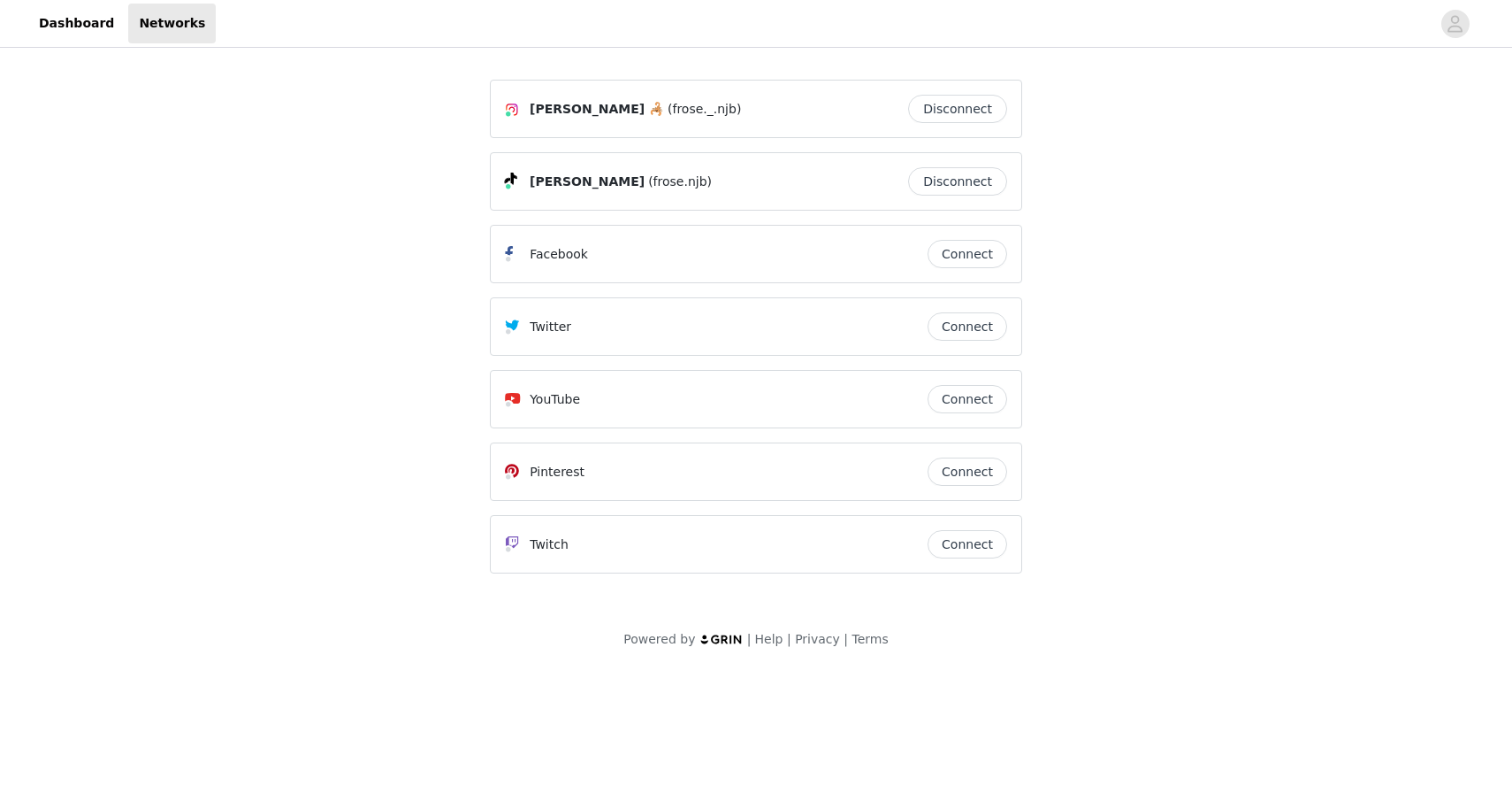
click at [780, 110] on div "Fatima Ezzahrae Najib 🦂 (frose._.njb)" at bounding box center [706, 109] width 403 height 21
click at [664, 113] on span "Fatima Ezzahrae Najib 🦂" at bounding box center [597, 109] width 135 height 18
click at [943, 115] on button "Disconnect" at bounding box center [958, 109] width 99 height 28
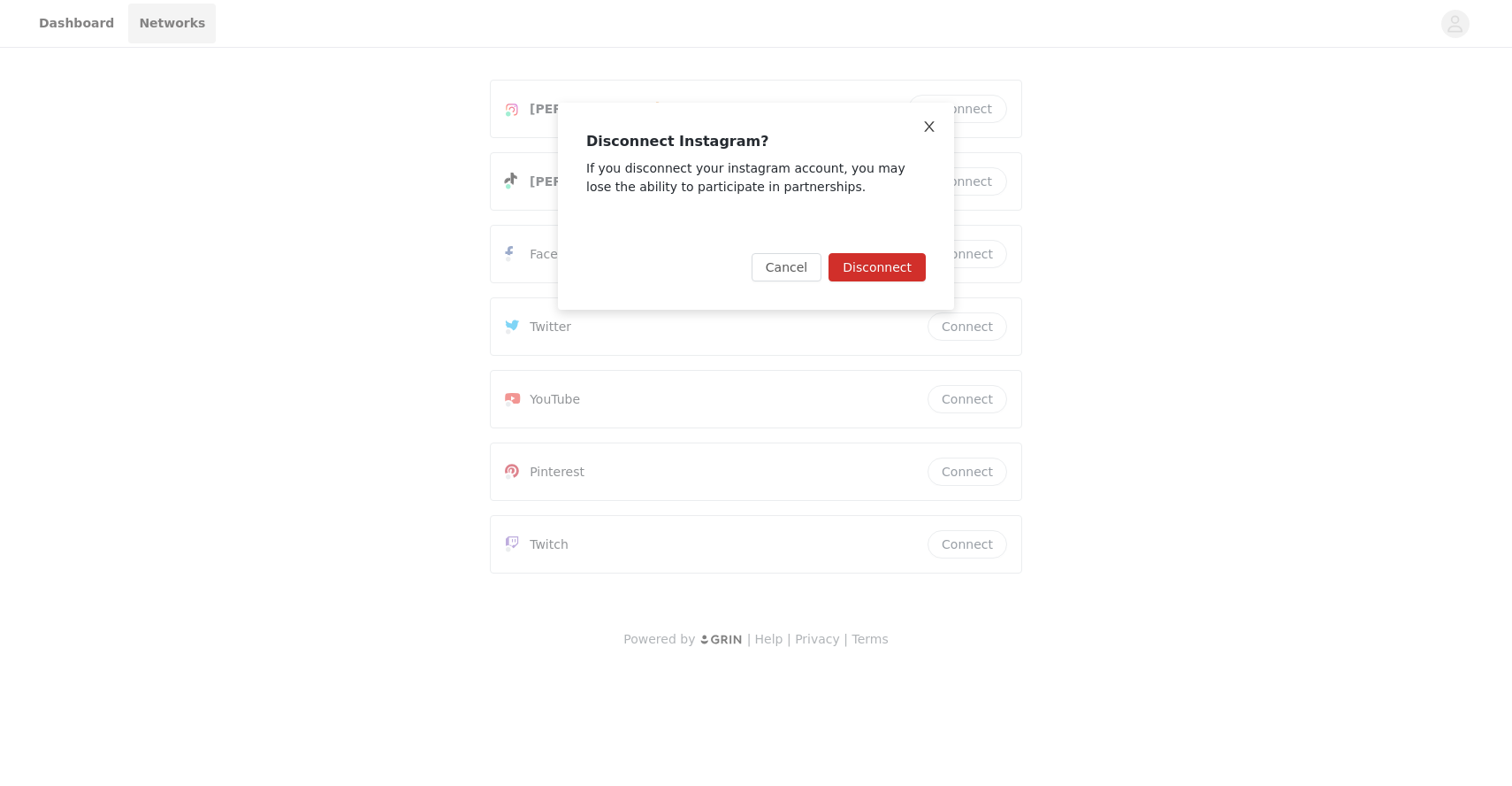
click at [941, 127] on span "Close" at bounding box center [929, 127] width 49 height 49
